Goal: Task Accomplishment & Management: Manage account settings

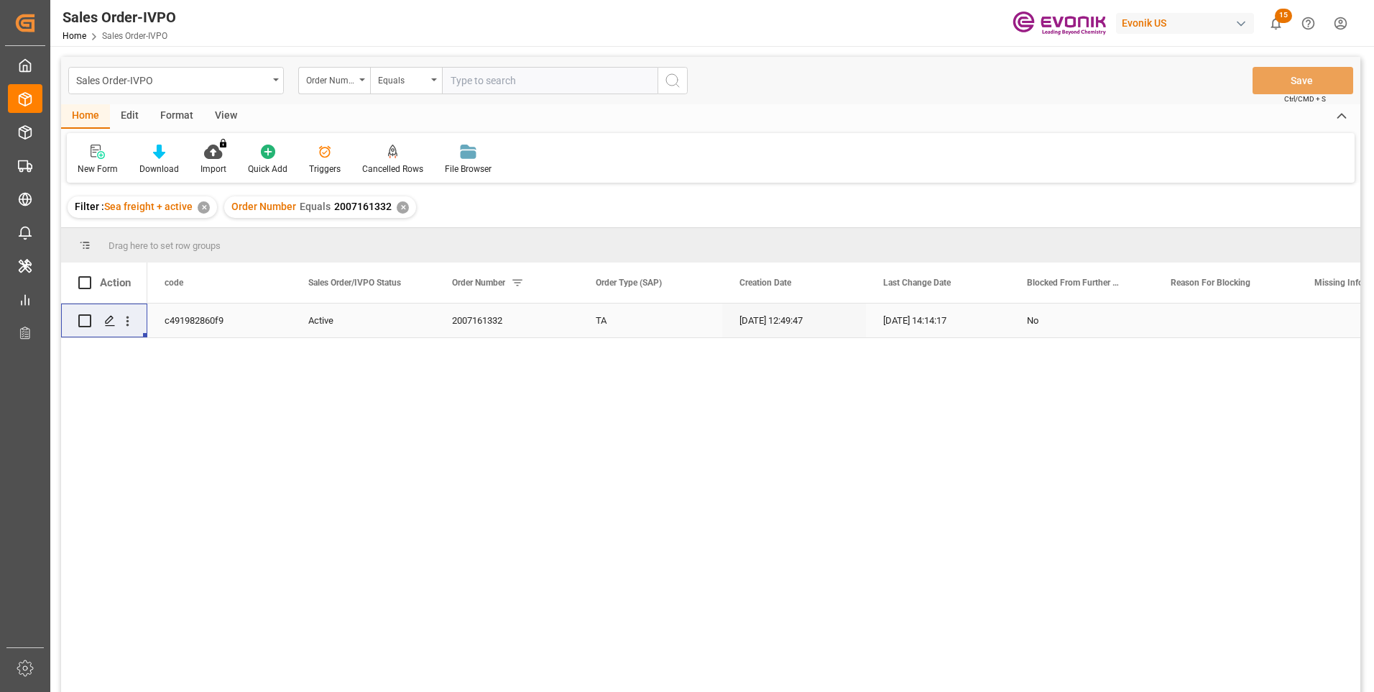
click at [472, 81] on input "text" at bounding box center [550, 80] width 216 height 27
paste input "46465935"
click at [451, 80] on input "46465935" at bounding box center [550, 80] width 216 height 27
type input "0046465935"
click at [676, 85] on icon "search button" at bounding box center [672, 80] width 17 height 17
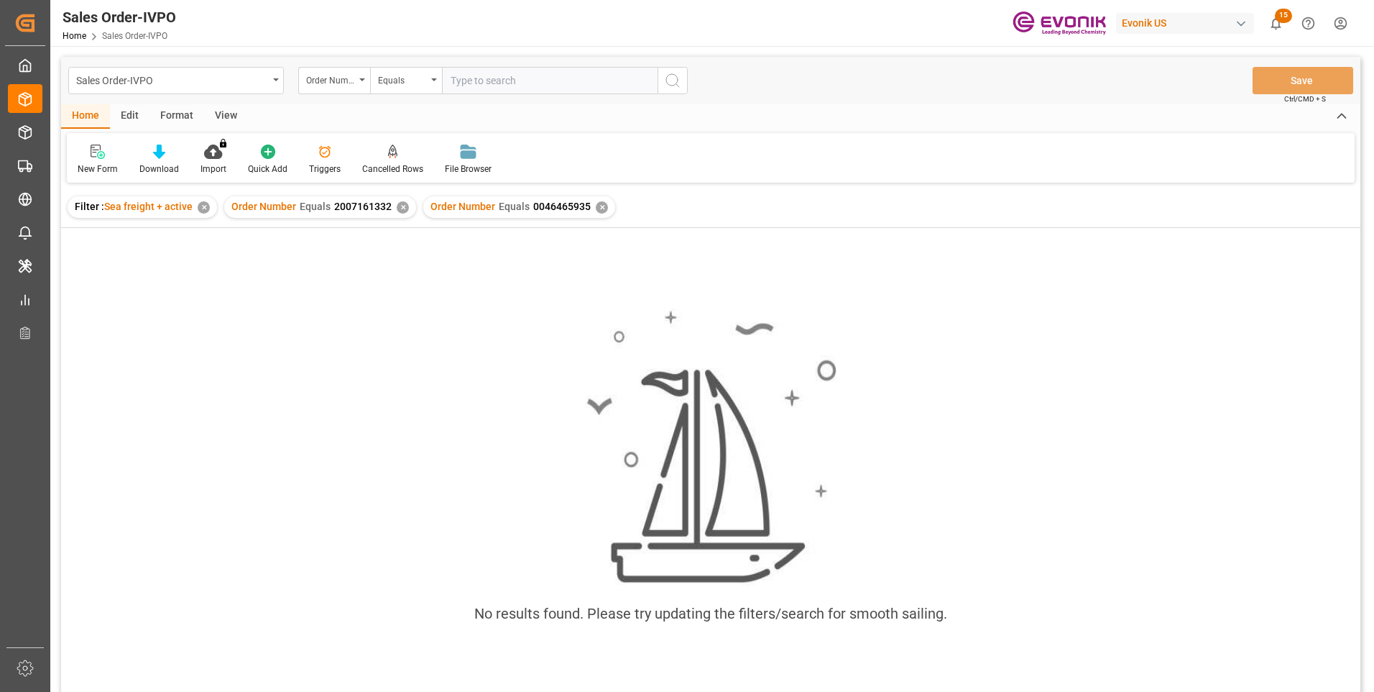
click at [397, 203] on div "✕" at bounding box center [403, 207] width 12 height 12
click at [449, 206] on div "Filter : Sea freight + active ✕ Order Number Equals 0046465935 ✕" at bounding box center [711, 207] width 1300 height 40
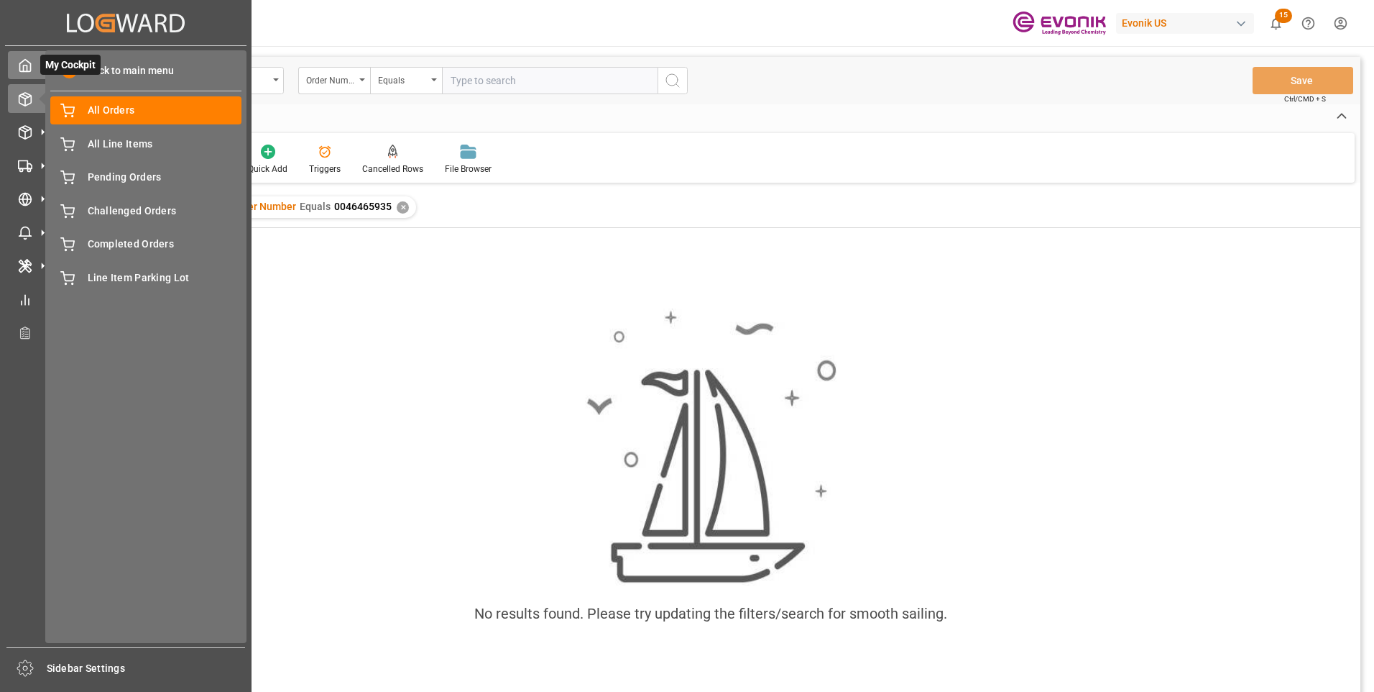
click at [35, 68] on div "My Cockpit My Cockpit" at bounding box center [126, 65] width 236 height 28
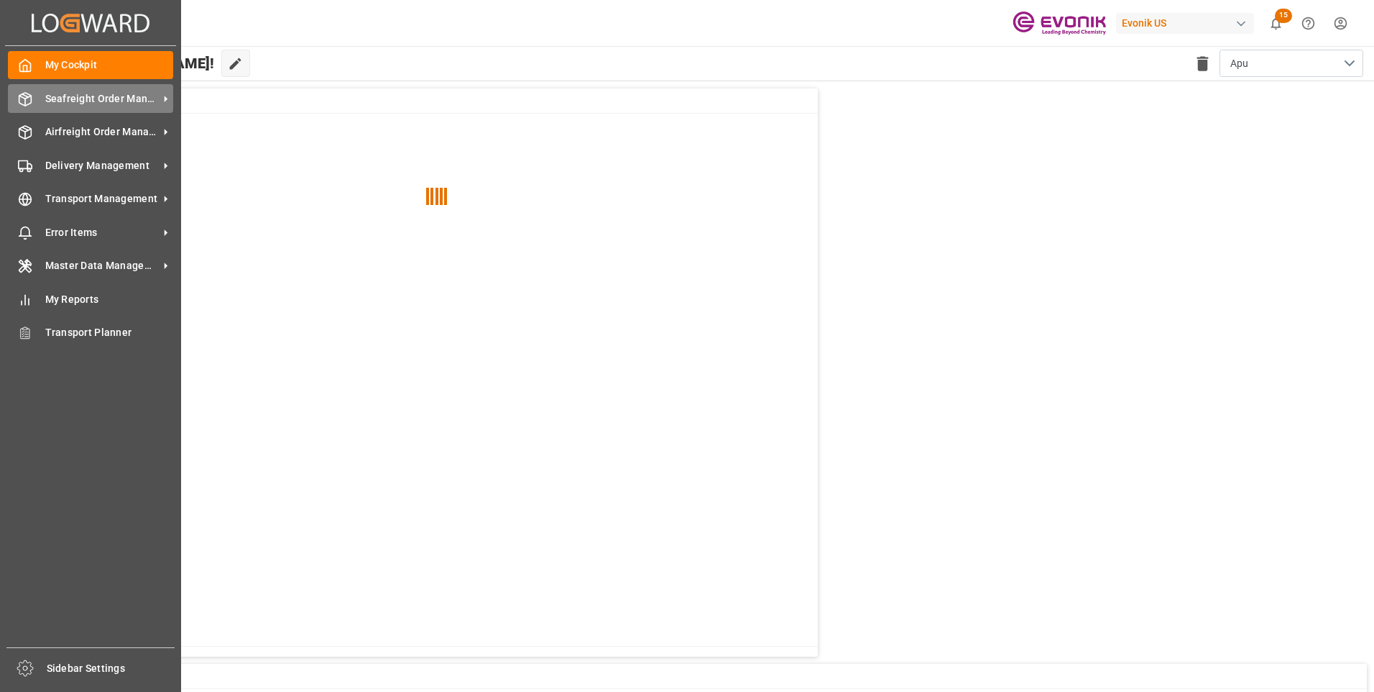
click at [49, 104] on span "Seafreight Order Management" at bounding box center [102, 98] width 114 height 15
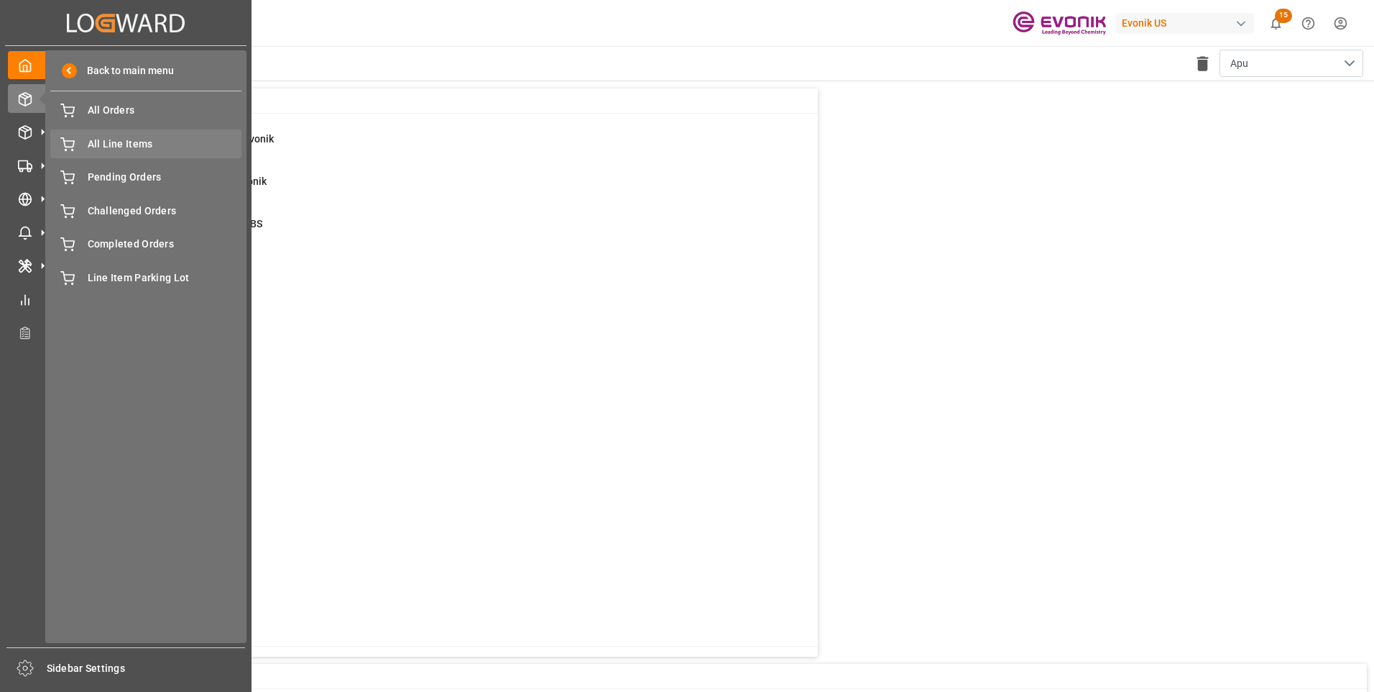
click at [94, 146] on span "All Line Items" at bounding box center [165, 144] width 155 height 15
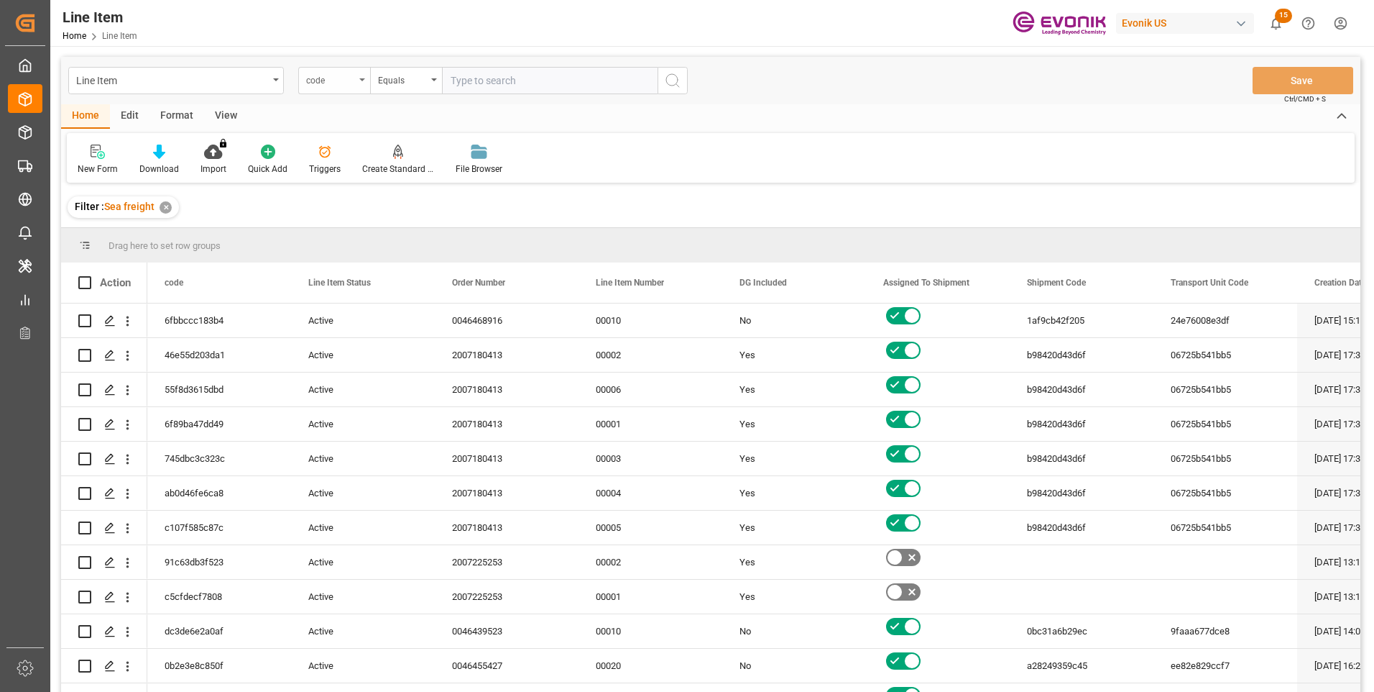
click at [362, 81] on icon "open menu" at bounding box center [362, 79] width 6 height 3
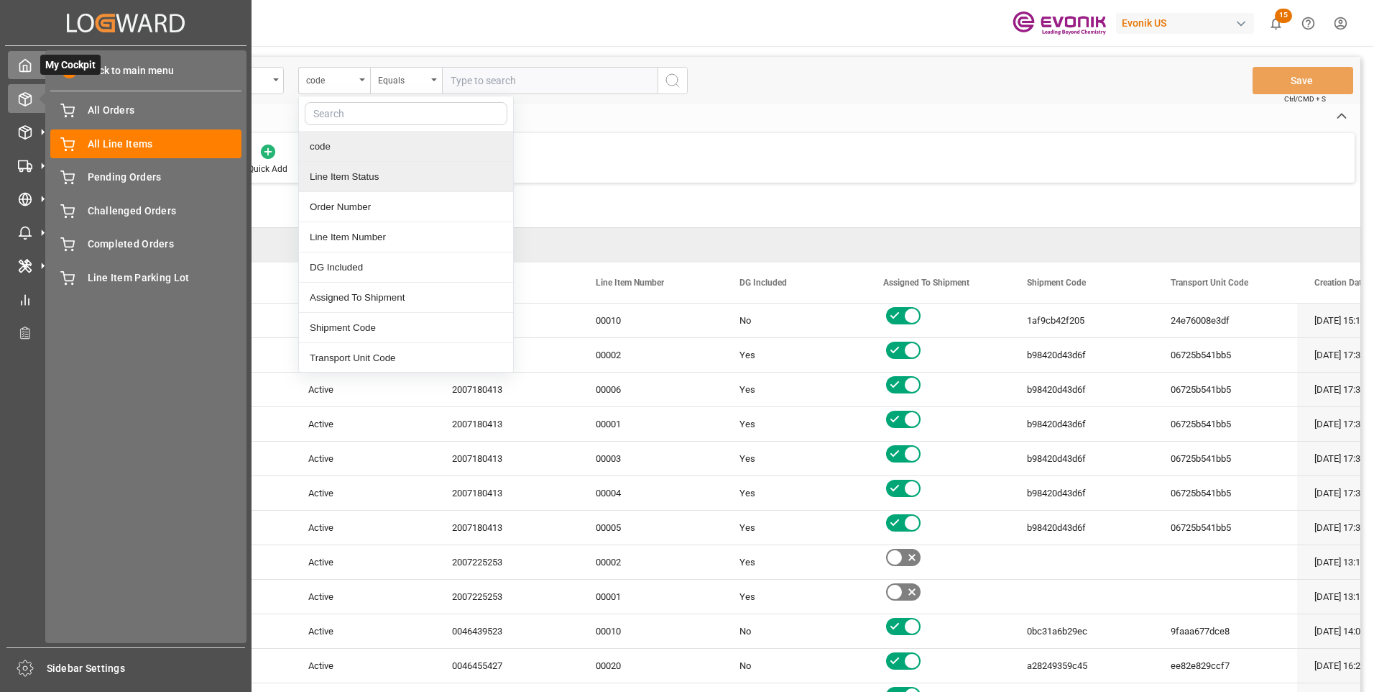
click at [32, 68] on div "My Cockpit My Cockpit" at bounding box center [126, 65] width 236 height 28
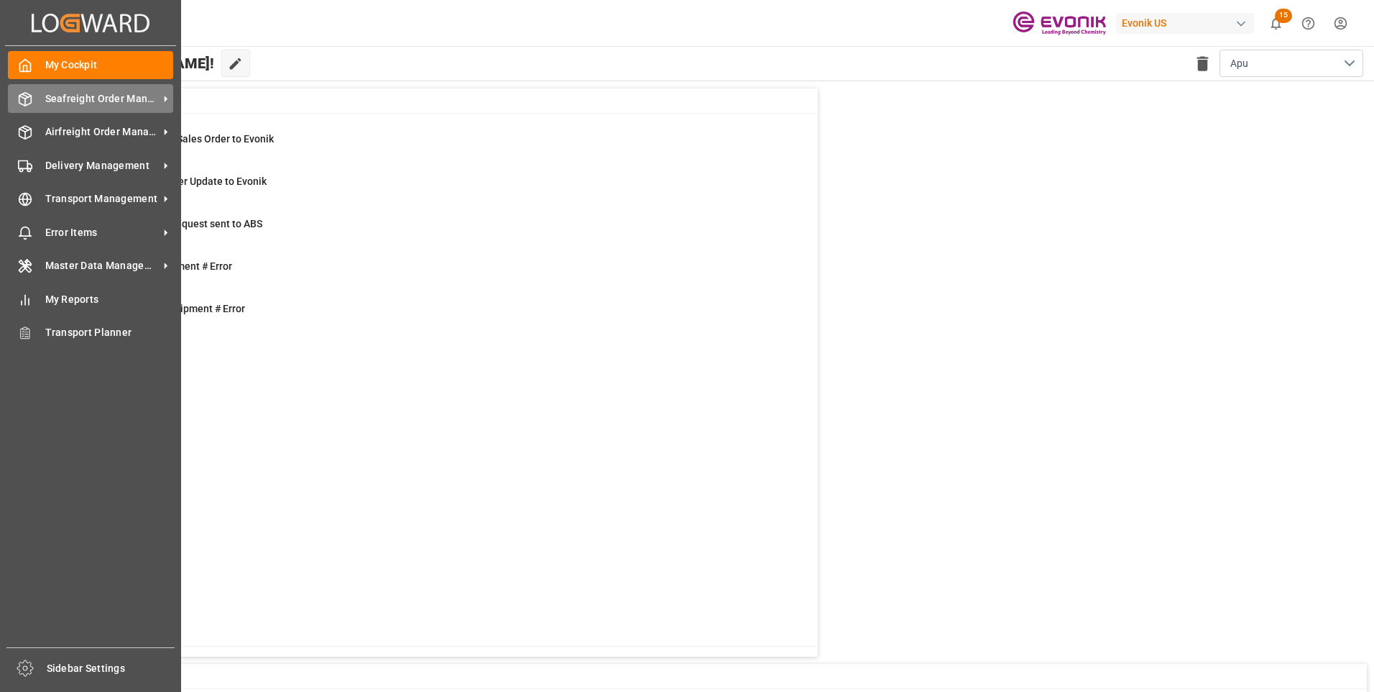
click at [77, 96] on span "Seafreight Order Management" at bounding box center [102, 98] width 114 height 15
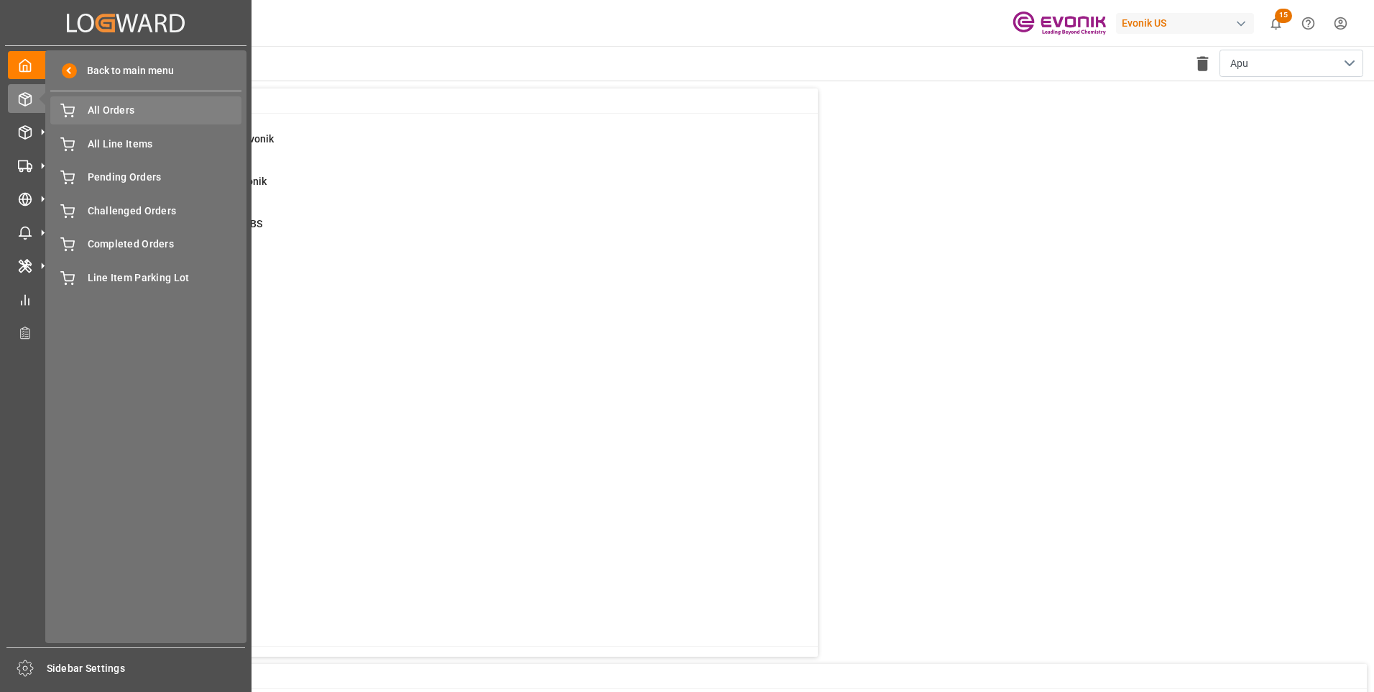
click at [122, 116] on span "All Orders" at bounding box center [165, 110] width 155 height 15
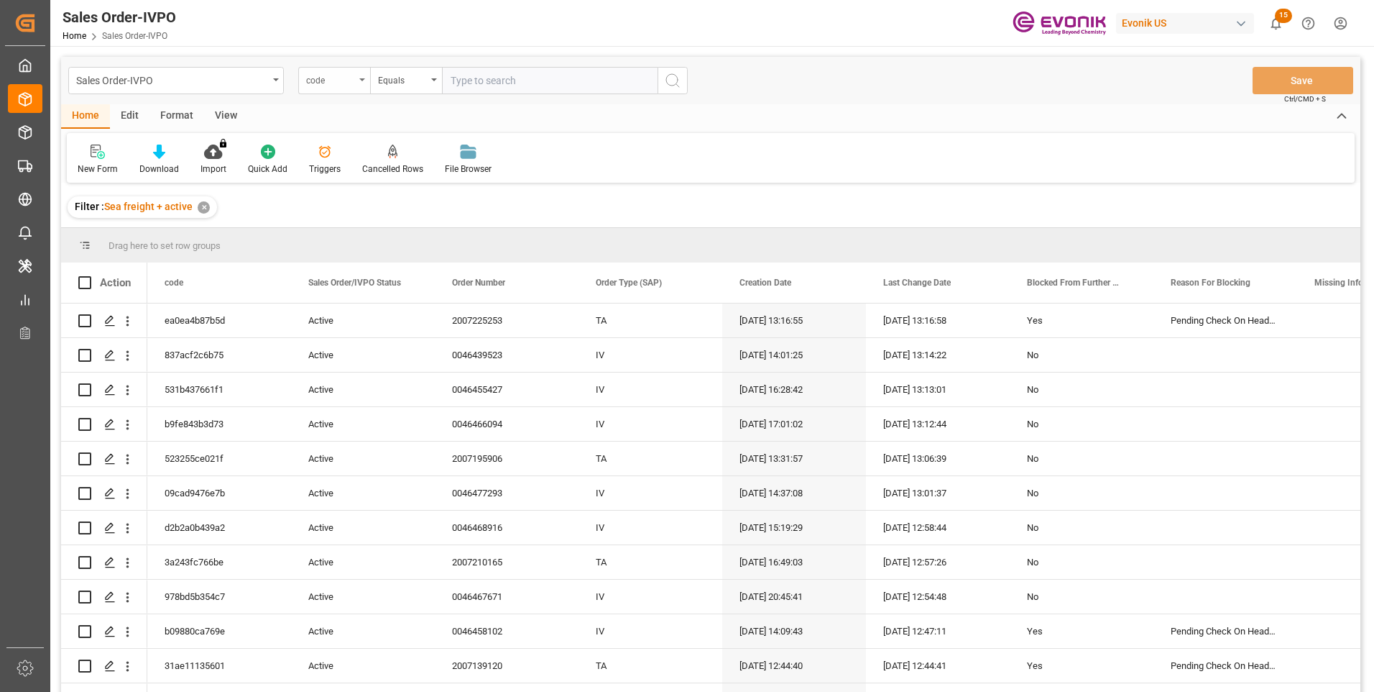
click at [359, 82] on div "code" at bounding box center [334, 80] width 72 height 27
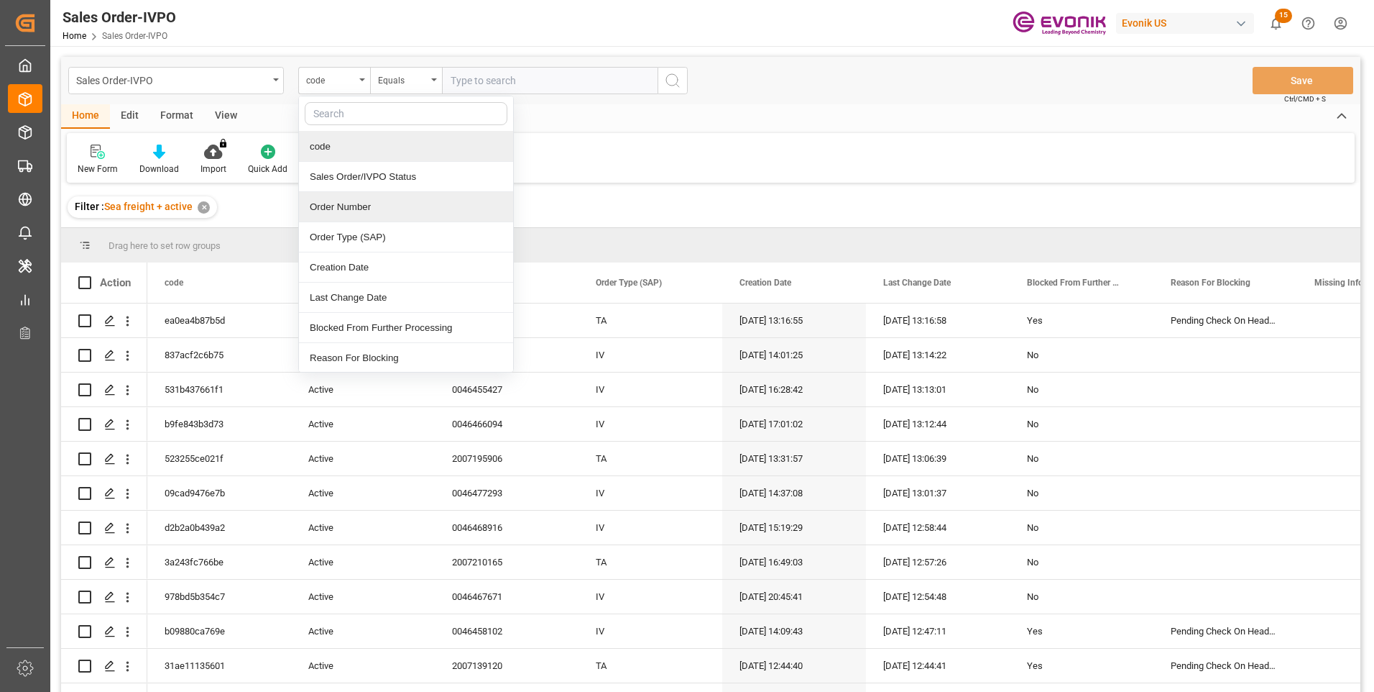
click at [336, 206] on div "Order Number" at bounding box center [406, 207] width 214 height 30
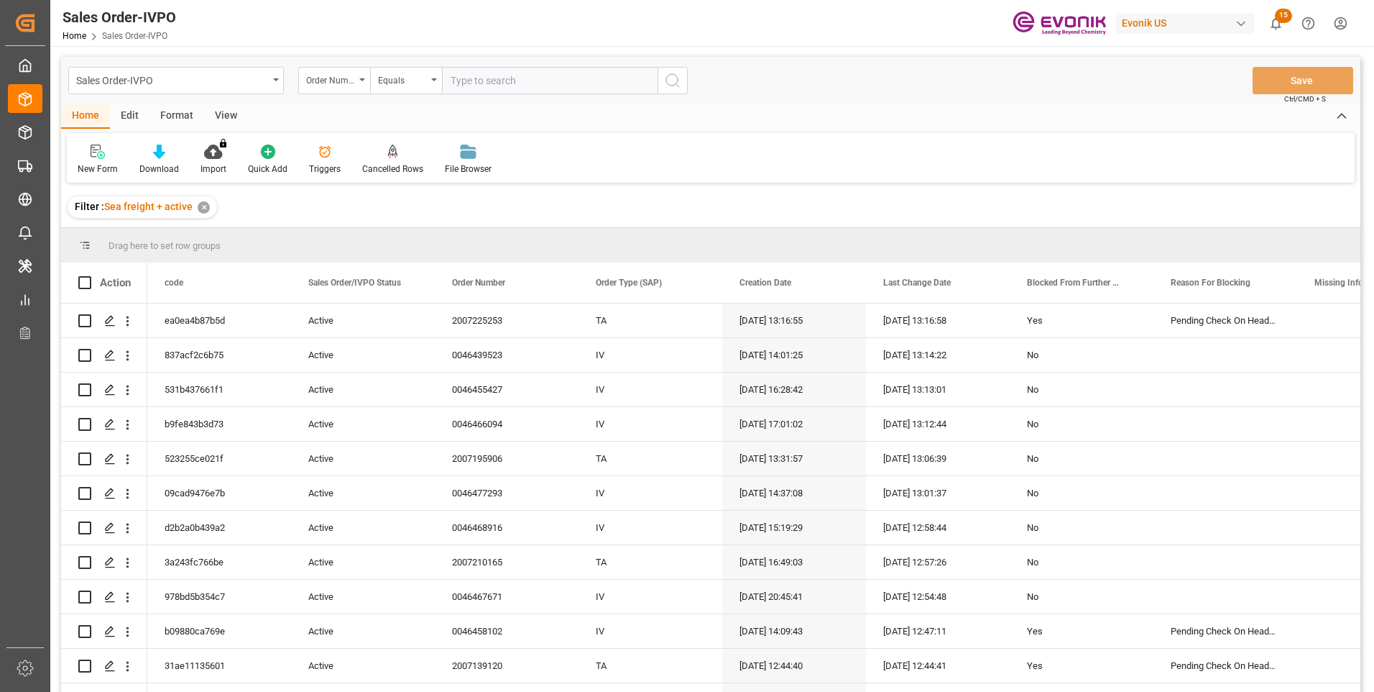
click at [474, 80] on input "text" at bounding box center [550, 80] width 216 height 27
paste input "46465935"
type input "0046465935"
click at [681, 85] on icon "search button" at bounding box center [672, 80] width 17 height 17
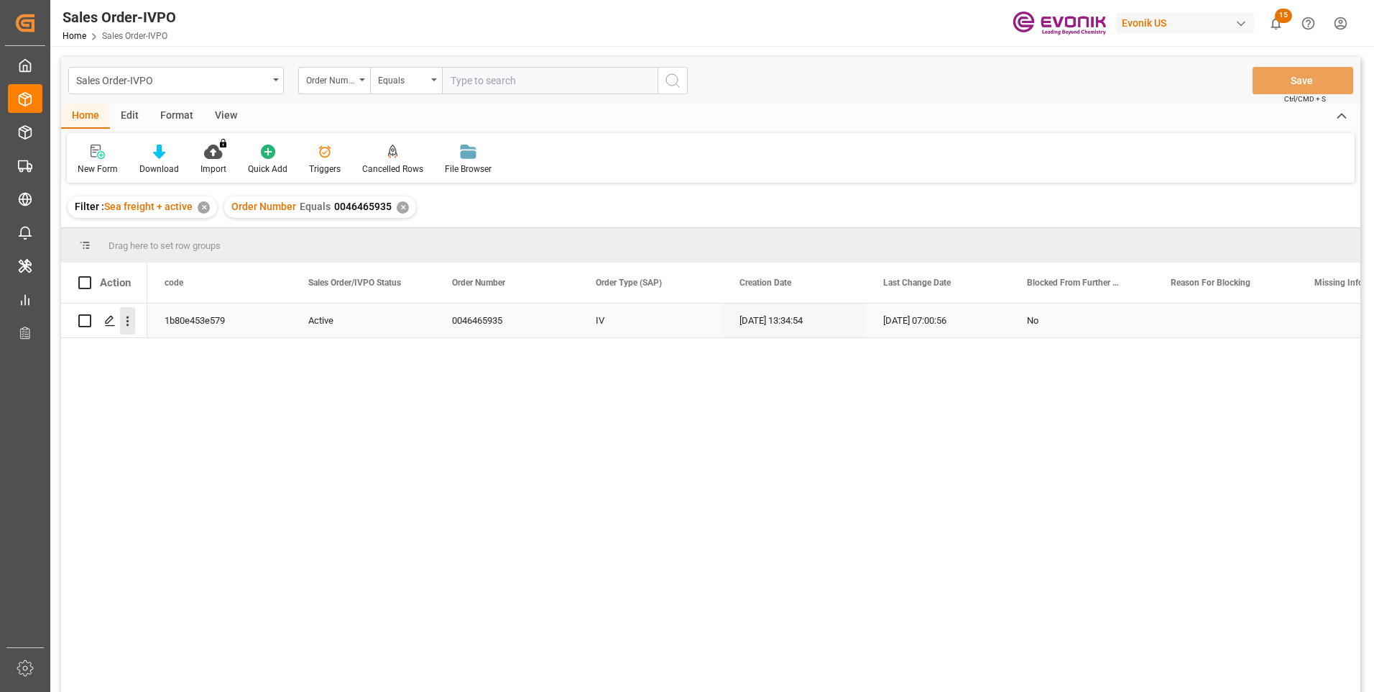
click at [131, 327] on icon "open menu" at bounding box center [127, 320] width 15 height 15
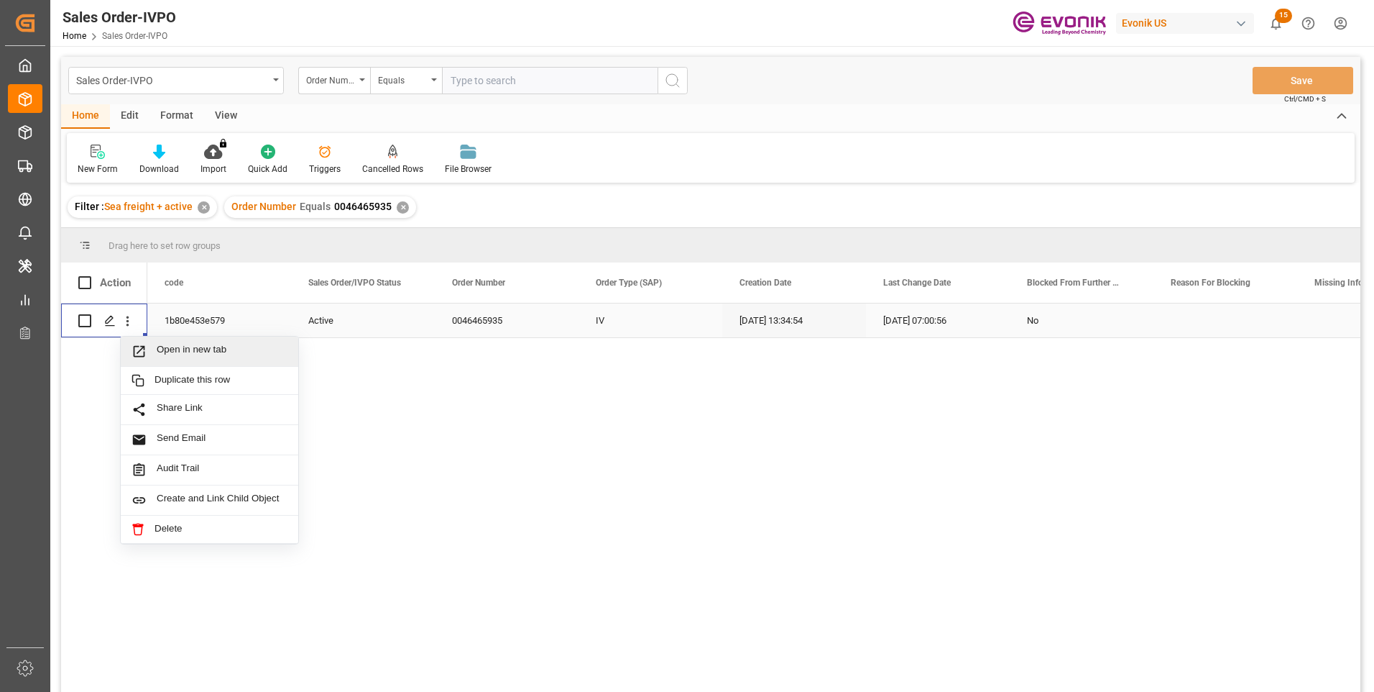
click at [167, 356] on span "Open in new tab" at bounding box center [222, 351] width 131 height 15
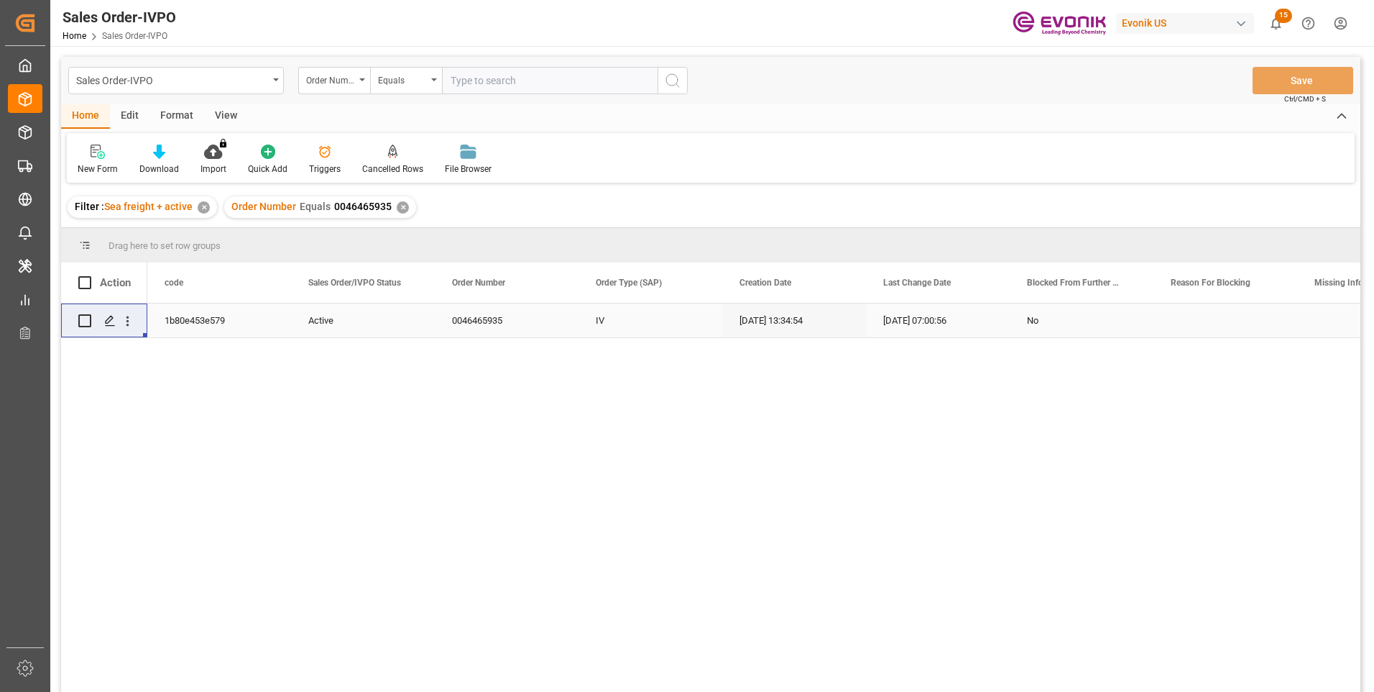
click at [483, 79] on input "text" at bounding box center [550, 80] width 216 height 27
paste input "0046476848"
type input "0046476848"
click at [679, 81] on icon "search button" at bounding box center [672, 80] width 17 height 17
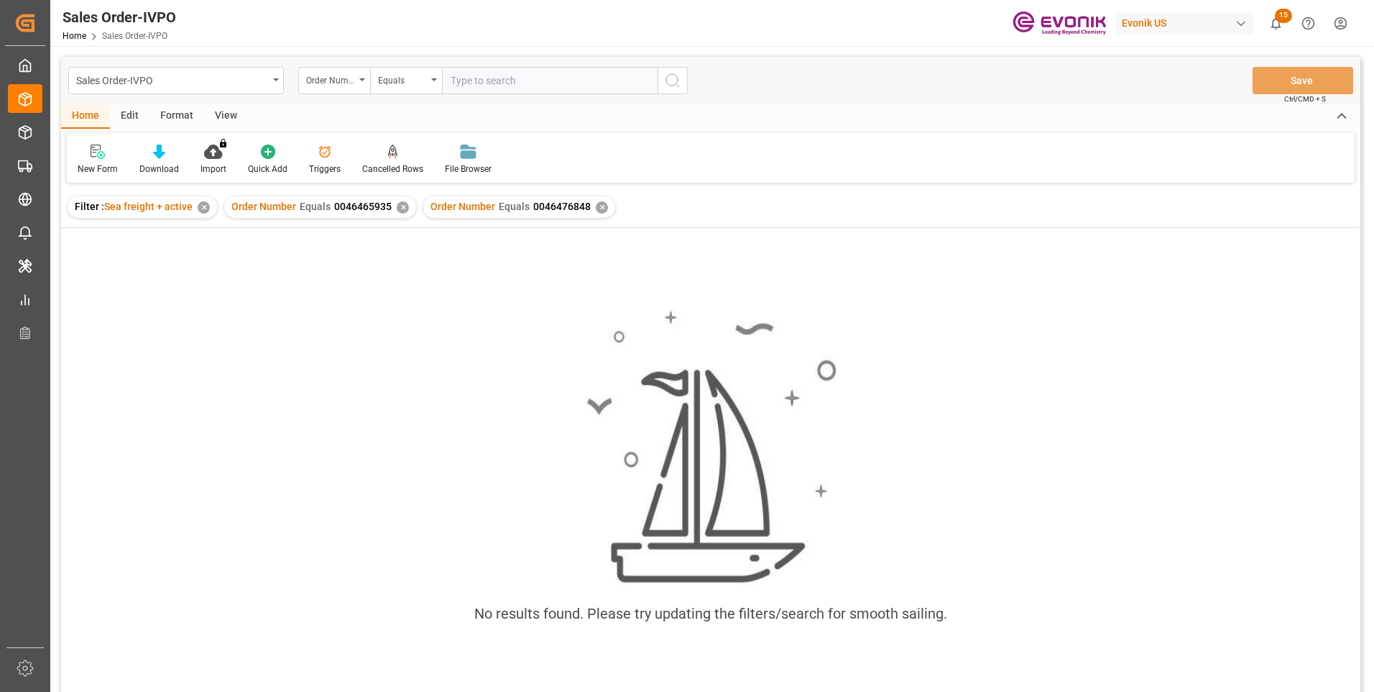
click at [402, 203] on div "✕" at bounding box center [403, 207] width 12 height 12
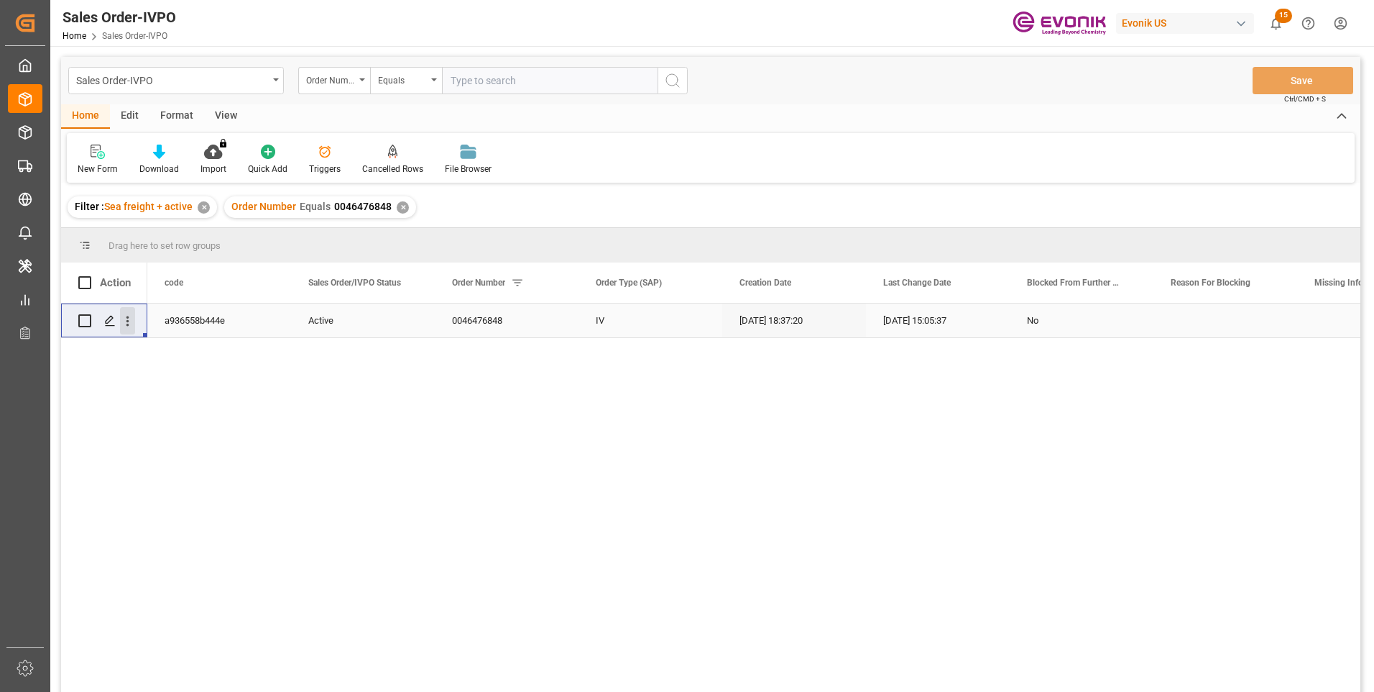
click at [131, 323] on icon "open menu" at bounding box center [127, 320] width 15 height 15
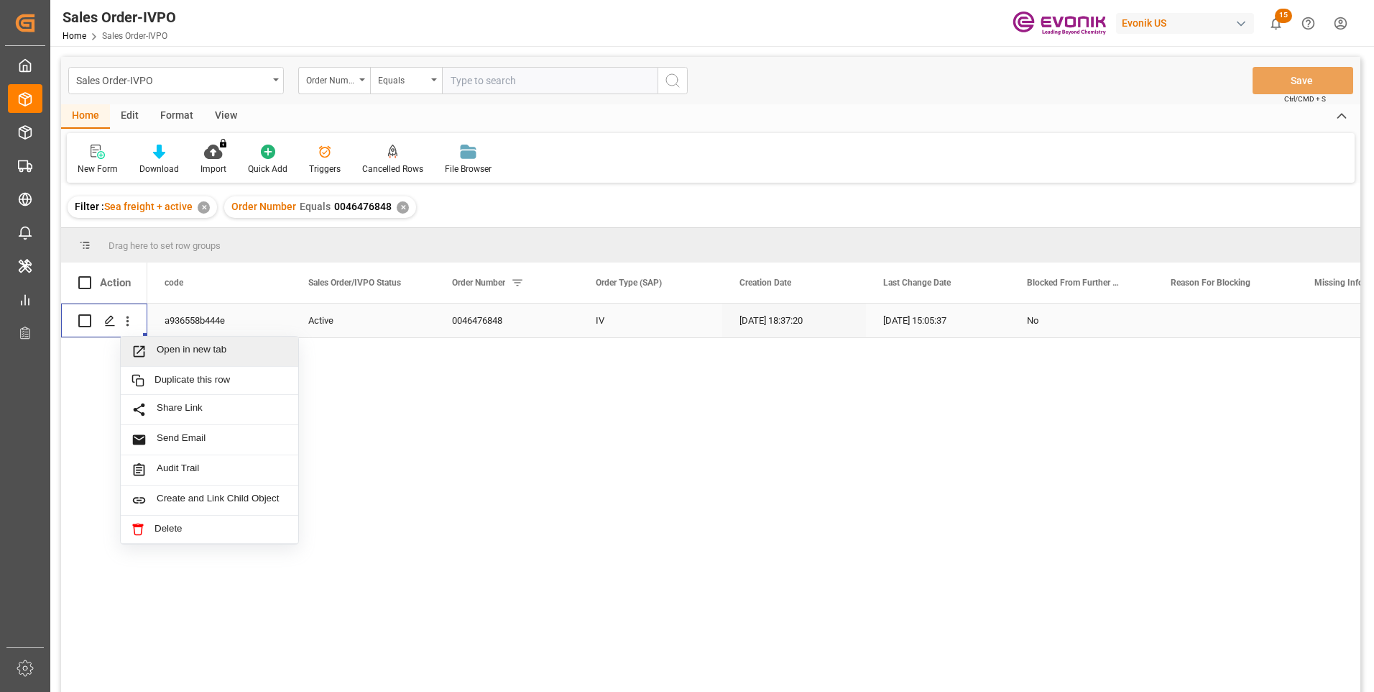
click at [144, 349] on icon "Press SPACE to select this row." at bounding box center [140, 352] width 12 height 12
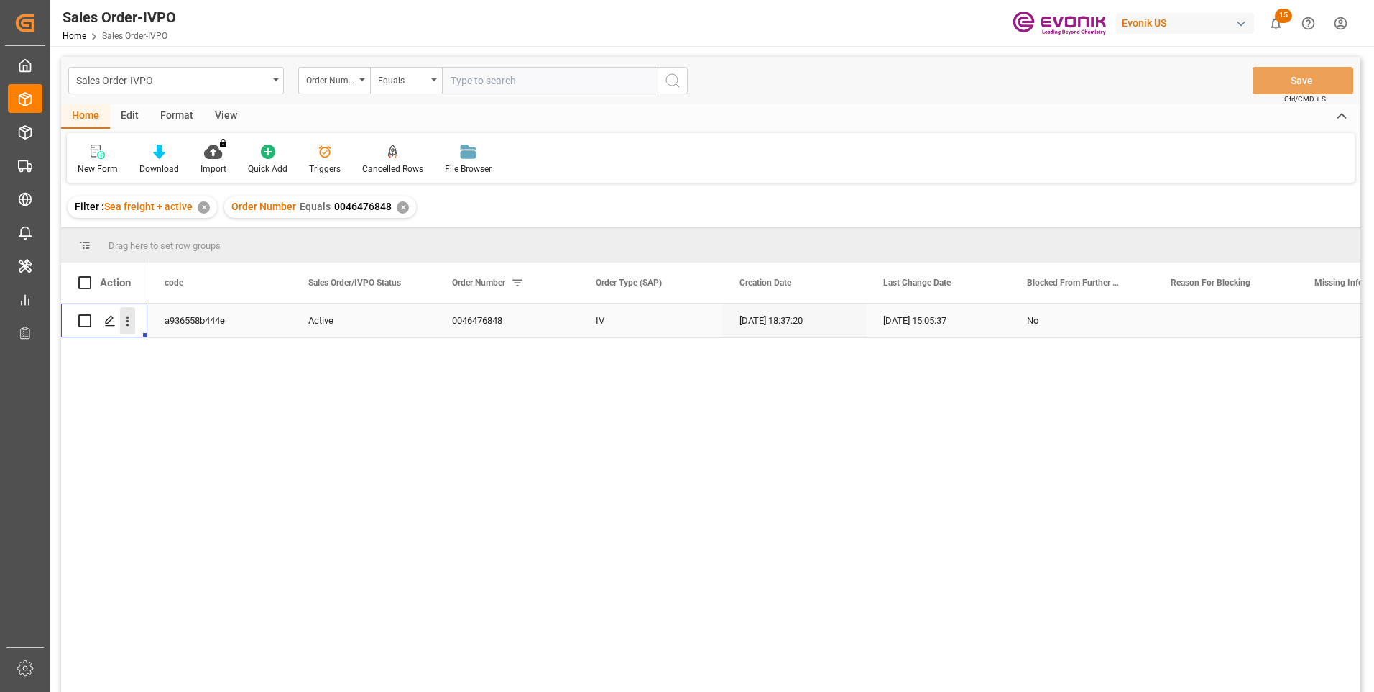
click at [129, 323] on icon "open menu" at bounding box center [127, 320] width 15 height 15
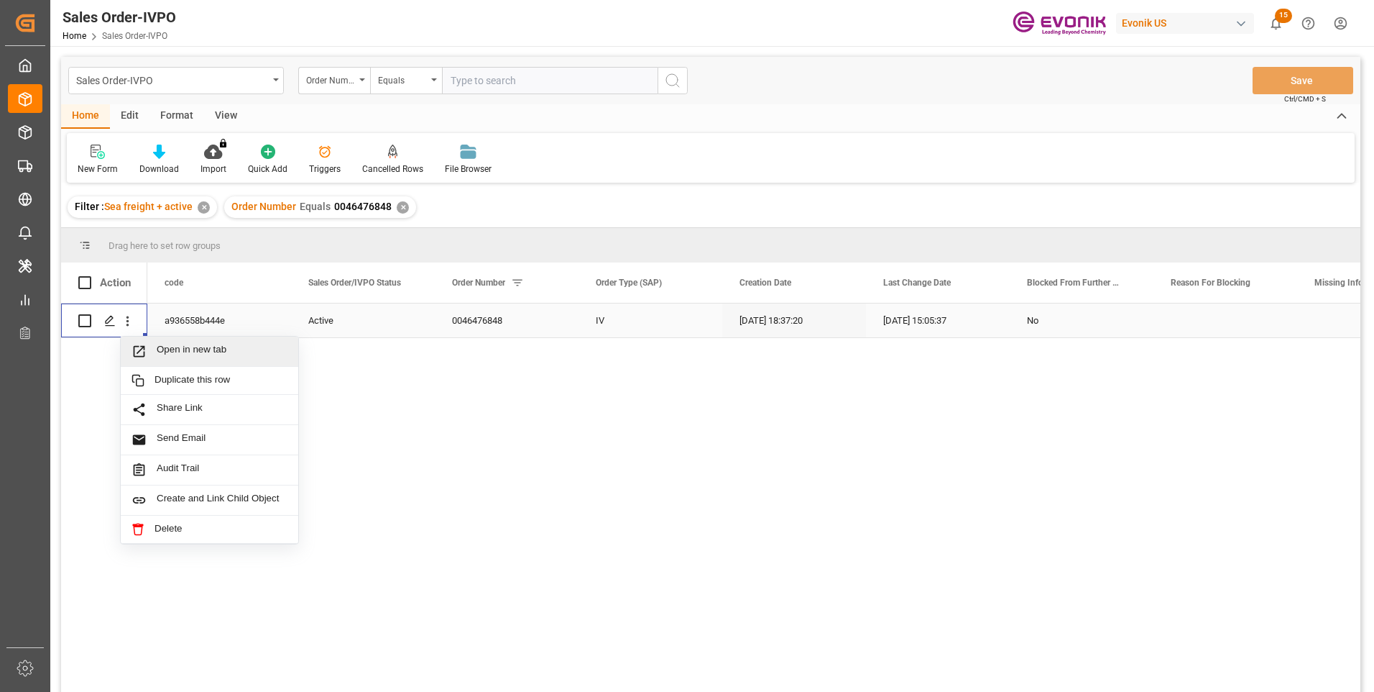
click at [180, 352] on span "Open in new tab" at bounding box center [222, 351] width 131 height 15
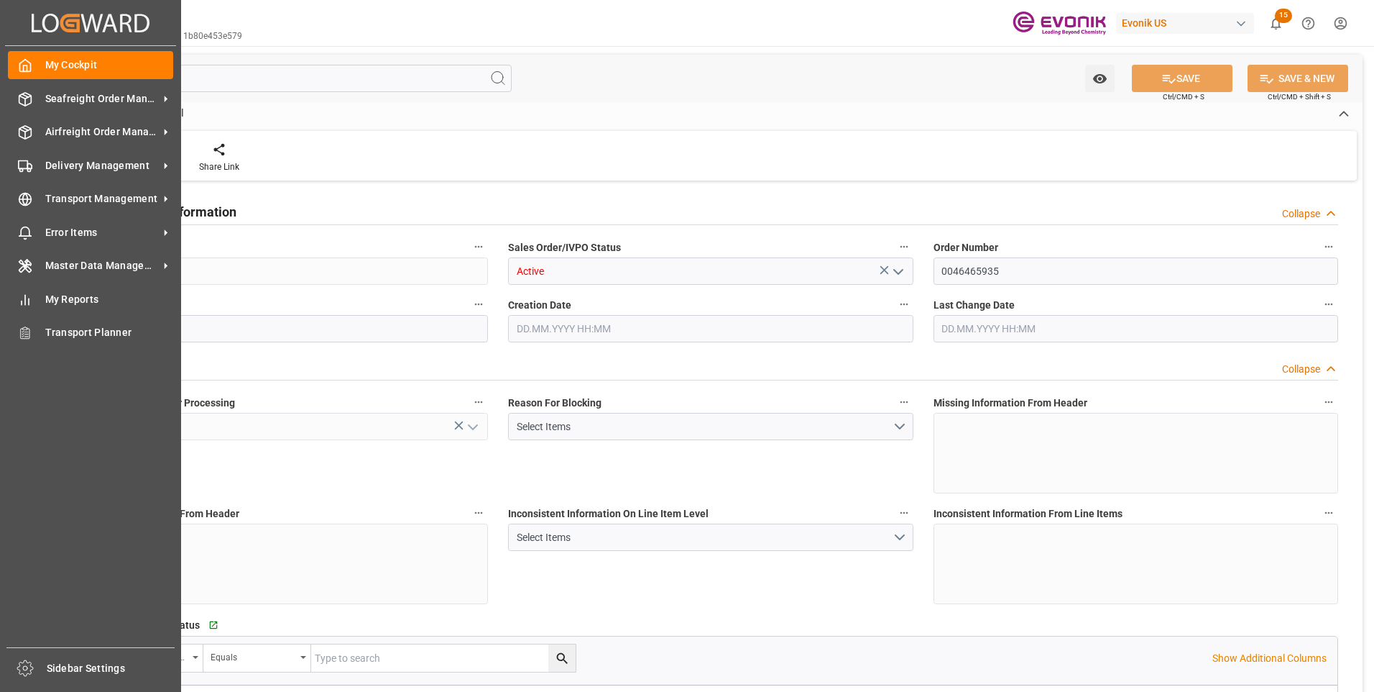
type input "BEANR"
type input "0"
type input "1"
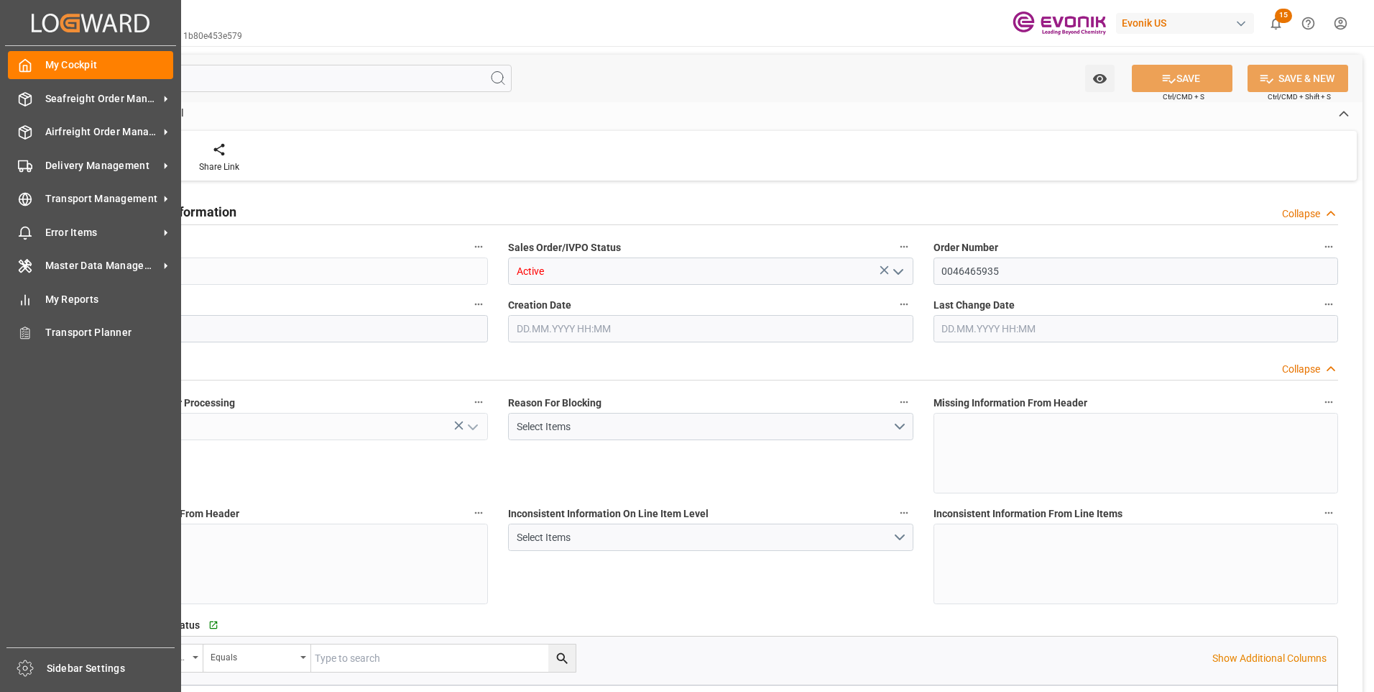
type input "11117.76"
type input "25.3018"
type input "17000"
type input "30"
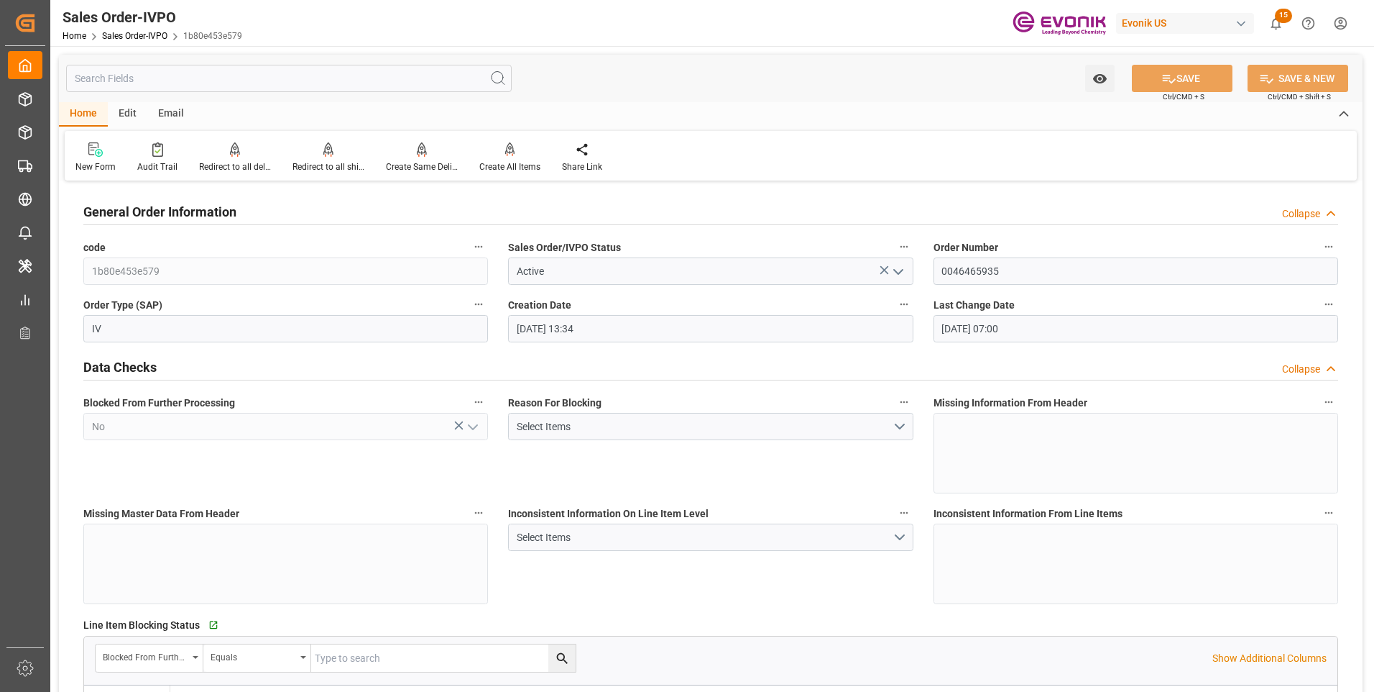
type input "29.07.2025 13:34"
type input "18.09.2025 07:00"
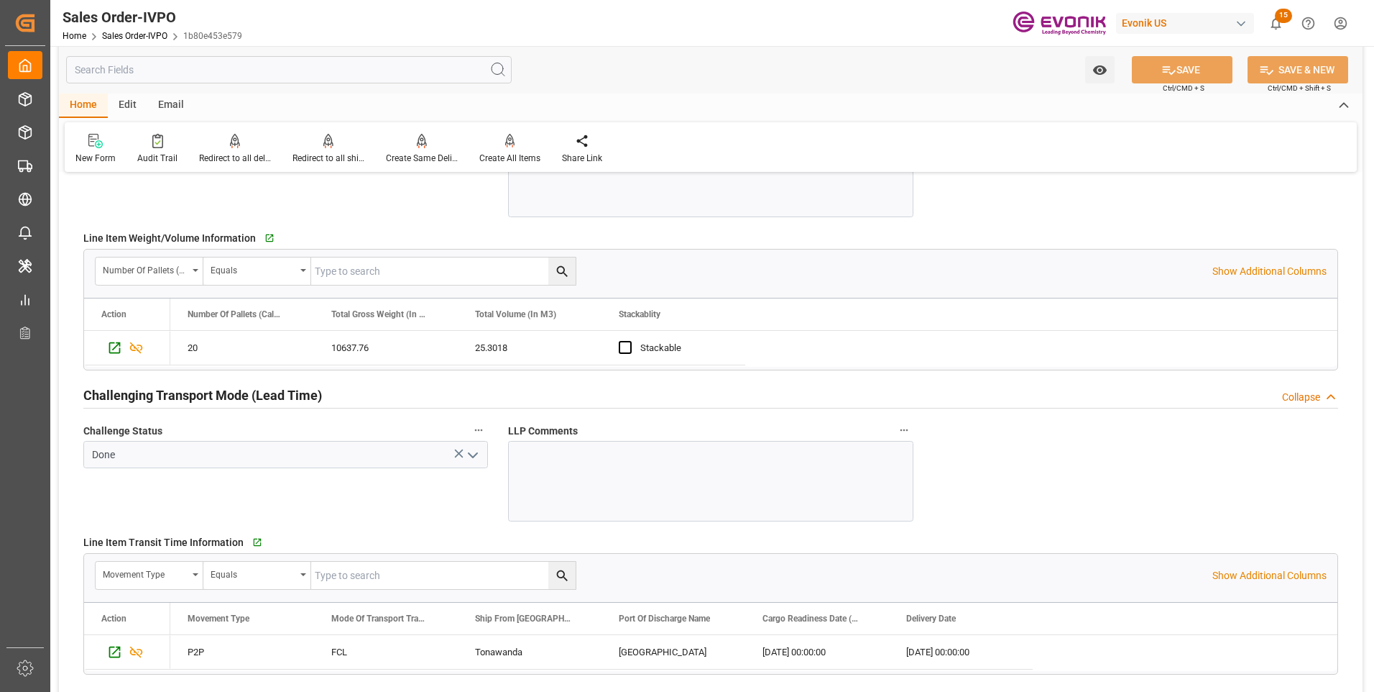
scroll to position [1869, 0]
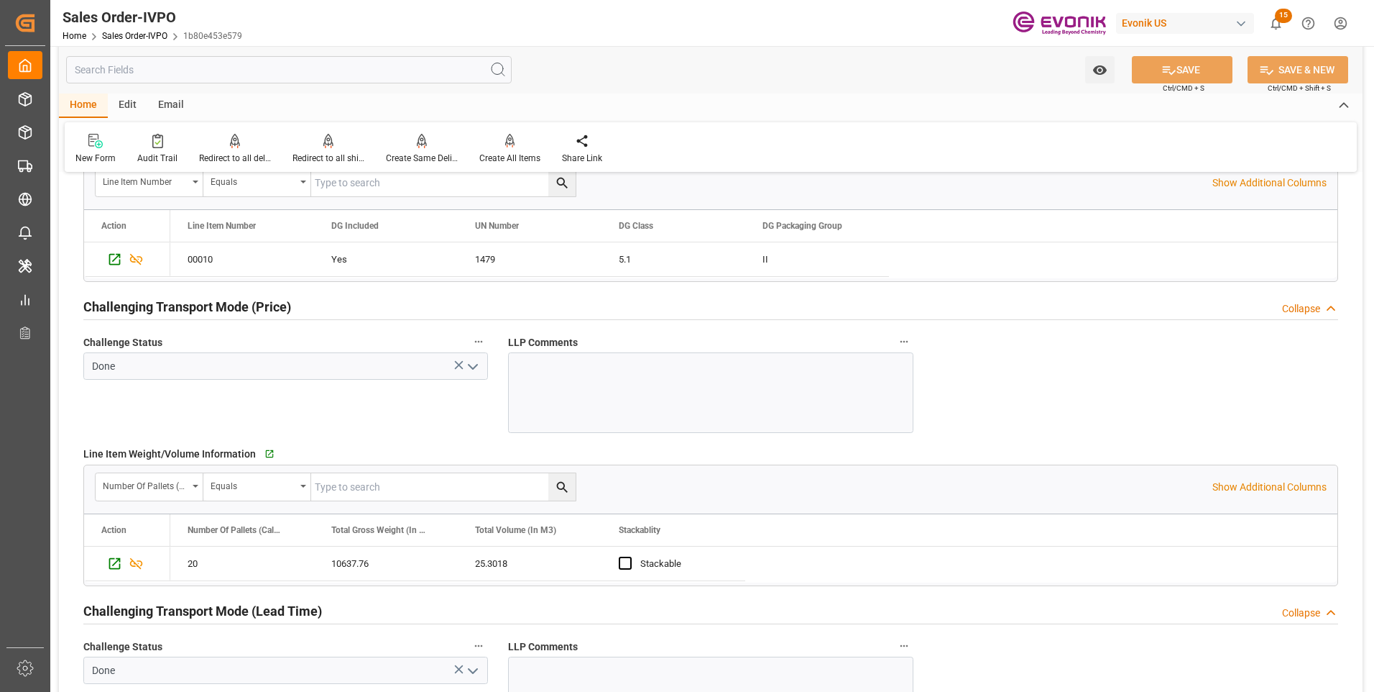
click at [229, 64] on input "text" at bounding box center [289, 69] width 446 height 27
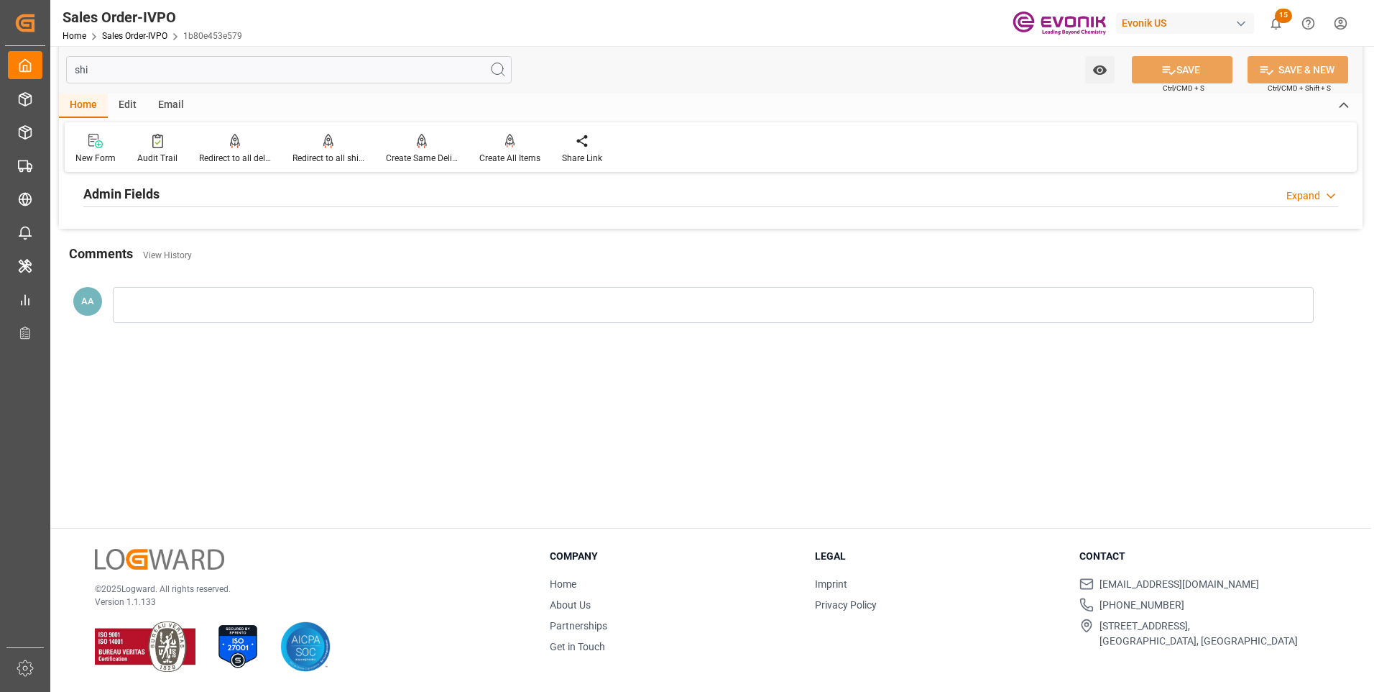
scroll to position [0, 0]
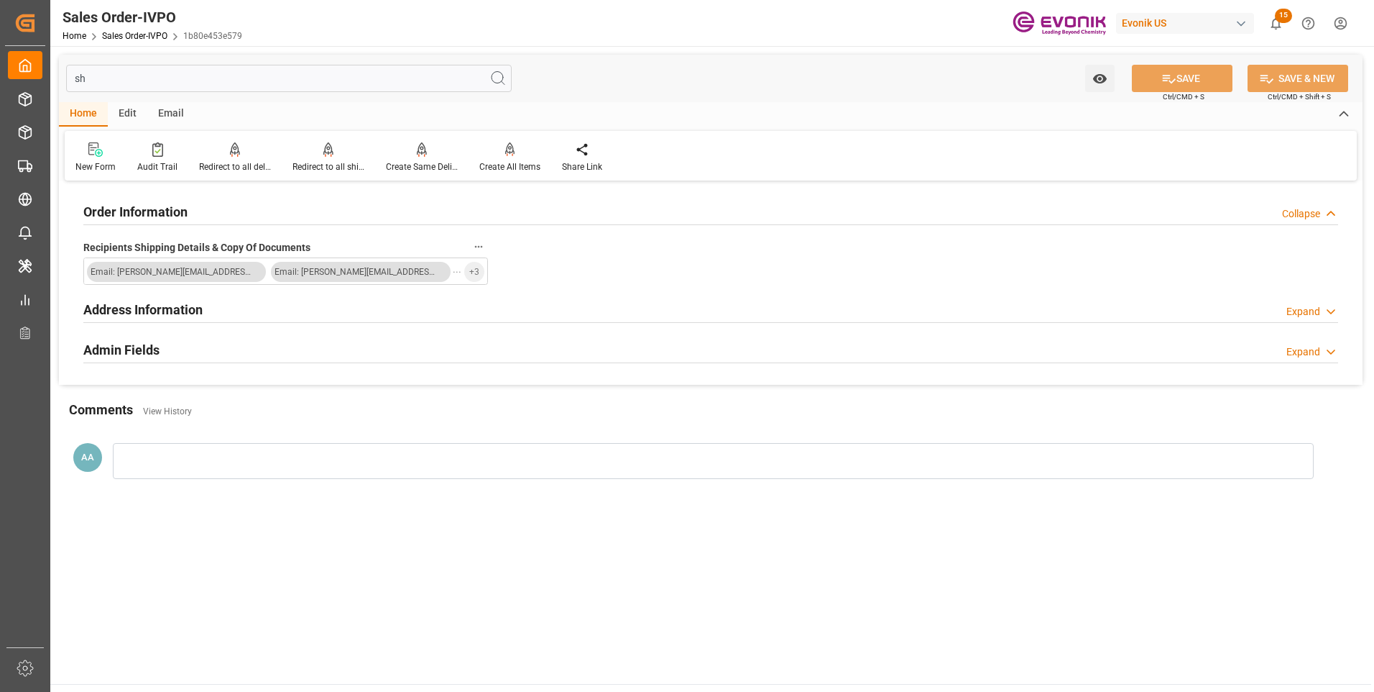
type input "s"
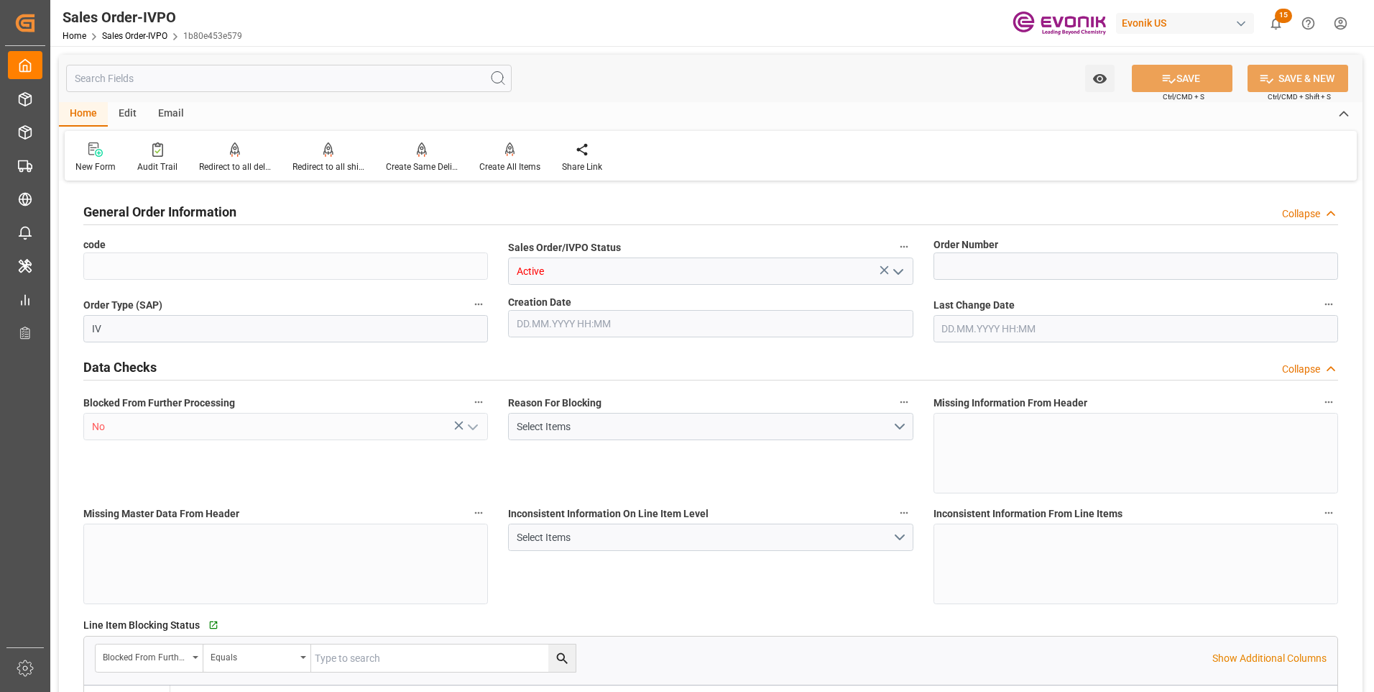
type input "1b80e453e579"
type input "0046465935"
type input "P2P"
type input "CIF"
type input "[GEOGRAPHIC_DATA]"
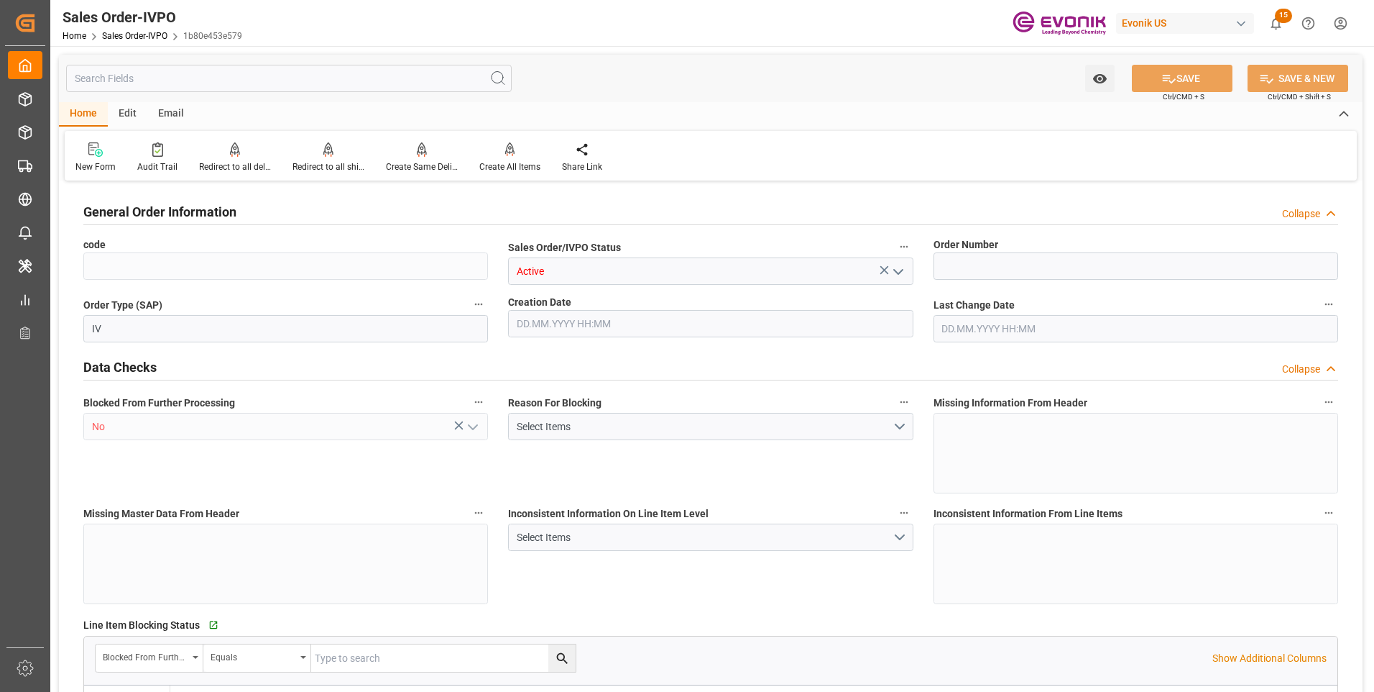
type input "0"
type input "1"
type input "20GP"
type input "1"
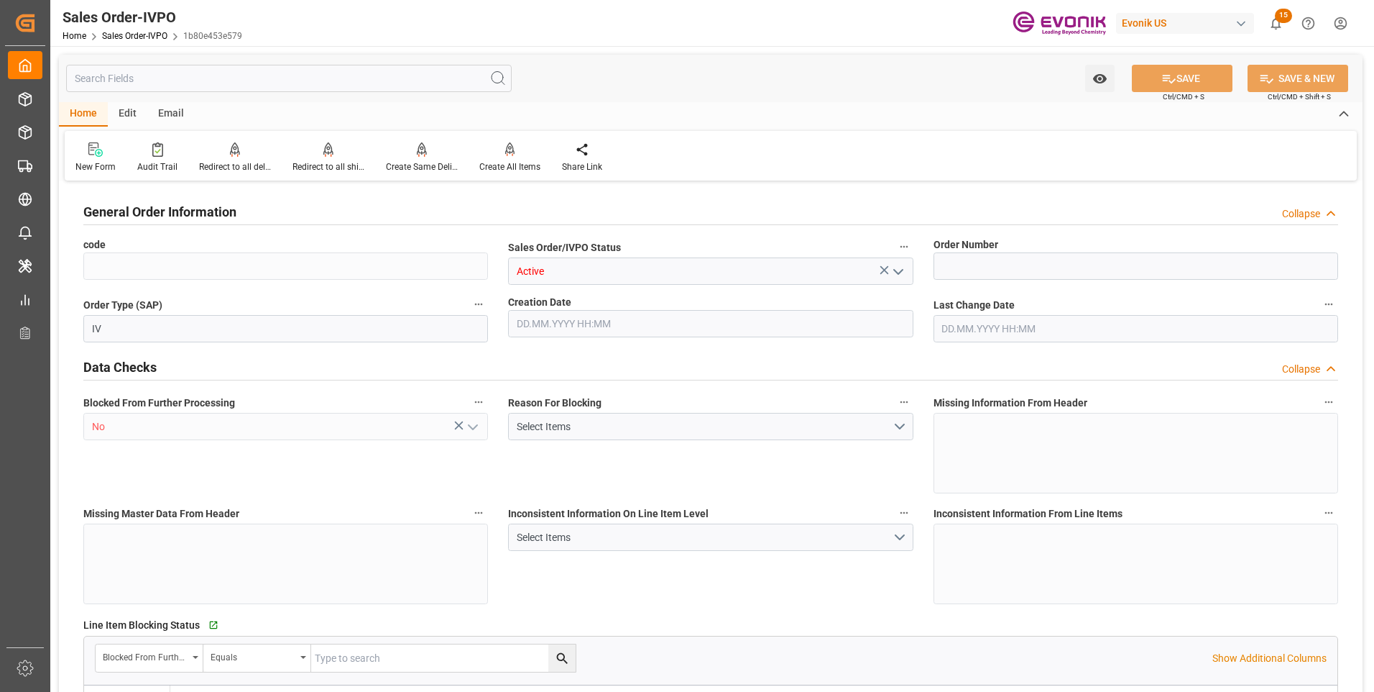
type input "25.3018"
type input "17000"
type input "30"
type input "[DATE] 07:00"
type input "11117.76"
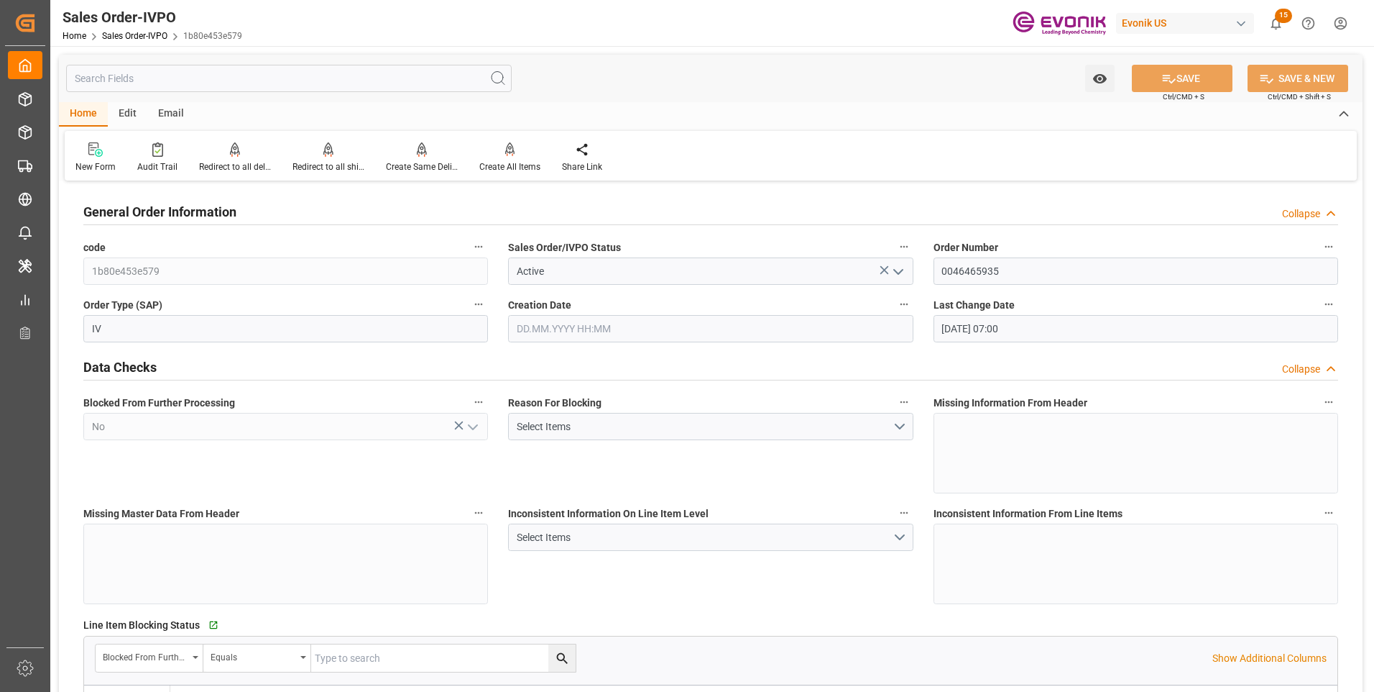
type input "29.07.2025 13:34"
click at [598, 81] on div "Watch Option SAVE Ctrl/CMD + S SAVE & NEW Ctrl/CMD + Shift + S" at bounding box center [711, 78] width 1304 height 47
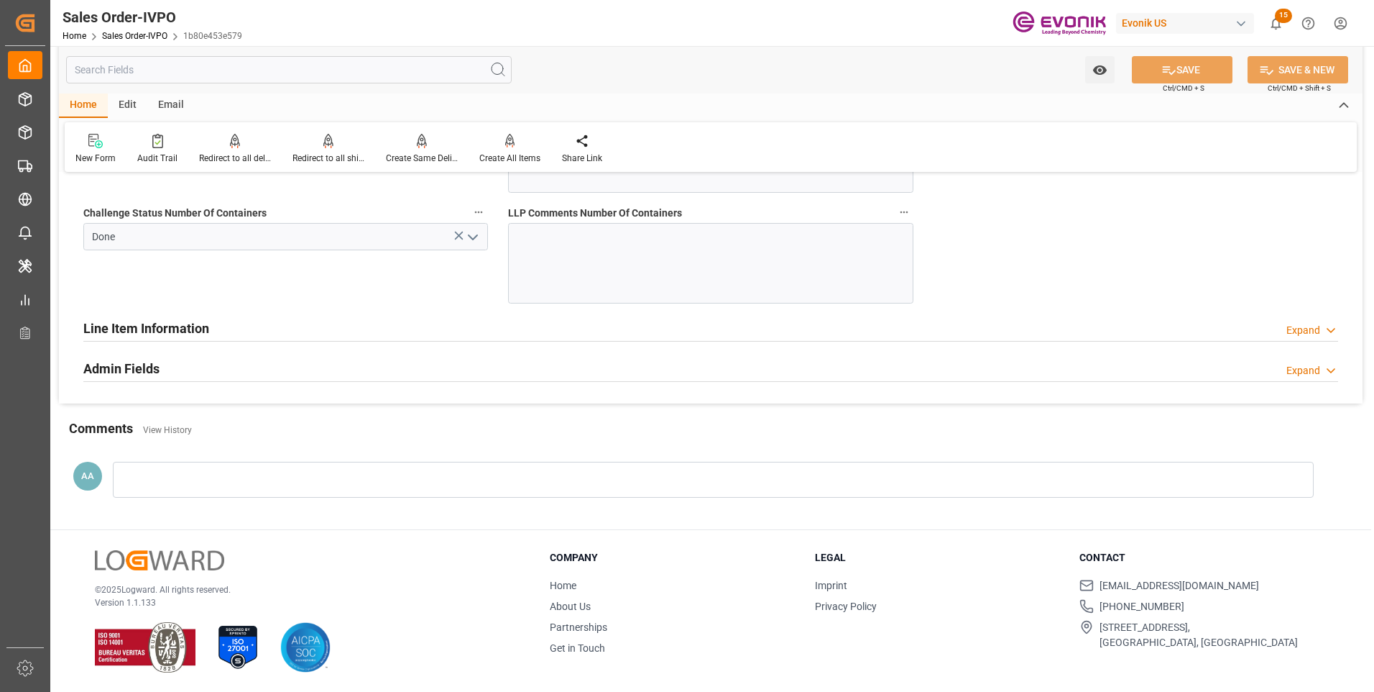
scroll to position [2732, 0]
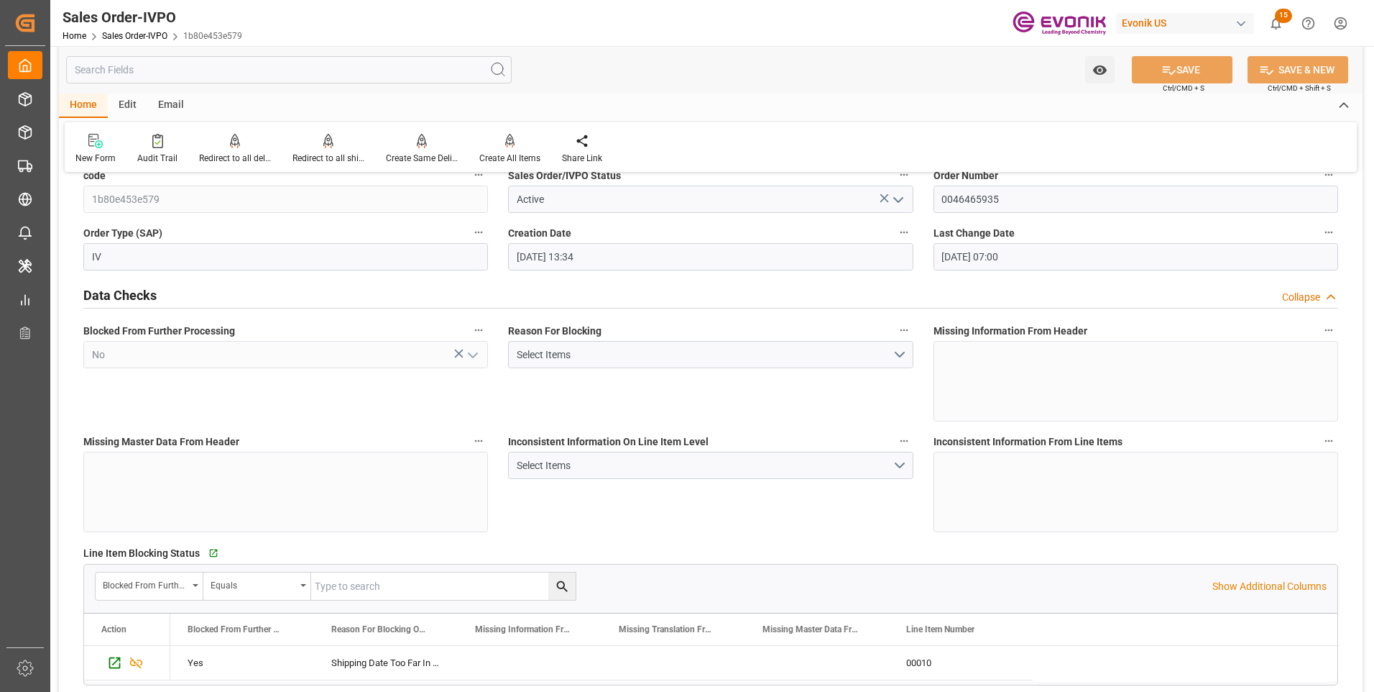
scroll to position [0, 0]
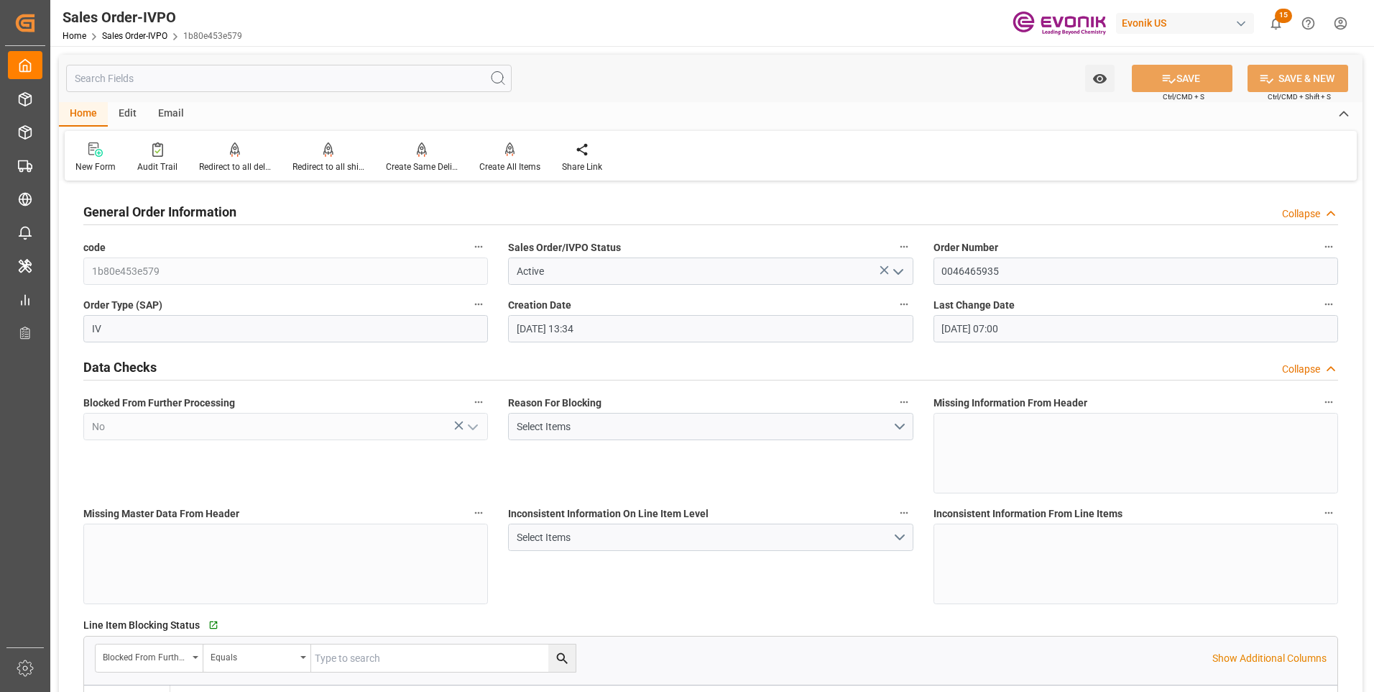
click at [926, 356] on div "Data Checks Collapse" at bounding box center [710, 365] width 1255 height 27
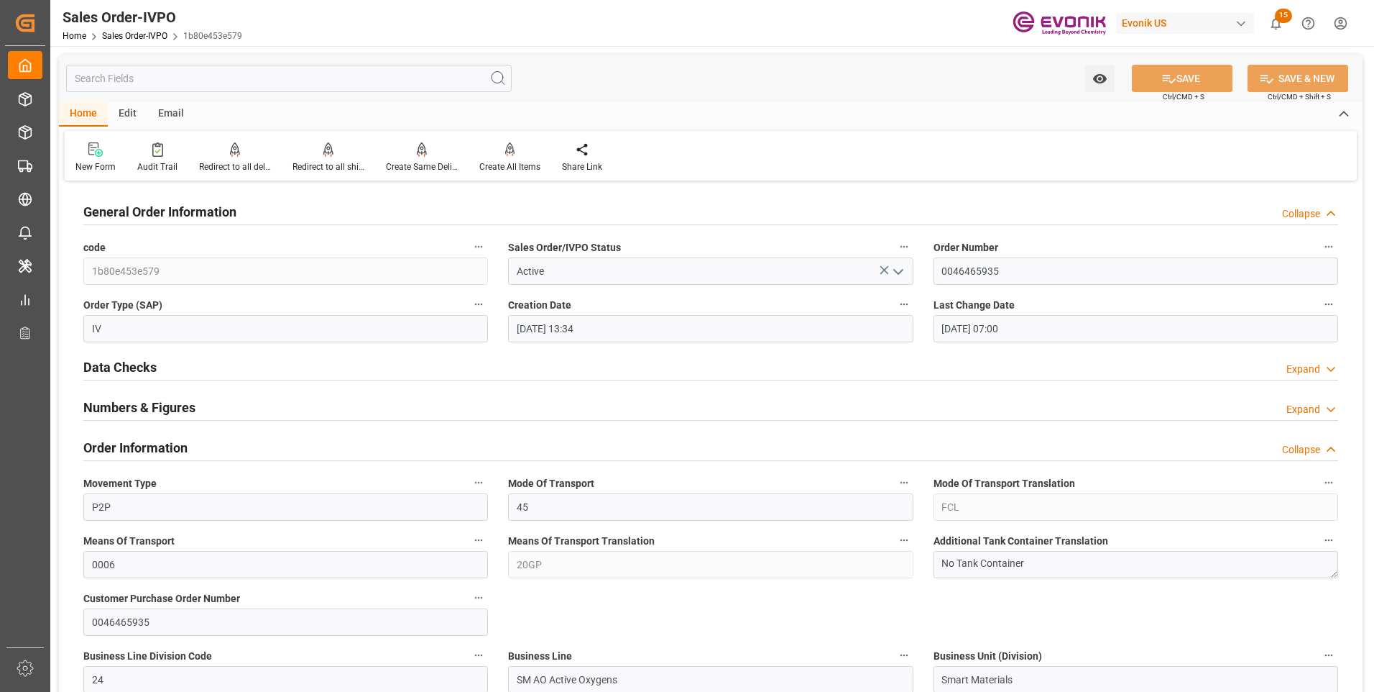
click at [927, 362] on div "Data Checks Expand" at bounding box center [710, 365] width 1255 height 27
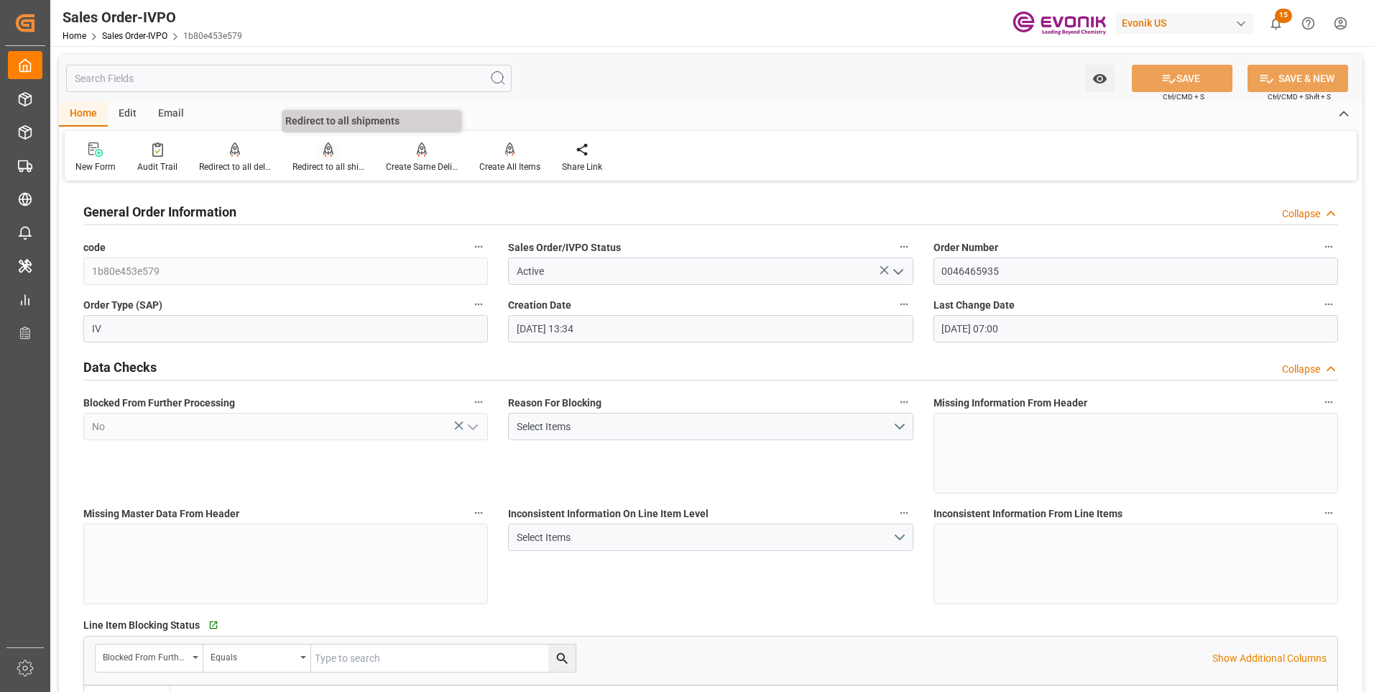
click at [325, 165] on div "Redirect to all shipments" at bounding box center [329, 166] width 72 height 13
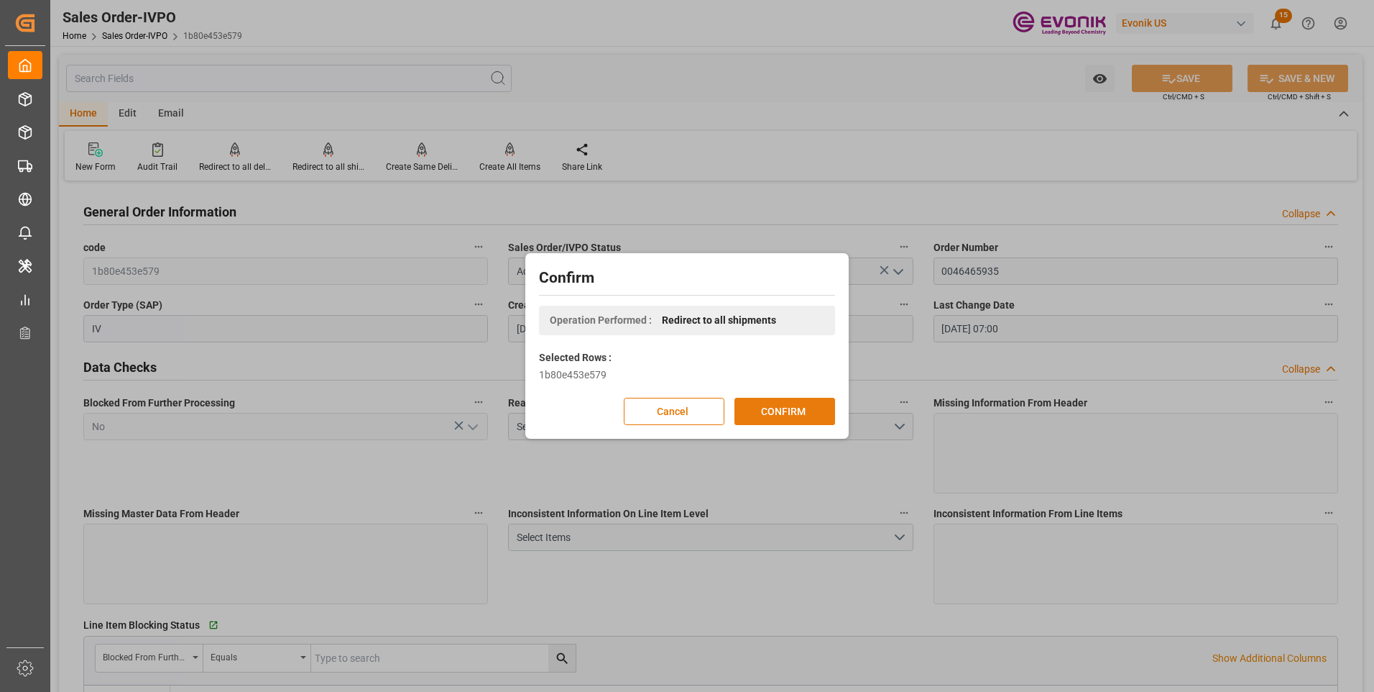
click at [780, 406] on button "CONFIRM" at bounding box center [785, 411] width 101 height 27
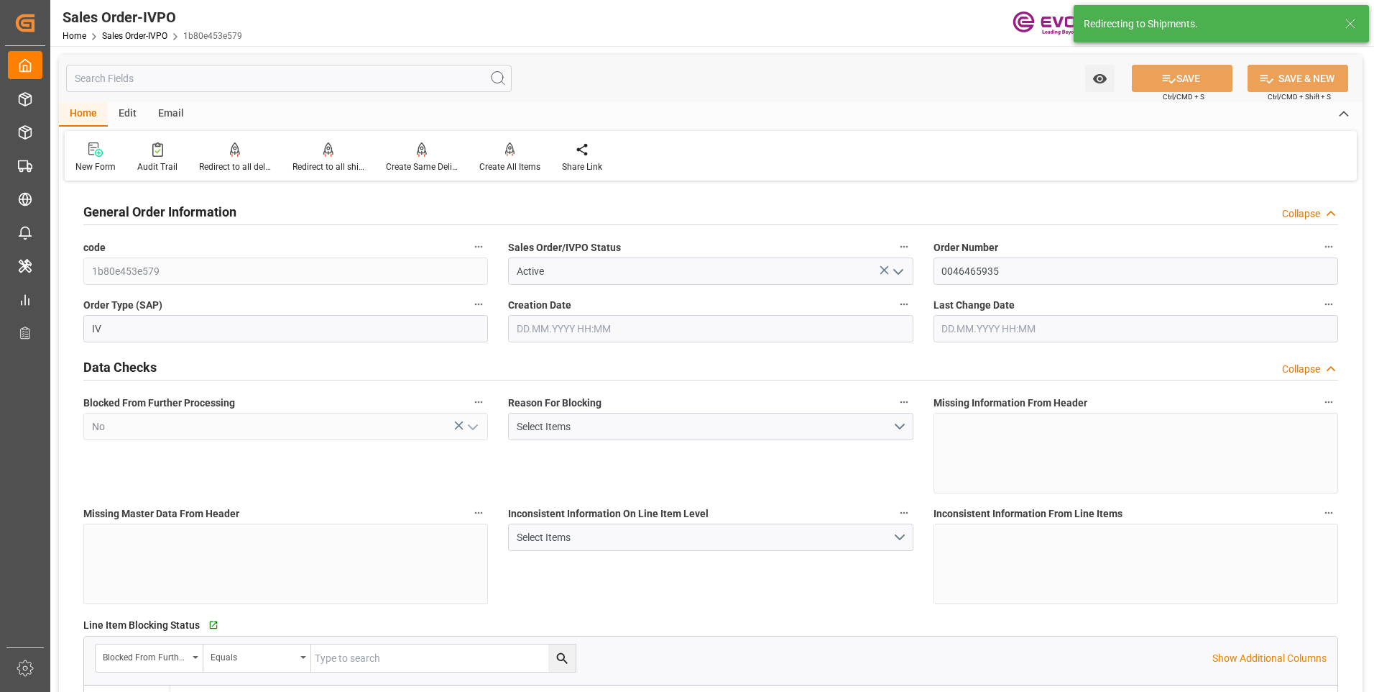
type input "29.07.2025 13:34"
type input "18.09.2025 07:00"
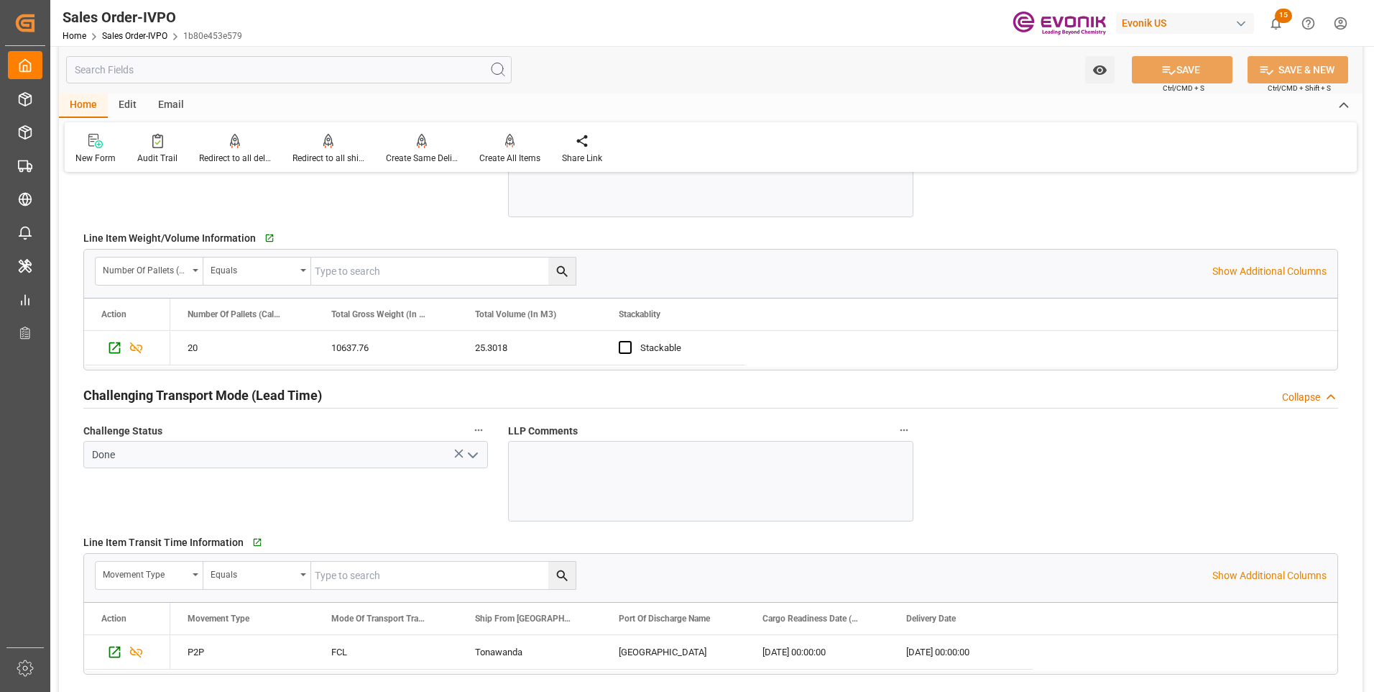
scroll to position [2444, 0]
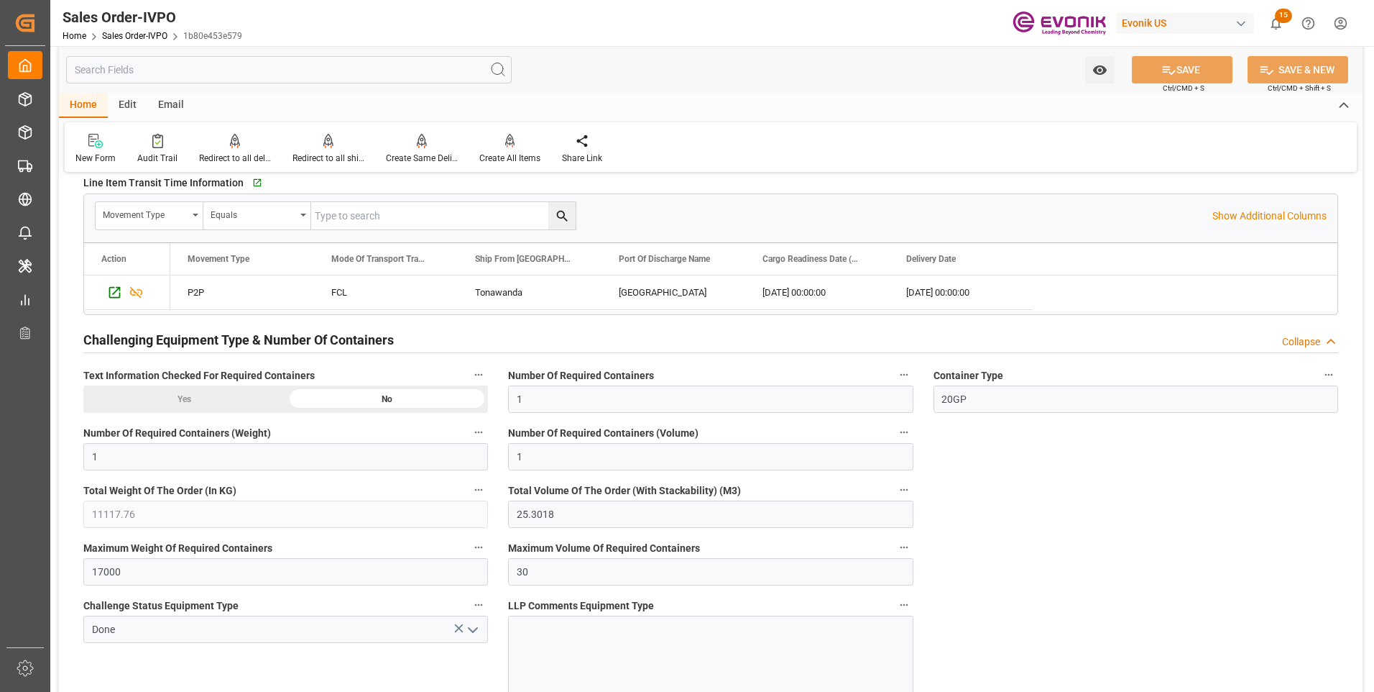
click at [201, 403] on div "Yes" at bounding box center [184, 398] width 203 height 27
click at [358, 400] on div "No" at bounding box center [387, 398] width 203 height 27
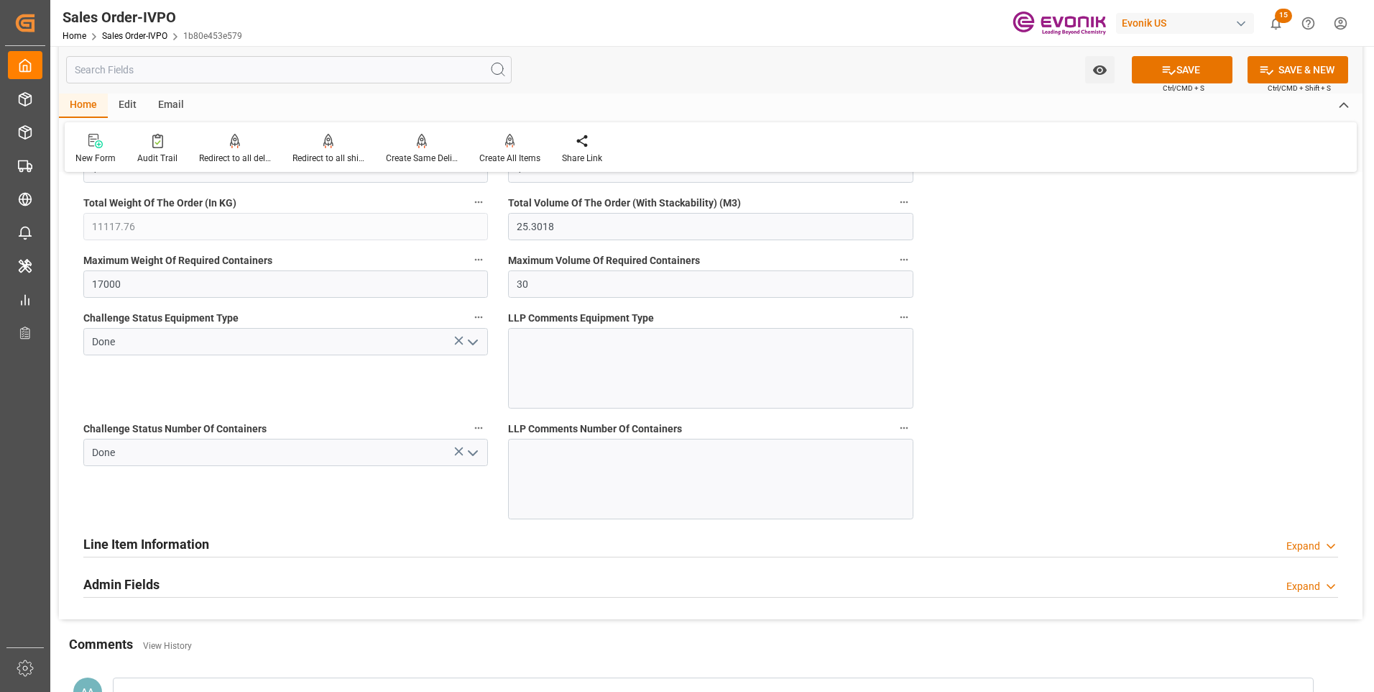
scroll to position [2804, 0]
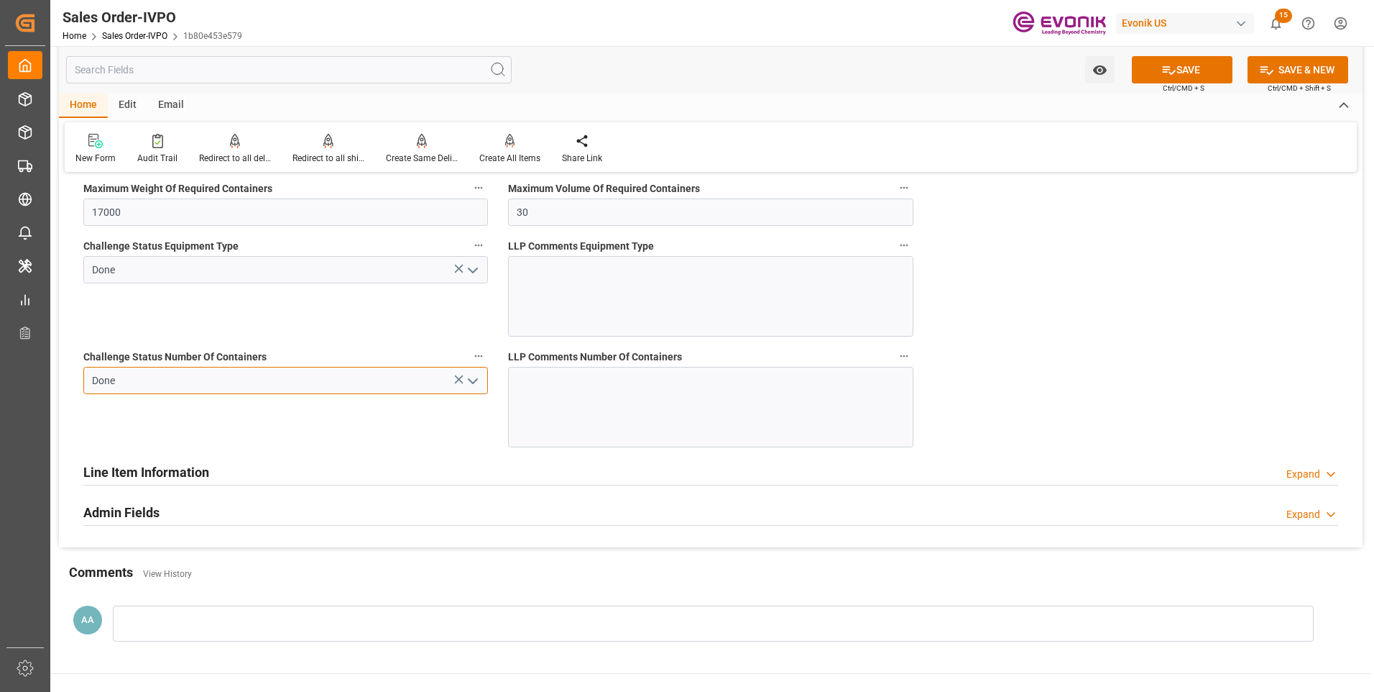
click at [310, 380] on input "Done" at bounding box center [285, 380] width 405 height 27
click at [478, 384] on icon "open menu" at bounding box center [472, 380] width 17 height 17
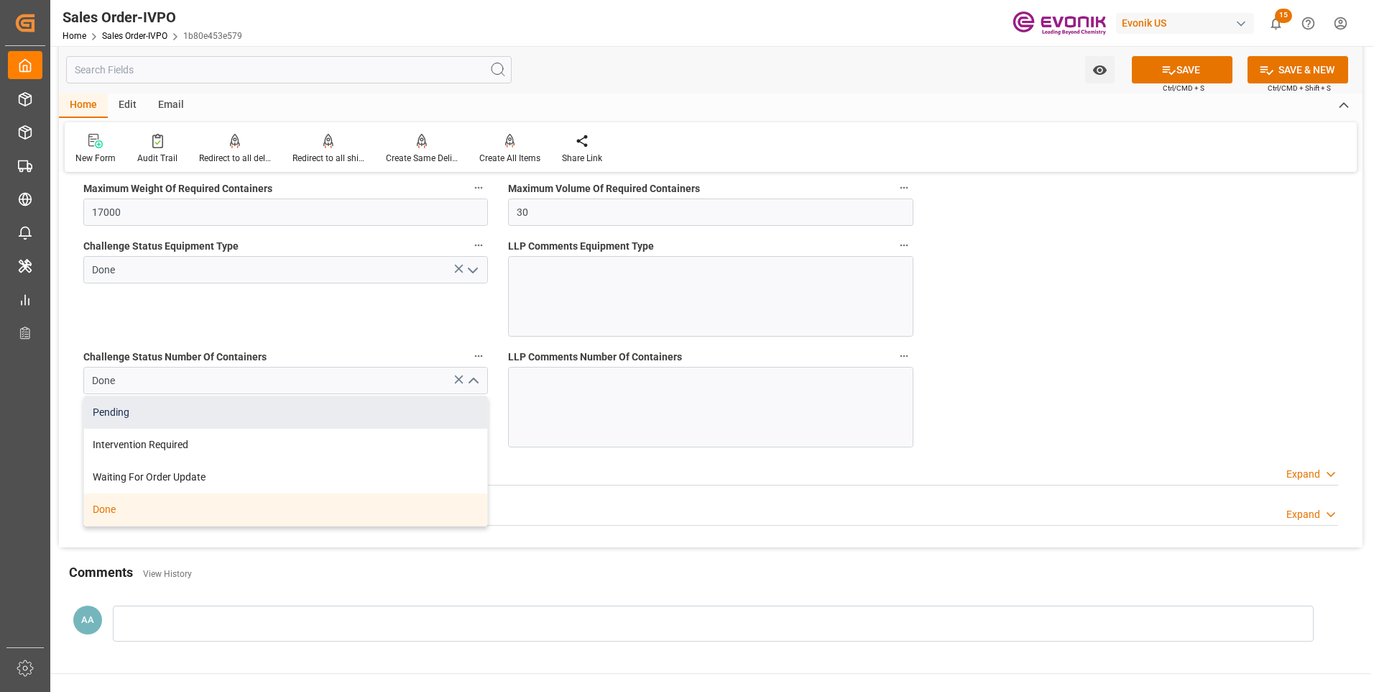
click at [185, 412] on div "Pending" at bounding box center [285, 412] width 403 height 32
type input "Pending"
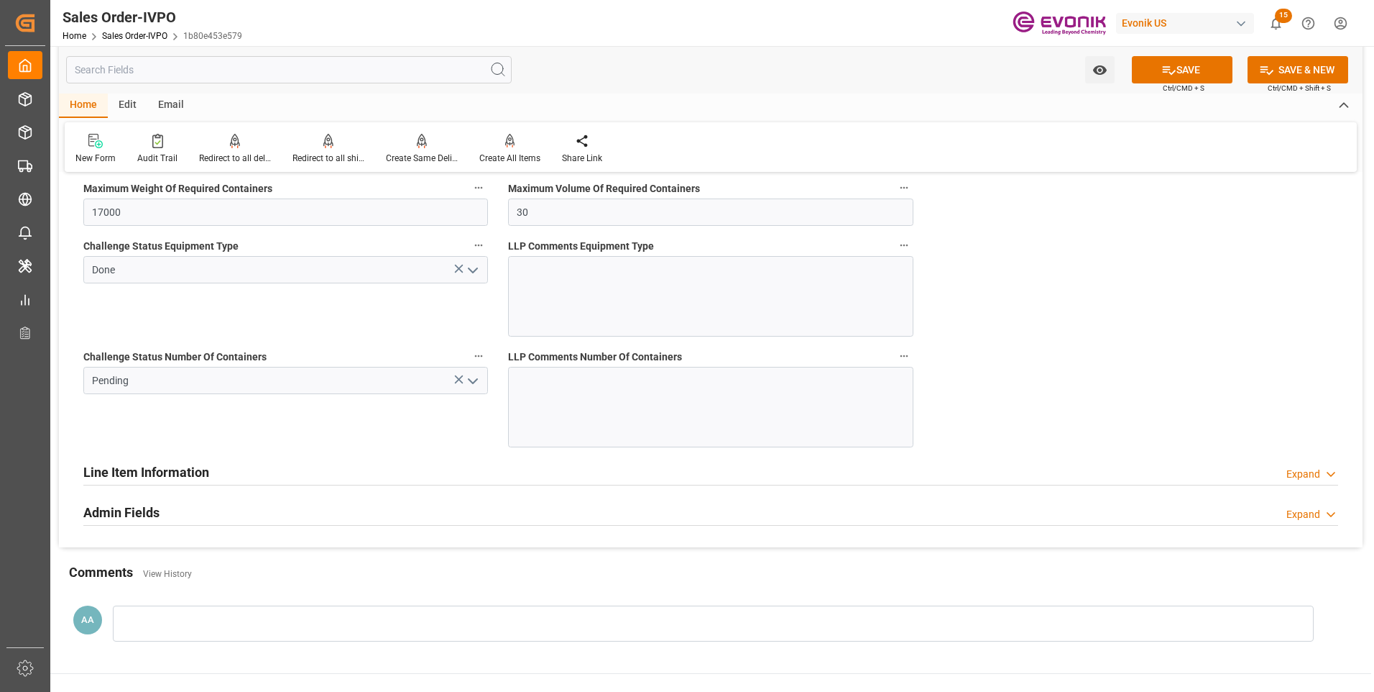
click at [476, 268] on icon "open menu" at bounding box center [472, 270] width 17 height 17
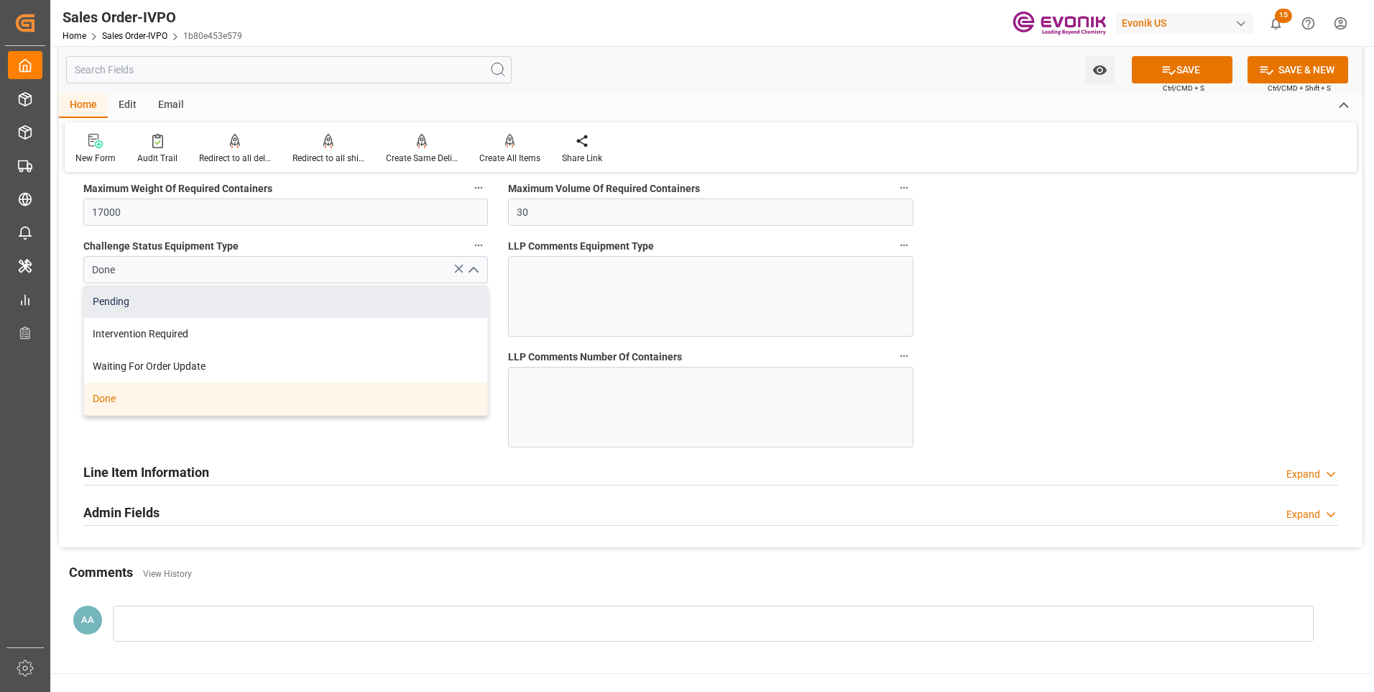
click at [206, 306] on div "Pending" at bounding box center [285, 301] width 403 height 32
type input "Pending"
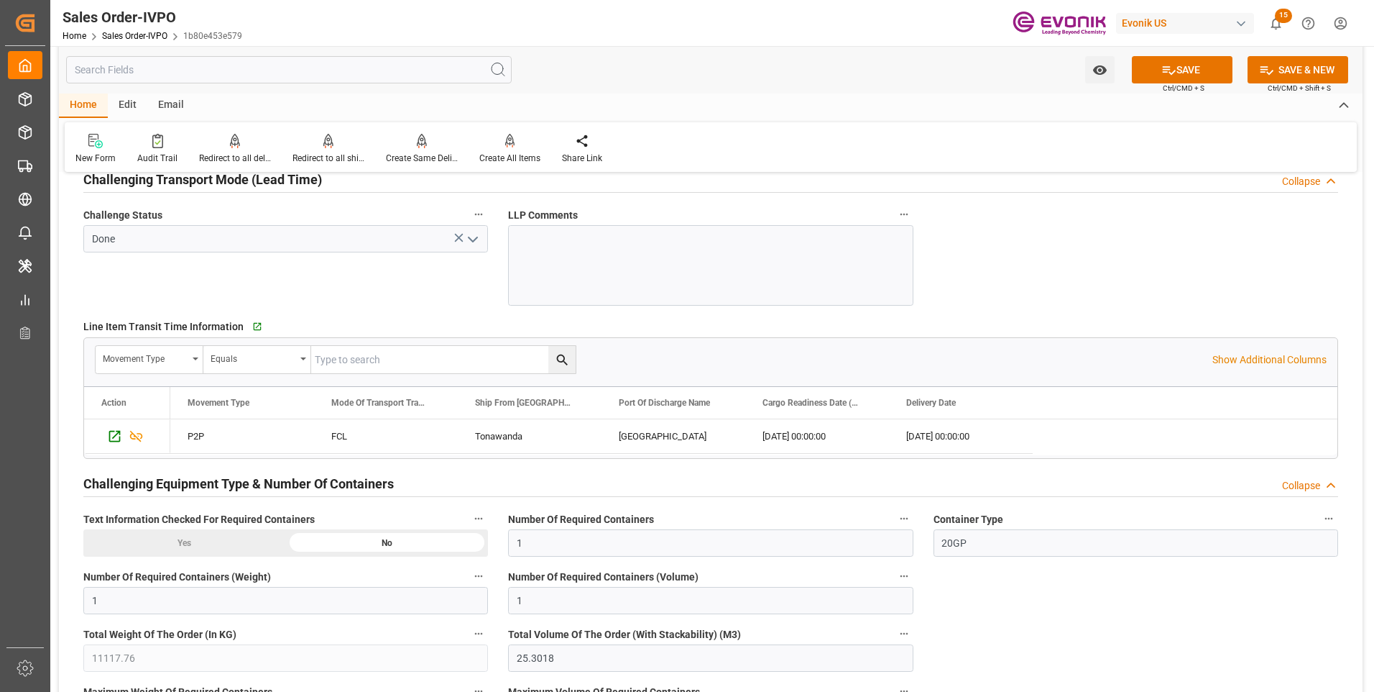
scroll to position [2085, 0]
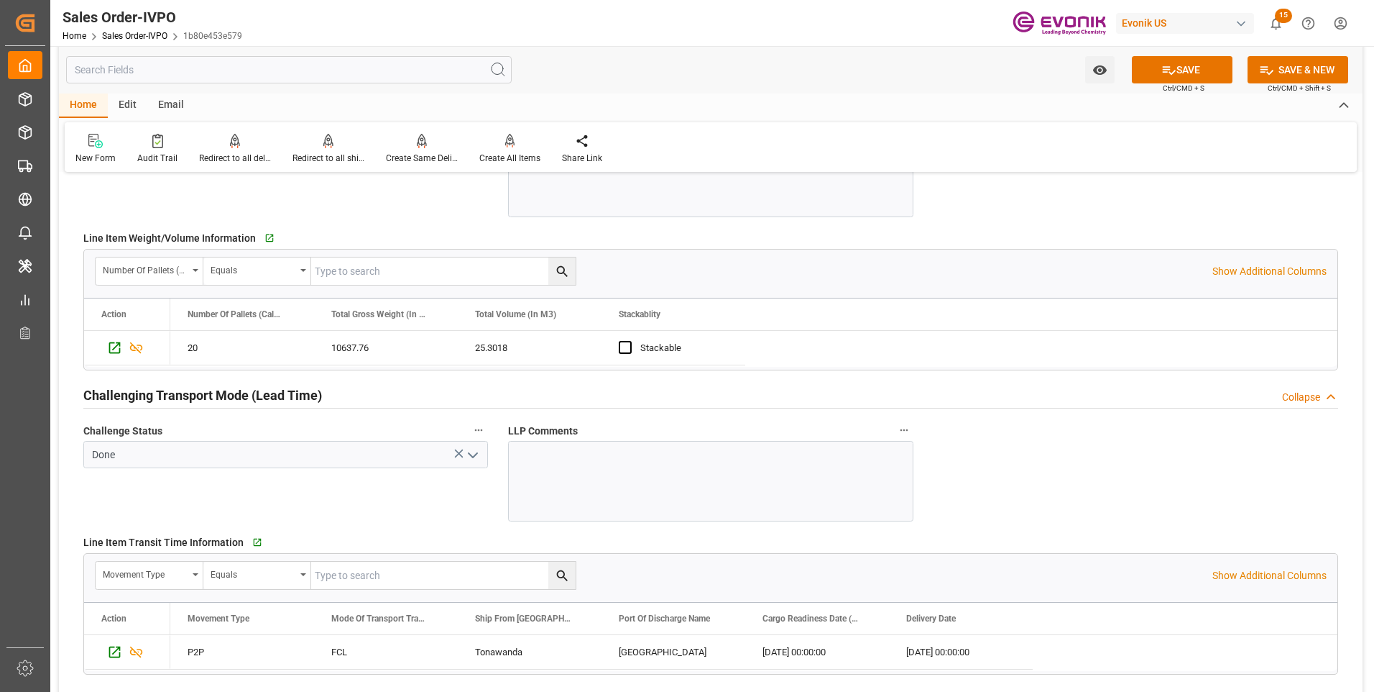
click at [473, 456] on polyline "open menu" at bounding box center [473, 455] width 9 height 4
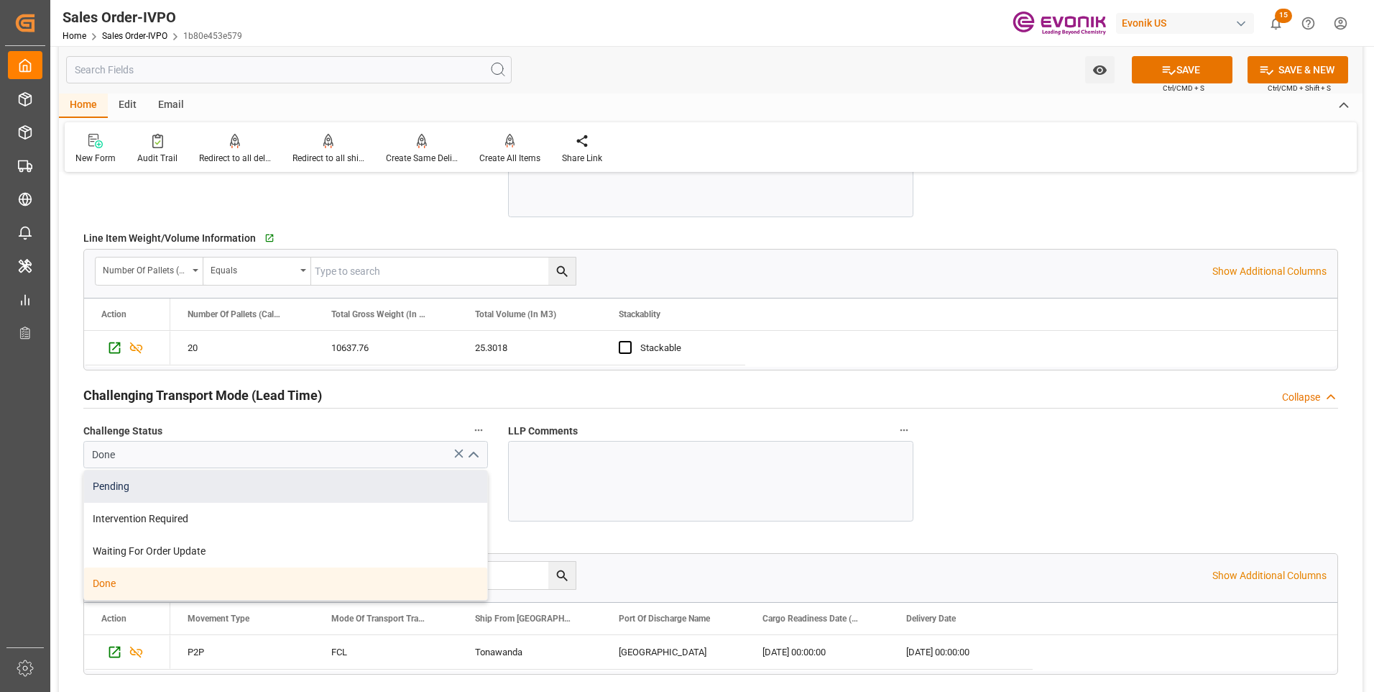
click at [193, 486] on div "Pending" at bounding box center [285, 486] width 403 height 32
type input "Pending"
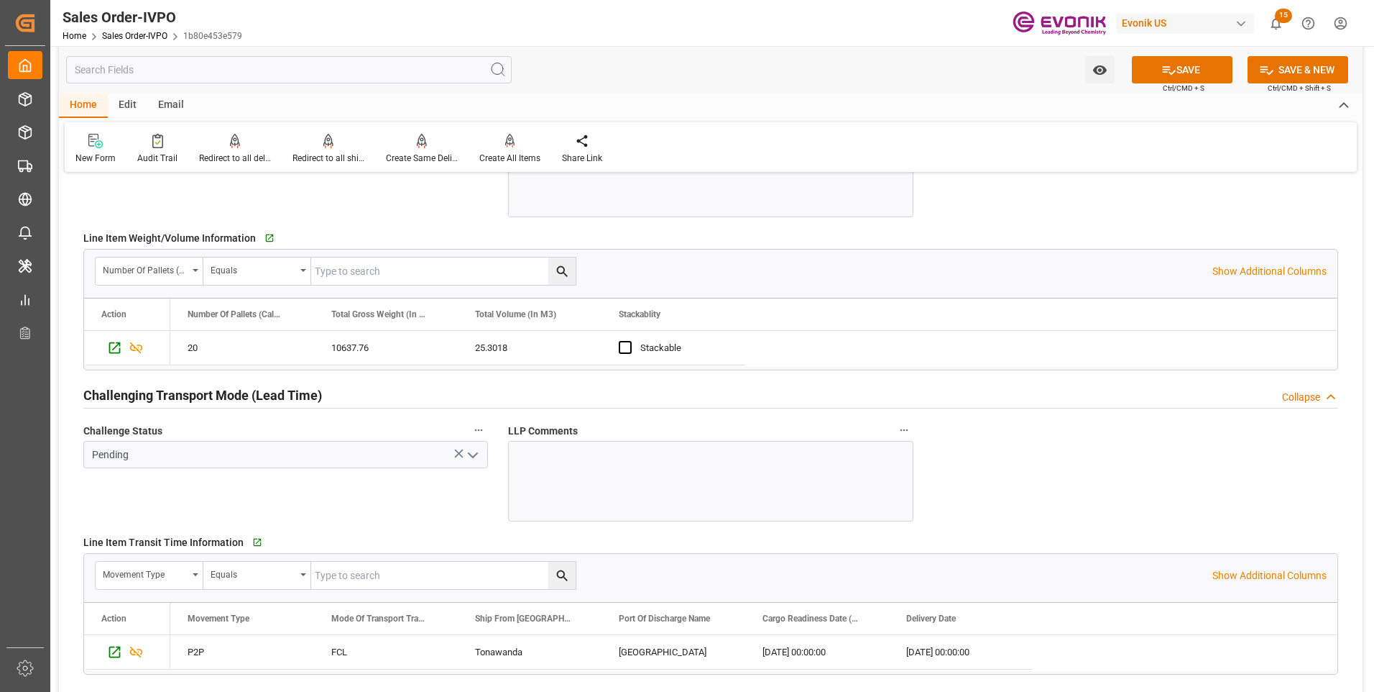
scroll to position [1869, 0]
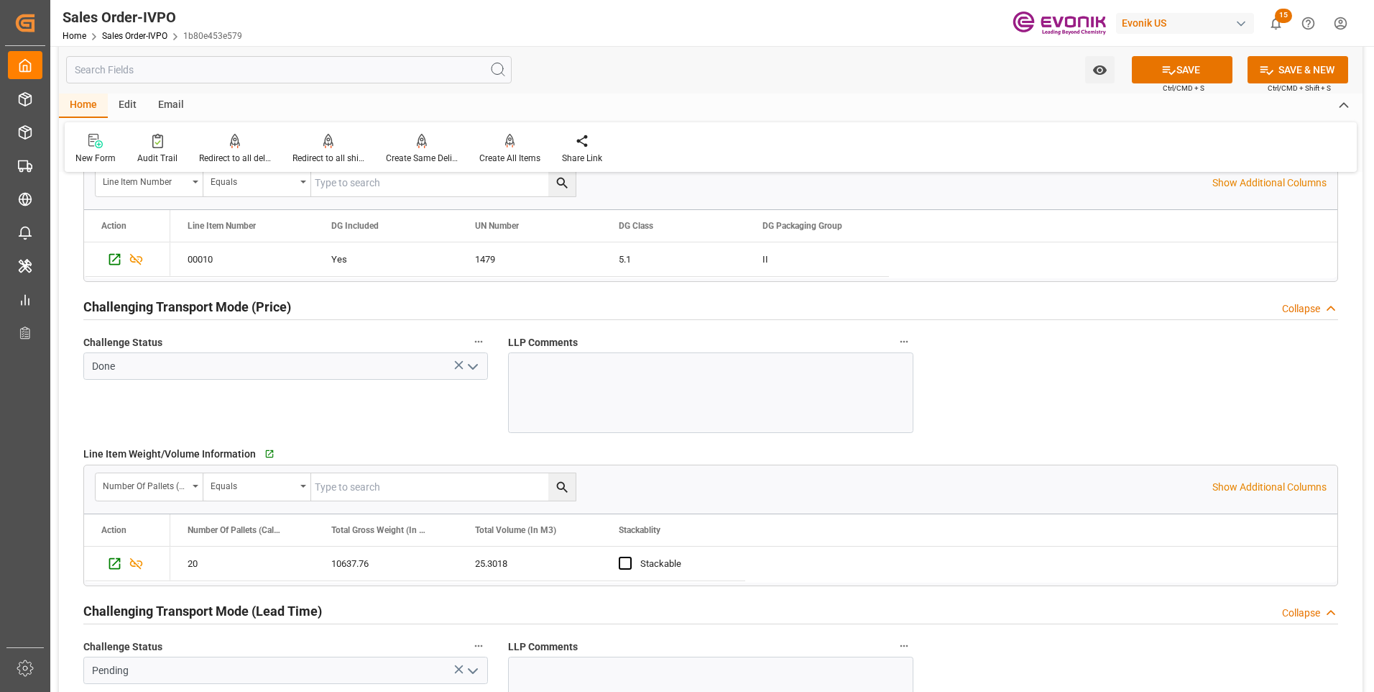
click at [473, 369] on polyline "open menu" at bounding box center [473, 366] width 9 height 4
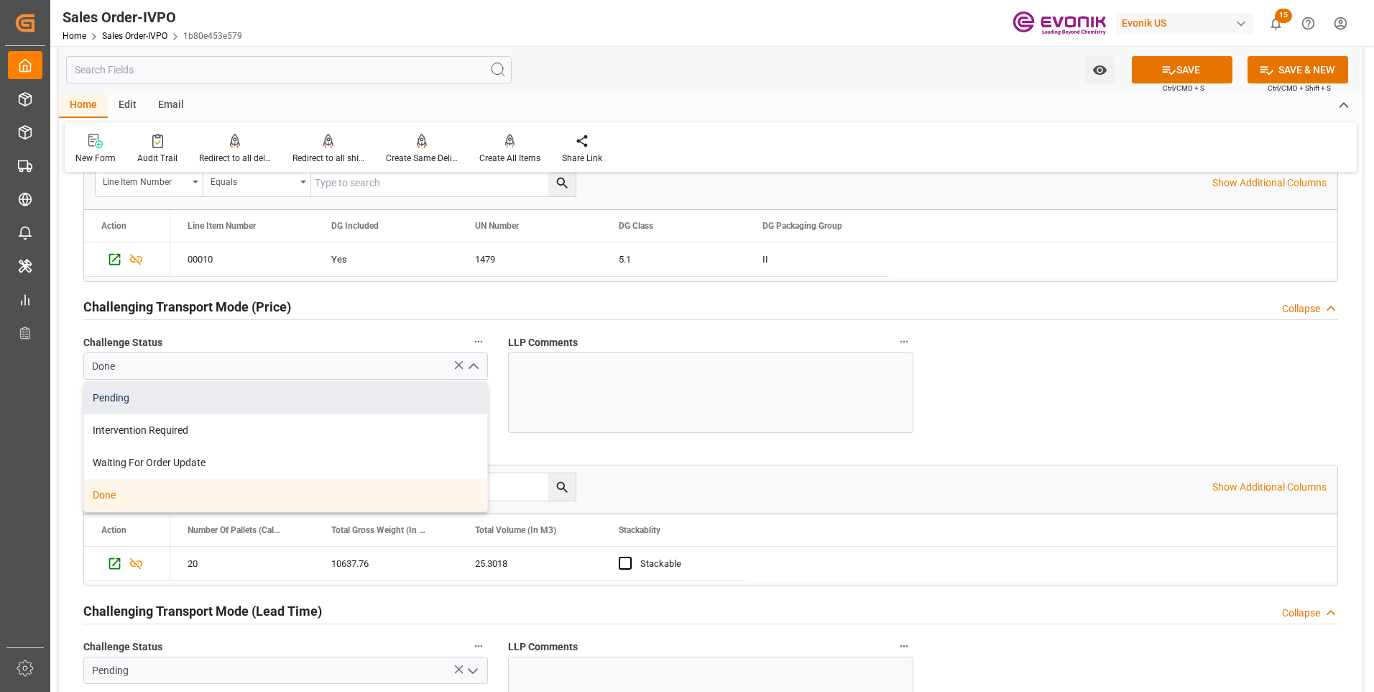
click at [275, 396] on div "Pending" at bounding box center [285, 398] width 403 height 32
type input "Pending"
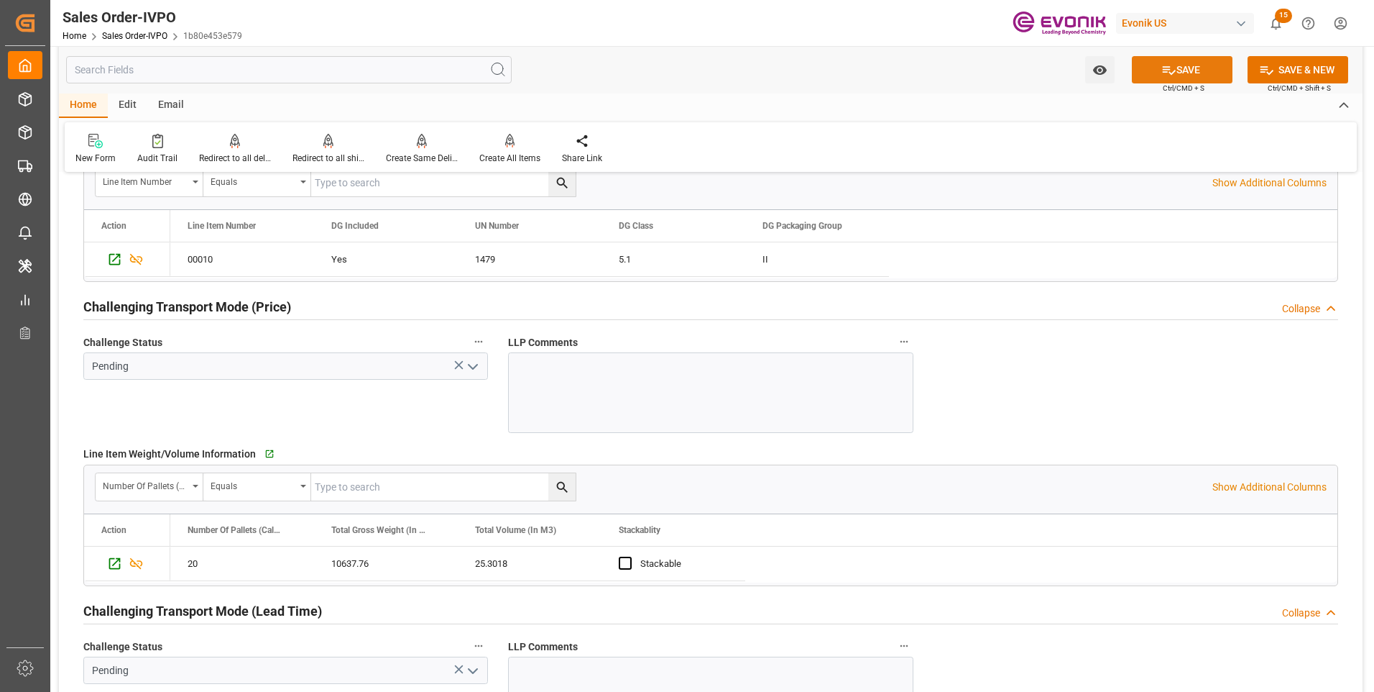
click at [1189, 66] on button "SAVE" at bounding box center [1182, 69] width 101 height 27
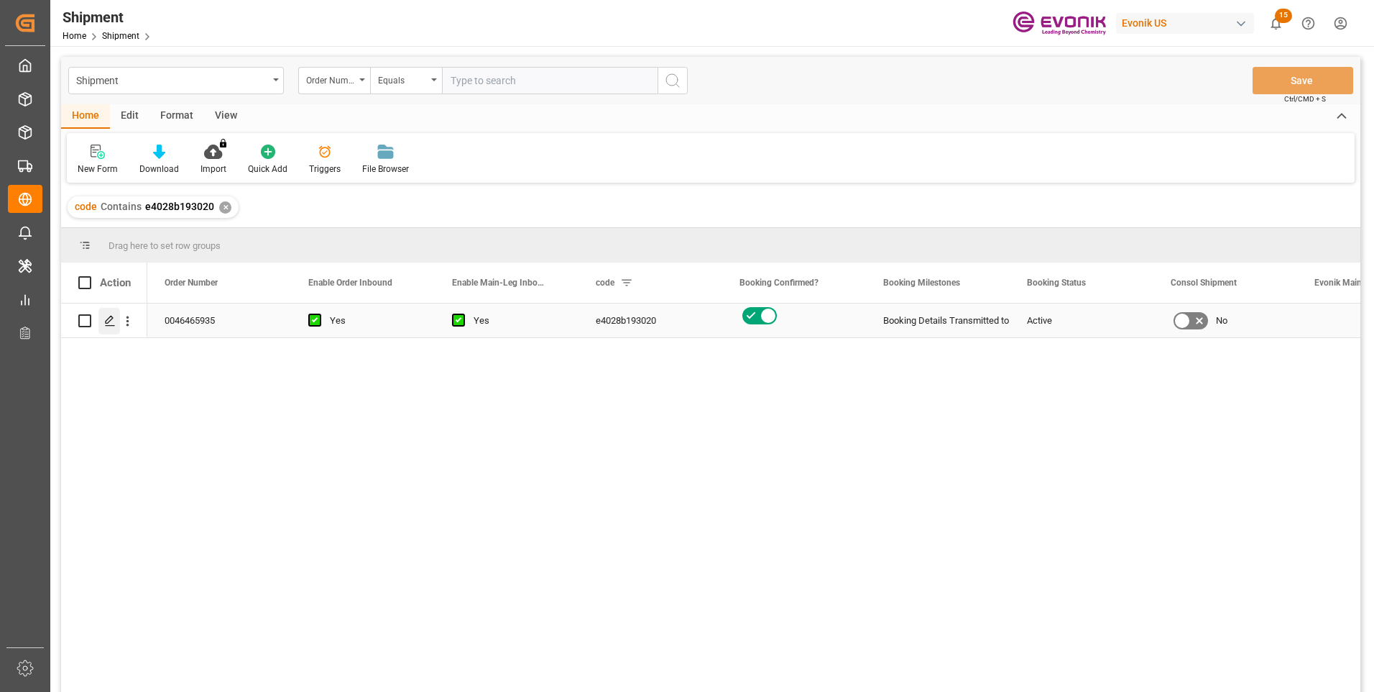
click at [106, 322] on polygon "Press SPACE to select this row." at bounding box center [109, 319] width 7 height 7
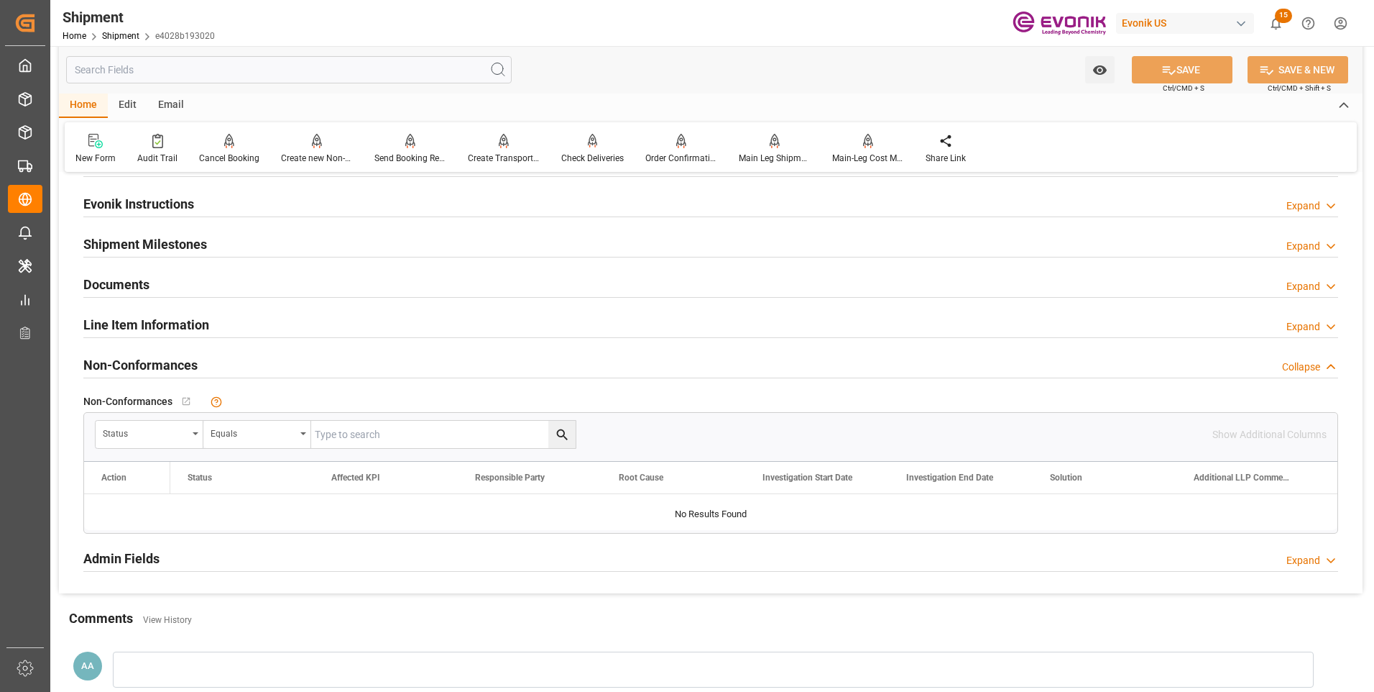
scroll to position [863, 0]
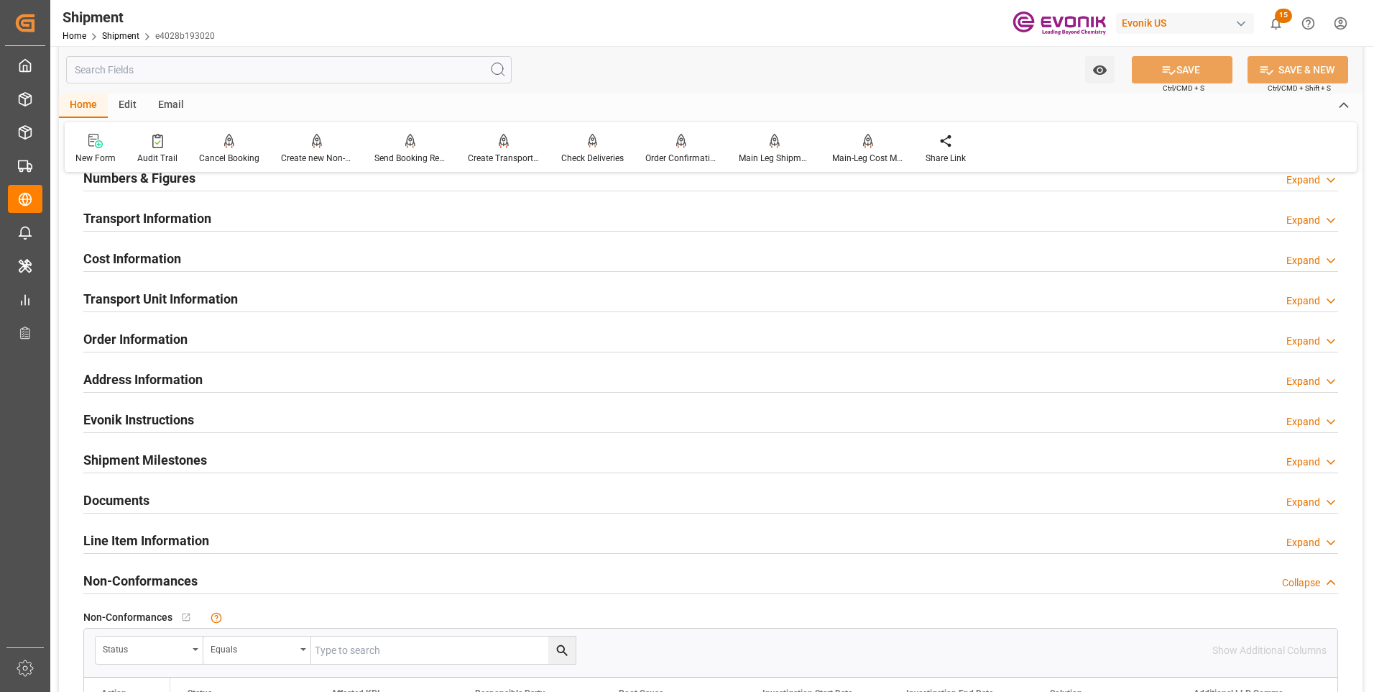
click at [182, 537] on h2 "Line Item Information" at bounding box center [146, 540] width 126 height 19
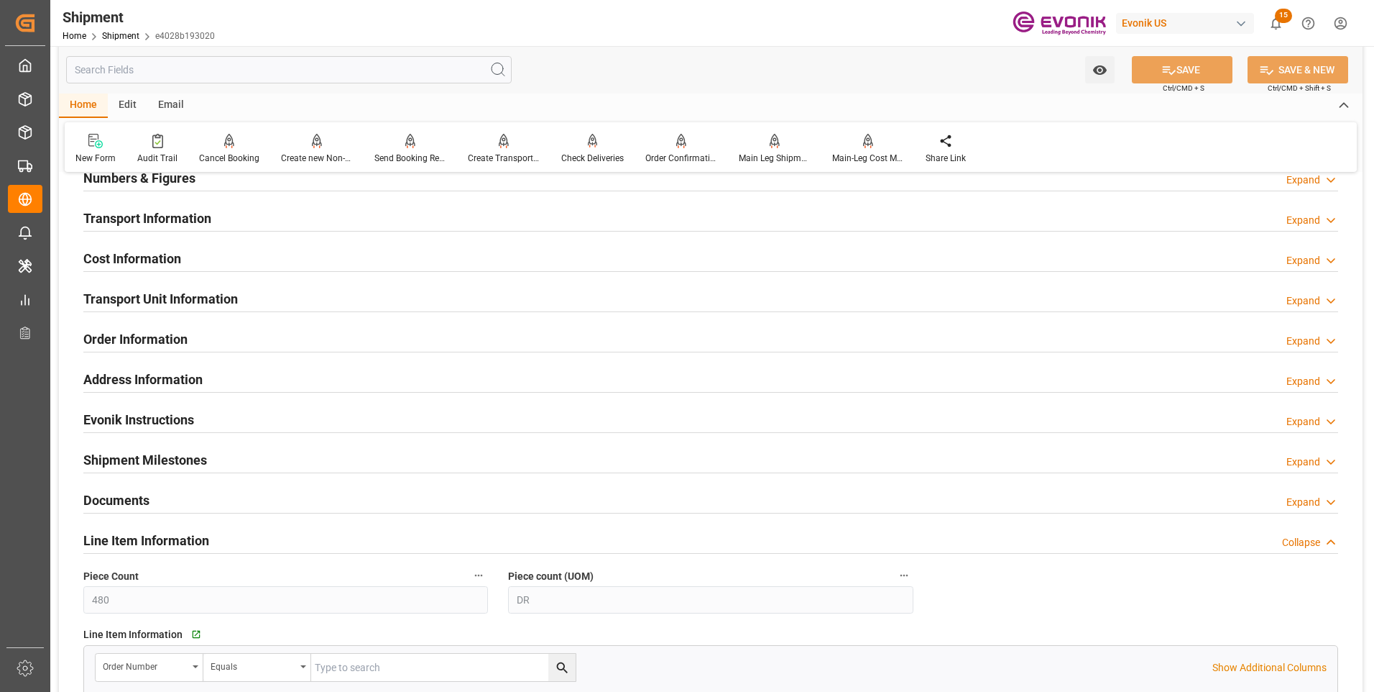
scroll to position [1078, 0]
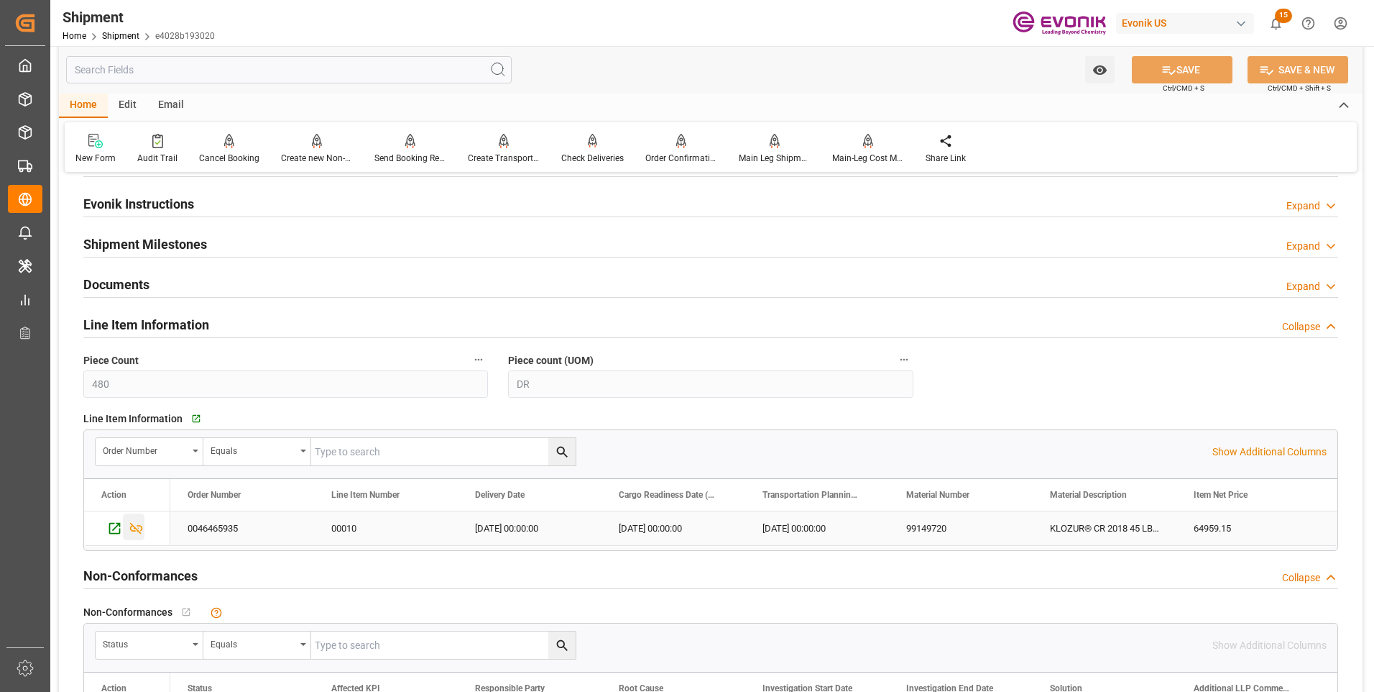
click at [134, 529] on icon "Press SPACE to select this row." at bounding box center [136, 527] width 15 height 15
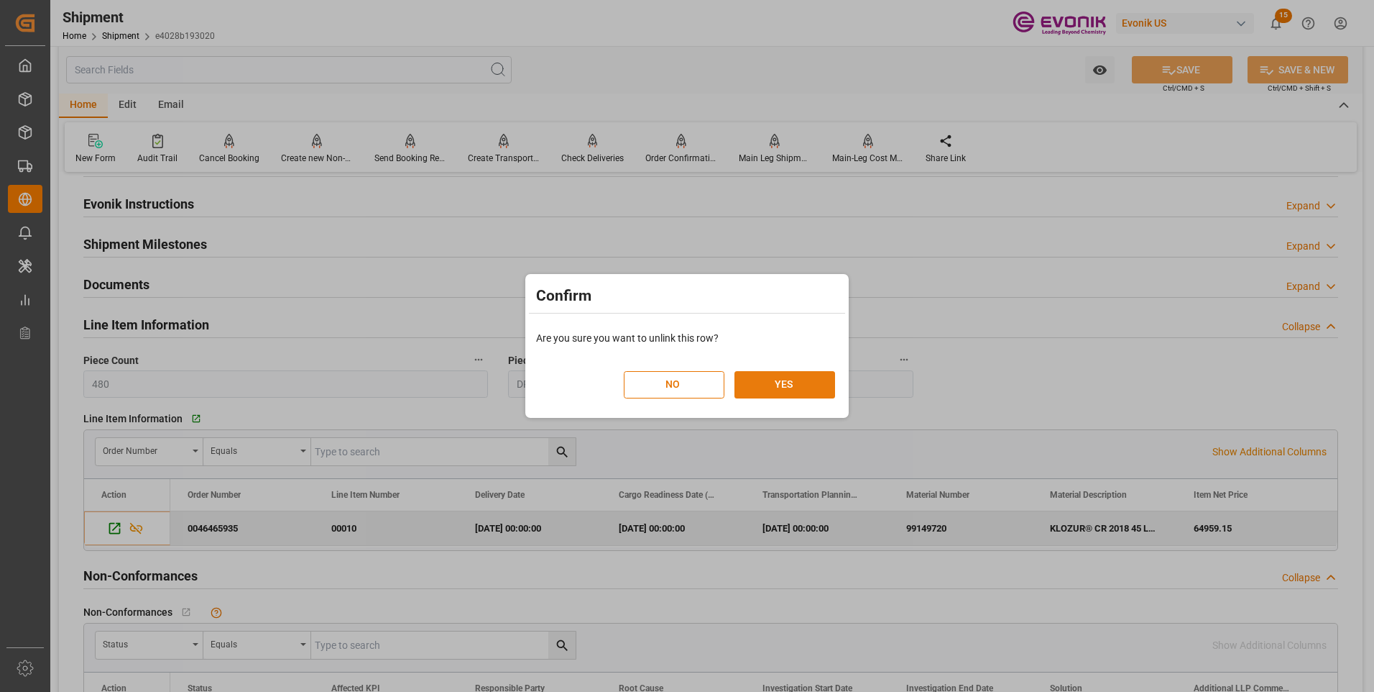
click at [774, 376] on button "YES" at bounding box center [785, 384] width 101 height 27
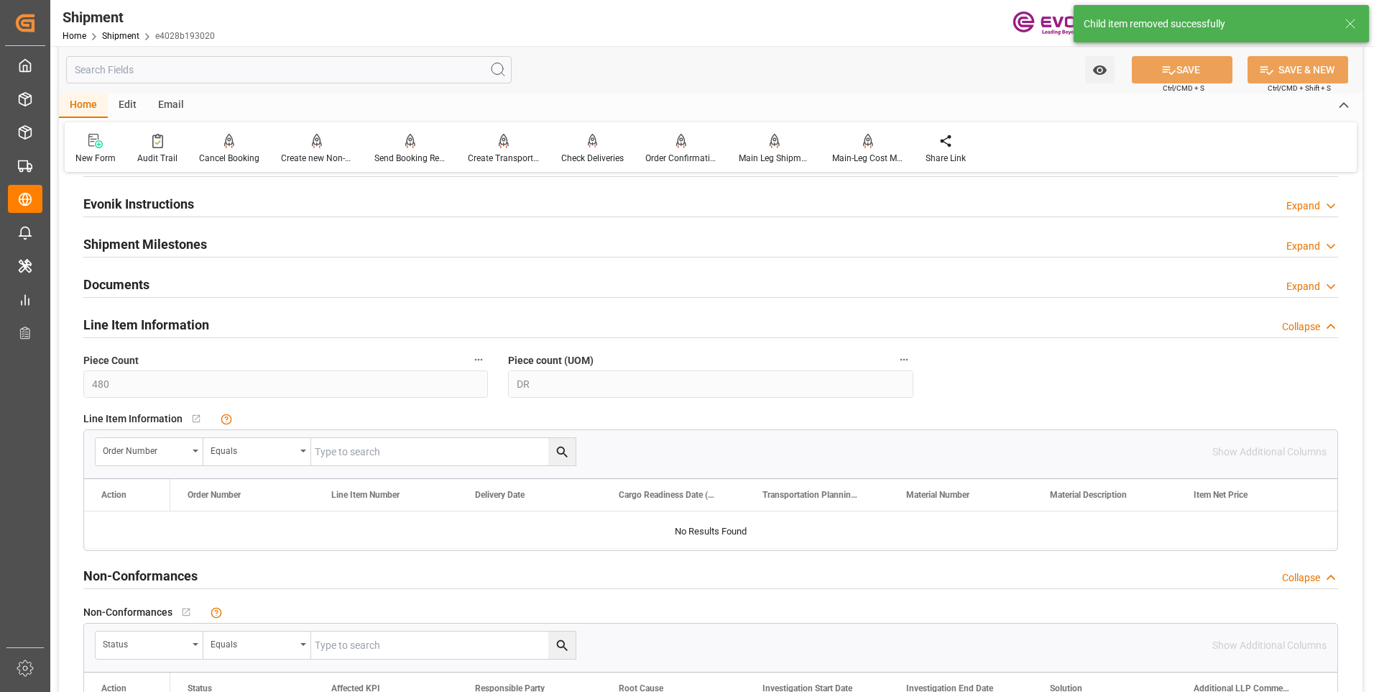
scroll to position [863, 0]
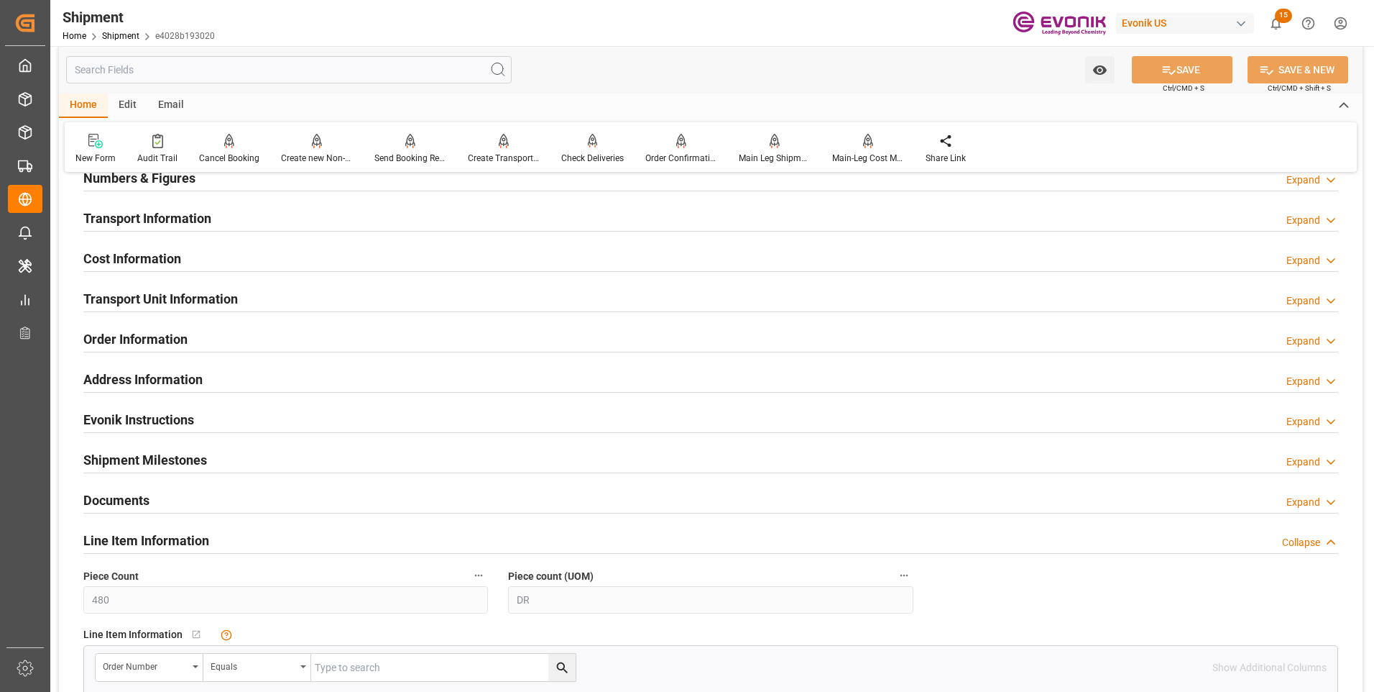
click at [203, 303] on h2 "Transport Unit Information" at bounding box center [160, 298] width 155 height 19
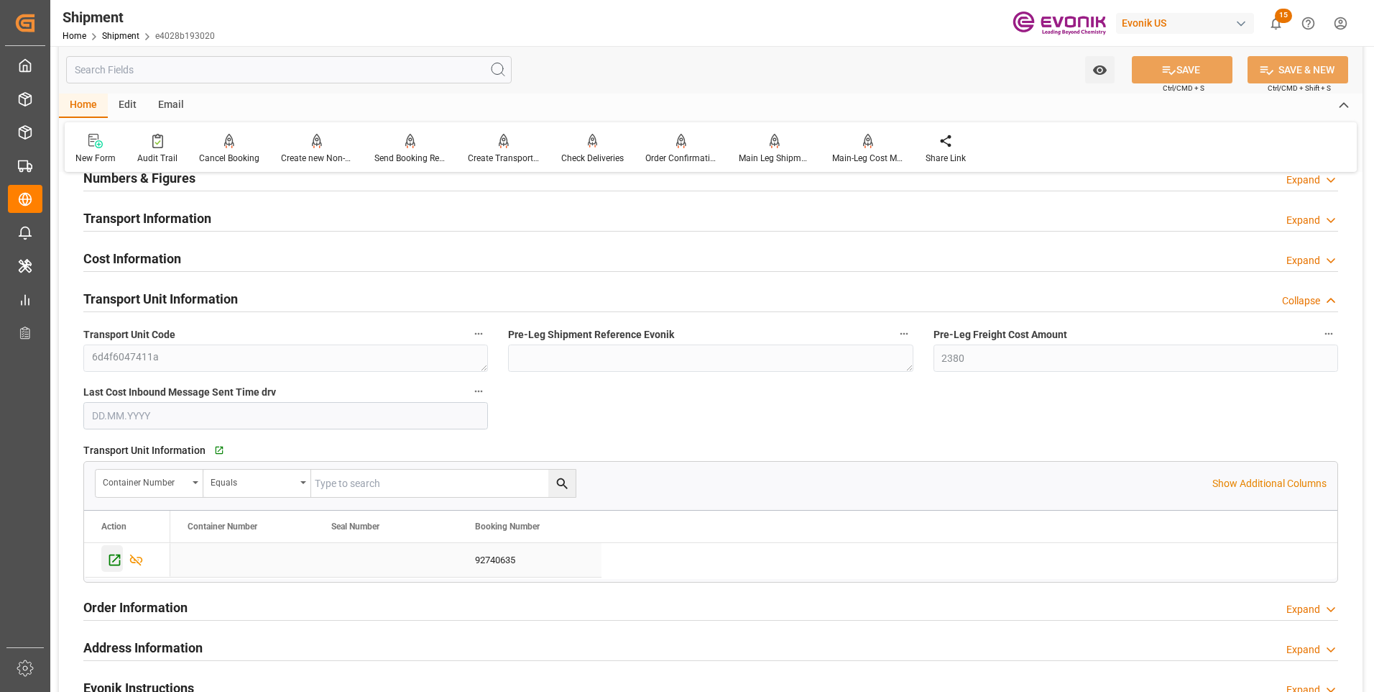
click at [111, 557] on icon "Press SPACE to select this row." at bounding box center [114, 559] width 15 height 15
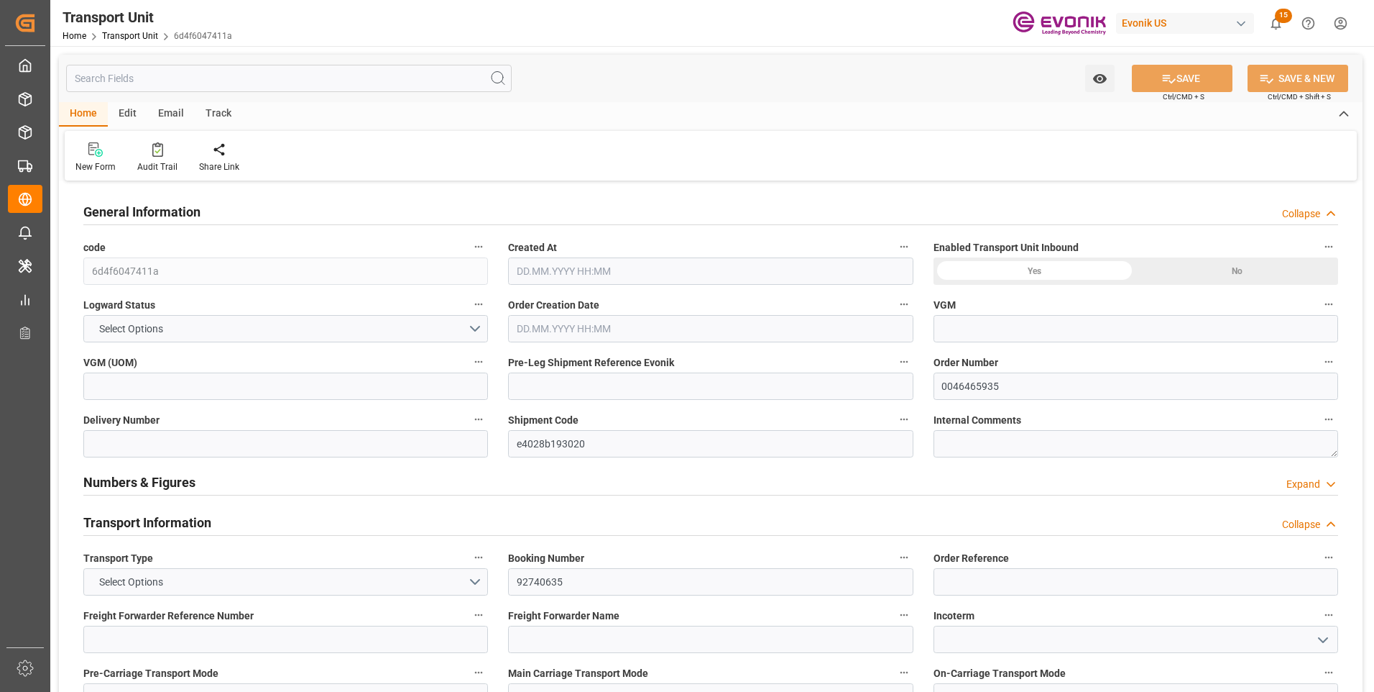
type input "Hapag [PERSON_NAME]"
type input "Hapag Lloyd Aktiengesellschaft"
type input "USNYC"
type input "BEANR"
type input "11117.76"
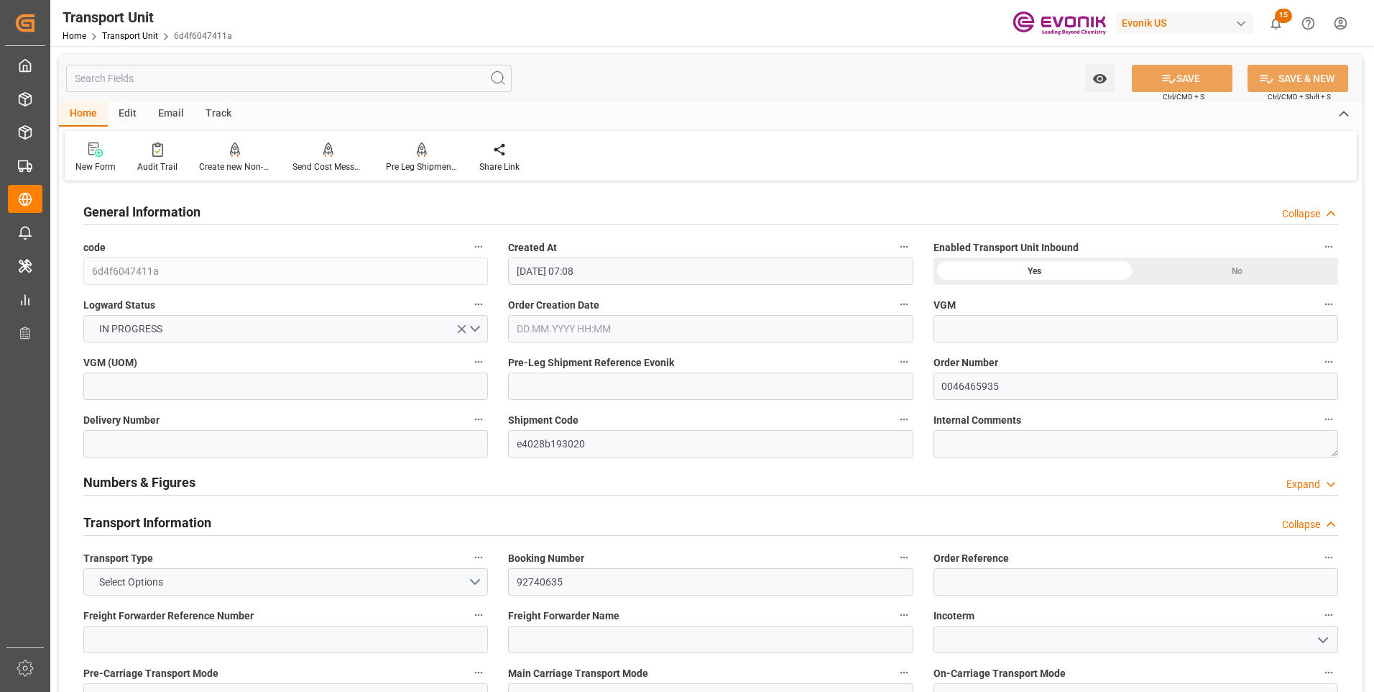
type input "[DATE] 07:08"
type input "[DATE]"
type input "[DATE] 00:00"
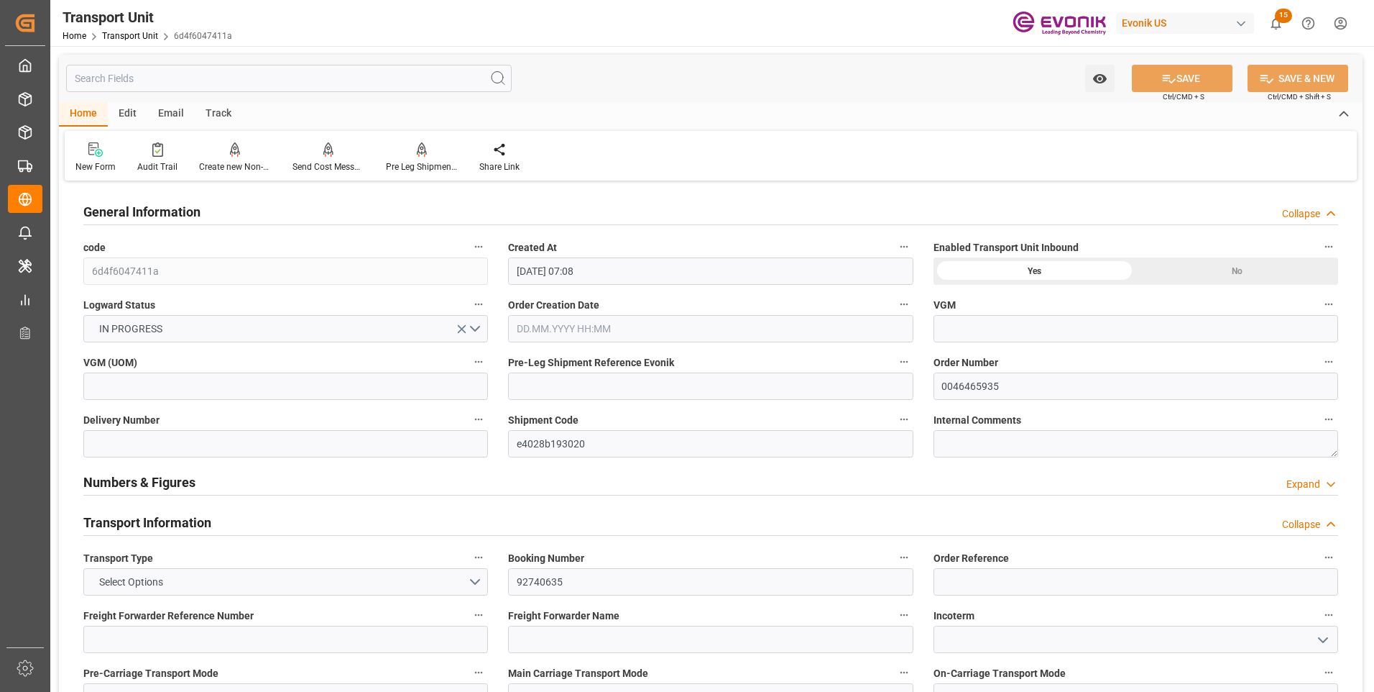
type input "[DATE] 00:00"
type input "[DATE] 17:00"
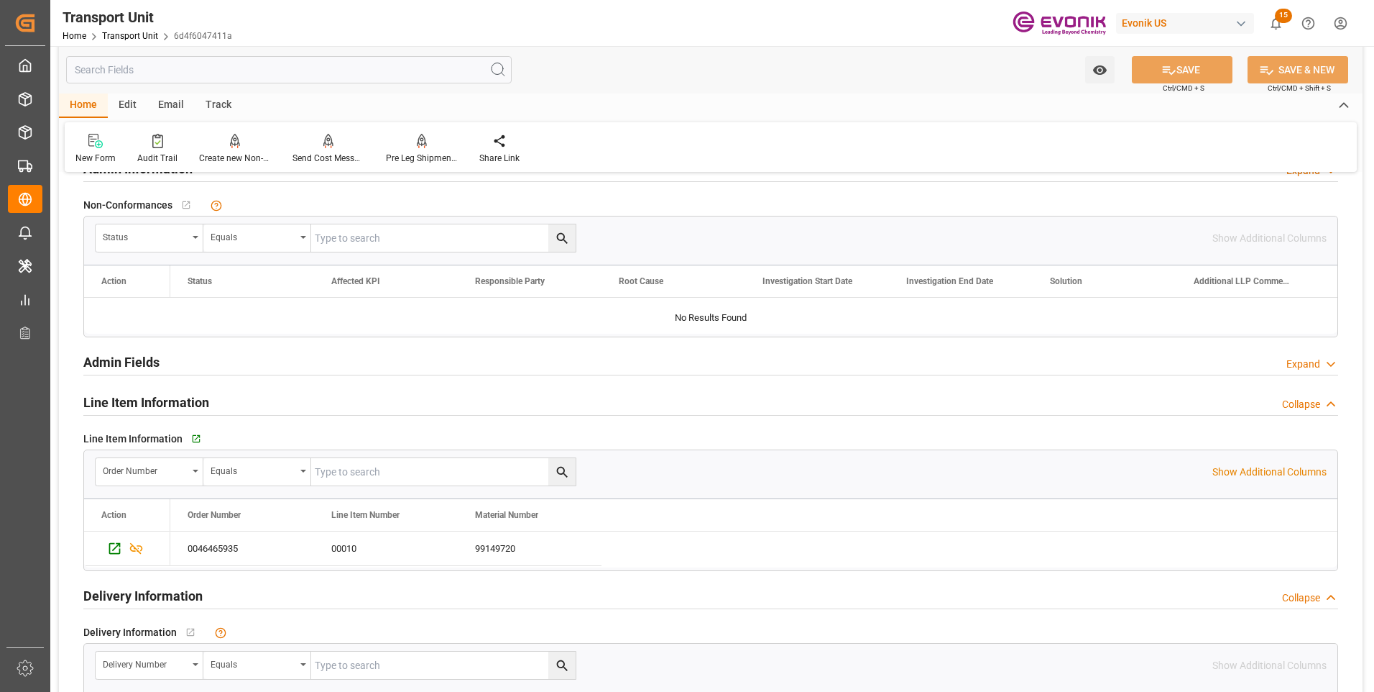
scroll to position [2013, 0]
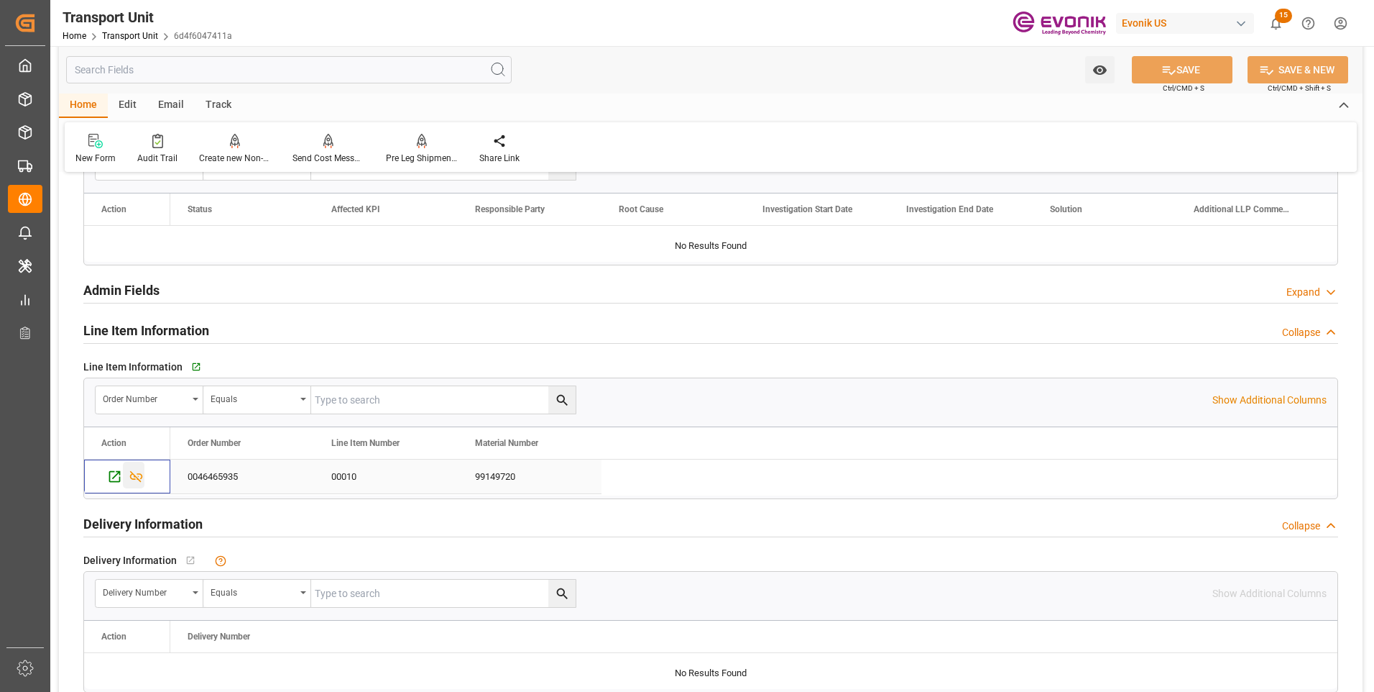
click at [137, 479] on icon "Press SPACE to select this row." at bounding box center [136, 476] width 15 height 15
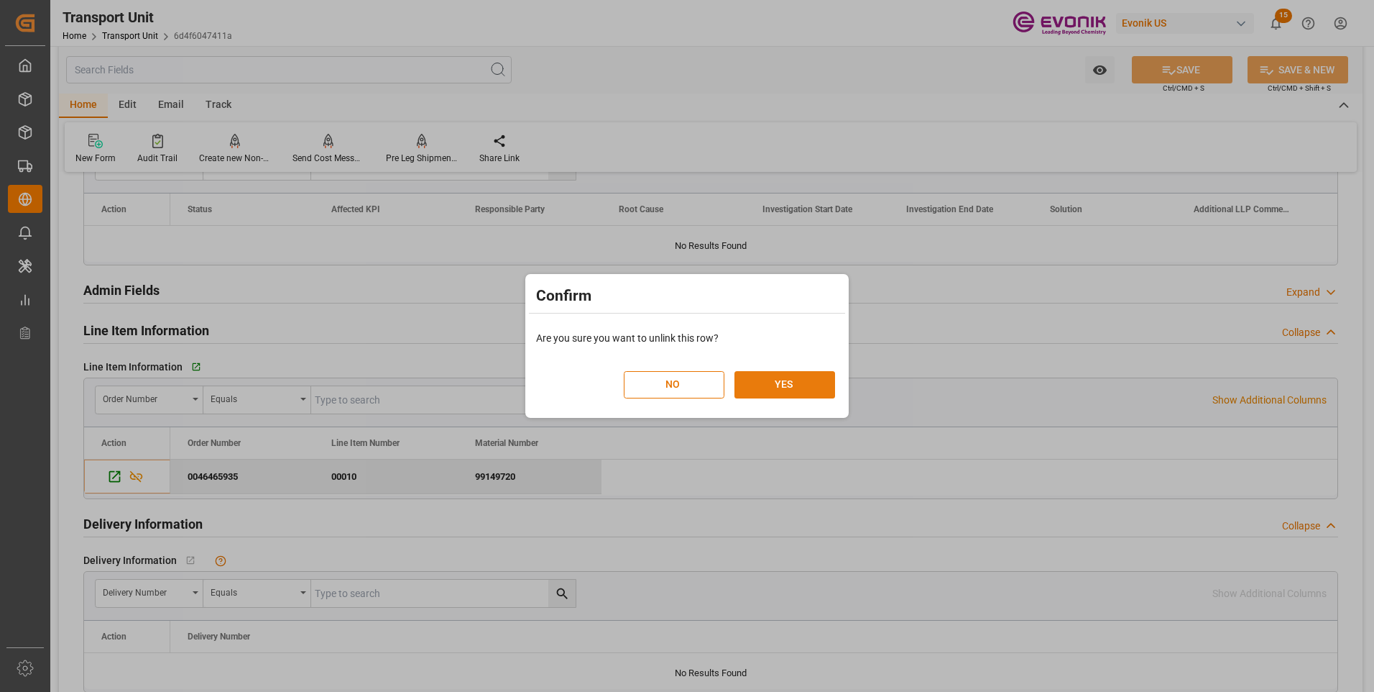
click at [789, 375] on button "YES" at bounding box center [785, 384] width 101 height 27
click at [790, 387] on button "YES" at bounding box center [785, 384] width 101 height 27
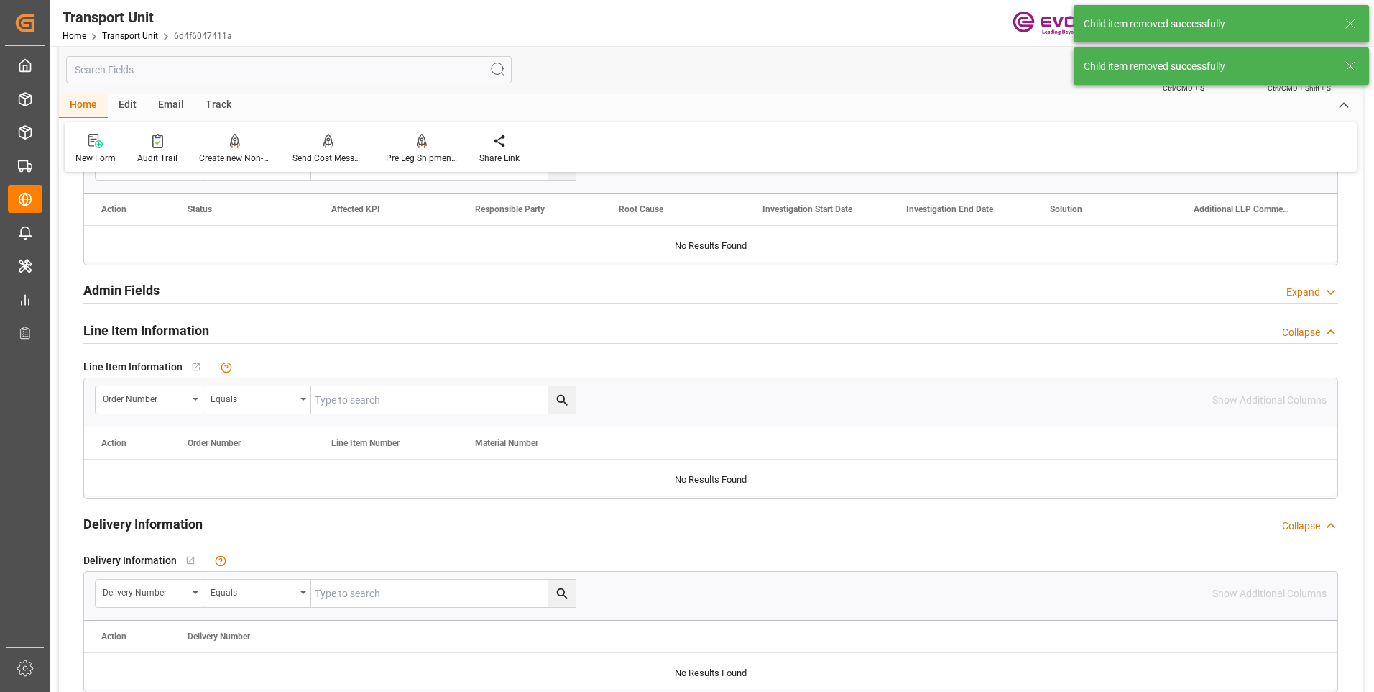
scroll to position [1797, 0]
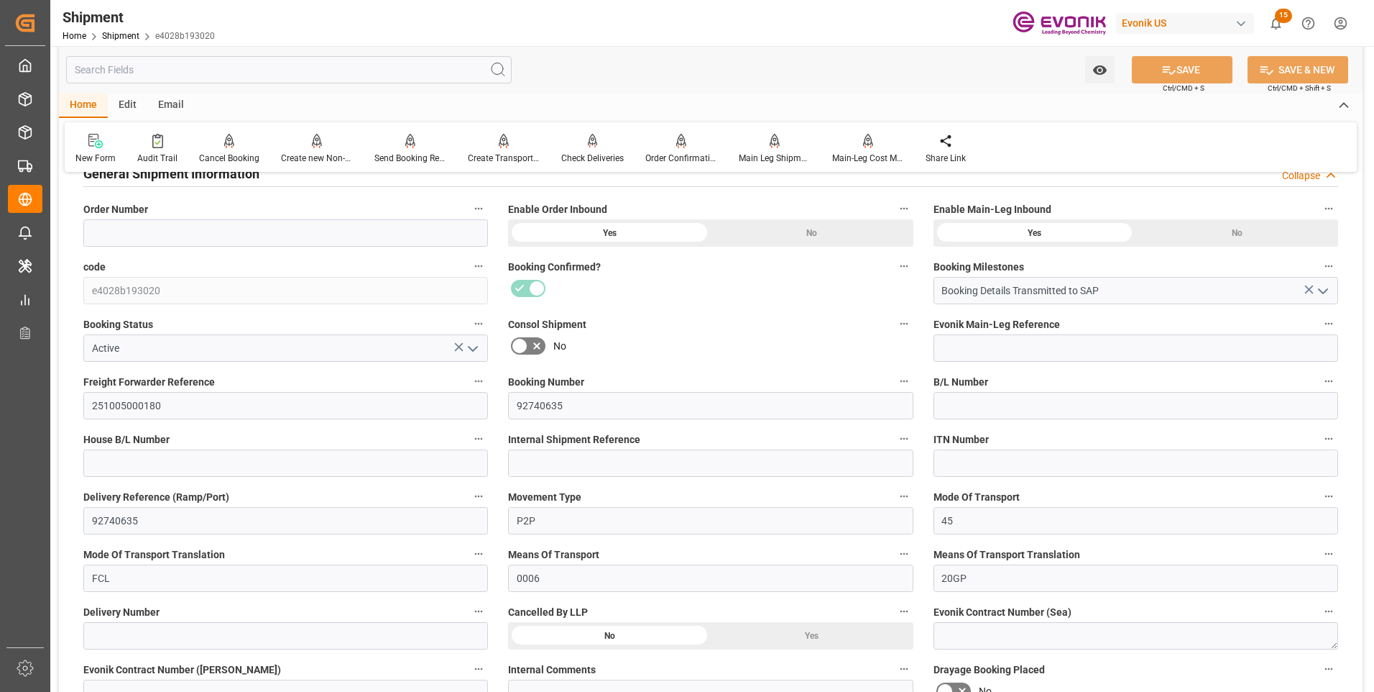
scroll to position [575, 0]
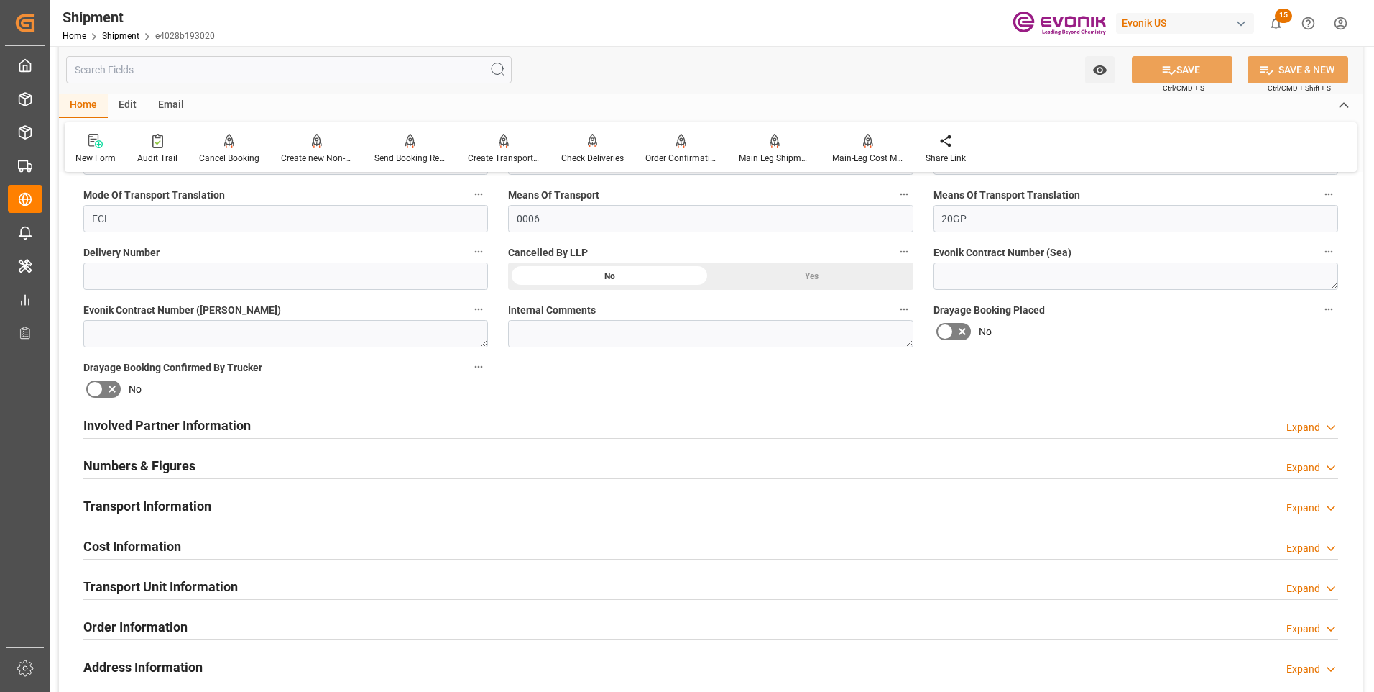
click at [784, 278] on div "Yes" at bounding box center [812, 275] width 203 height 27
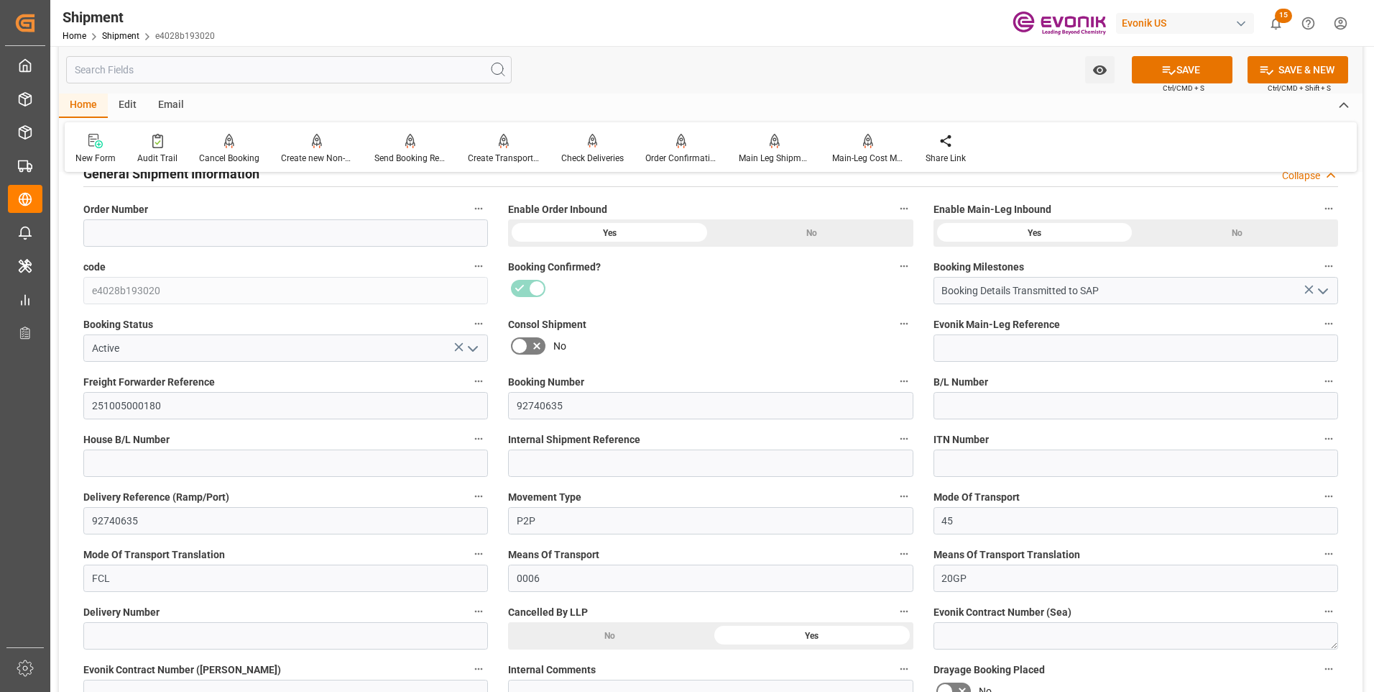
scroll to position [72, 0]
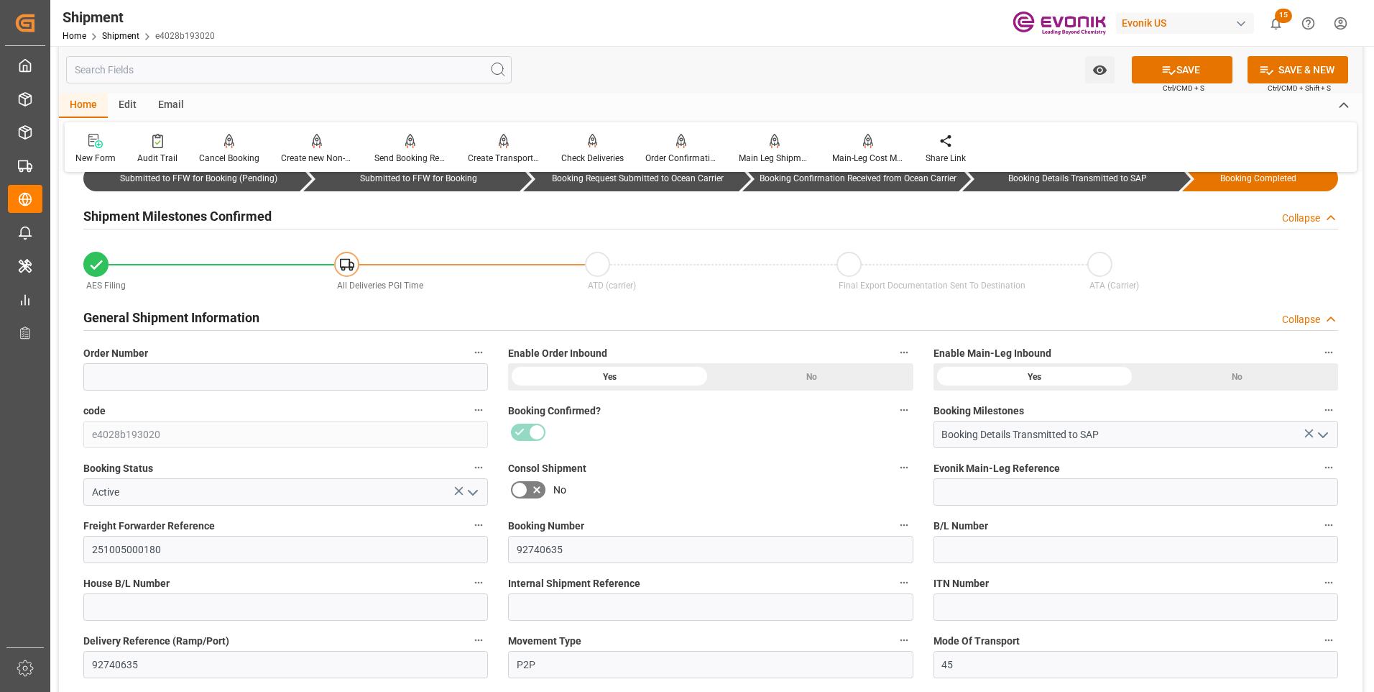
click at [472, 494] on icon "open menu" at bounding box center [472, 492] width 17 height 17
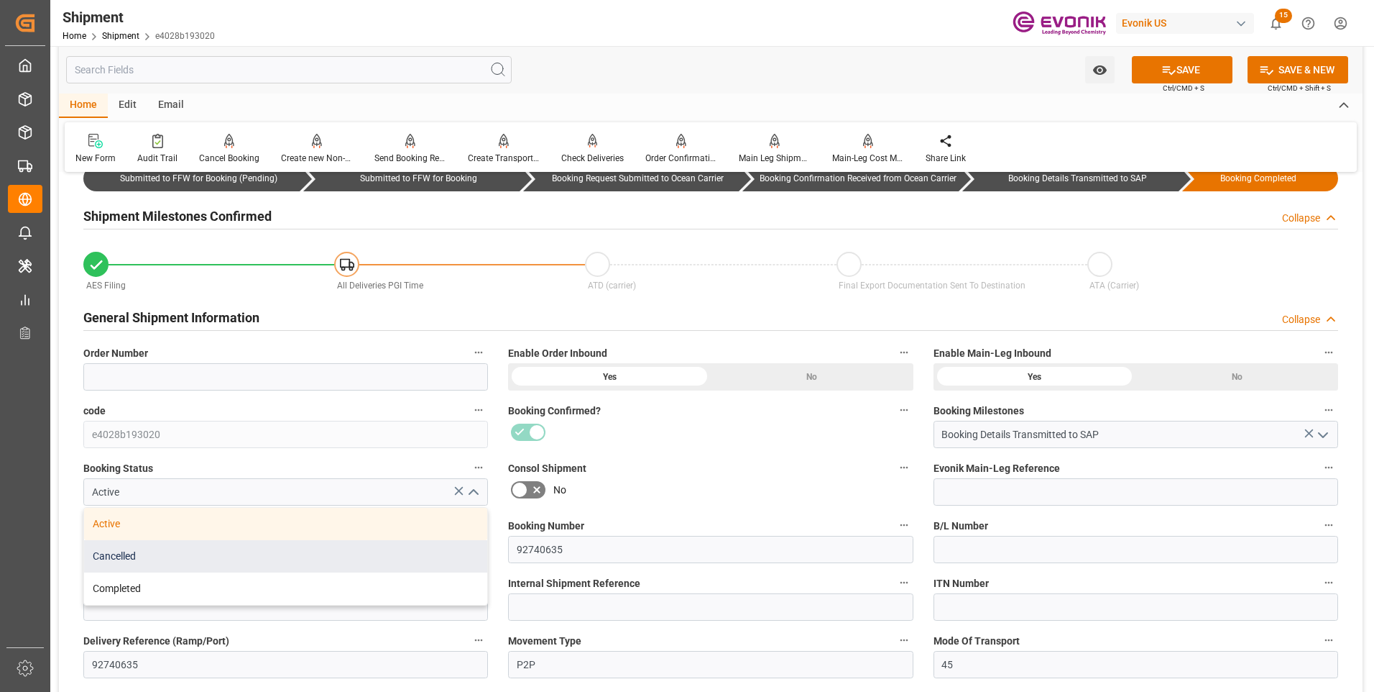
click at [150, 552] on div "Cancelled" at bounding box center [285, 556] width 403 height 32
type input "Cancelled"
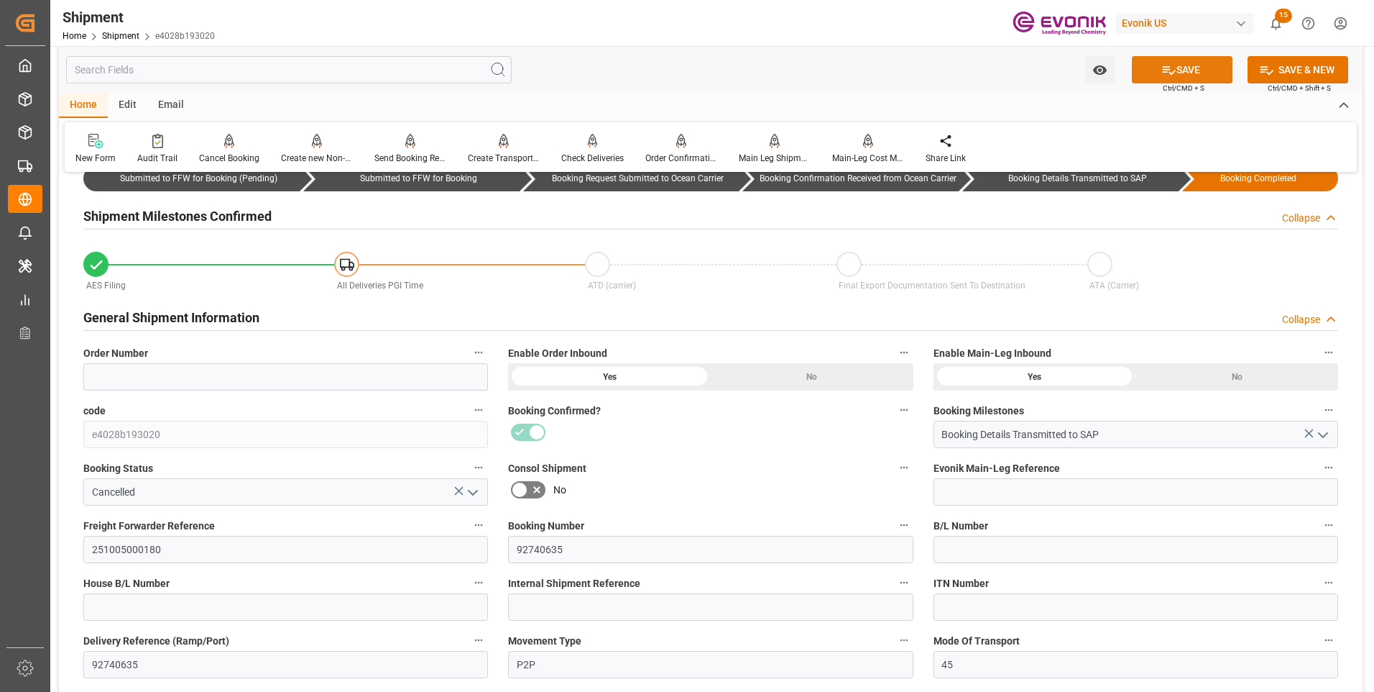
click at [1188, 69] on button "SAVE" at bounding box center [1182, 69] width 101 height 27
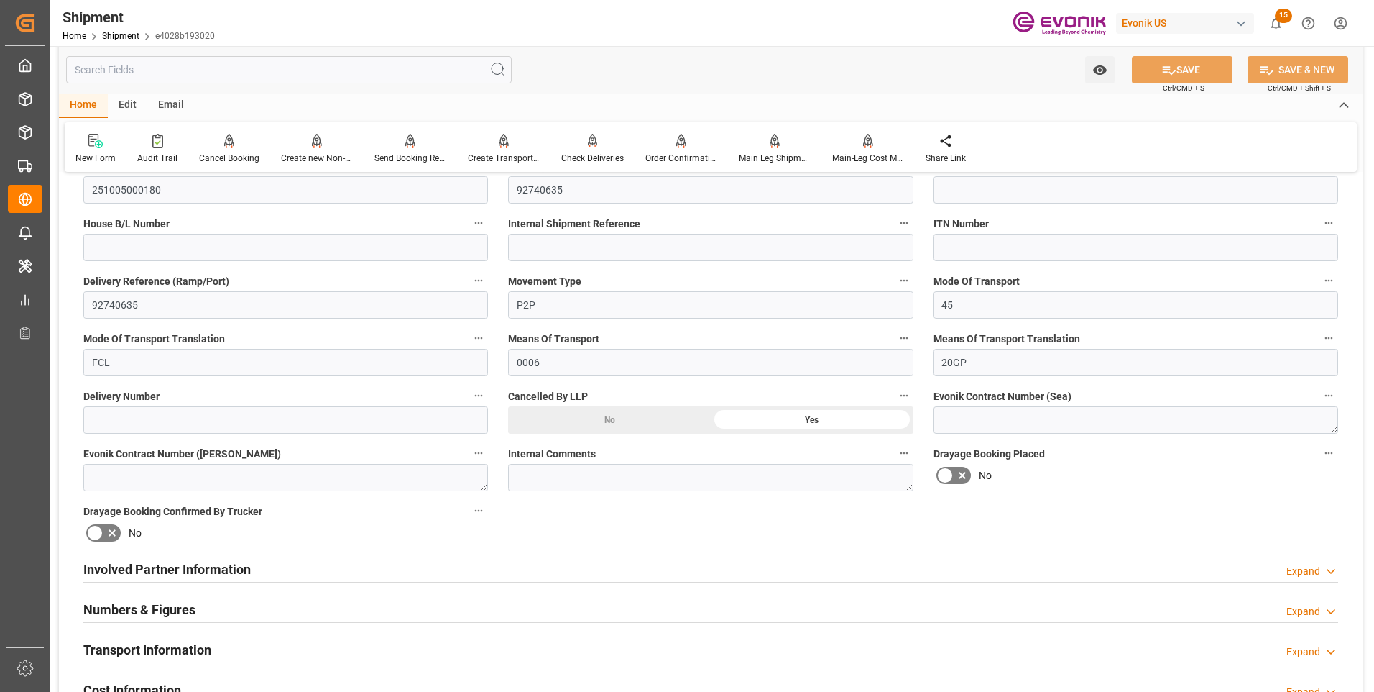
scroll to position [216, 0]
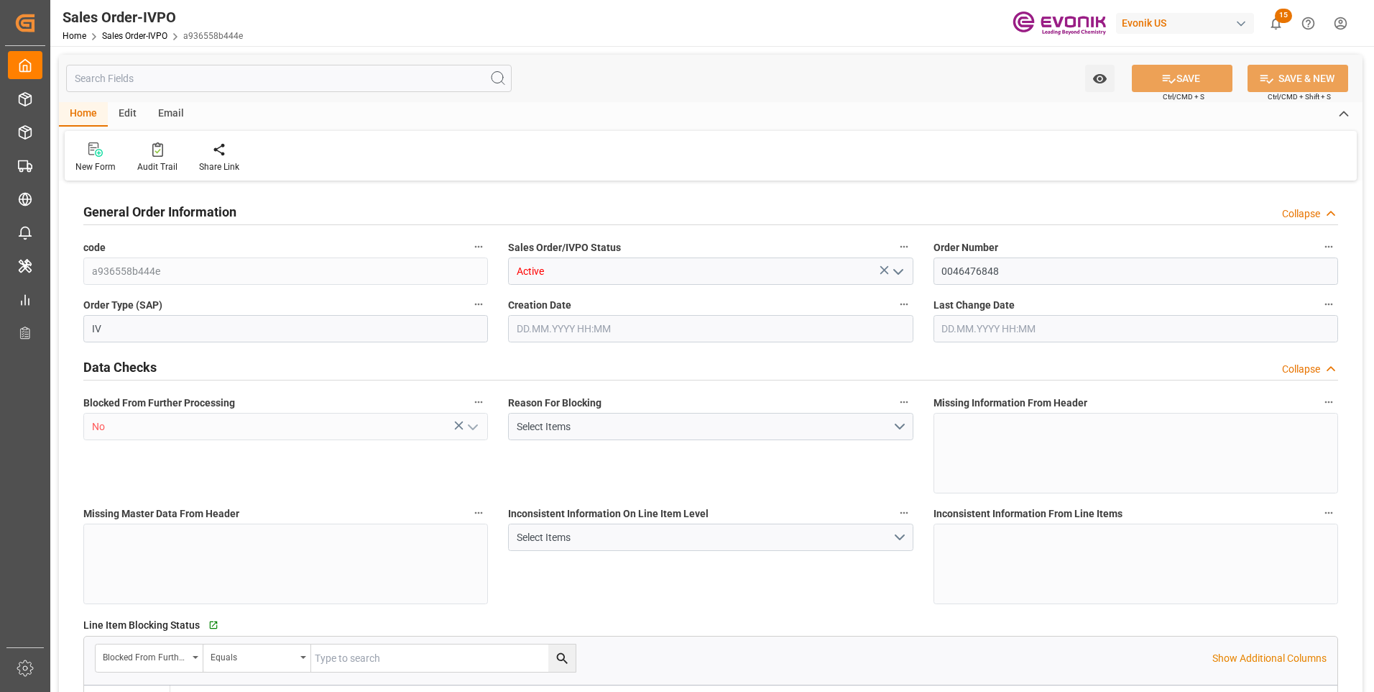
type input "BRSSZ"
type input "0"
type input "1"
type input "2"
type input "1"
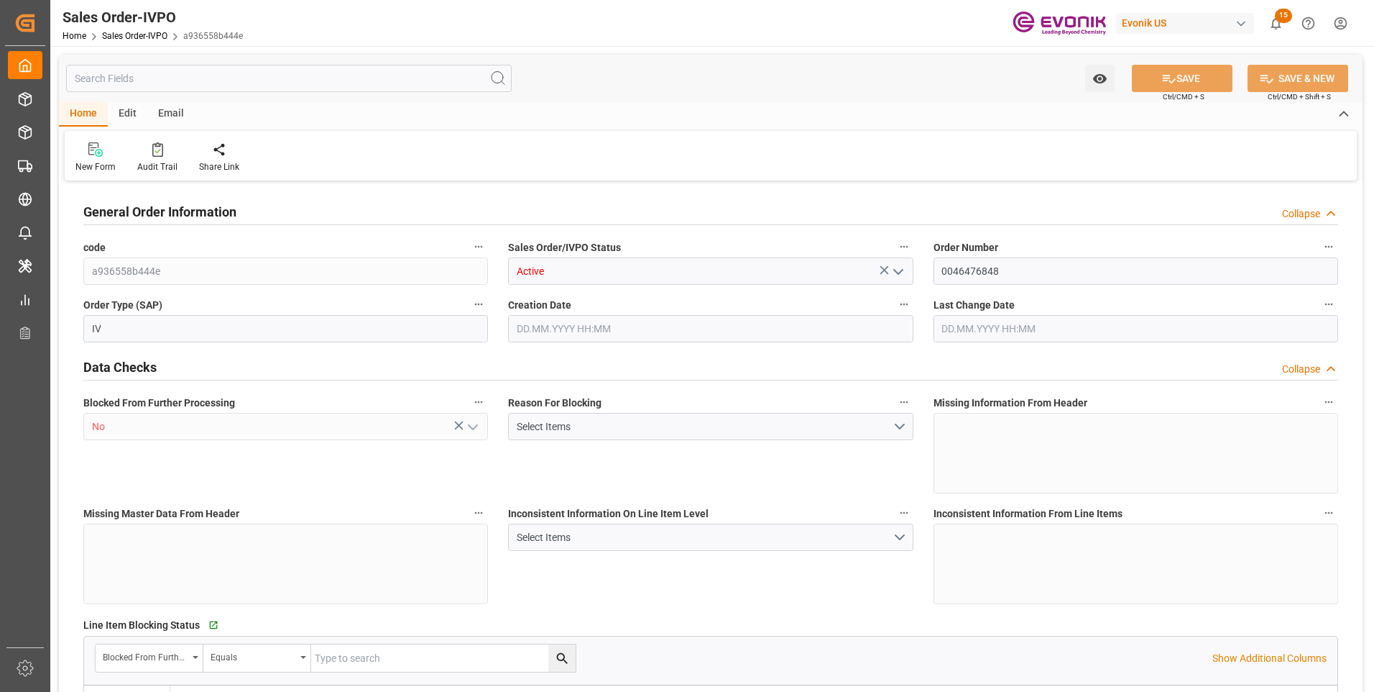
type input "19798"
type input "16.967"
type input "17000"
type input "30"
type input "09.10.2025 18:37"
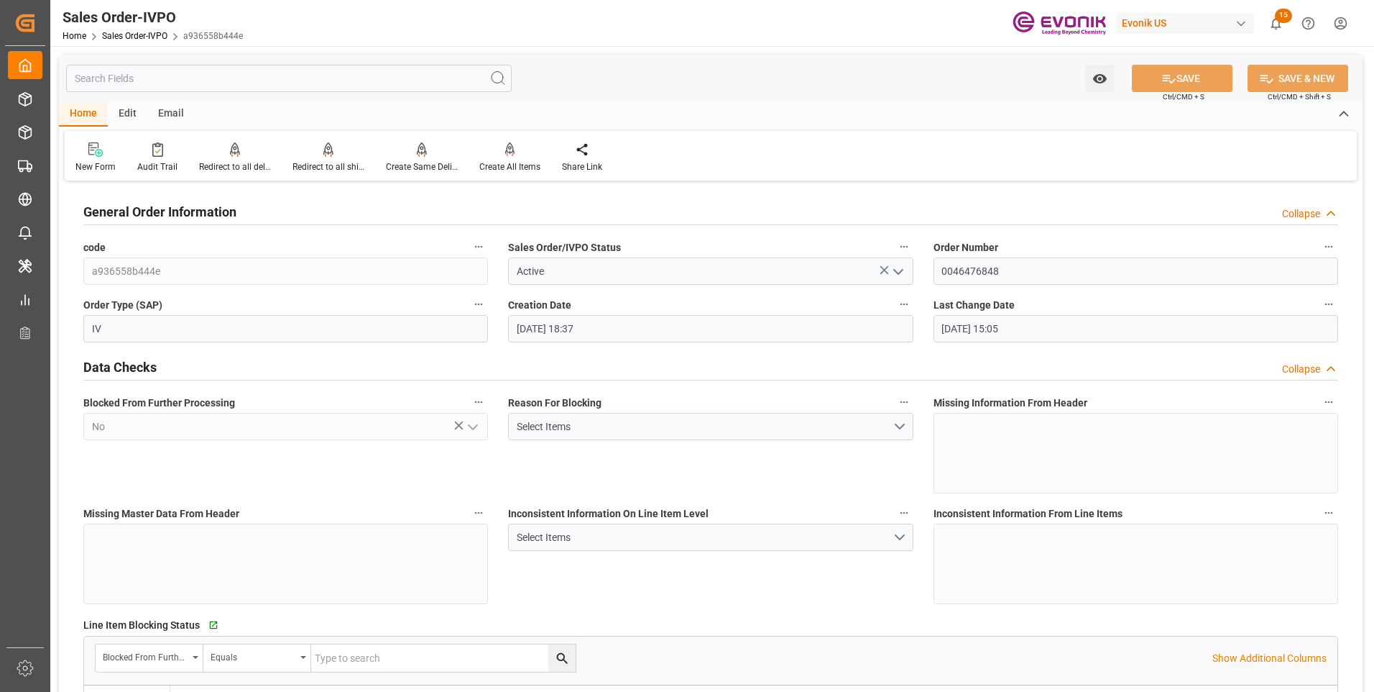
type input "[DATE] 15:05"
click at [334, 159] on div "Redirect to all shipments" at bounding box center [328, 158] width 93 height 32
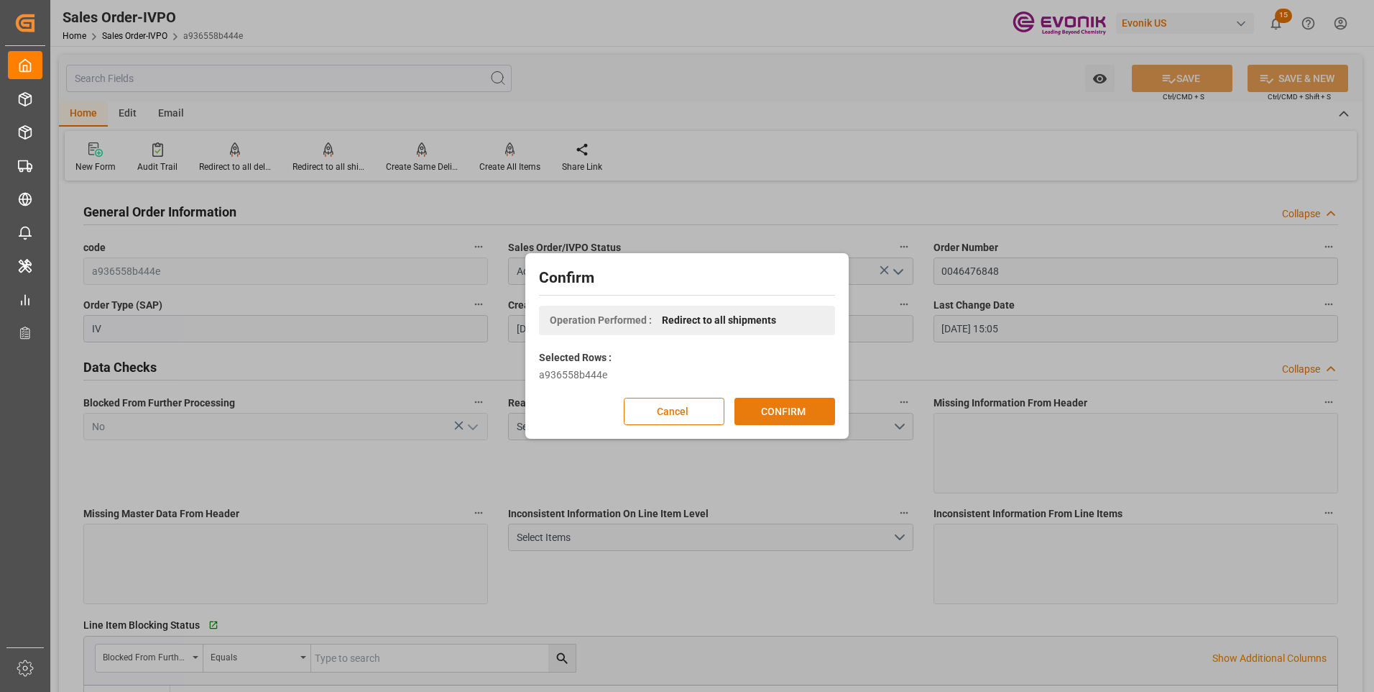
click at [789, 410] on button "CONFIRM" at bounding box center [785, 411] width 101 height 27
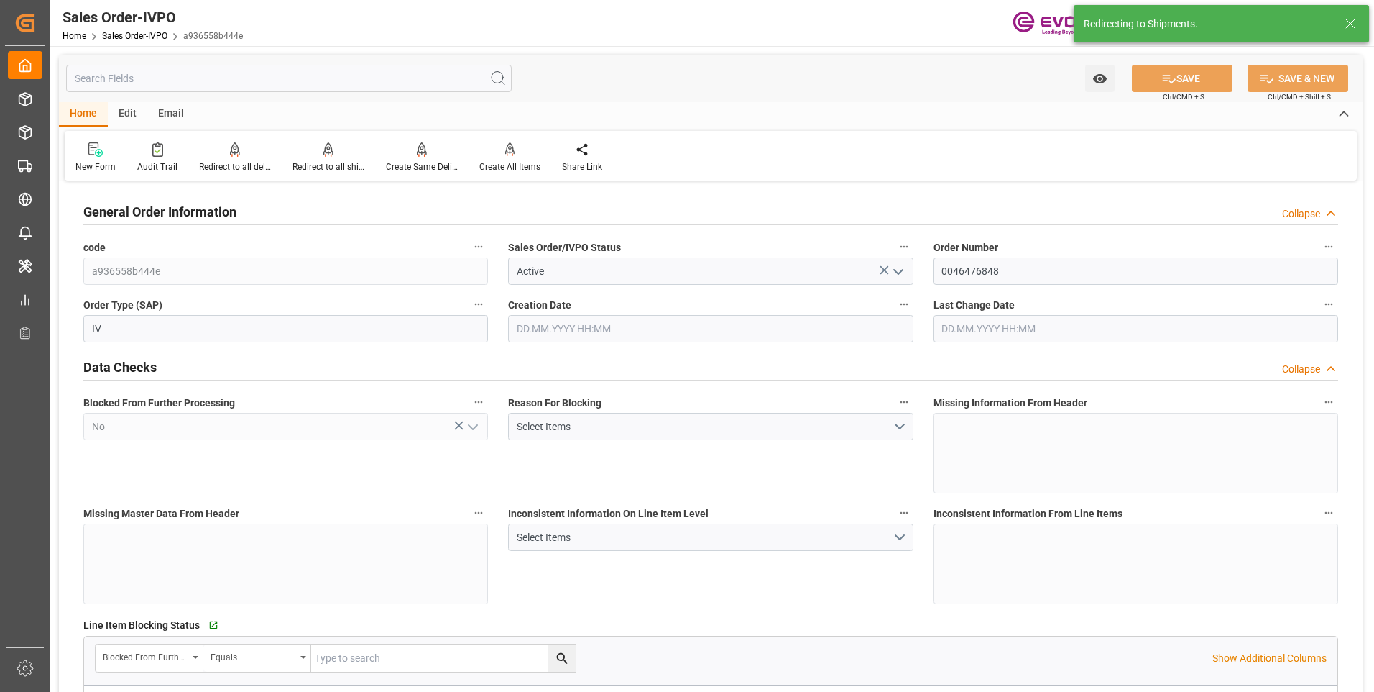
type input "09.10.2025 18:37"
type input "[DATE] 15:05"
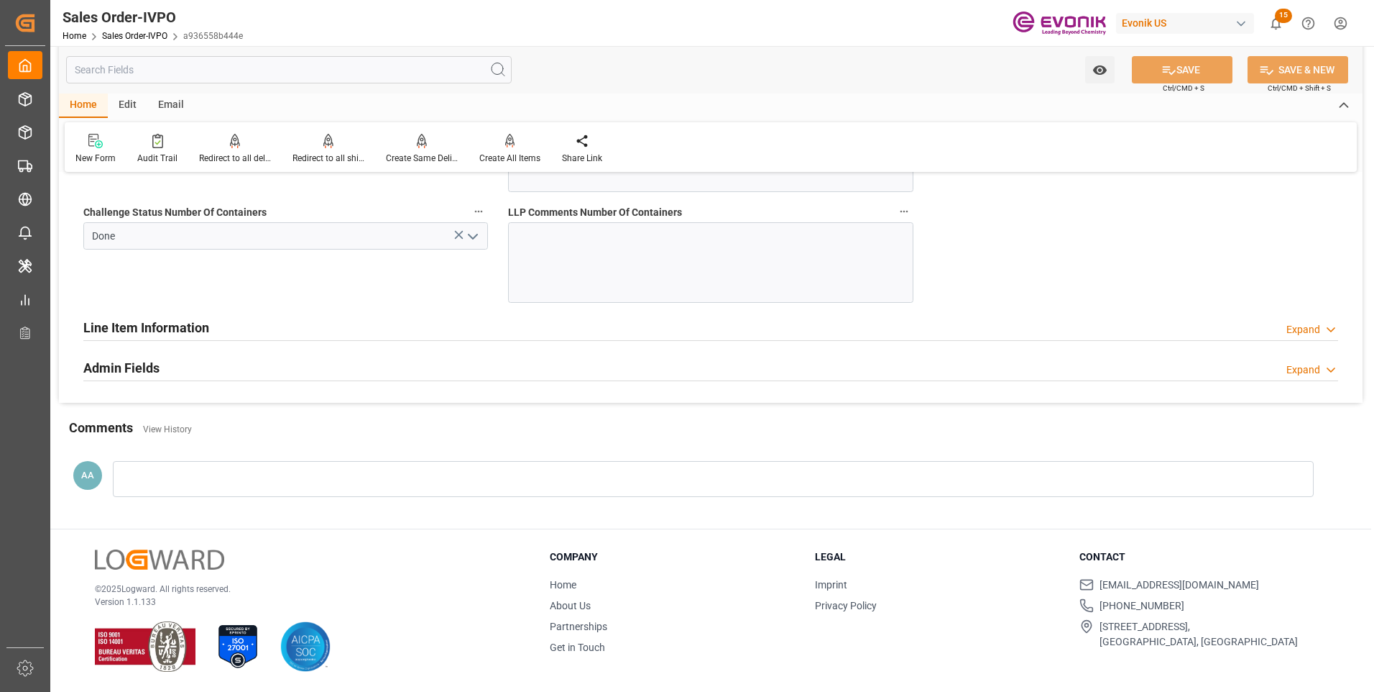
scroll to position [2732, 0]
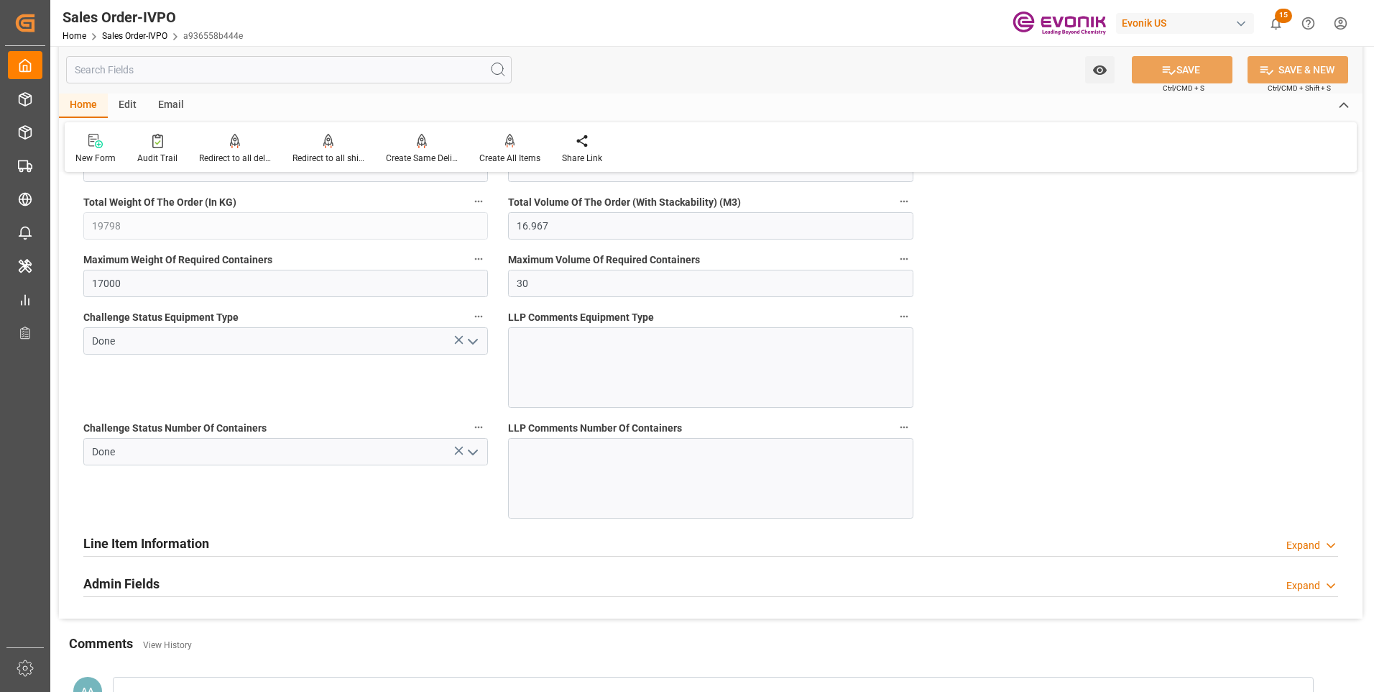
click at [474, 451] on icon "open menu" at bounding box center [472, 452] width 17 height 17
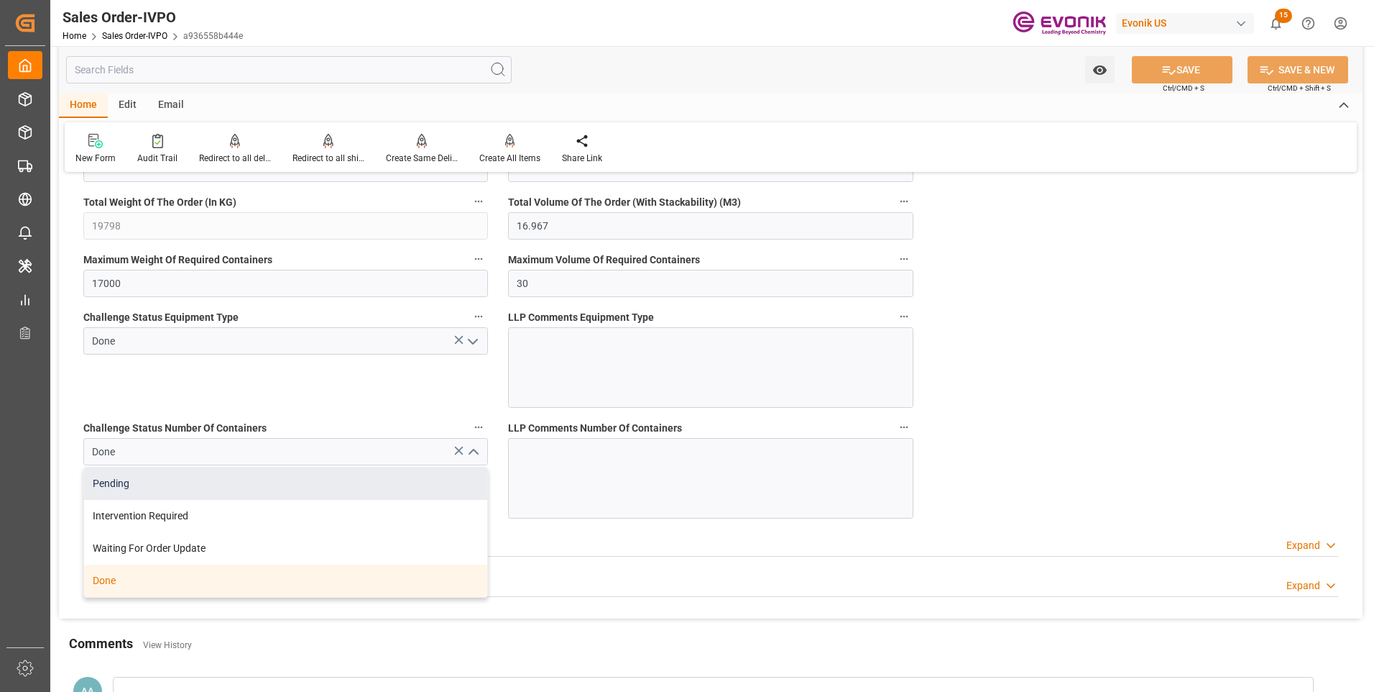
click at [245, 487] on div "Pending" at bounding box center [285, 483] width 403 height 32
type input "Pending"
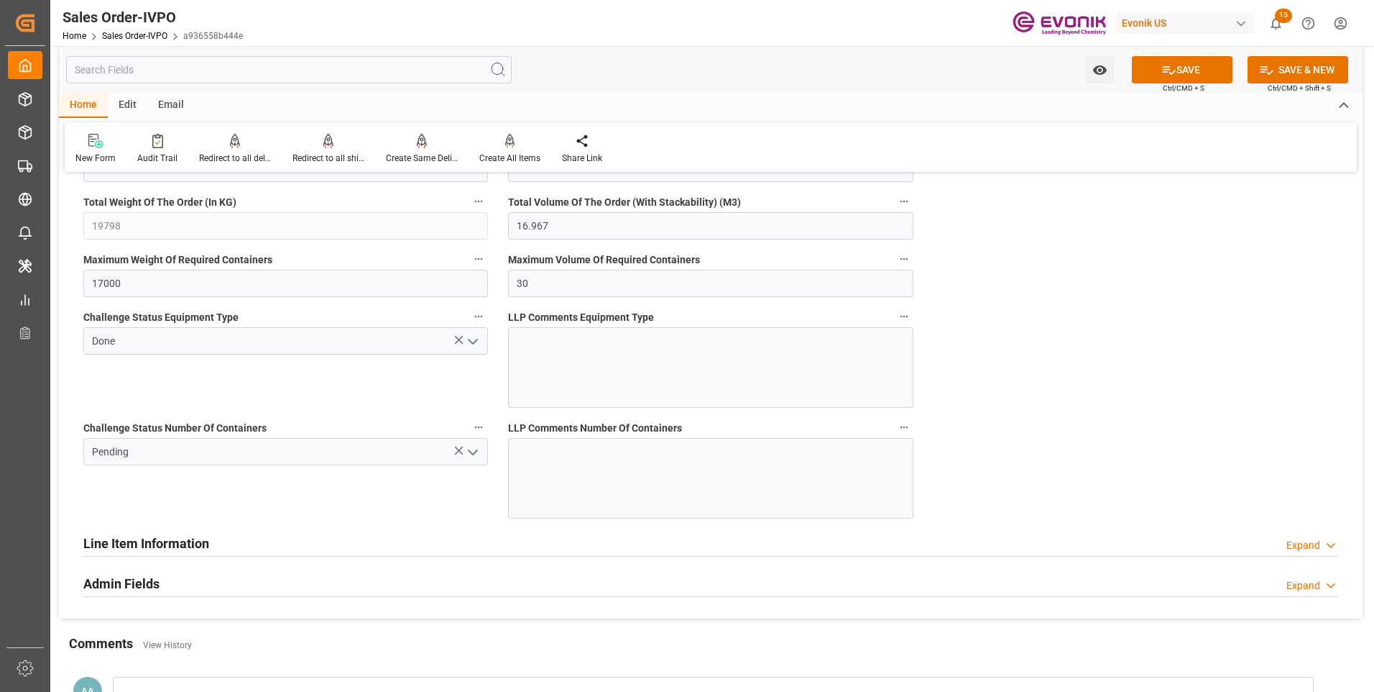
click at [475, 341] on polyline "open menu" at bounding box center [473, 341] width 9 height 4
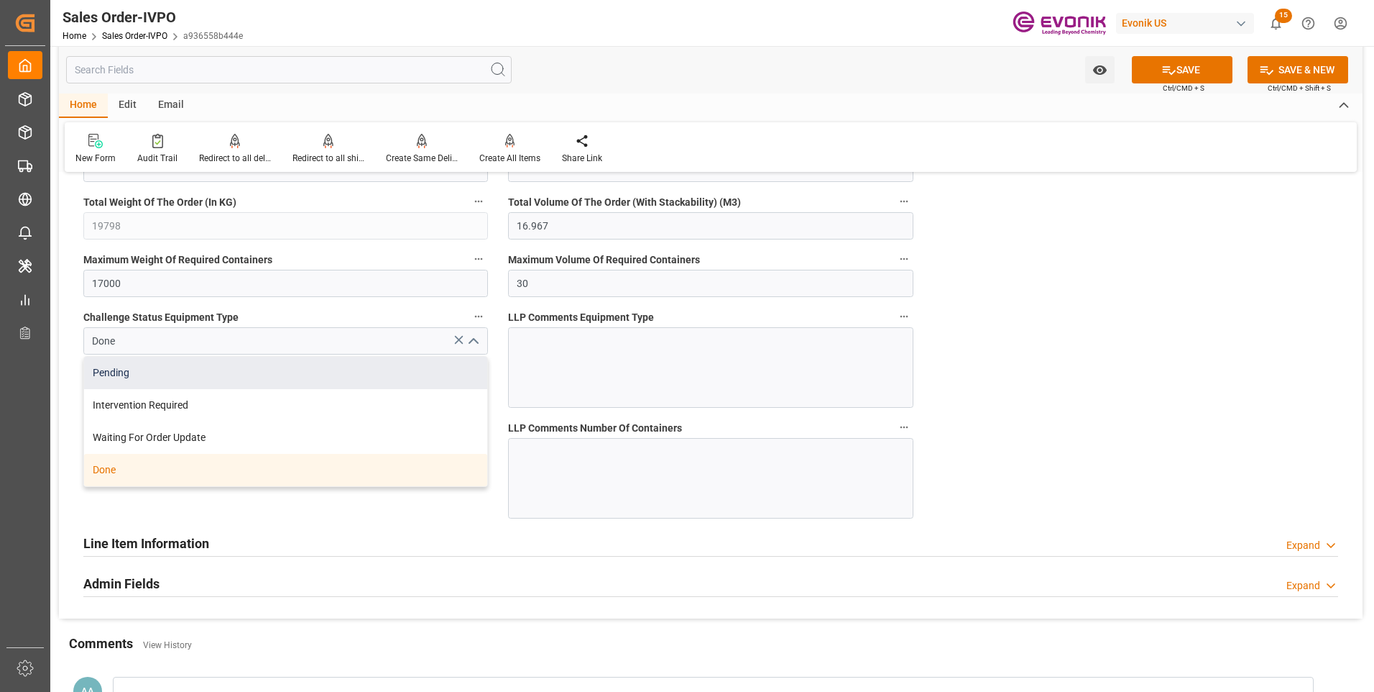
click at [311, 377] on div "Pending" at bounding box center [285, 373] width 403 height 32
type input "Pending"
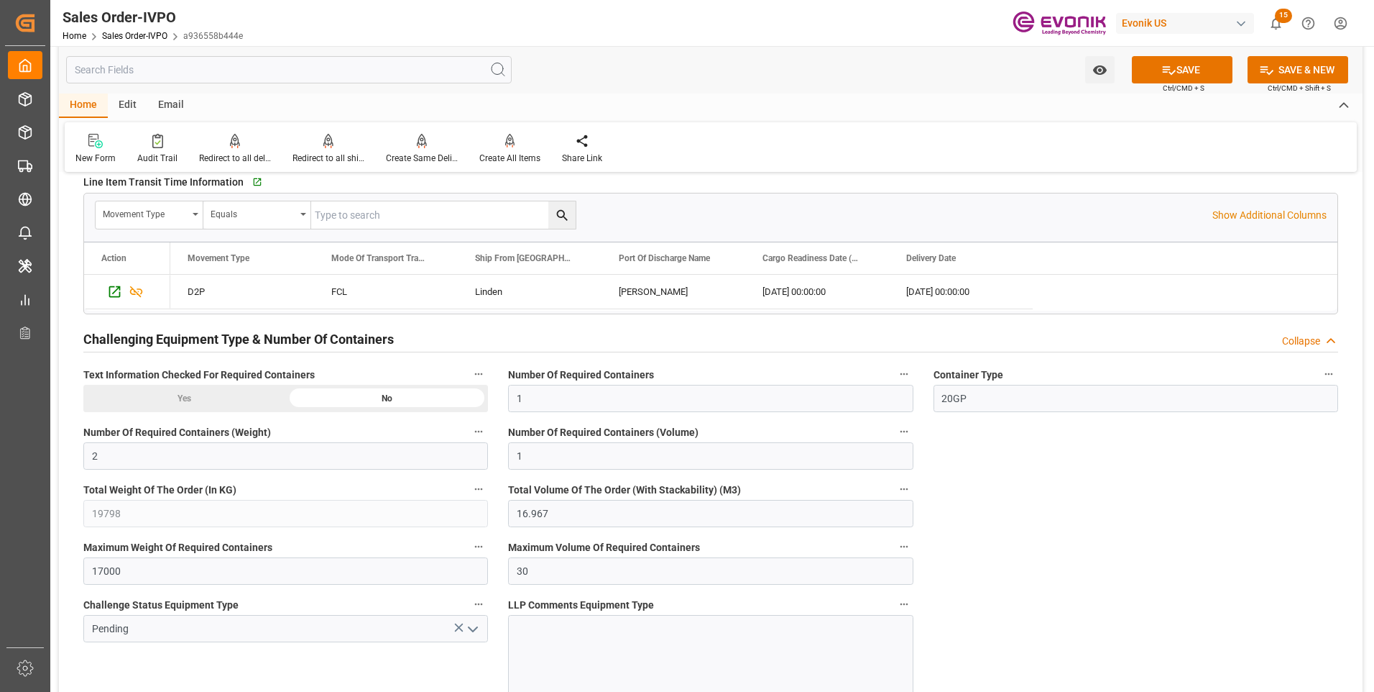
scroll to position [2229, 0]
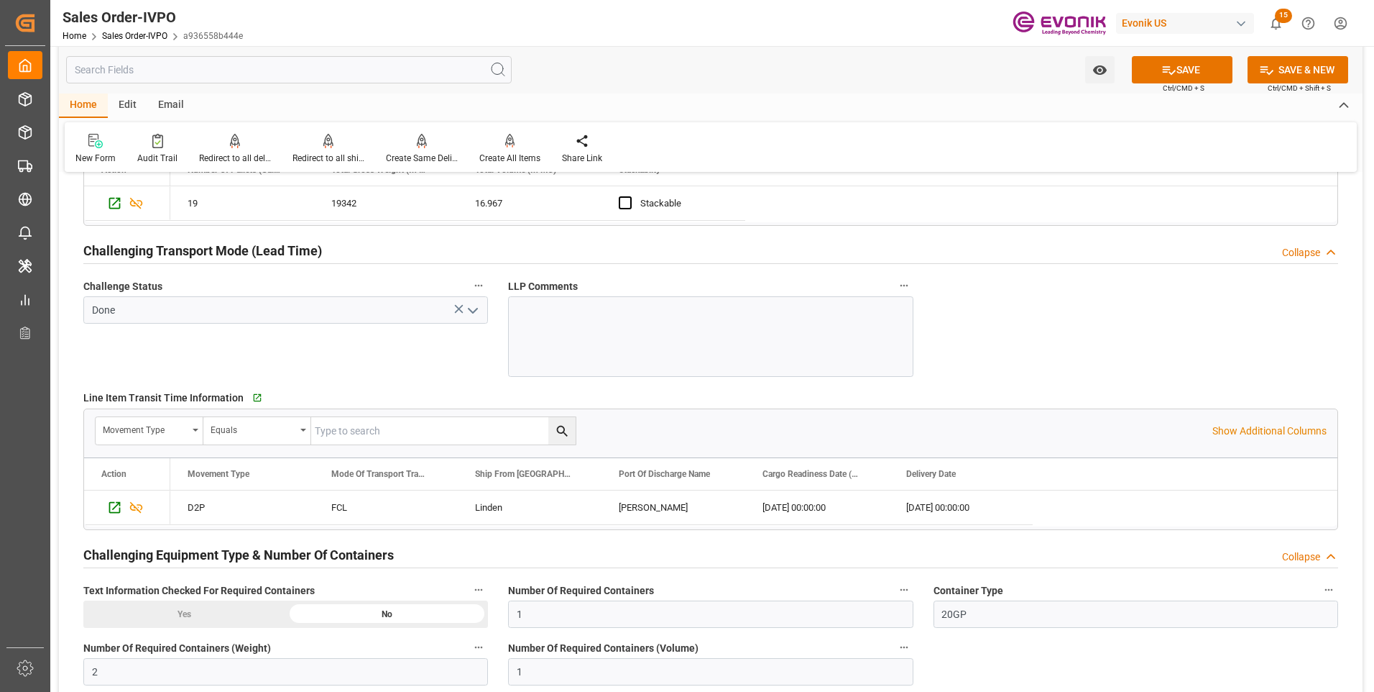
click at [474, 308] on icon "open menu" at bounding box center [472, 310] width 17 height 17
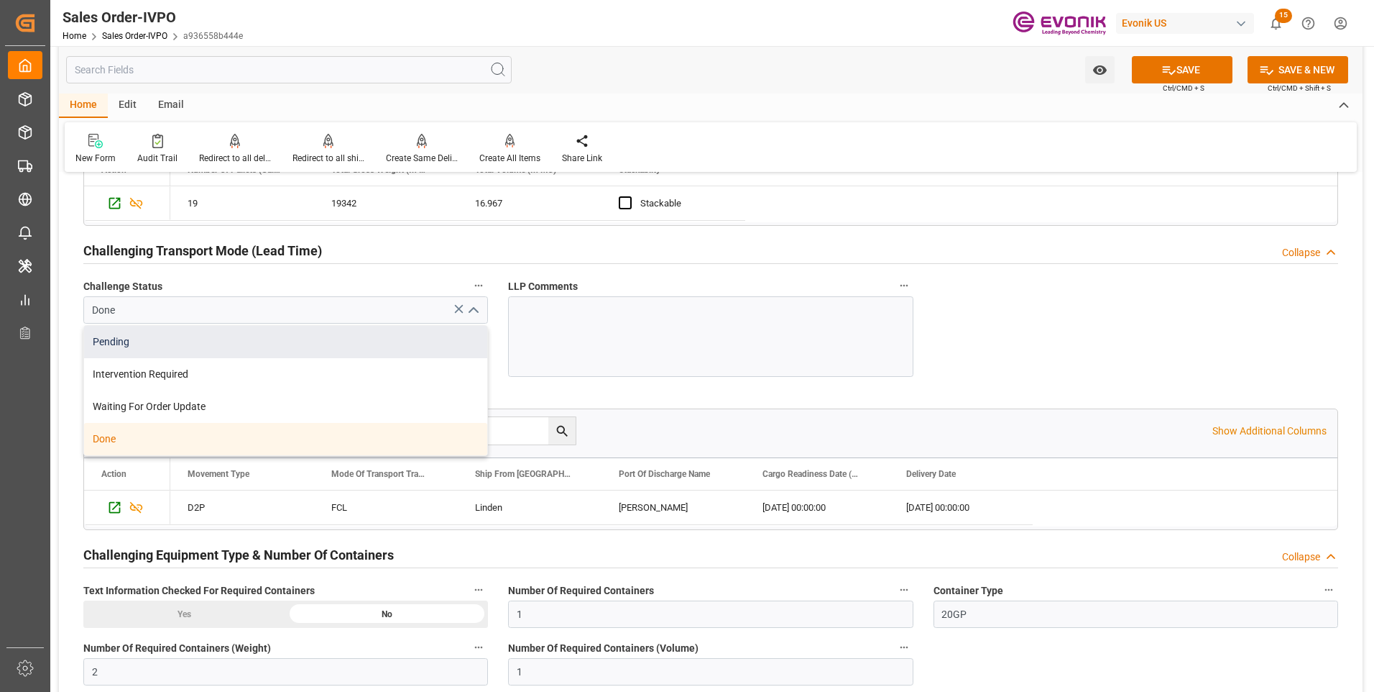
click at [271, 352] on div "Pending" at bounding box center [285, 342] width 403 height 32
type input "Pending"
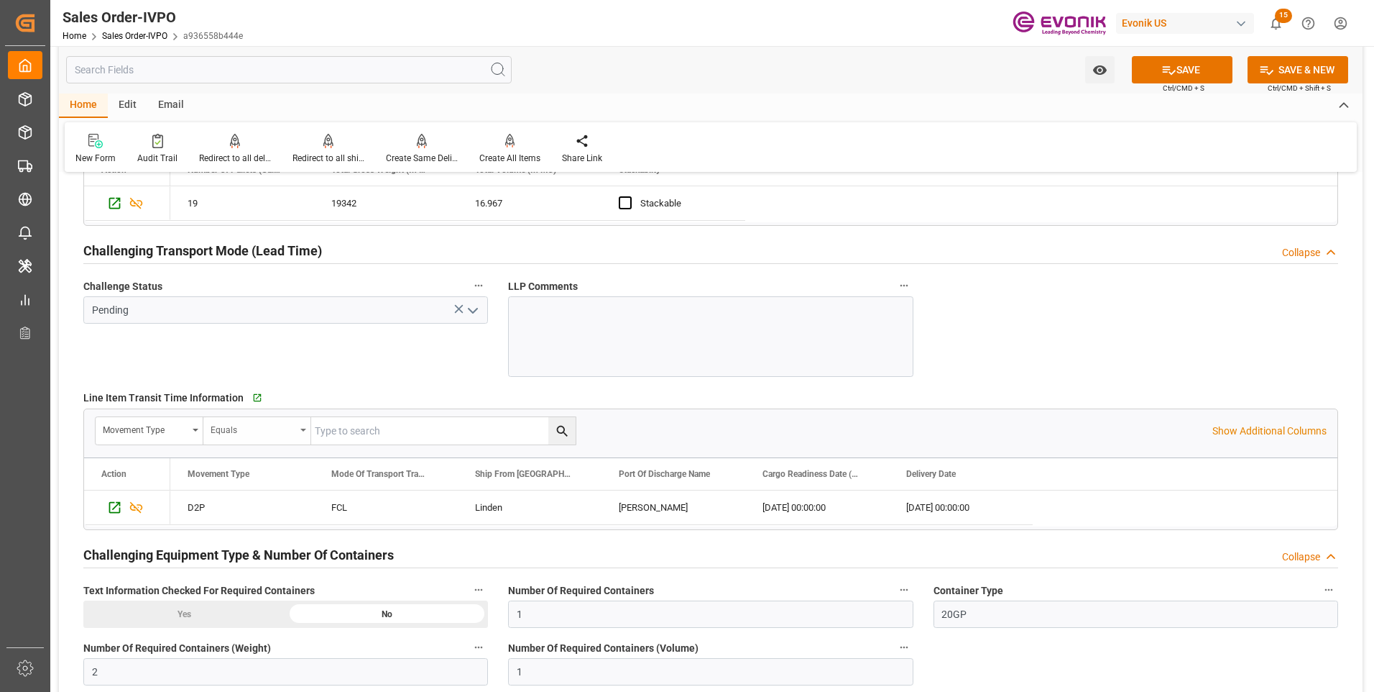
scroll to position [1942, 0]
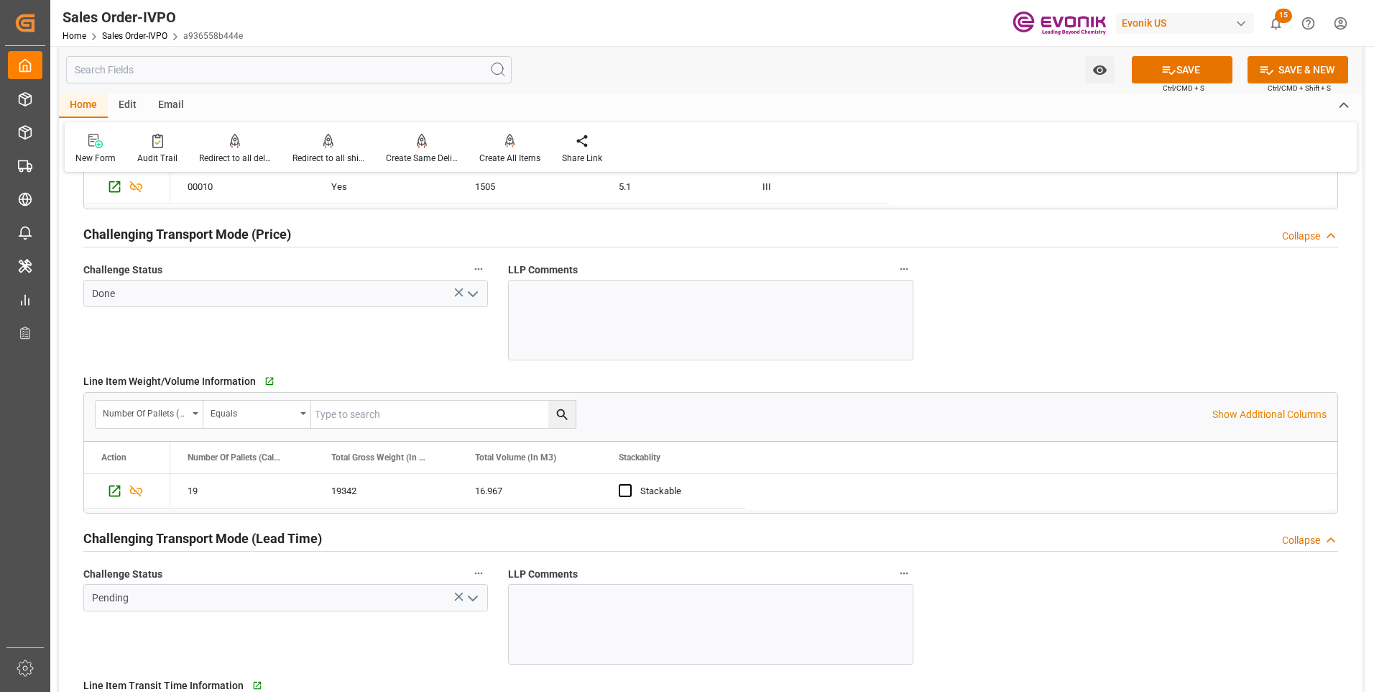
click at [469, 293] on icon "open menu" at bounding box center [472, 293] width 17 height 17
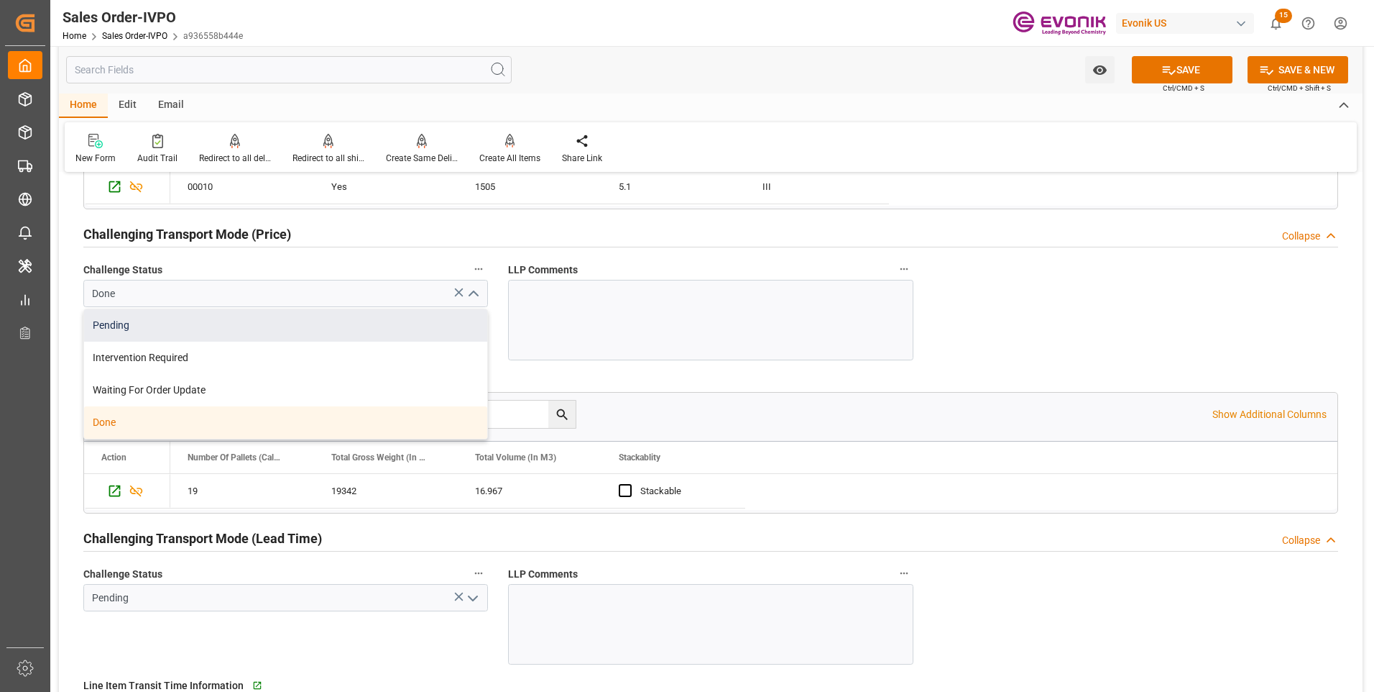
click at [307, 335] on div "Pending" at bounding box center [285, 325] width 403 height 32
type input "Pending"
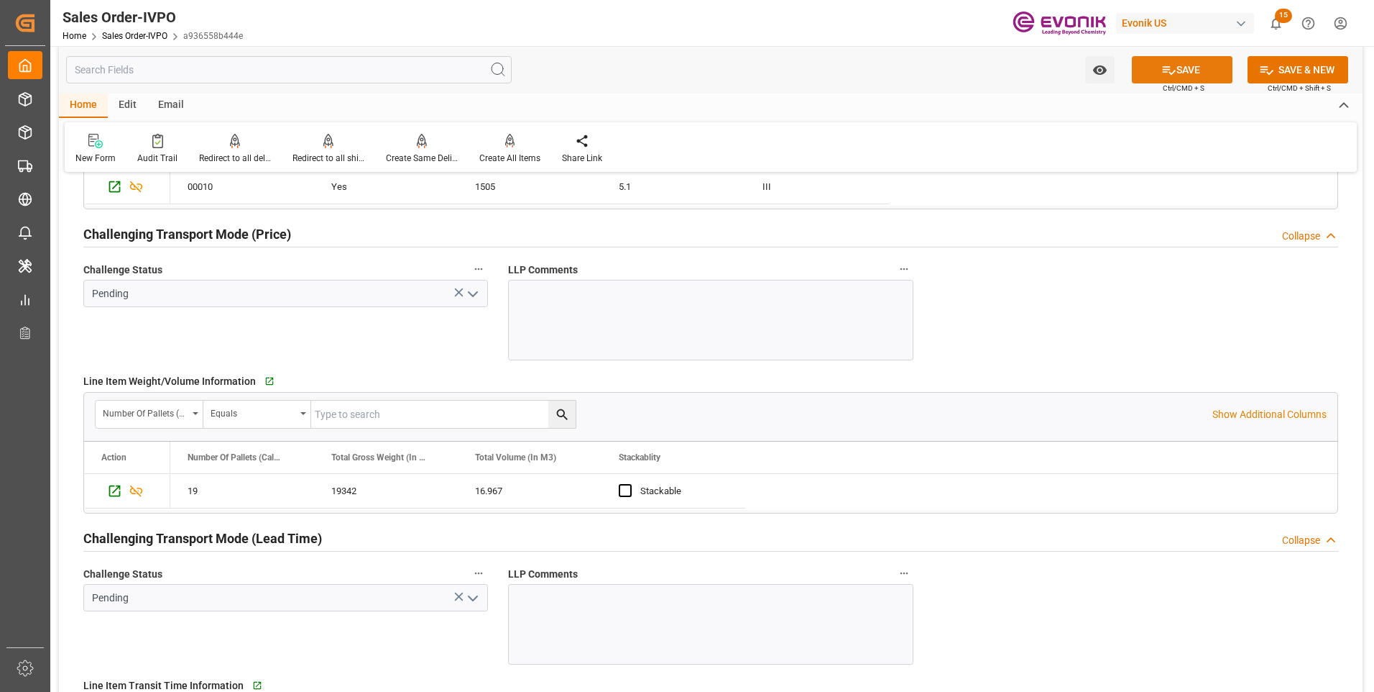
click at [1195, 71] on button "SAVE" at bounding box center [1182, 69] width 101 height 27
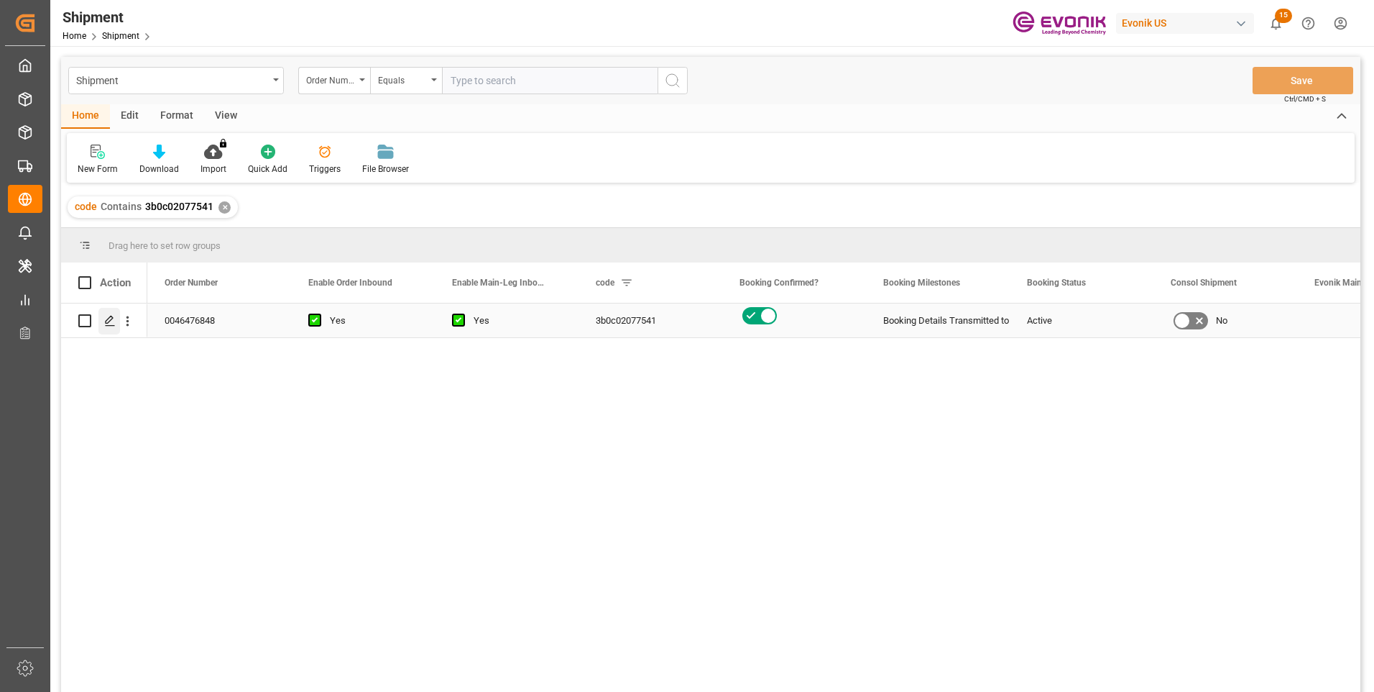
click at [111, 323] on icon "Press SPACE to select this row." at bounding box center [110, 321] width 12 height 12
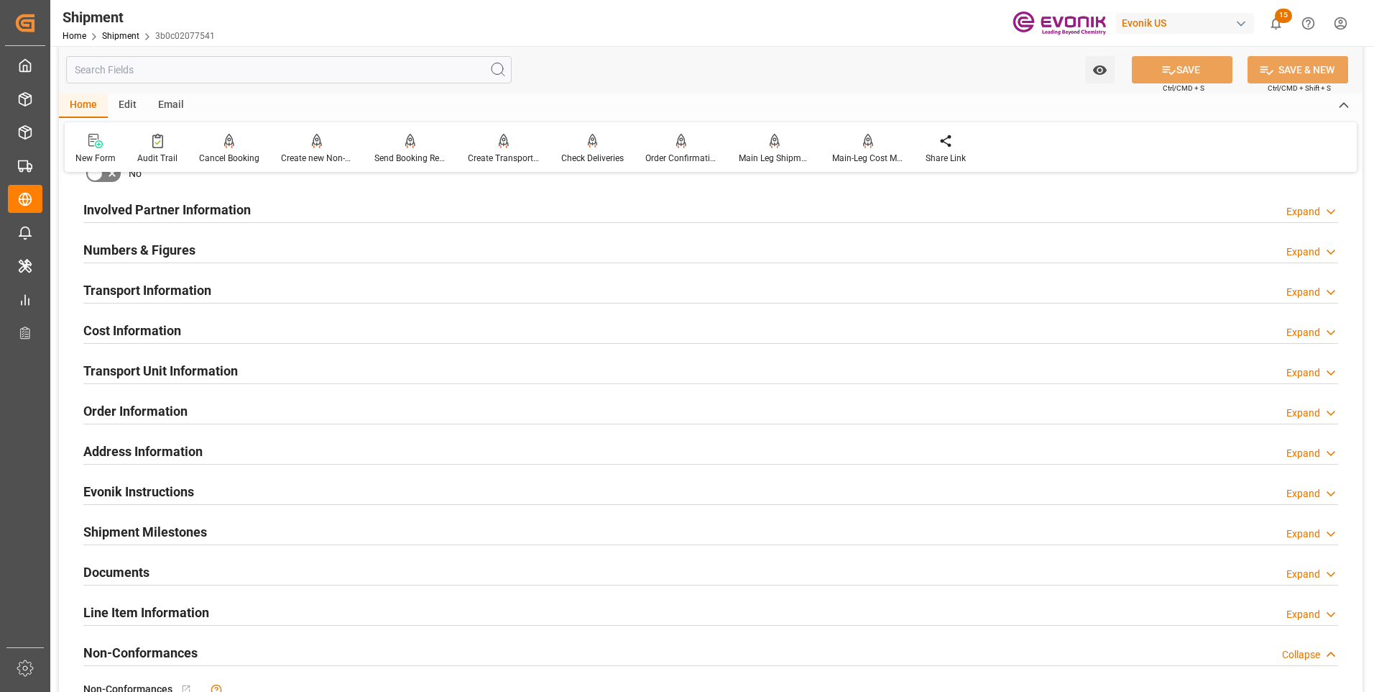
scroll to position [935, 0]
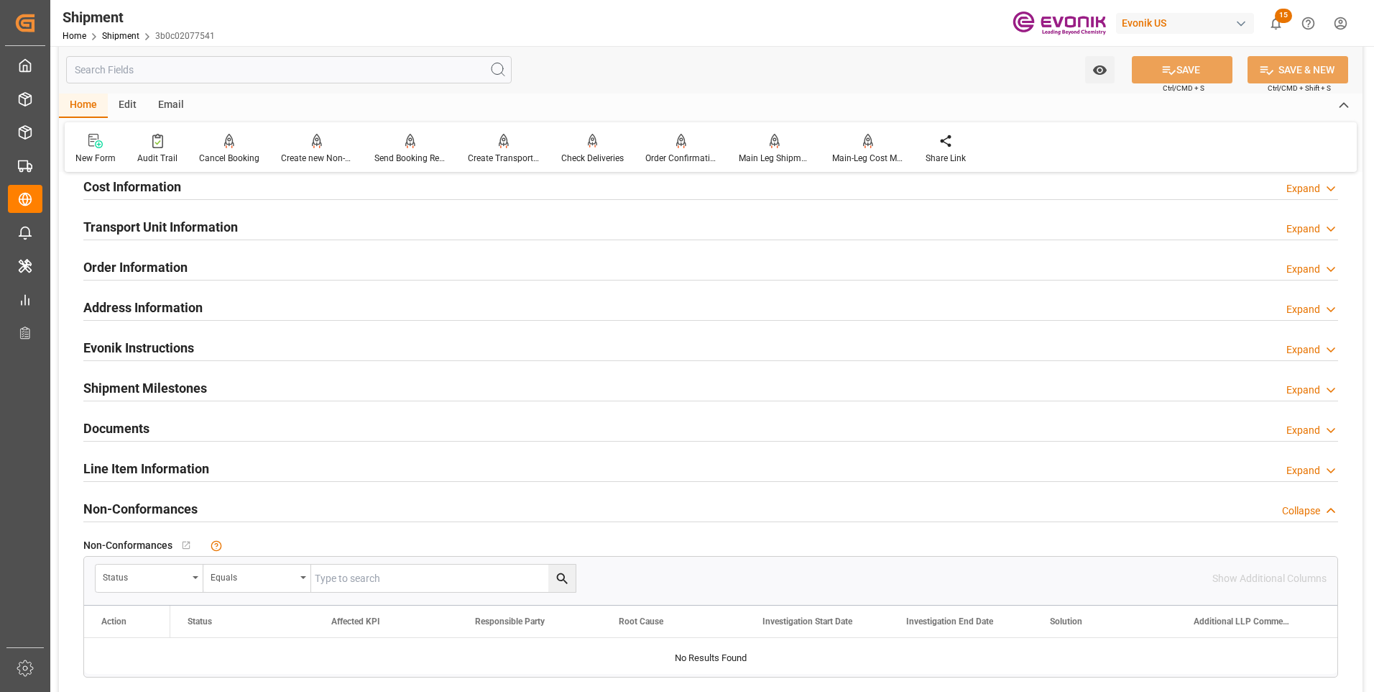
click at [164, 465] on h2 "Line Item Information" at bounding box center [146, 468] width 126 height 19
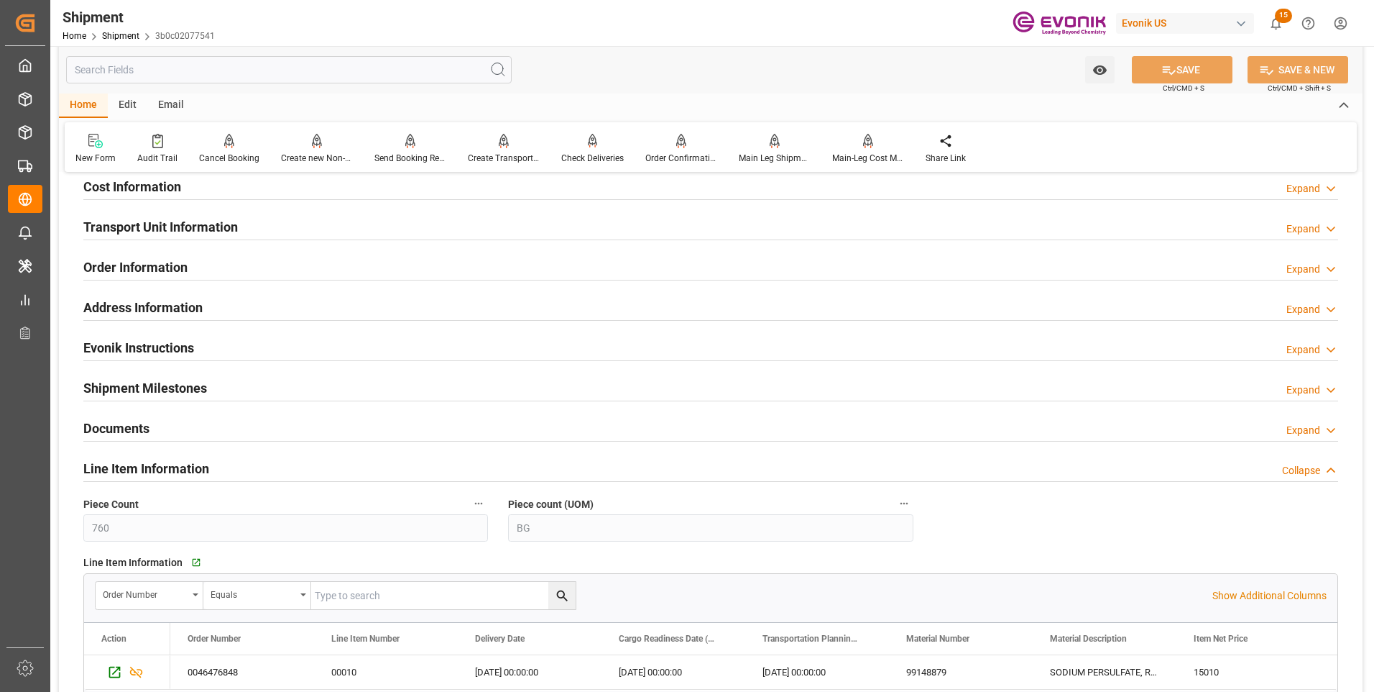
scroll to position [1150, 0]
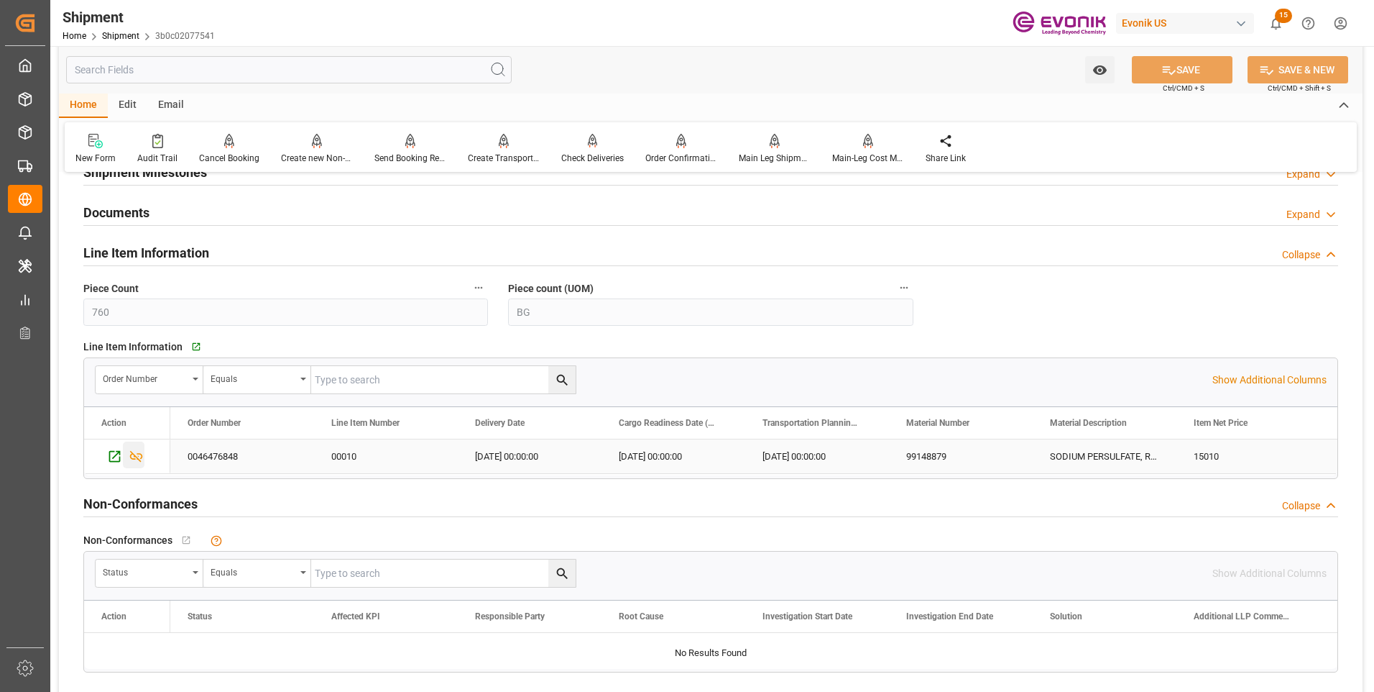
click at [139, 454] on icon "Press SPACE to select this row." at bounding box center [136, 457] width 13 height 12
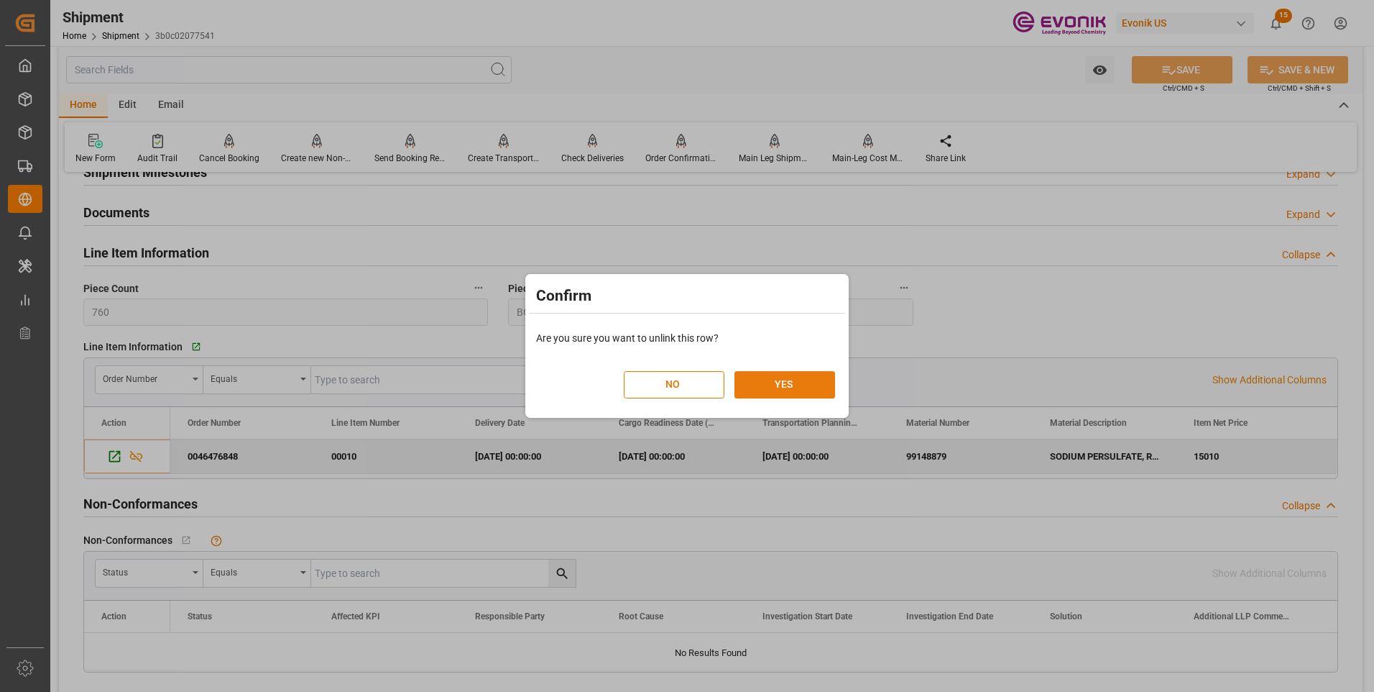
click at [766, 383] on button "YES" at bounding box center [785, 384] width 101 height 27
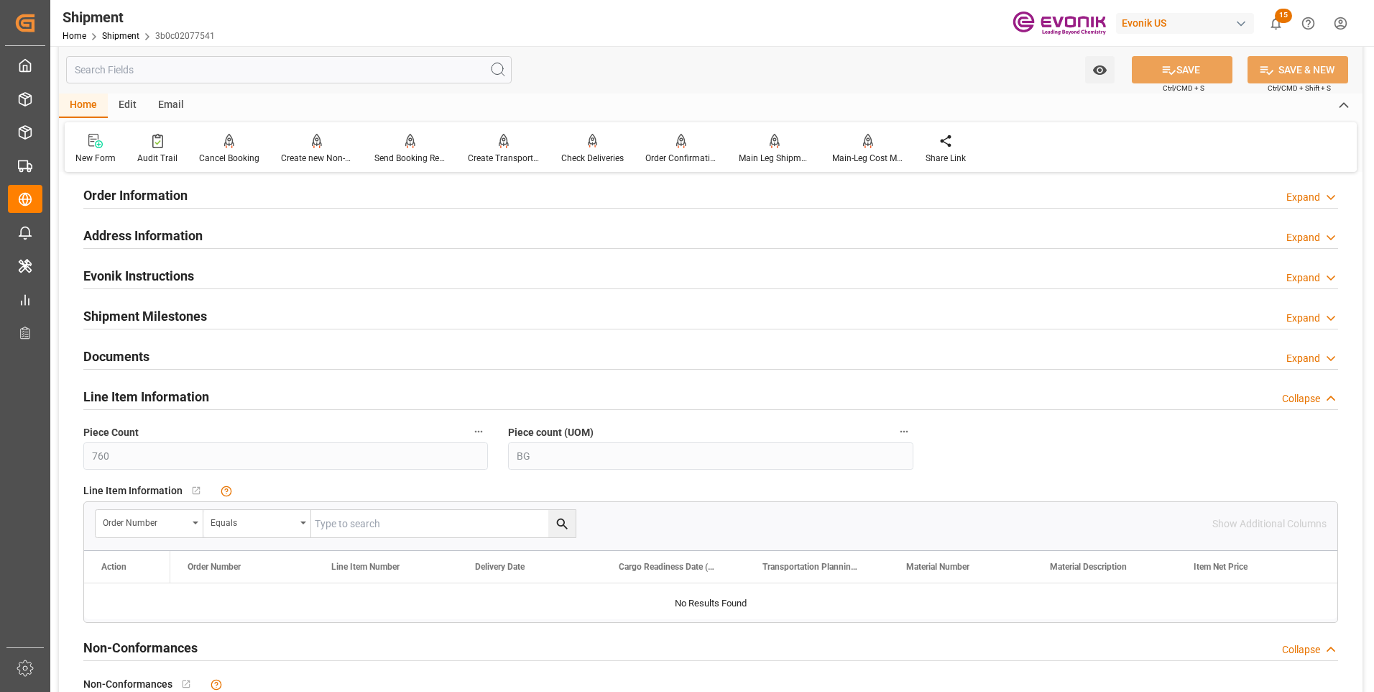
scroll to position [863, 0]
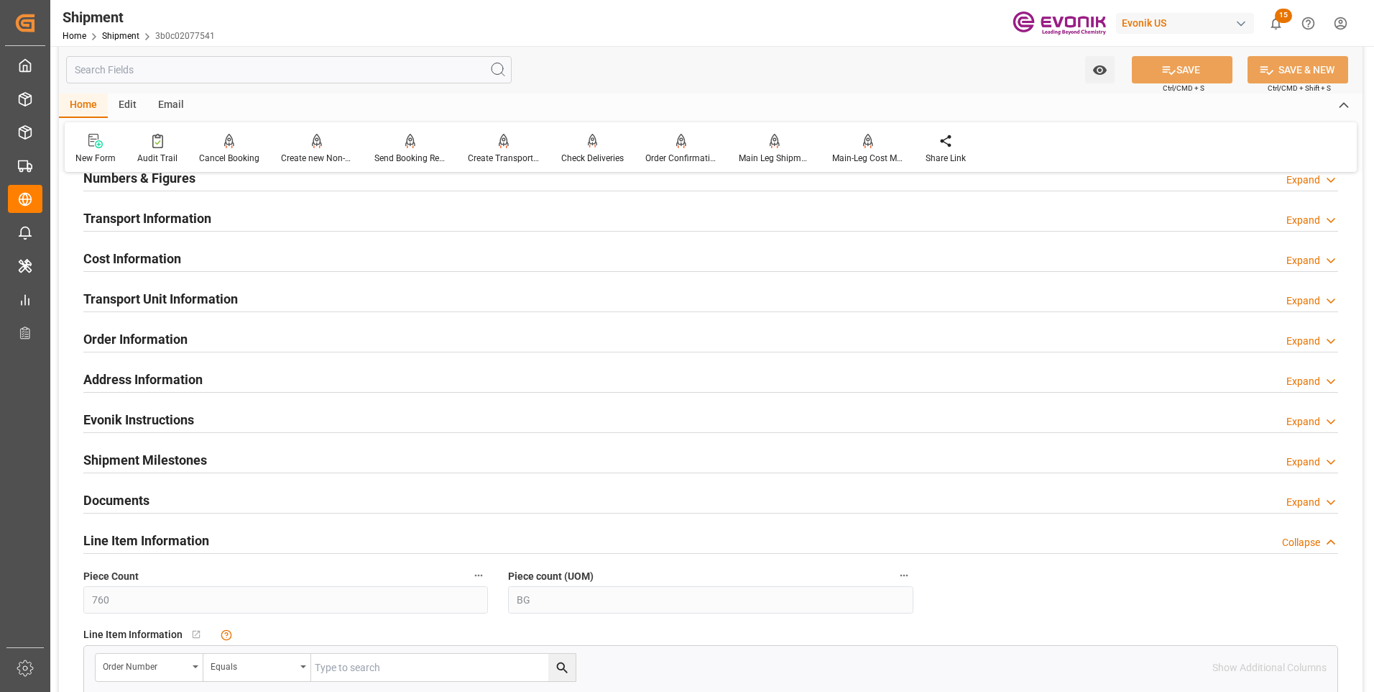
click at [214, 297] on h2 "Transport Unit Information" at bounding box center [160, 298] width 155 height 19
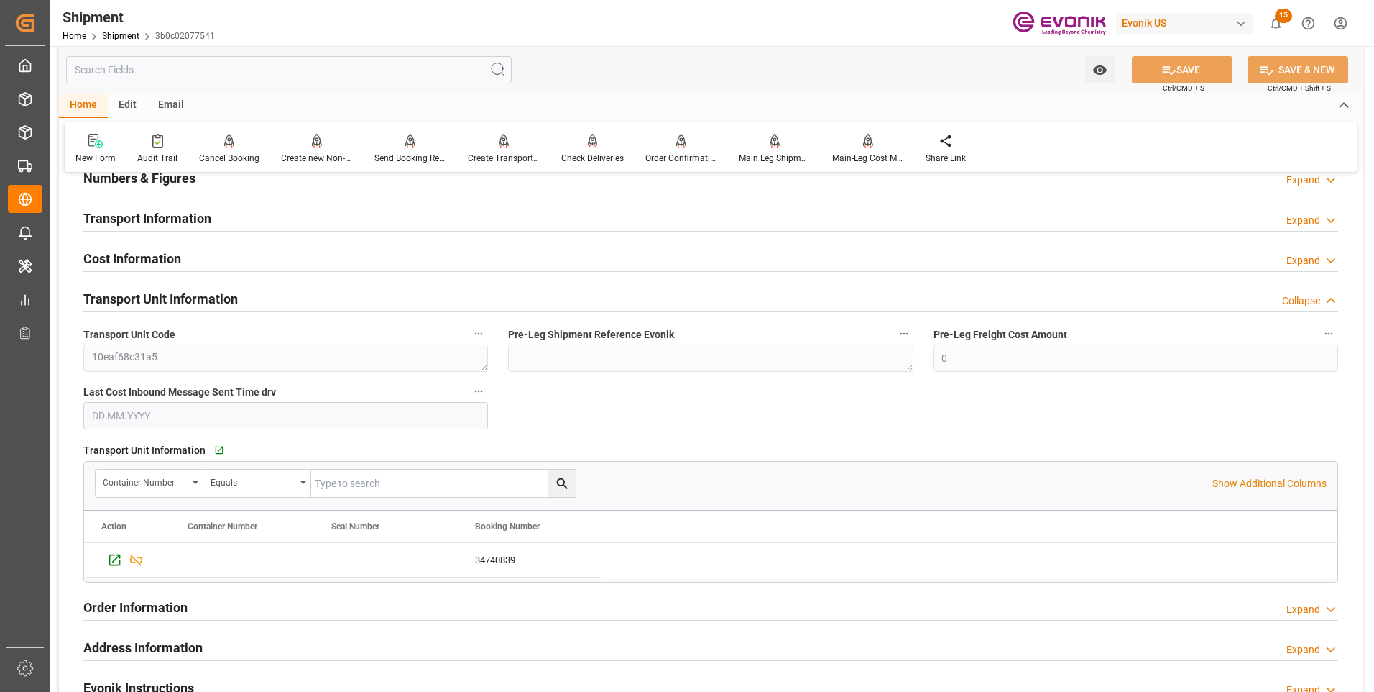
scroll to position [1078, 0]
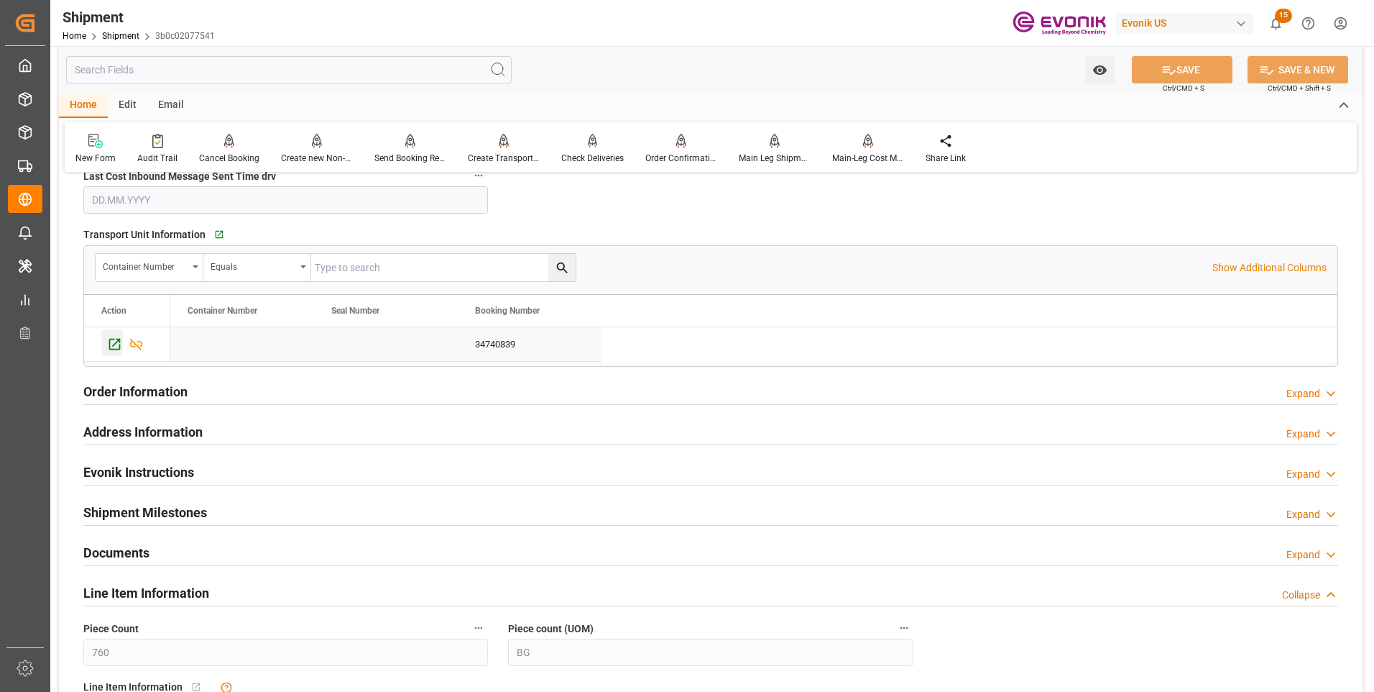
click at [115, 341] on icon "Press SPACE to select this row." at bounding box center [114, 343] width 15 height 15
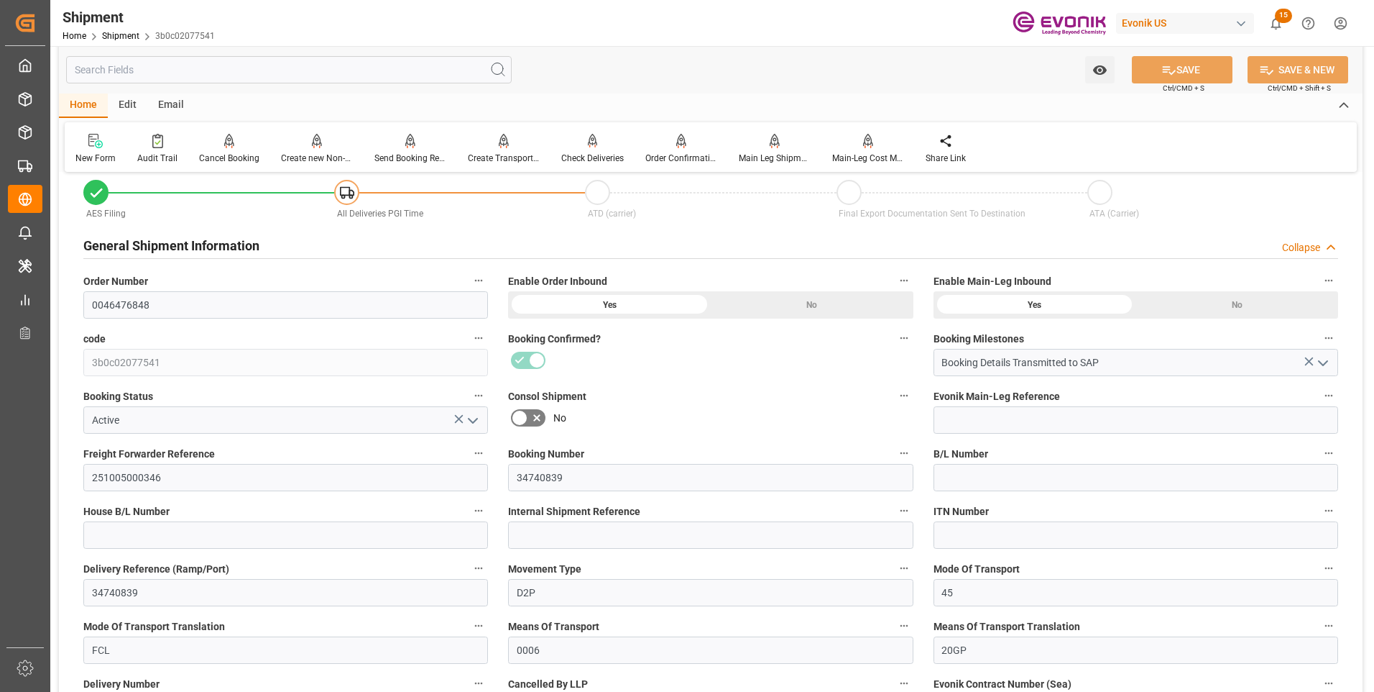
scroll to position [0, 0]
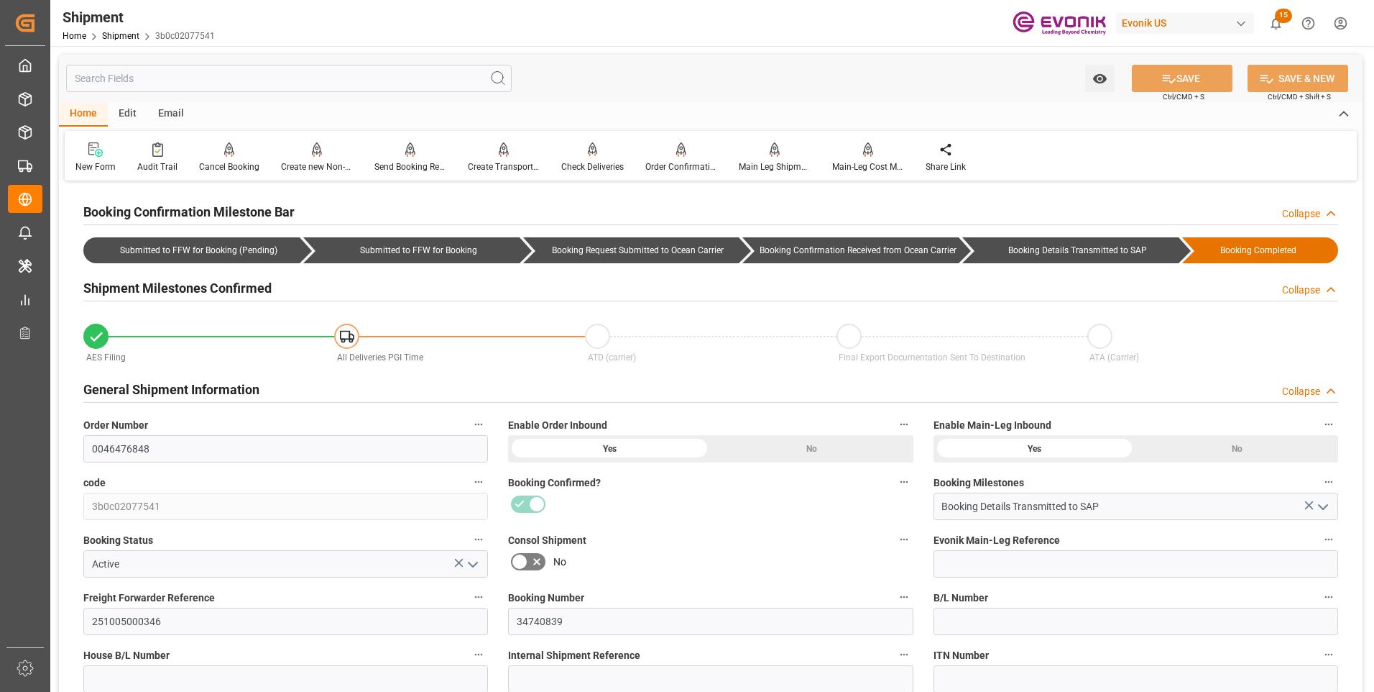
click at [472, 561] on icon "open menu" at bounding box center [472, 564] width 17 height 17
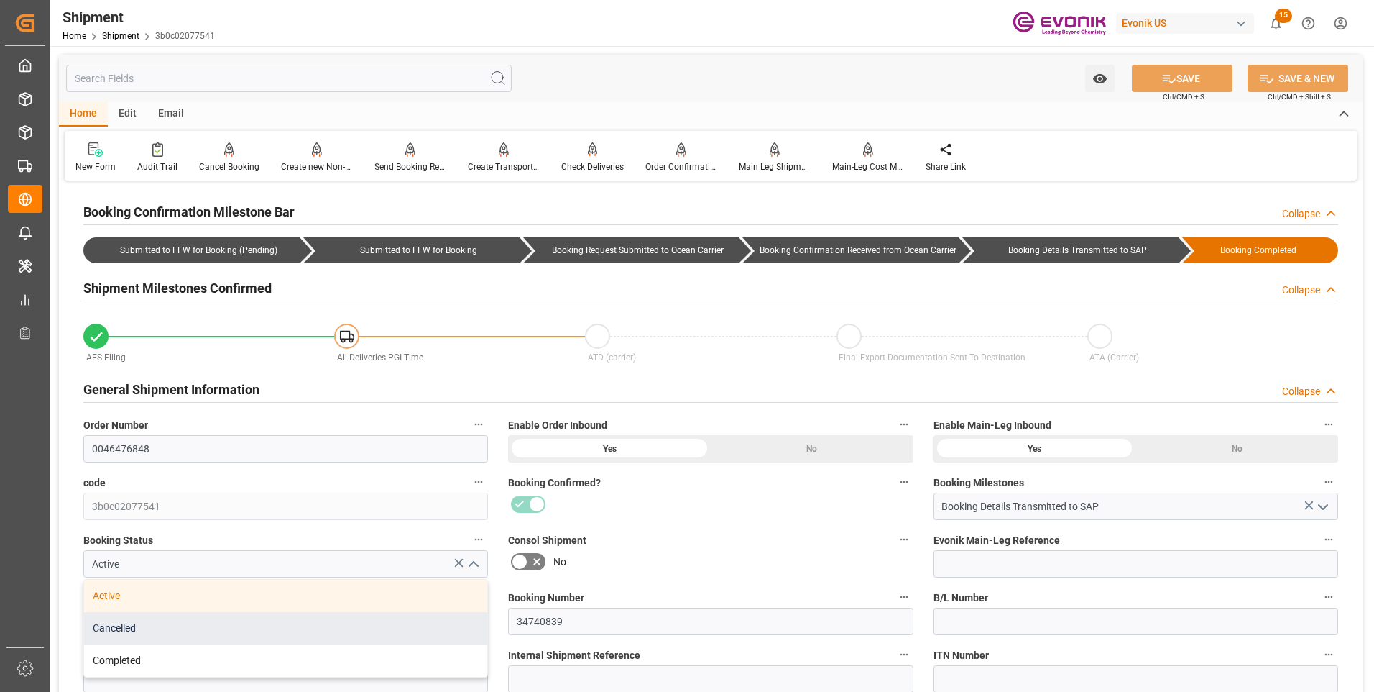
click at [231, 628] on div "Cancelled" at bounding box center [285, 628] width 403 height 32
type input "Cancelled"
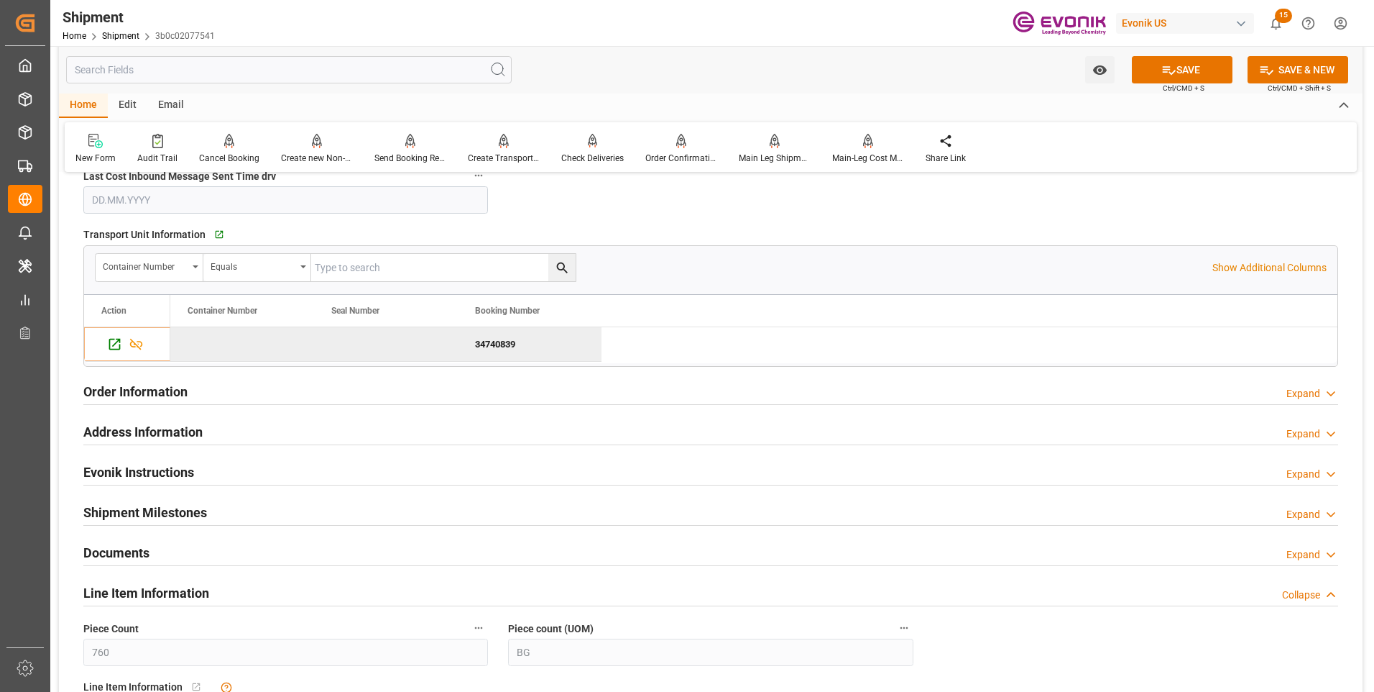
scroll to position [863, 0]
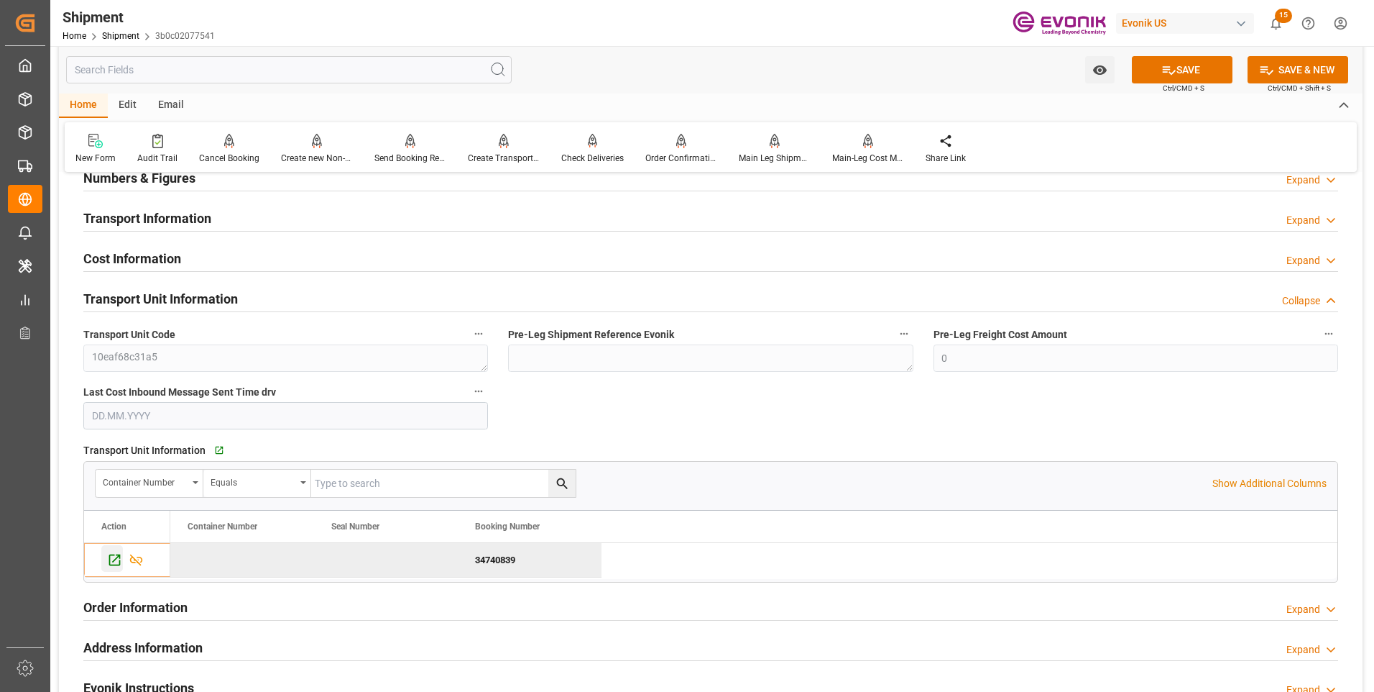
click at [114, 558] on icon "Press SPACE to deselect this row." at bounding box center [114, 559] width 15 height 15
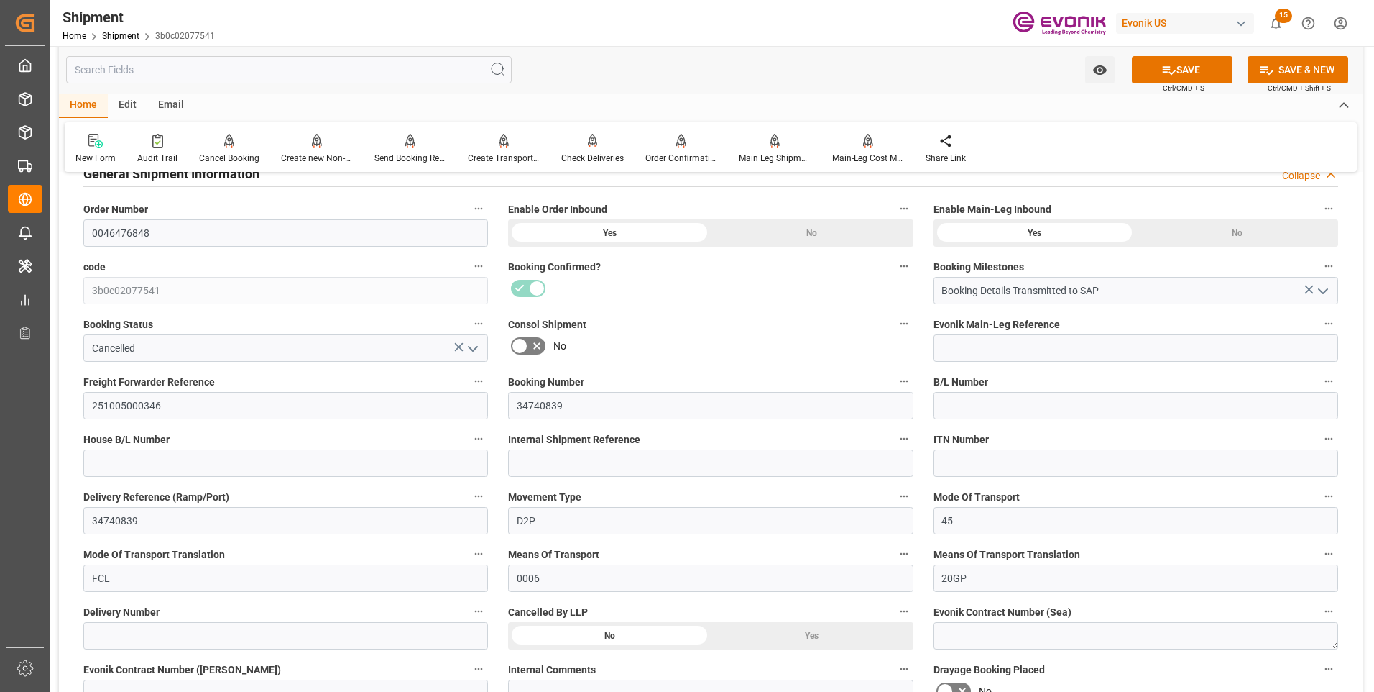
scroll to position [359, 0]
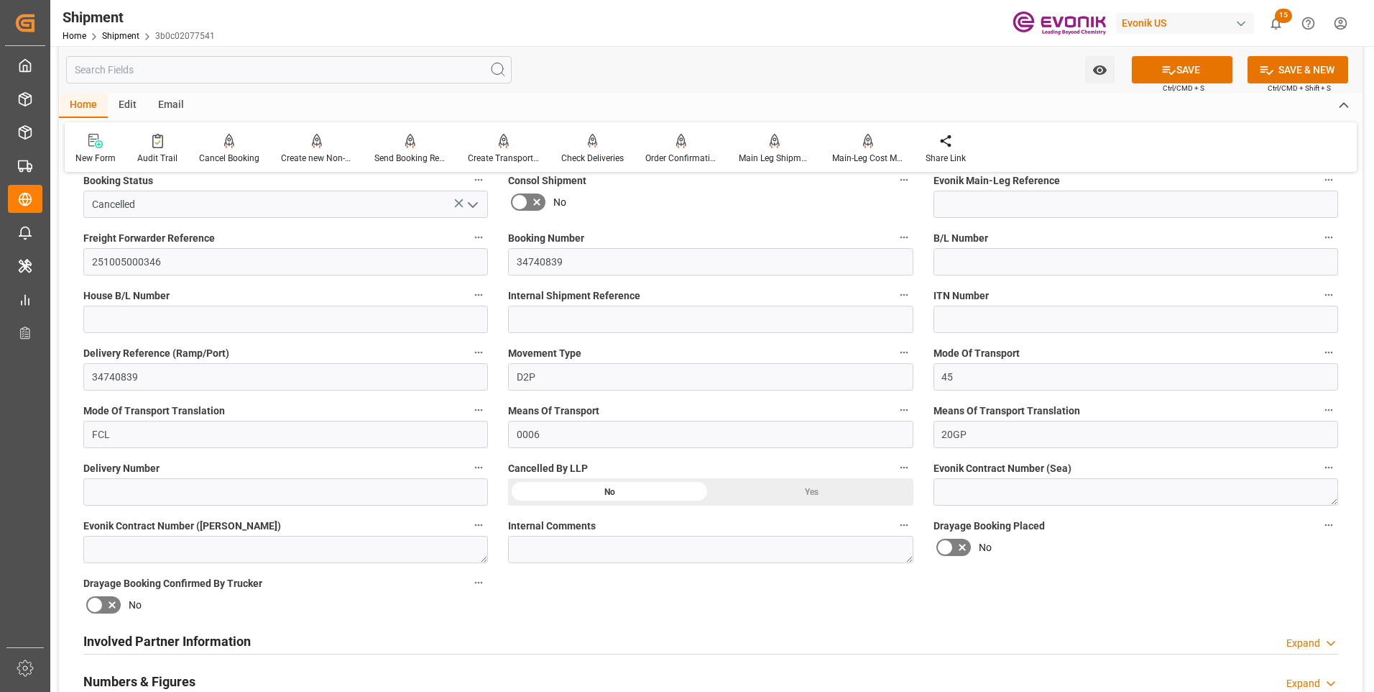
click at [770, 490] on div "Yes" at bounding box center [812, 491] width 203 height 27
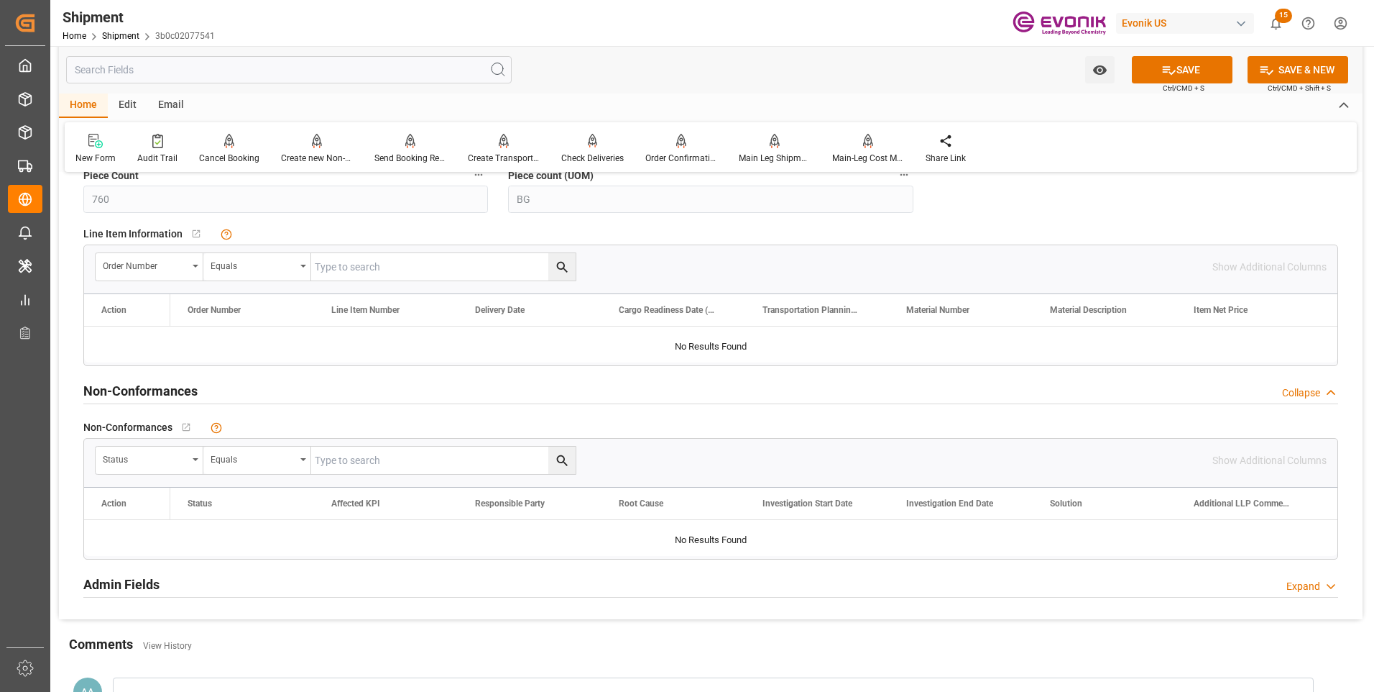
scroll to position [1244, 0]
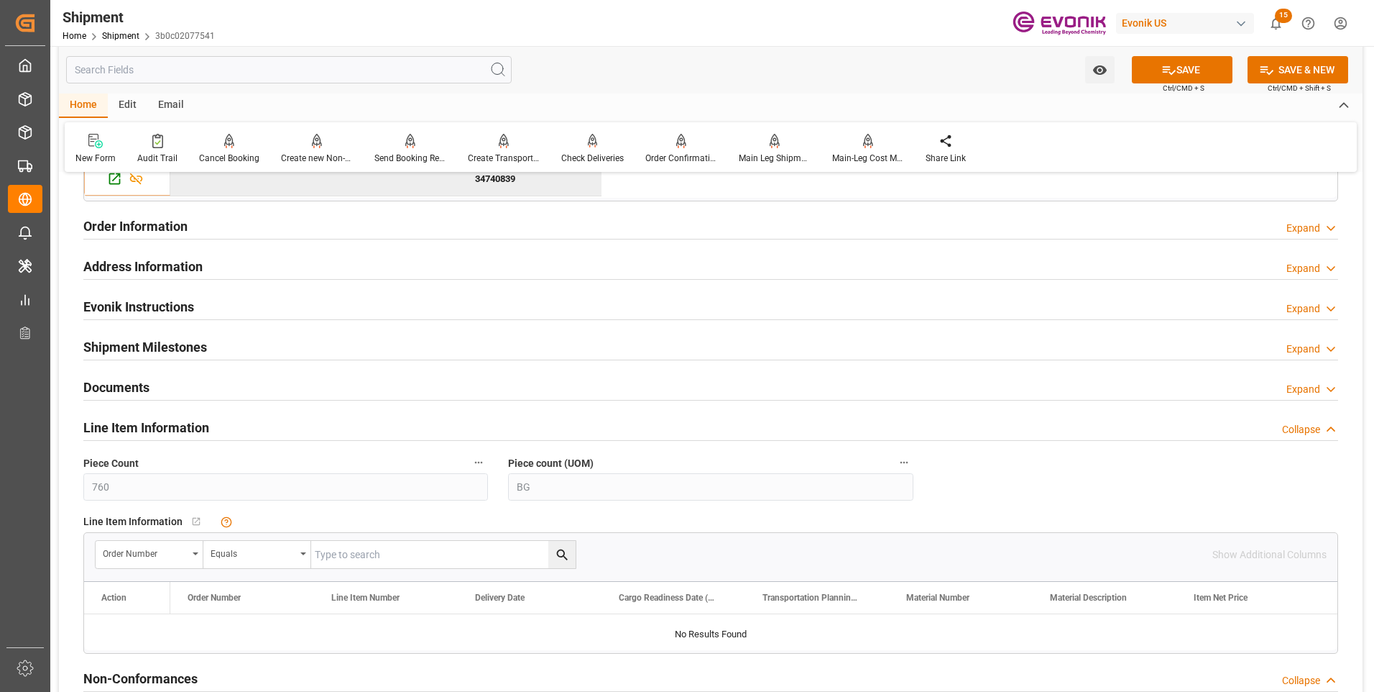
click at [174, 428] on h2 "Line Item Information" at bounding box center [146, 427] width 126 height 19
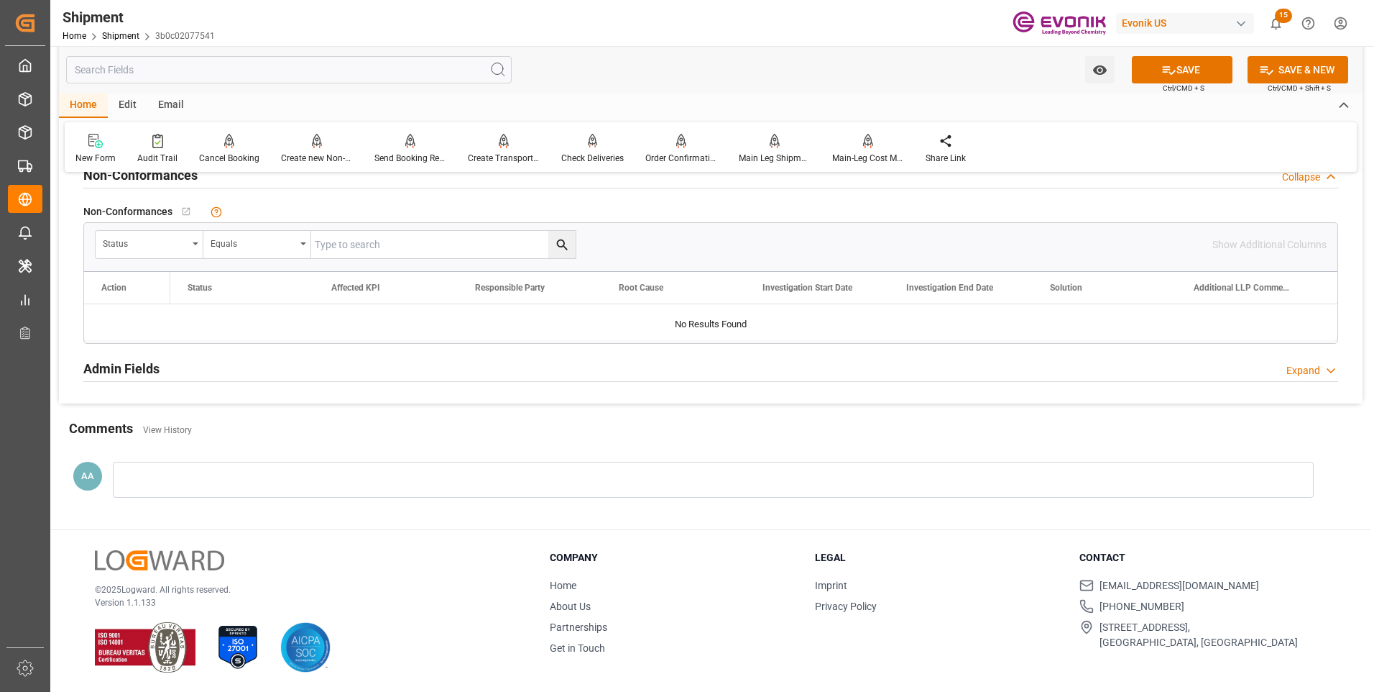
scroll to position [1249, 0]
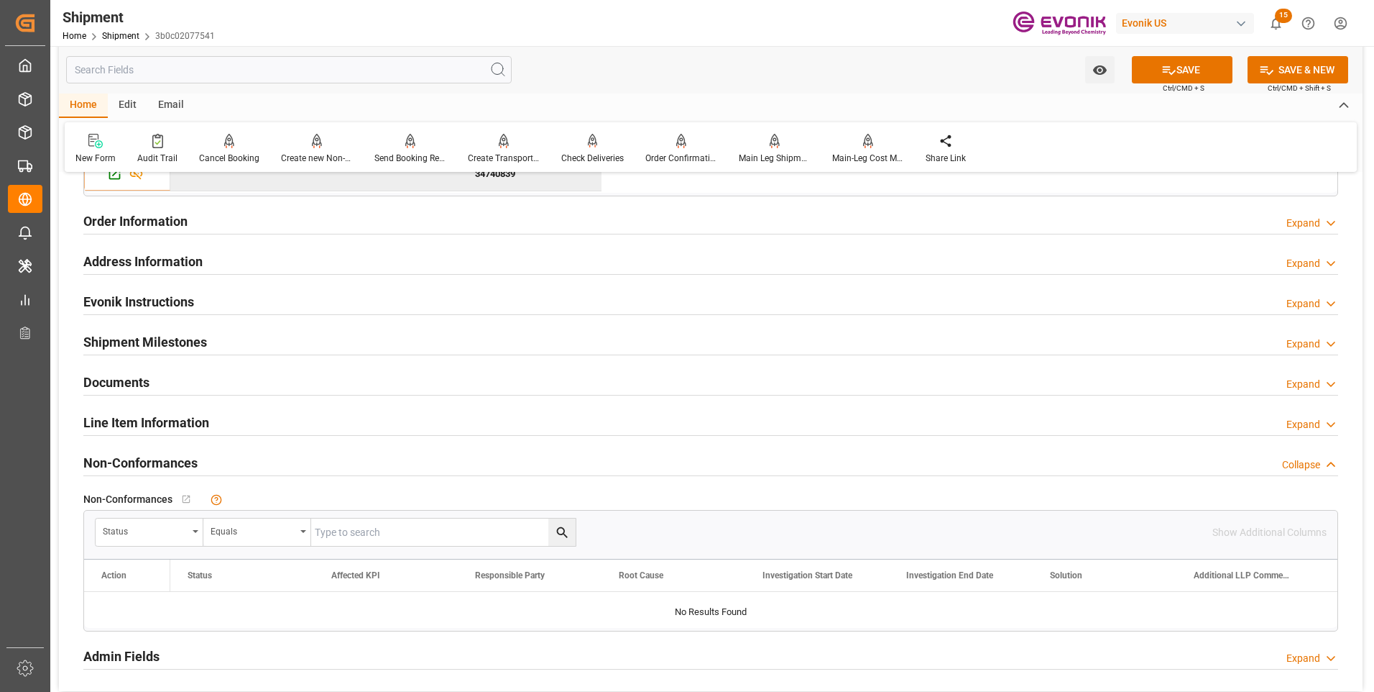
click at [173, 424] on h2 "Line Item Information" at bounding box center [146, 422] width 126 height 19
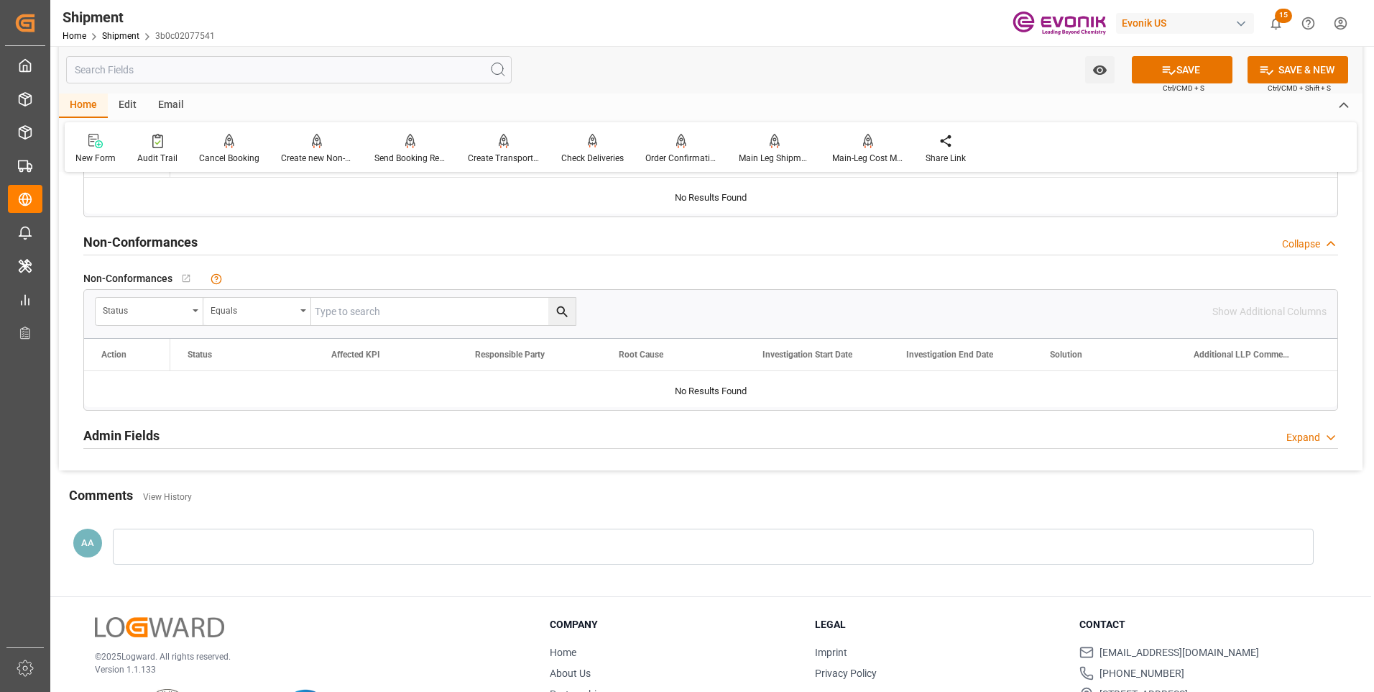
scroll to position [1464, 0]
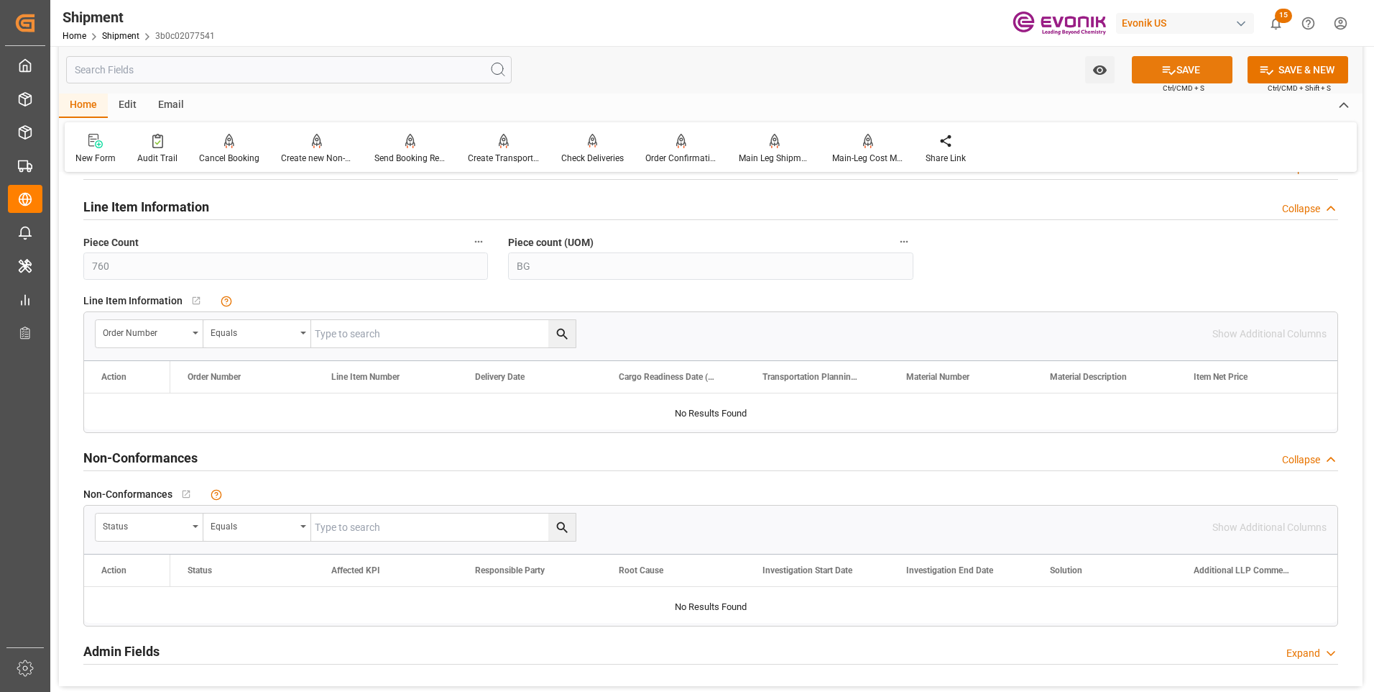
click at [1186, 70] on button "SAVE" at bounding box center [1182, 69] width 101 height 27
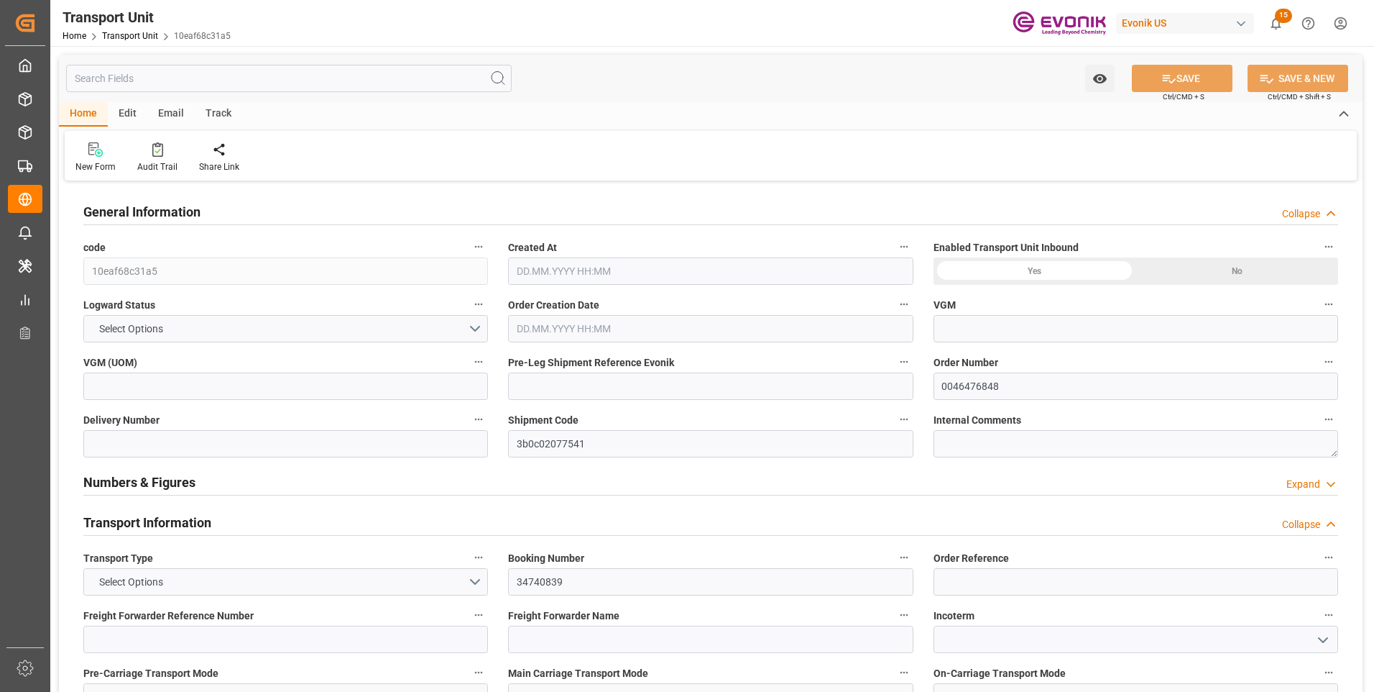
type input "Hapag [PERSON_NAME]"
type input "Hapag [PERSON_NAME] Aktiengesellschaft"
type input "USNYC"
type input "BRSSZ"
type input "19798"
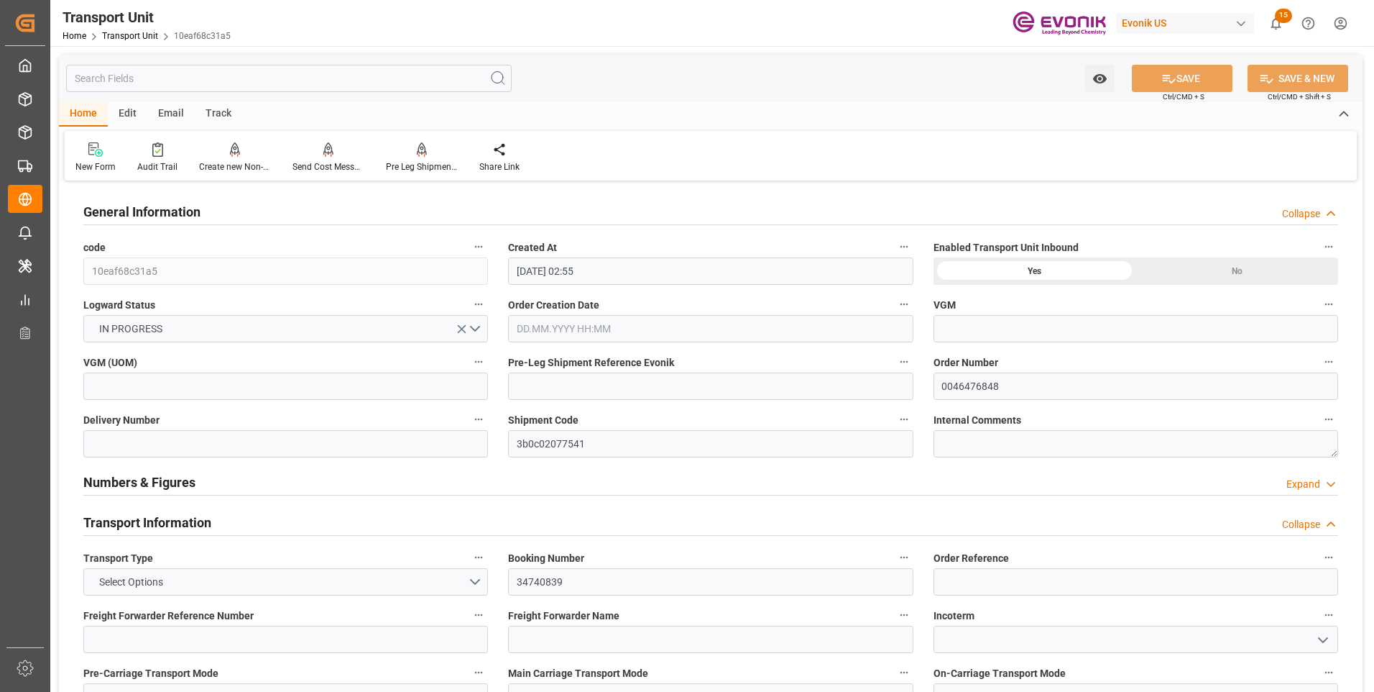
type input "[DATE] 02:55"
type input "[DATE]"
type input "[DATE] 00:00"
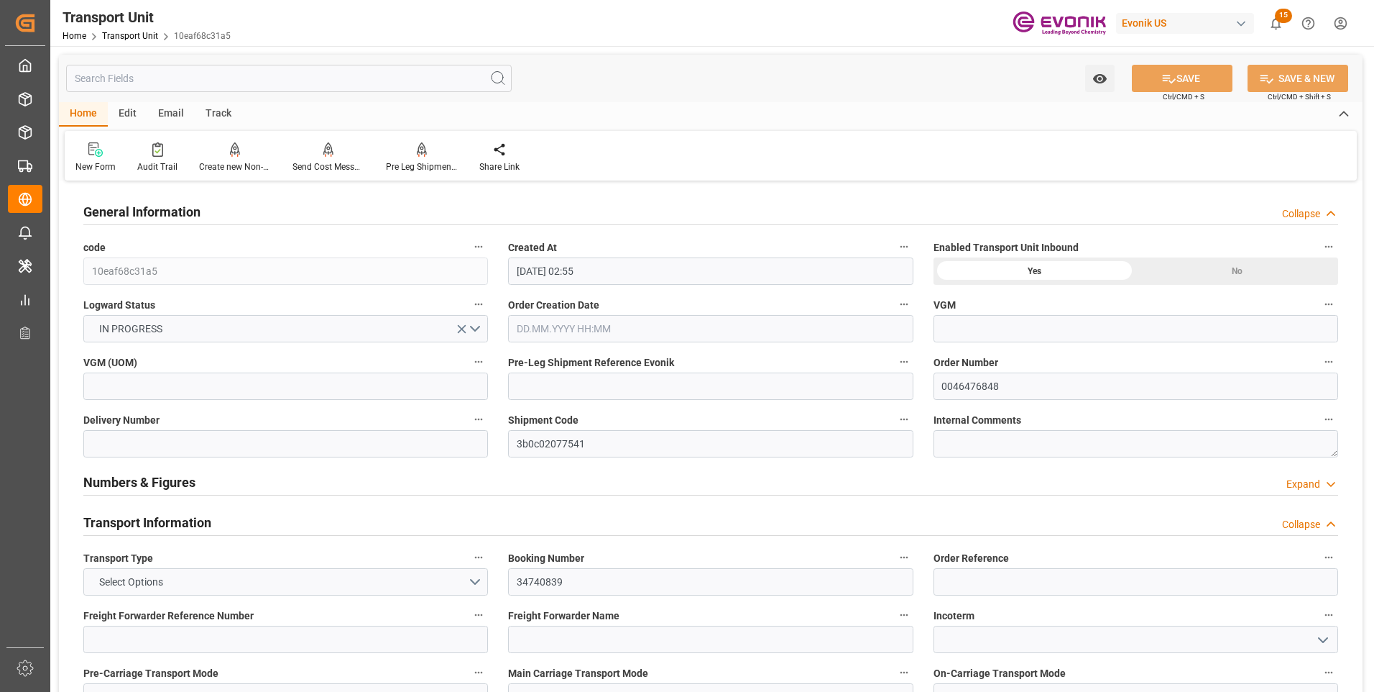
type input "[DATE] 00:00"
type input "[DATE] 12:00"
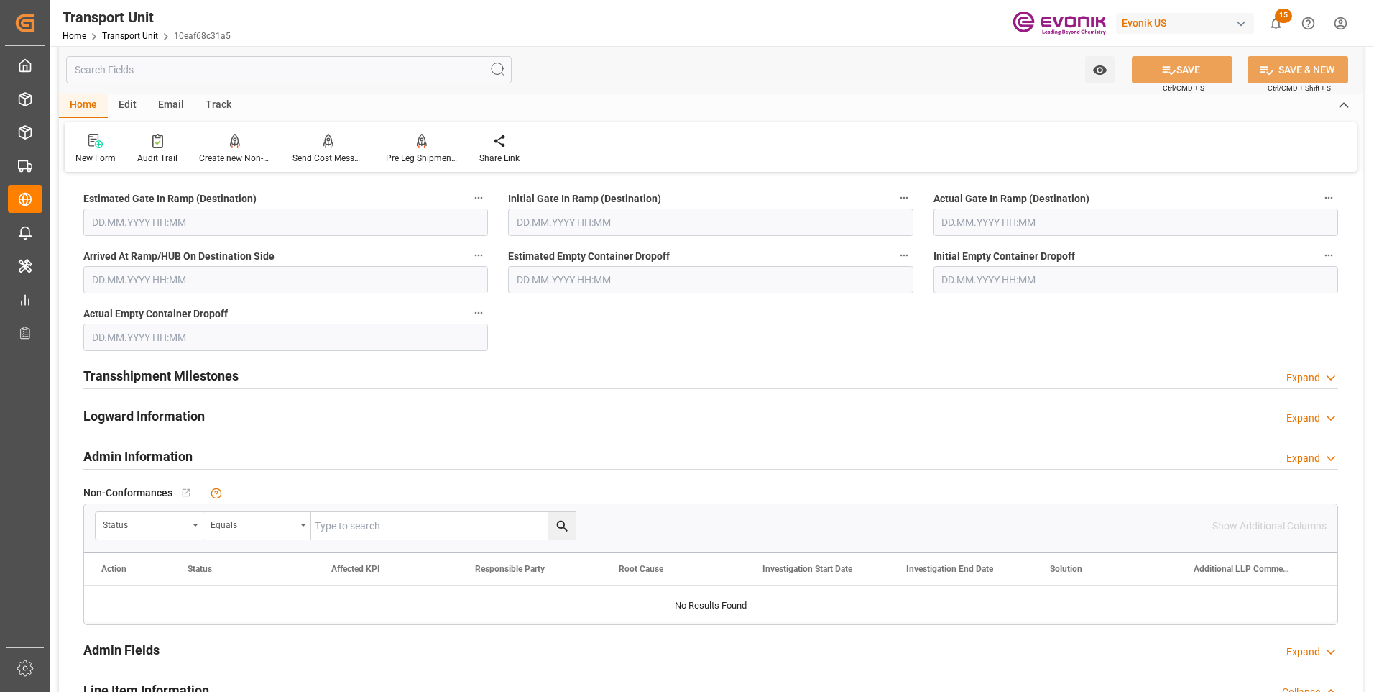
scroll to position [1941, 0]
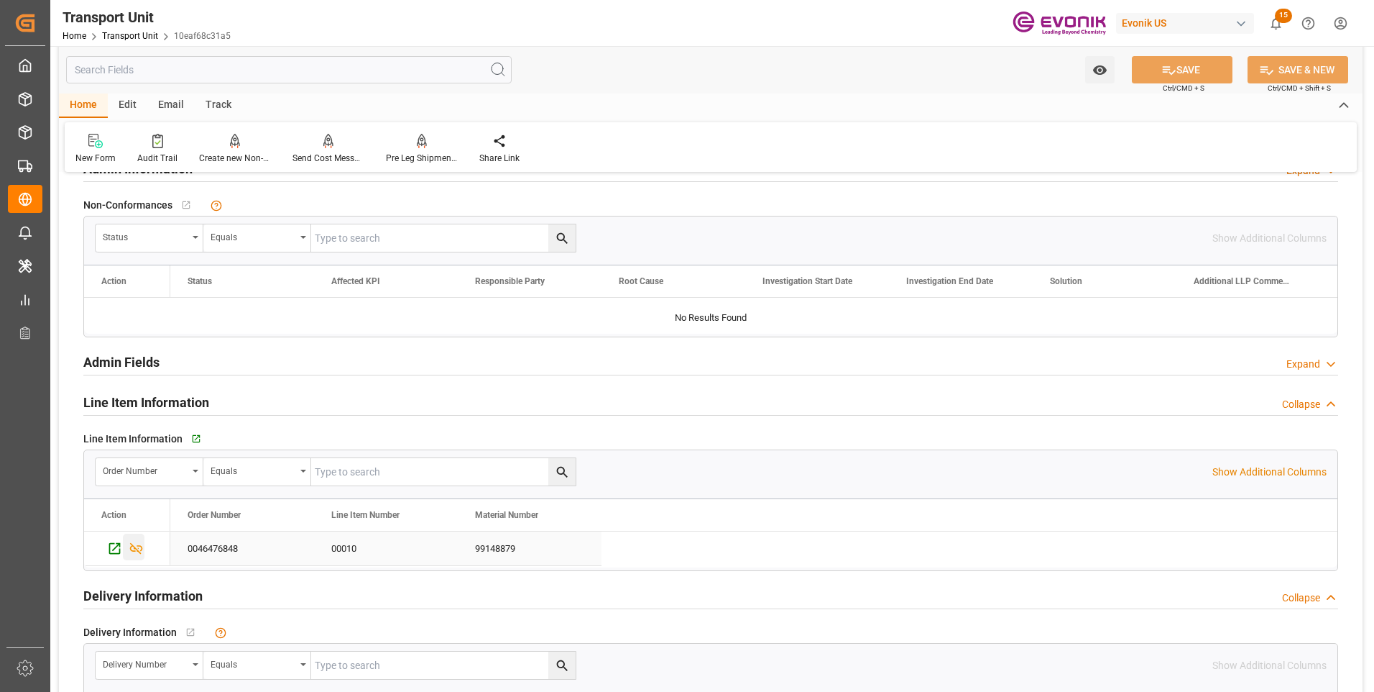
click at [135, 548] on icon "Press SPACE to select this row." at bounding box center [136, 549] width 13 height 12
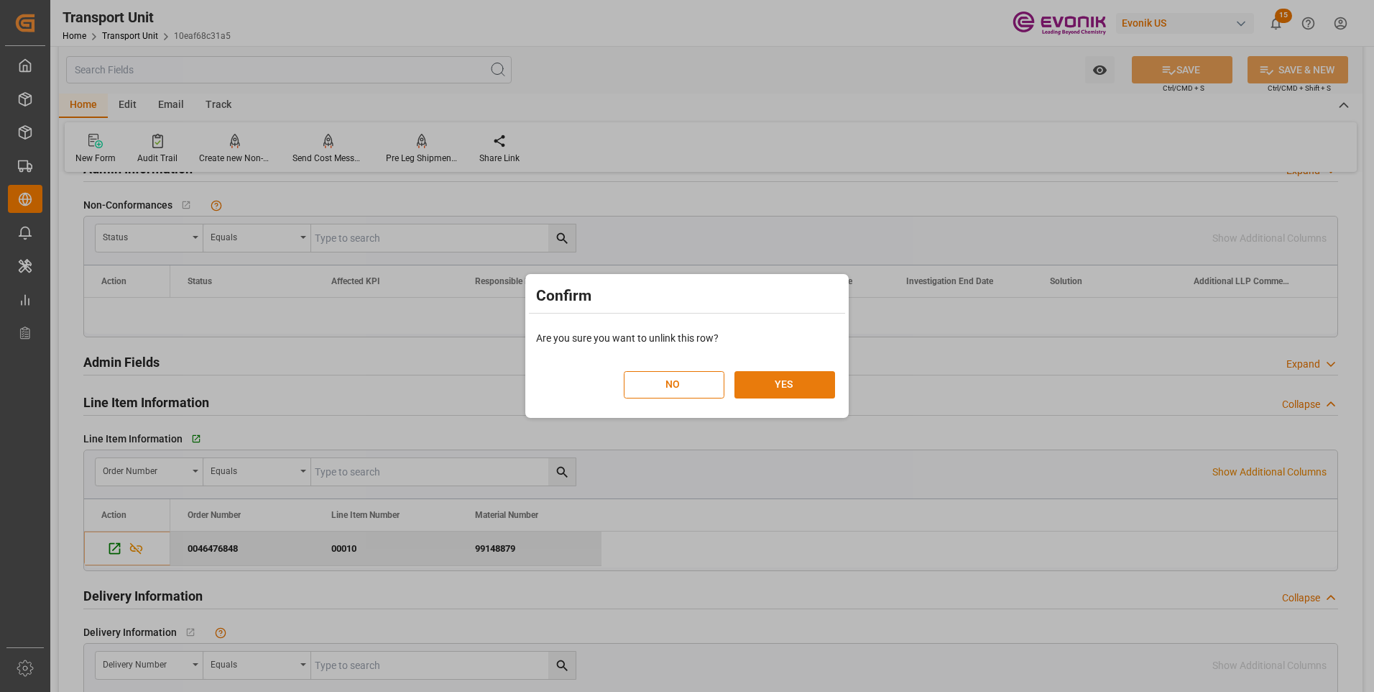
click at [771, 378] on button "YES" at bounding box center [785, 384] width 101 height 27
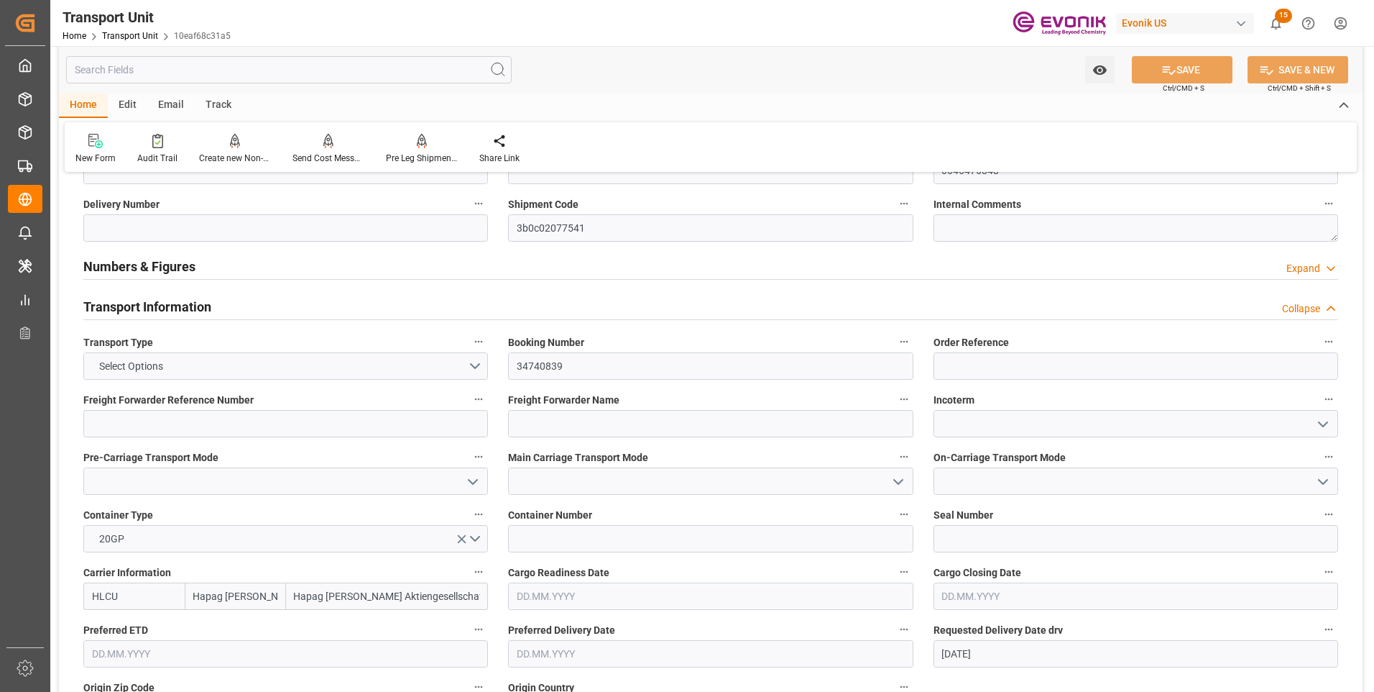
scroll to position [0, 0]
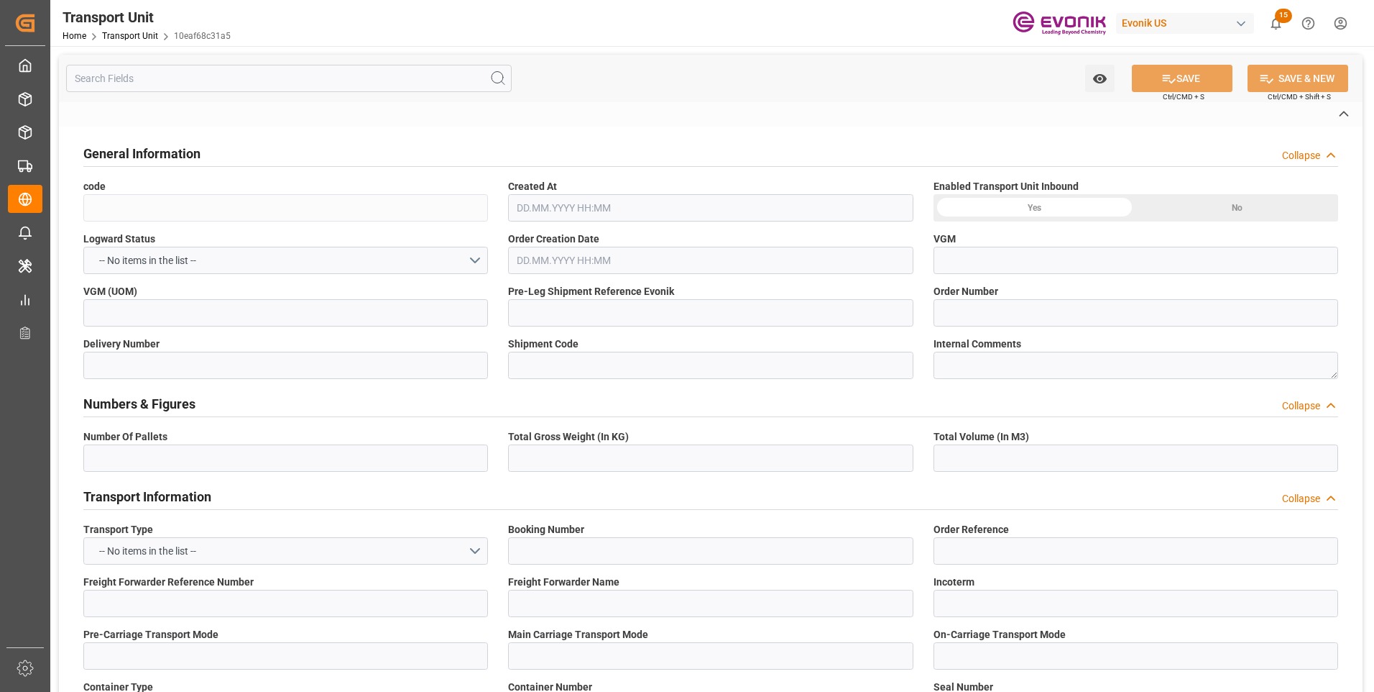
type input "10eaf68c31a5"
type input "0046476848"
type input "3b0c02077541"
type input "34740839"
type input "HLCU"
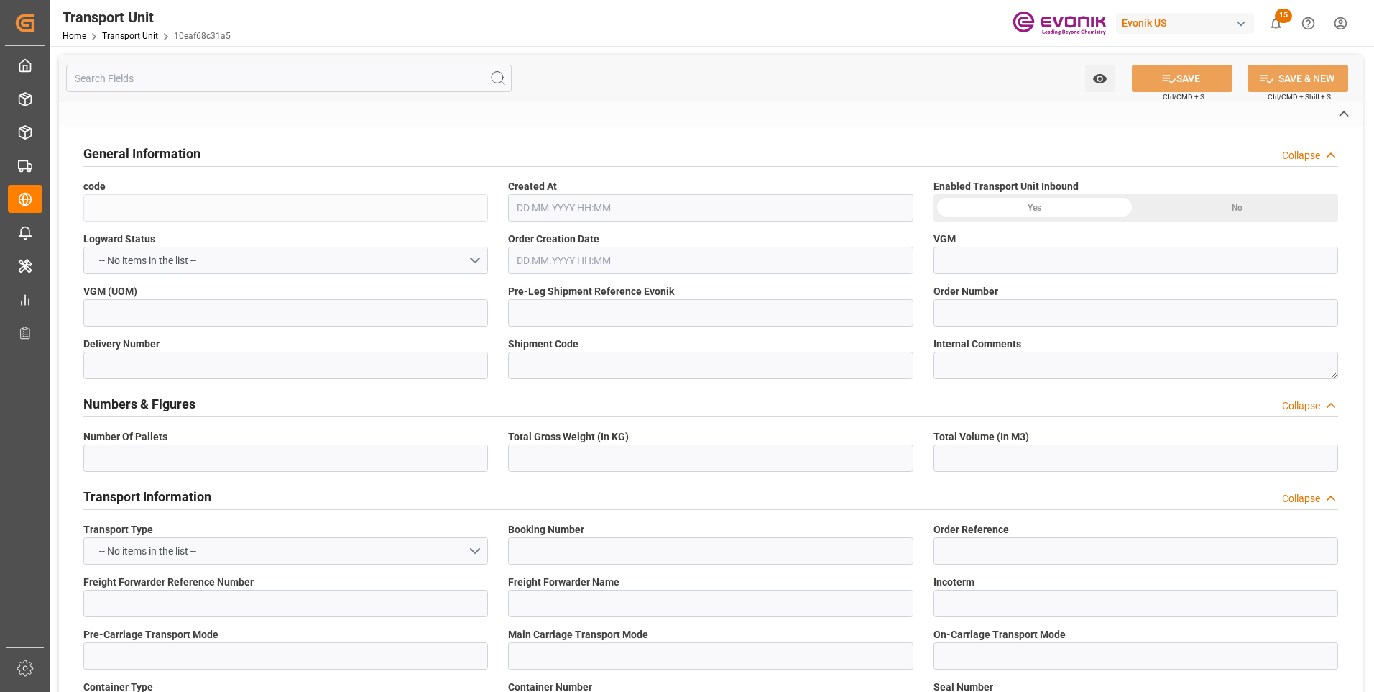
type textarea "07036"
type input "United States"
type textarea "07215-040"
type input "Brazil"
type input "[US_STATE]"
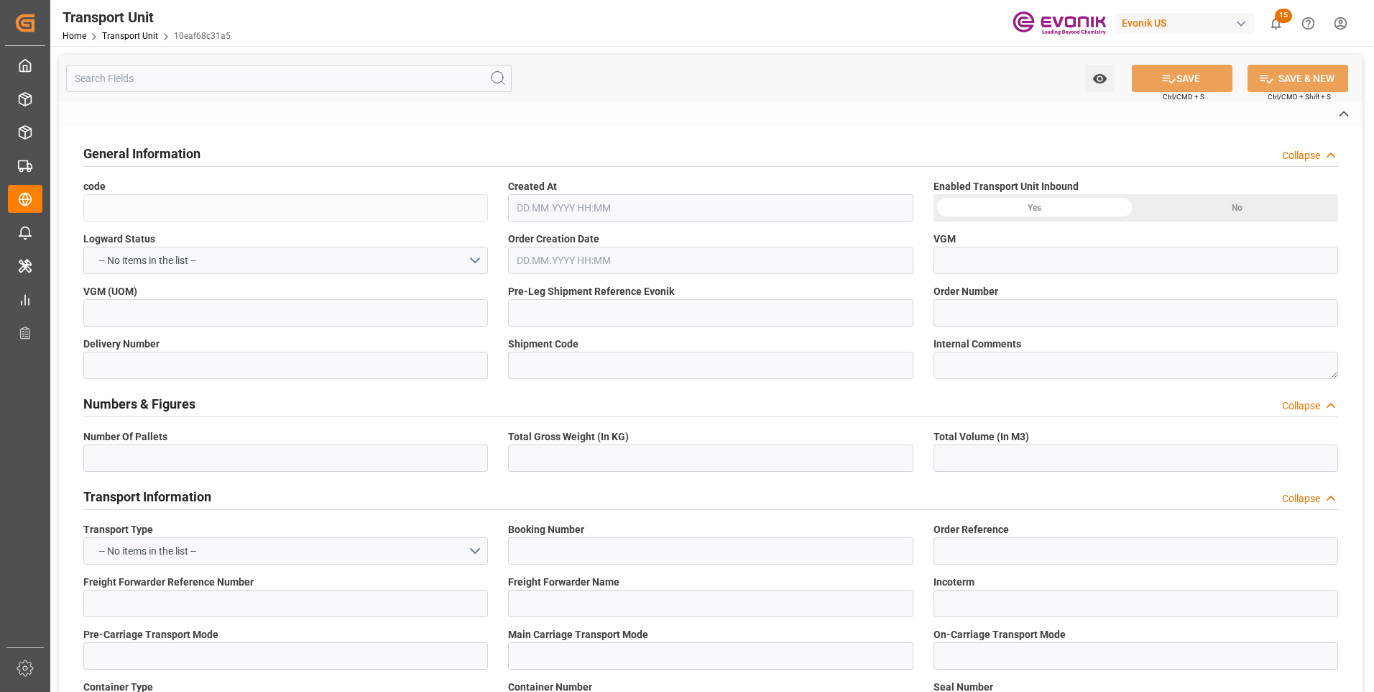
type input "[PERSON_NAME]"
type textarea "No Deliveries found"
type textarea "SM AO Active Oxygens"
type input "kg"
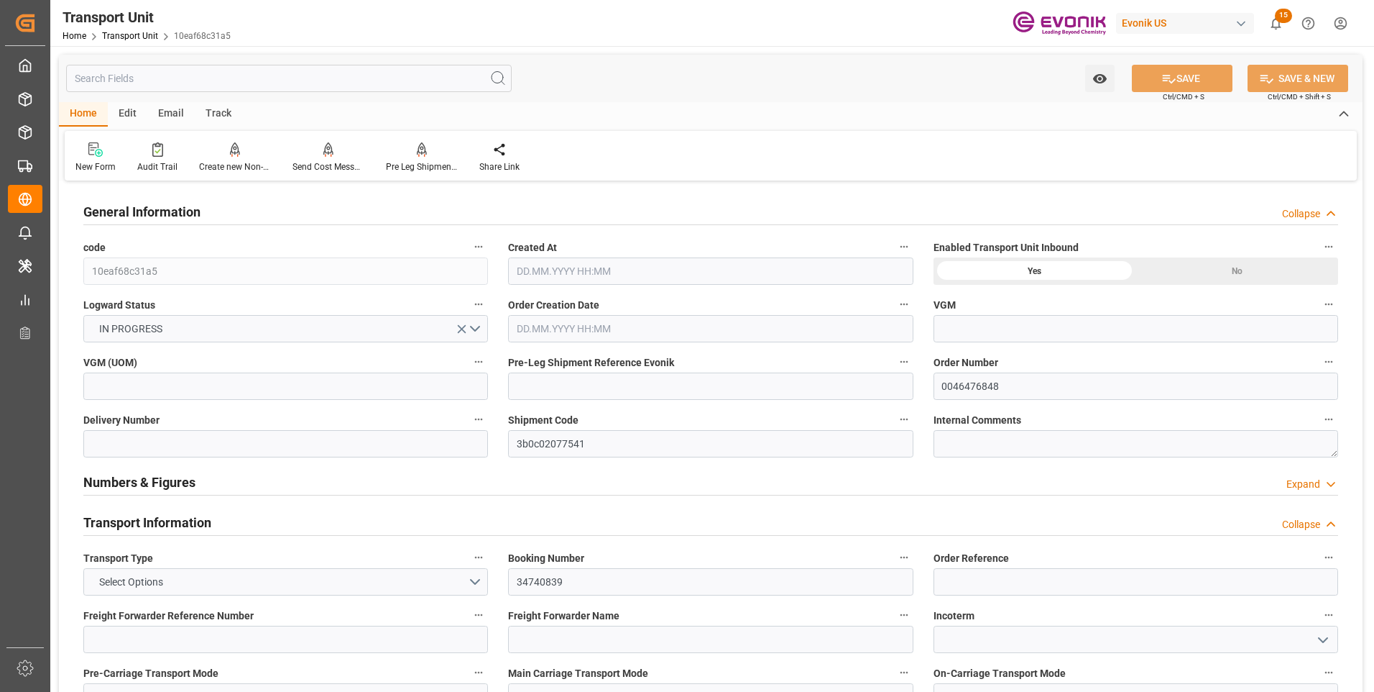
type input "Hapag [PERSON_NAME]"
type input "Hapag Lloyd Aktiengesellschaft"
type input "USNYC"
type input "BRSSZ"
type input "19798"
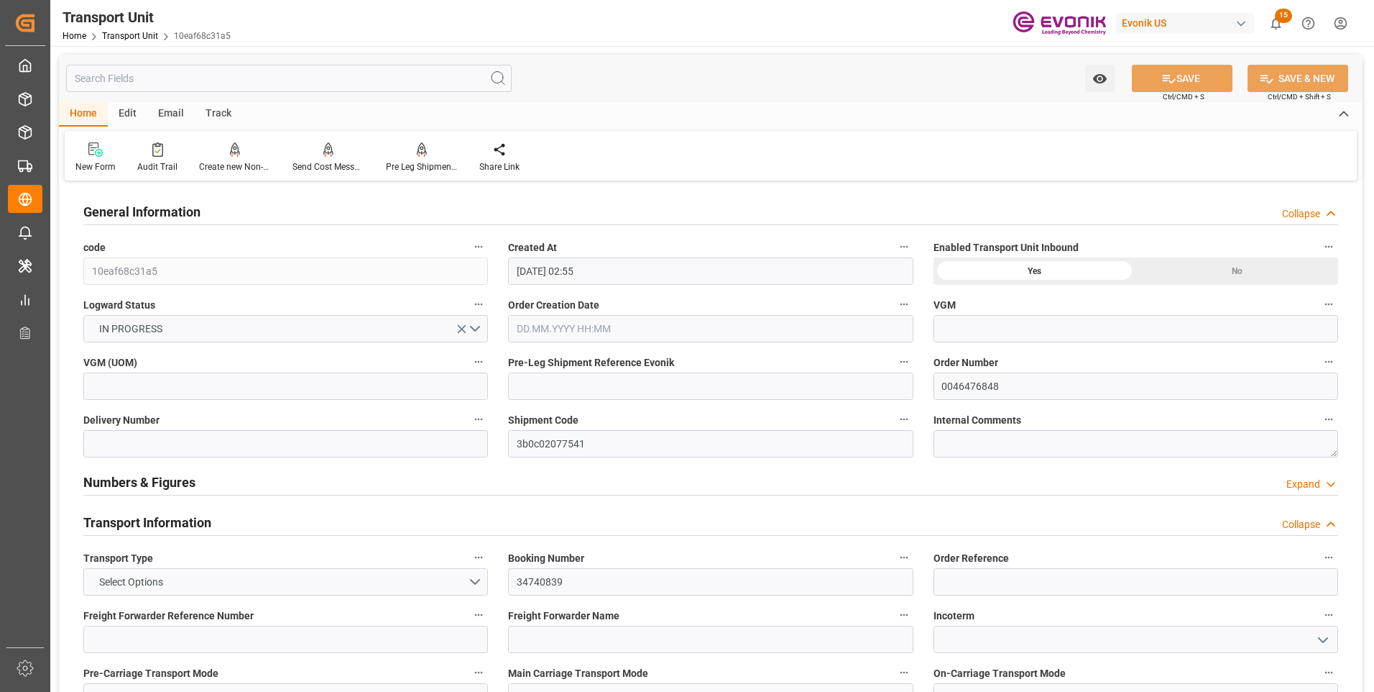
type input "10.10.2025 02:55"
type input "10.01.2026"
type input "29.10.2025 00:00"
type input "18.11.2025 00:00"
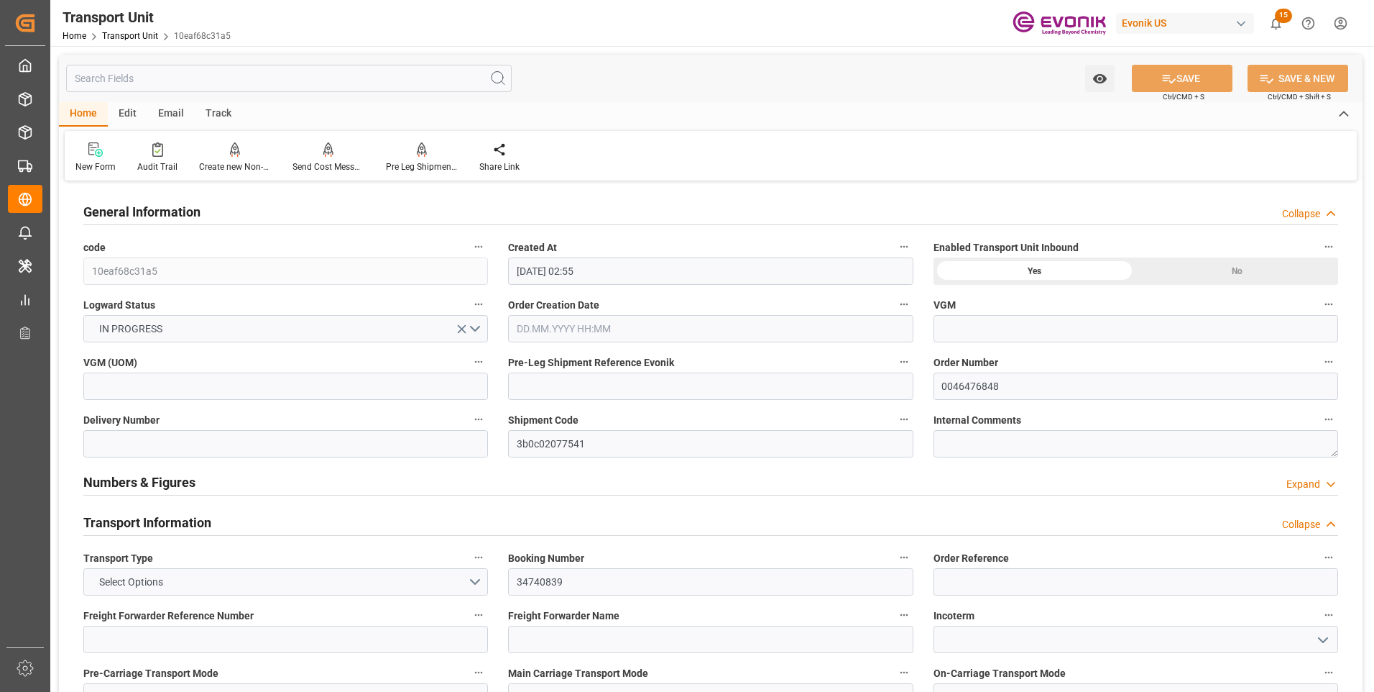
type input "18.11.2025 00:00"
type input "23.10.2025 12:00"
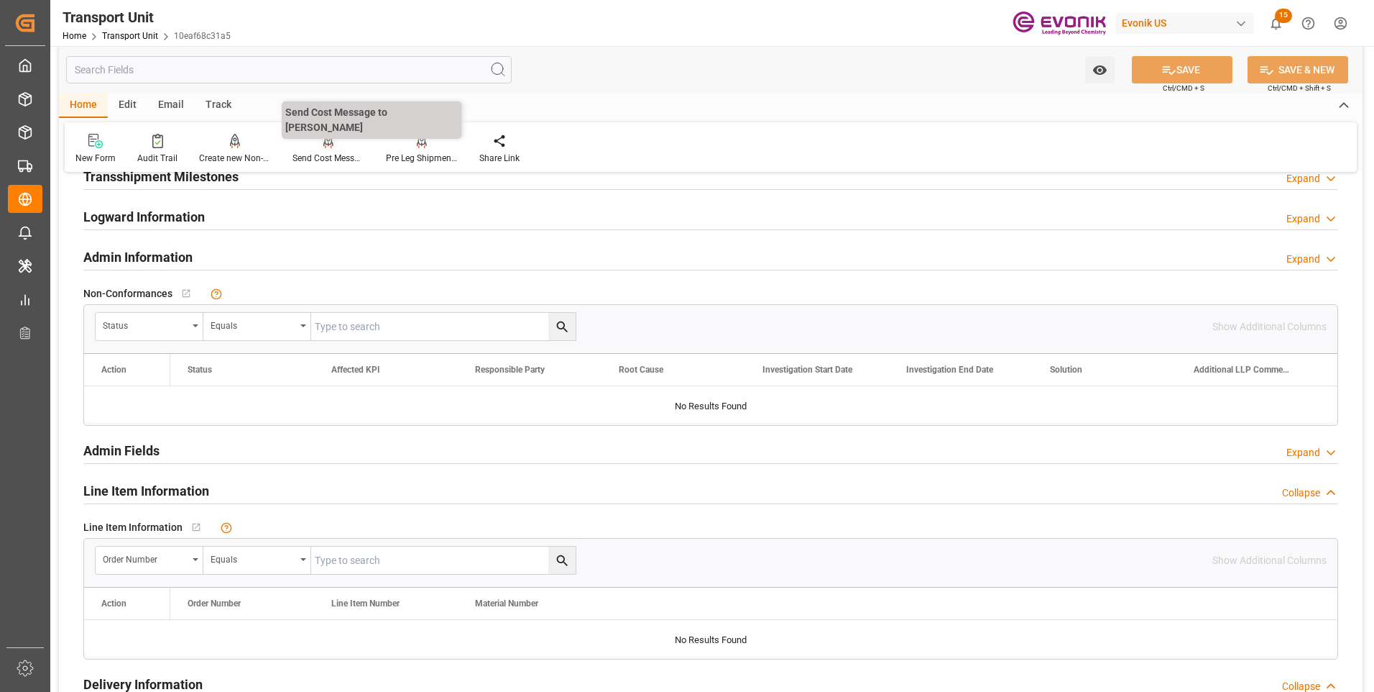
scroll to position [1565, 0]
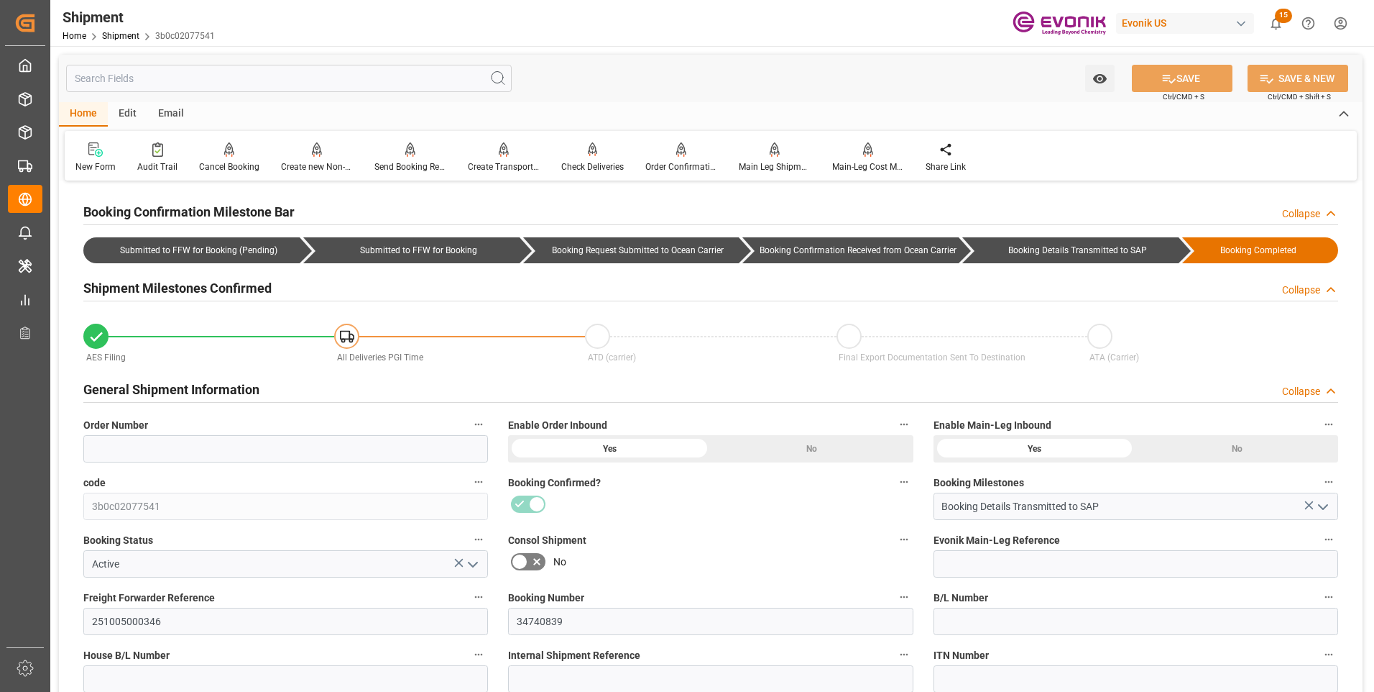
click at [472, 563] on icon "open menu" at bounding box center [472, 564] width 17 height 17
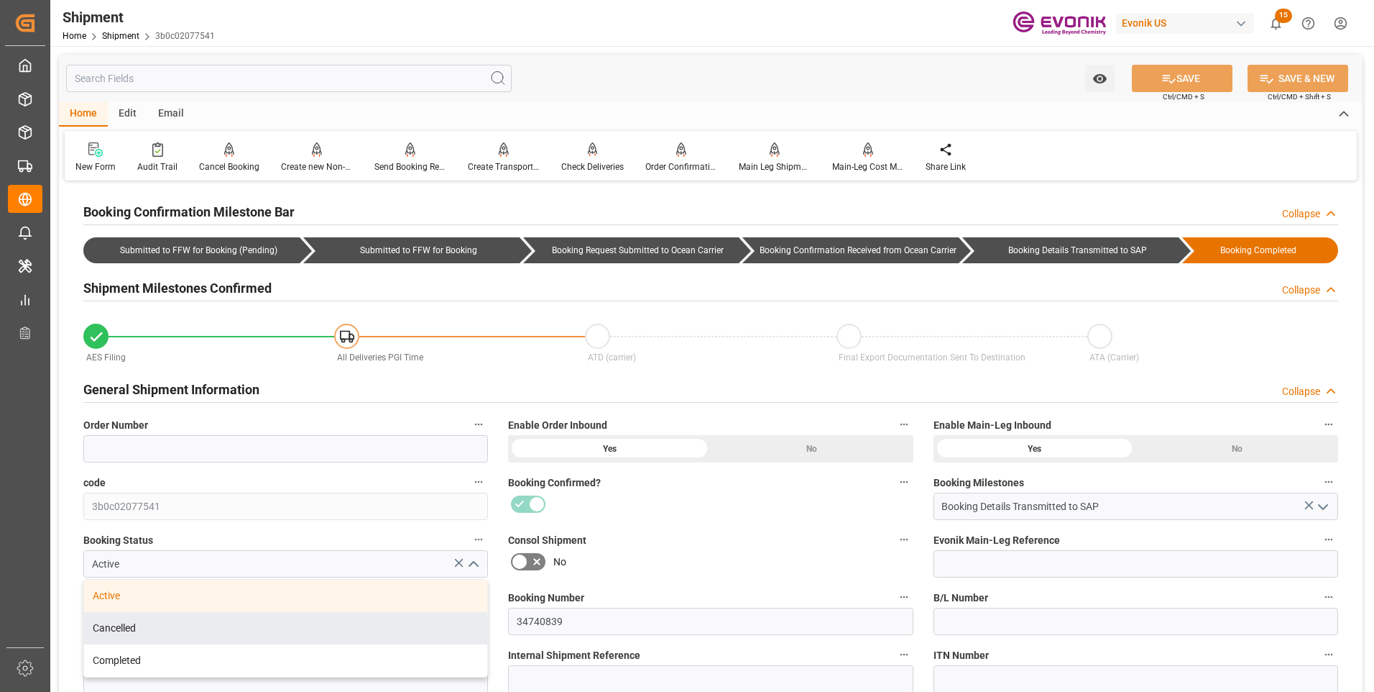
click at [167, 633] on div "Cancelled" at bounding box center [285, 628] width 403 height 32
type input "Cancelled"
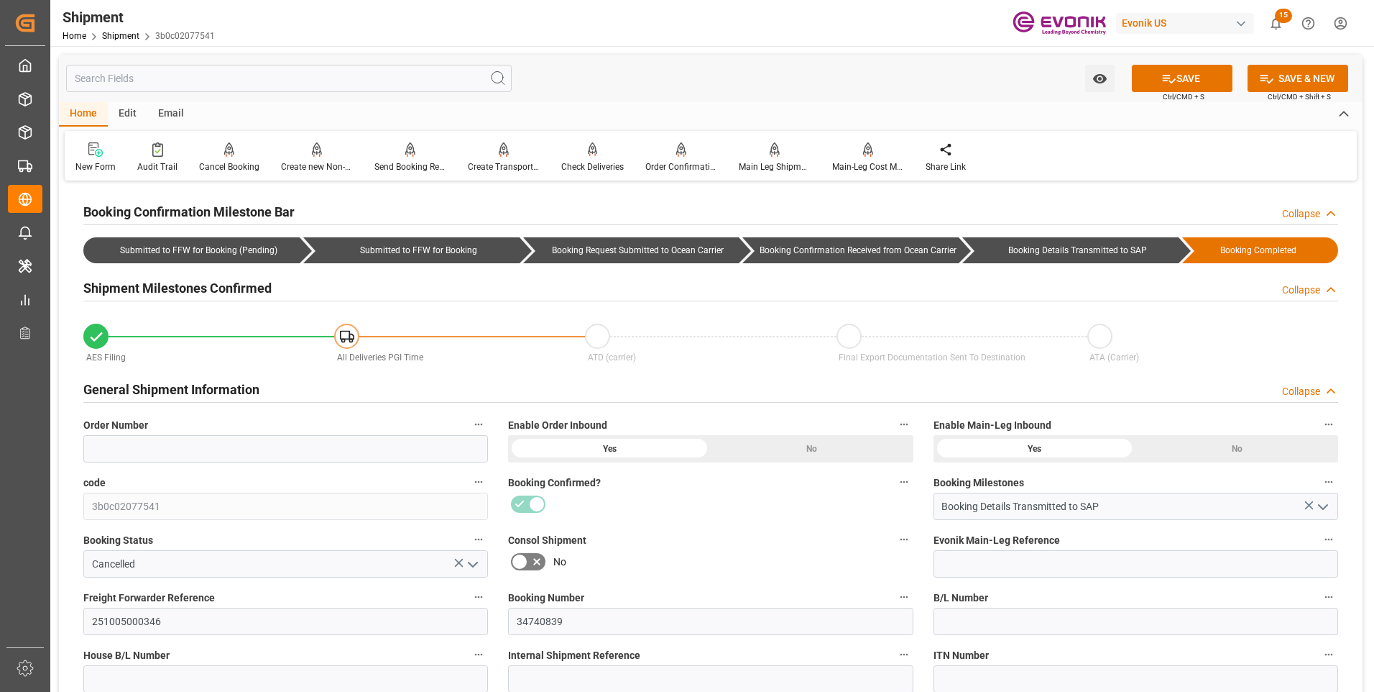
scroll to position [288, 0]
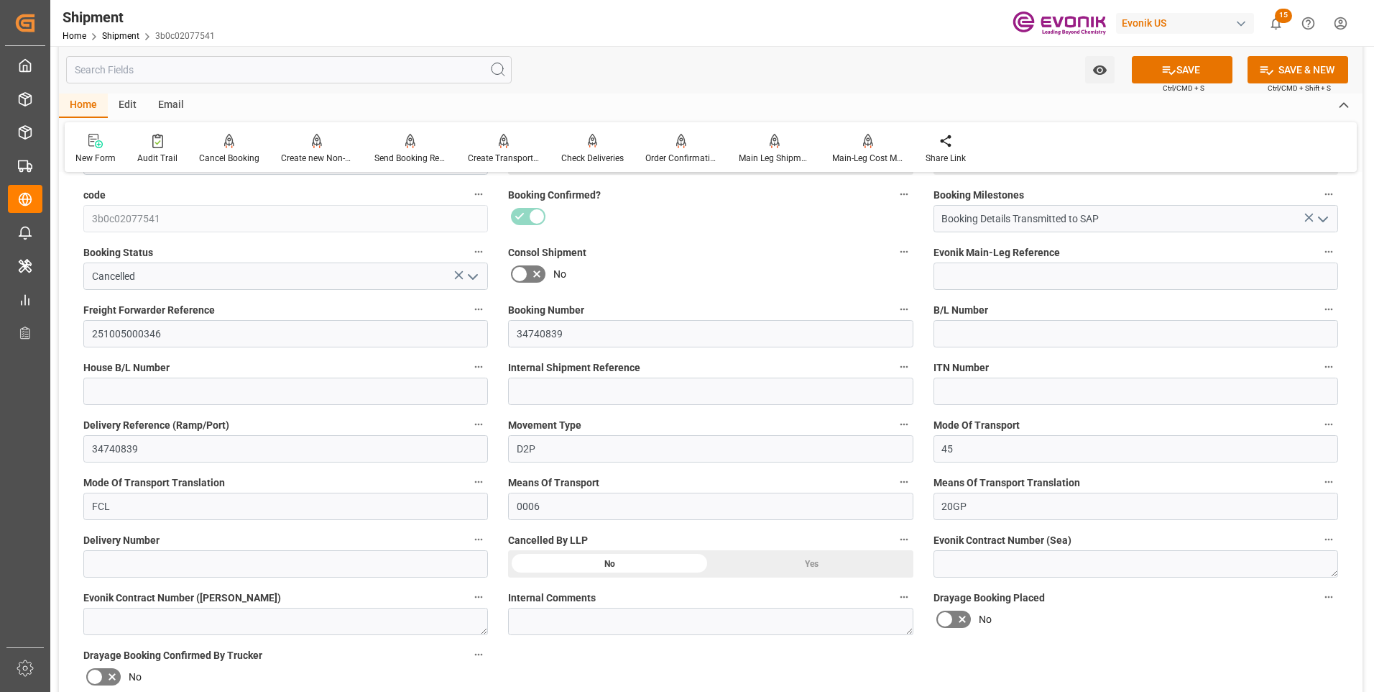
click at [768, 566] on div "Yes" at bounding box center [812, 563] width 203 height 27
click at [1190, 65] on button "SAVE" at bounding box center [1182, 69] width 101 height 27
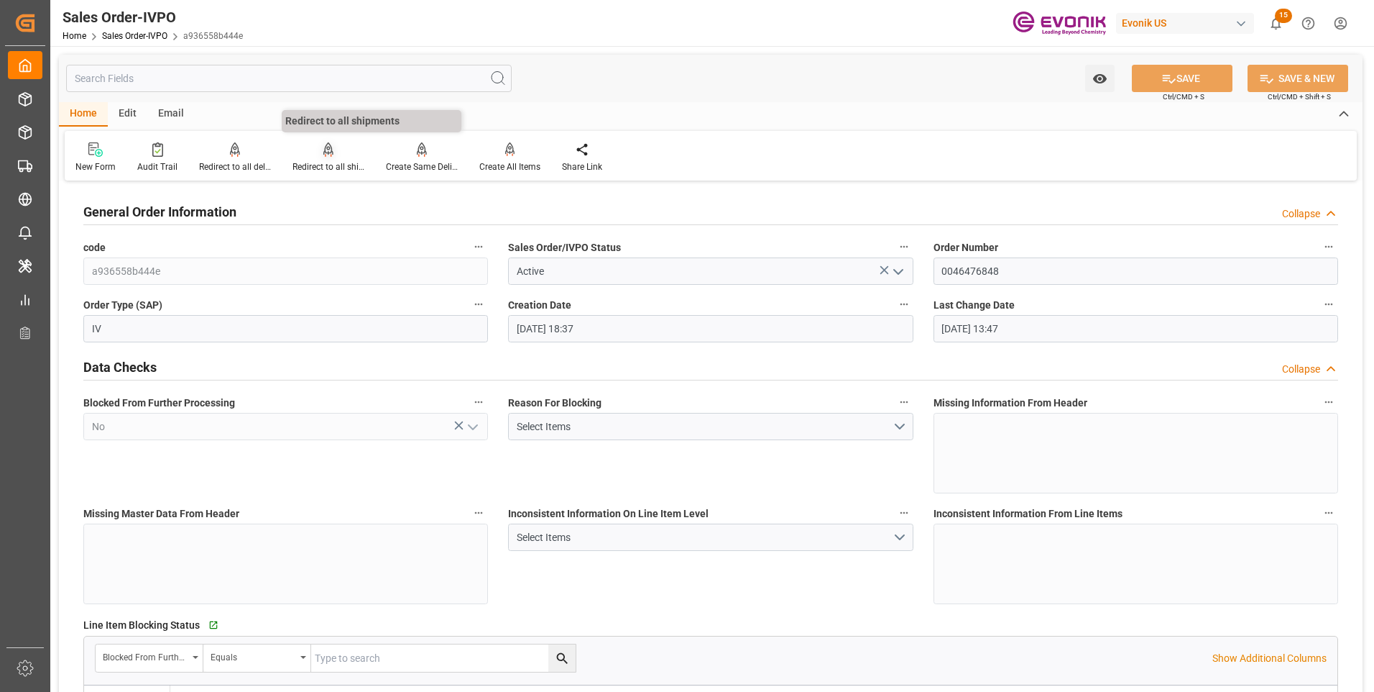
click at [320, 160] on div "Redirect to all shipments" at bounding box center [329, 166] width 72 height 13
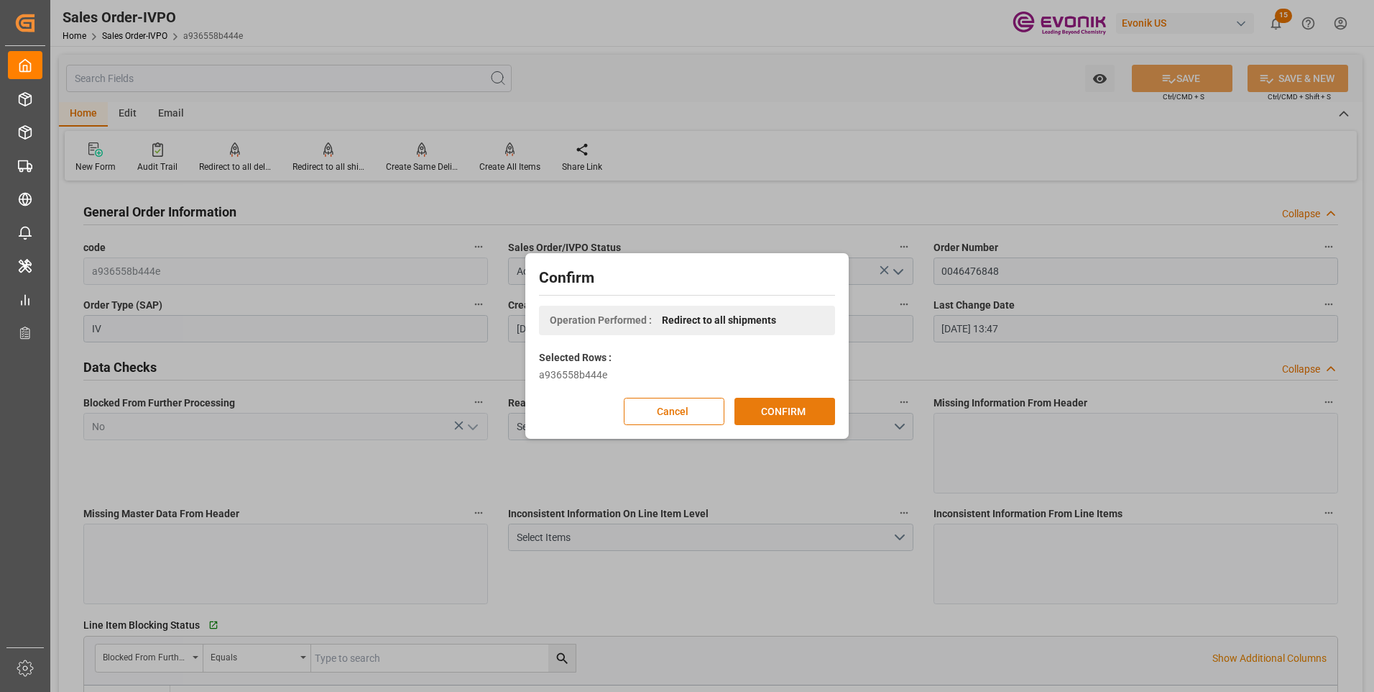
click at [780, 410] on button "CONFIRM" at bounding box center [785, 411] width 101 height 27
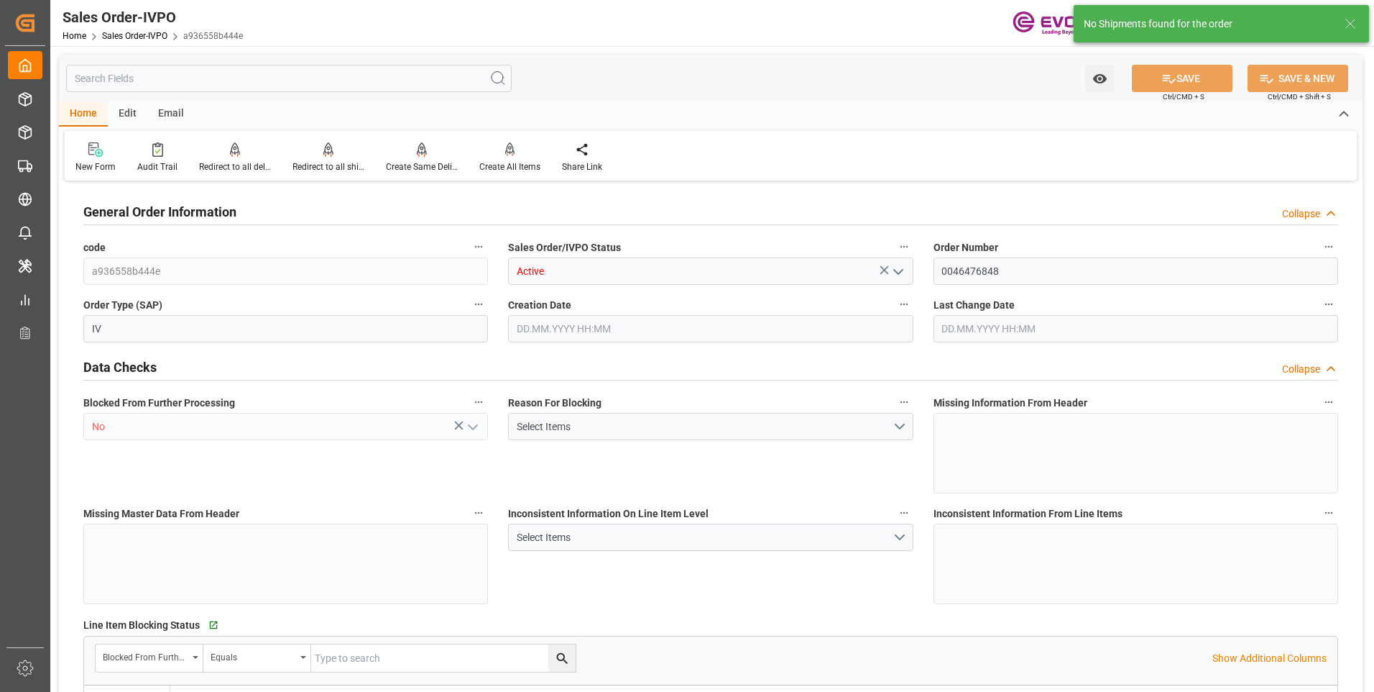
type input "BRSSZ"
type input "0"
type input "1"
type input "2"
type input "1"
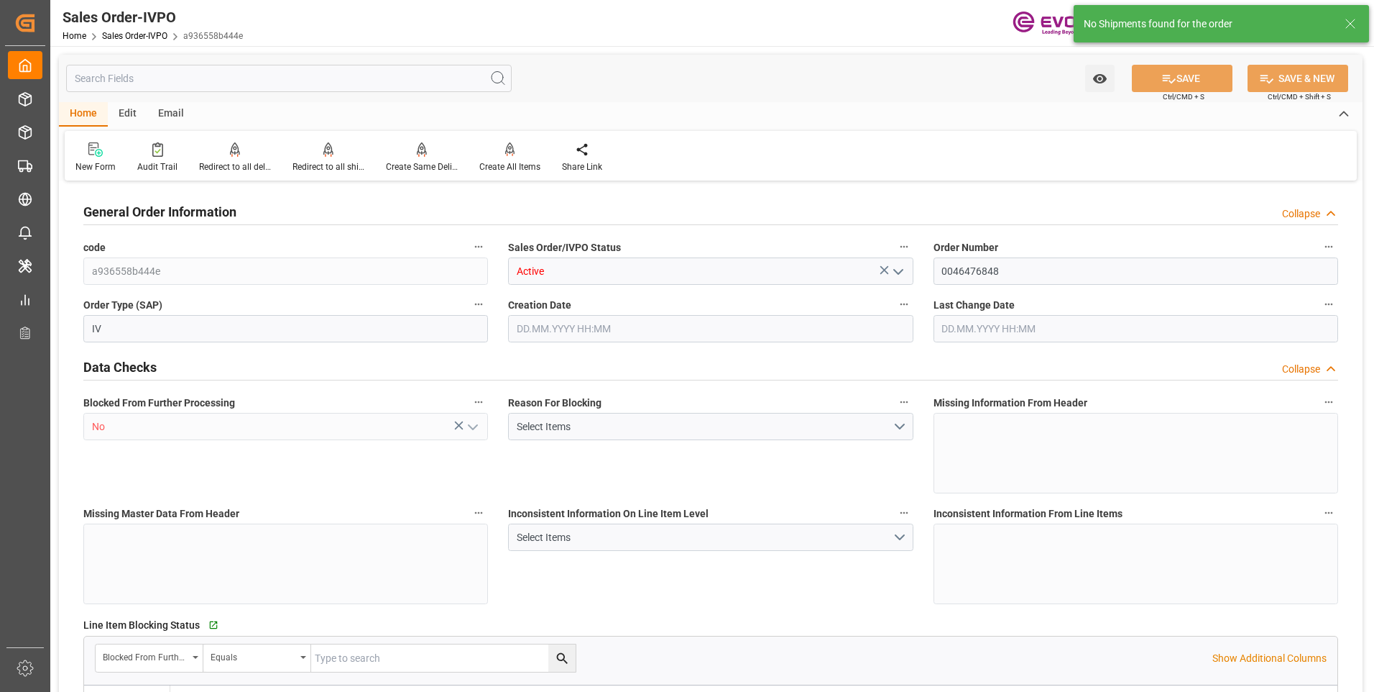
type input "19798"
type input "16.967"
type input "17000"
type input "30"
type input "[DATE] 18:37"
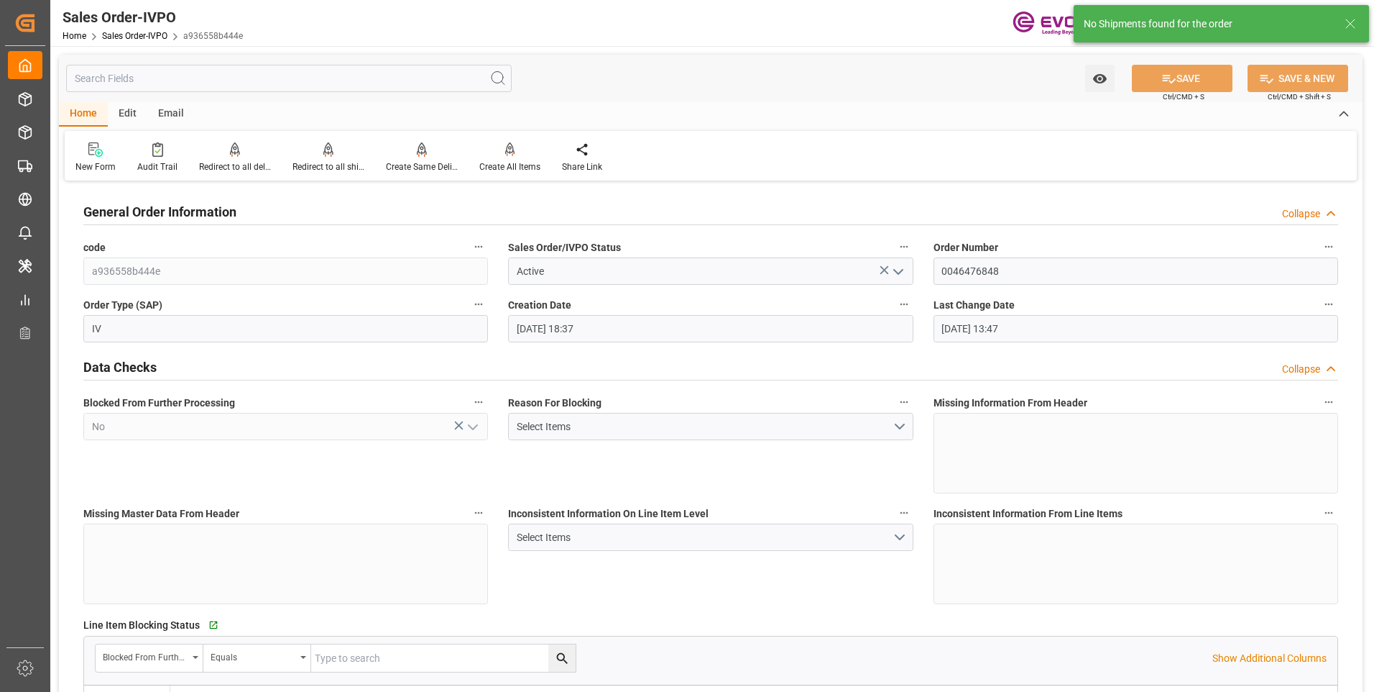
type input "[DATE] 13:47"
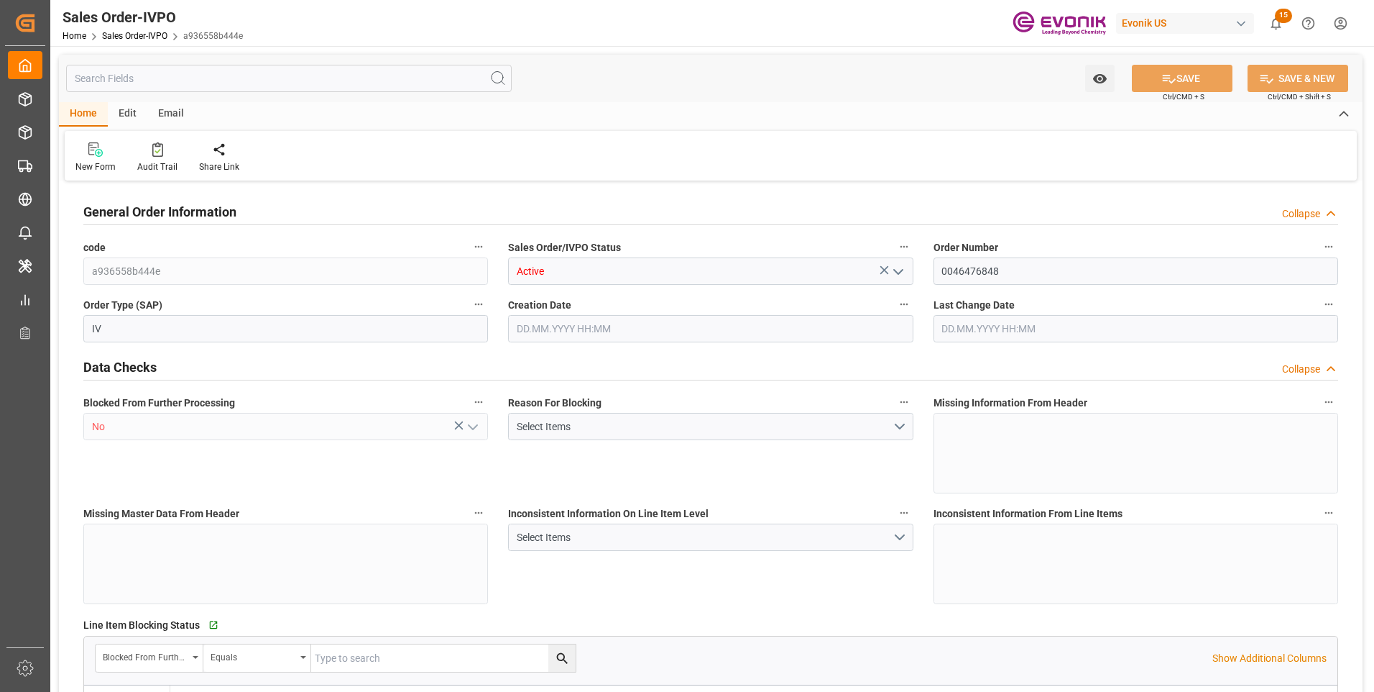
type input "BRSSZ"
type input "0"
type input "1"
type input "2"
type input "1"
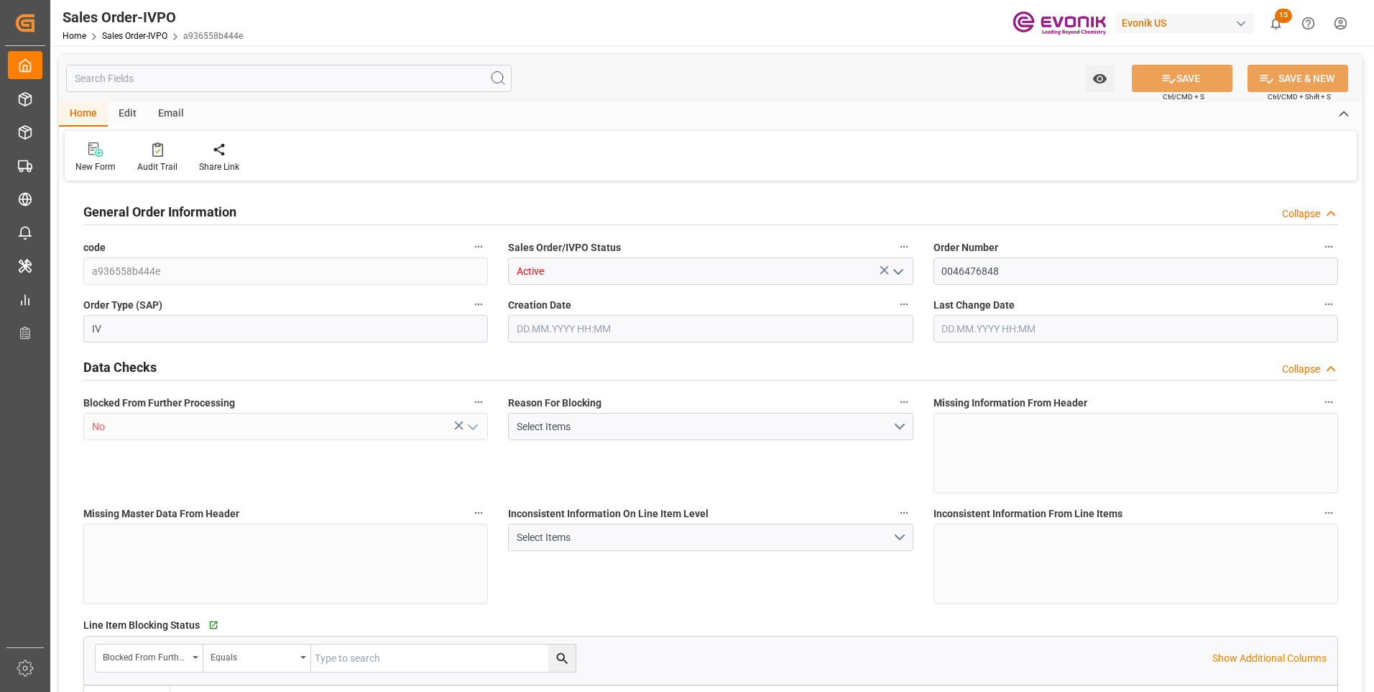
type input "19798"
type input "16.967"
type input "17000"
type input "30"
type input "[DATE] 18:37"
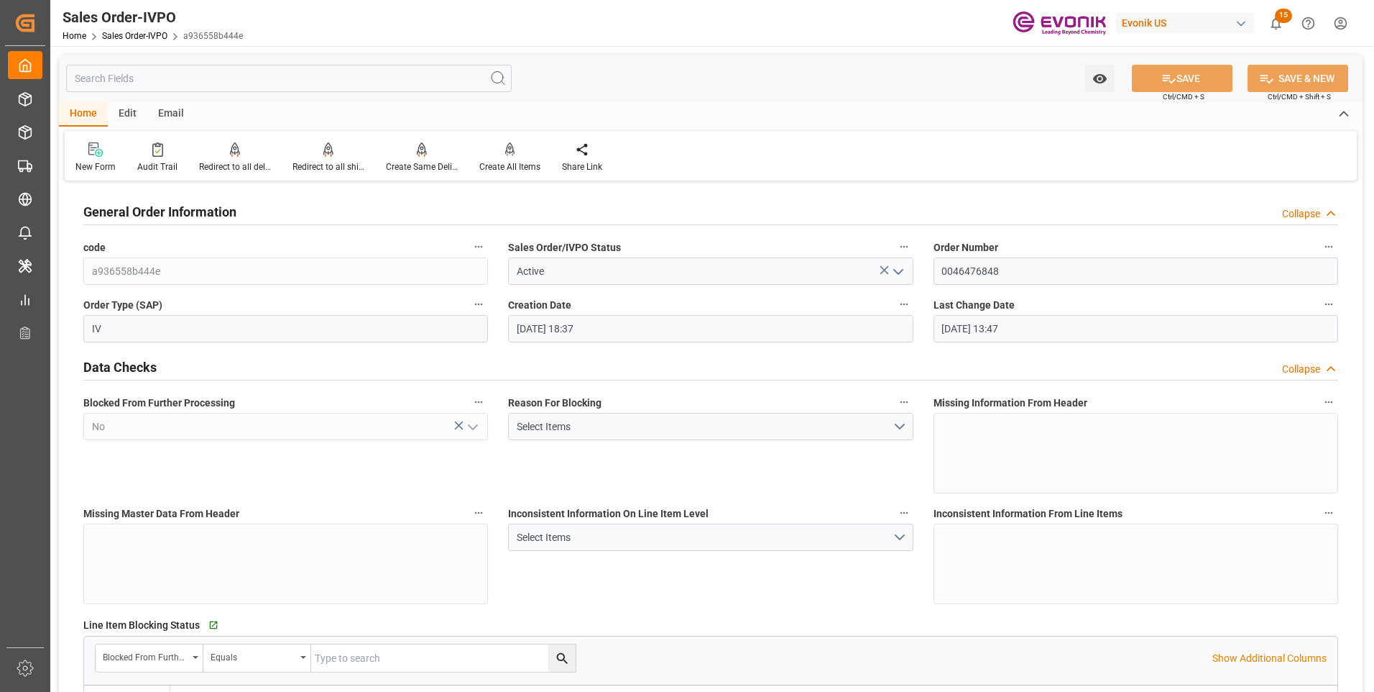
type input "[DATE] 13:47"
click at [334, 159] on div "Redirect to all shipments" at bounding box center [328, 158] width 93 height 32
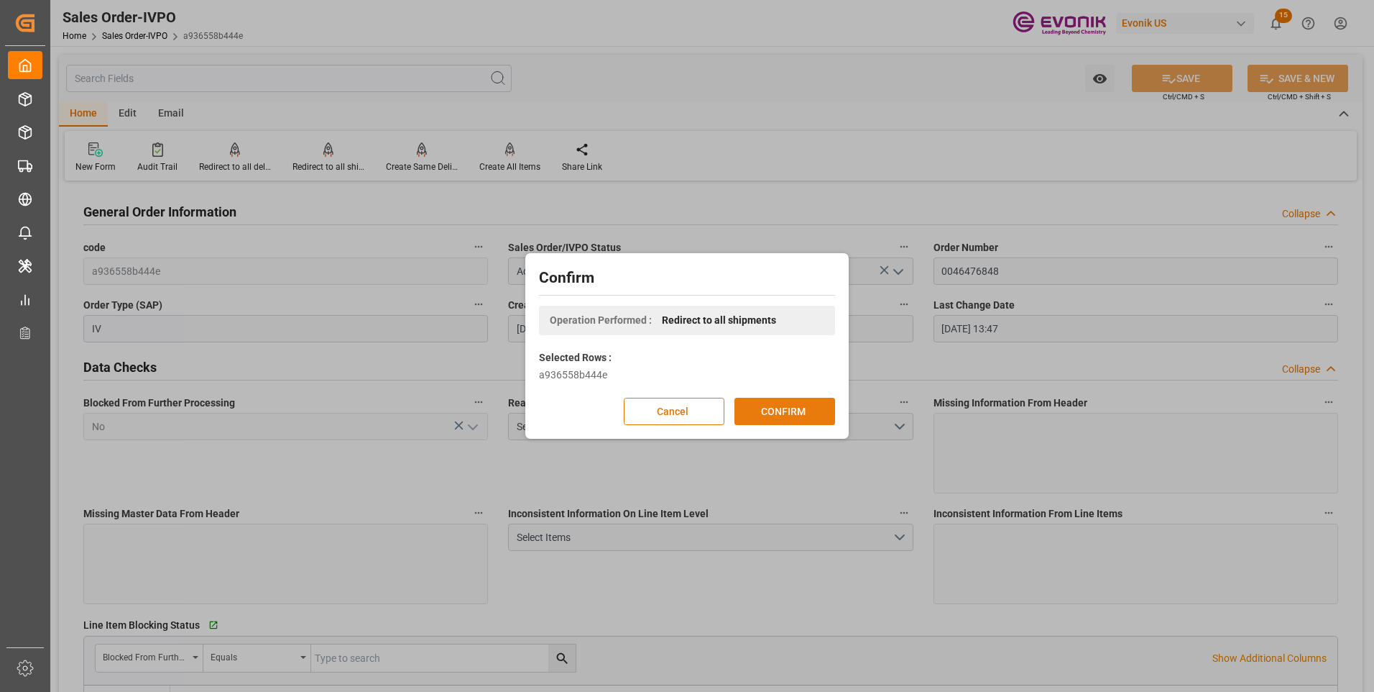
click at [781, 414] on button "CONFIRM" at bounding box center [785, 411] width 101 height 27
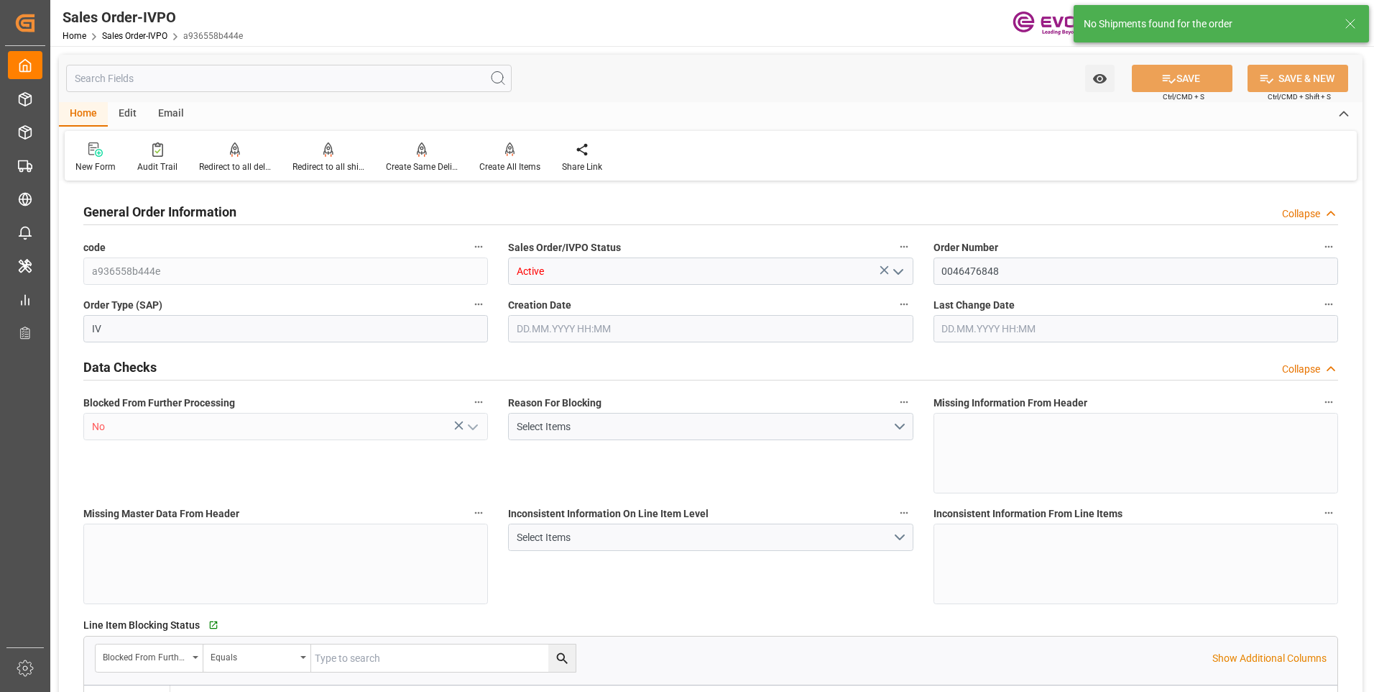
type input "BRSSZ"
type input "0"
type input "1"
type input "2"
type input "1"
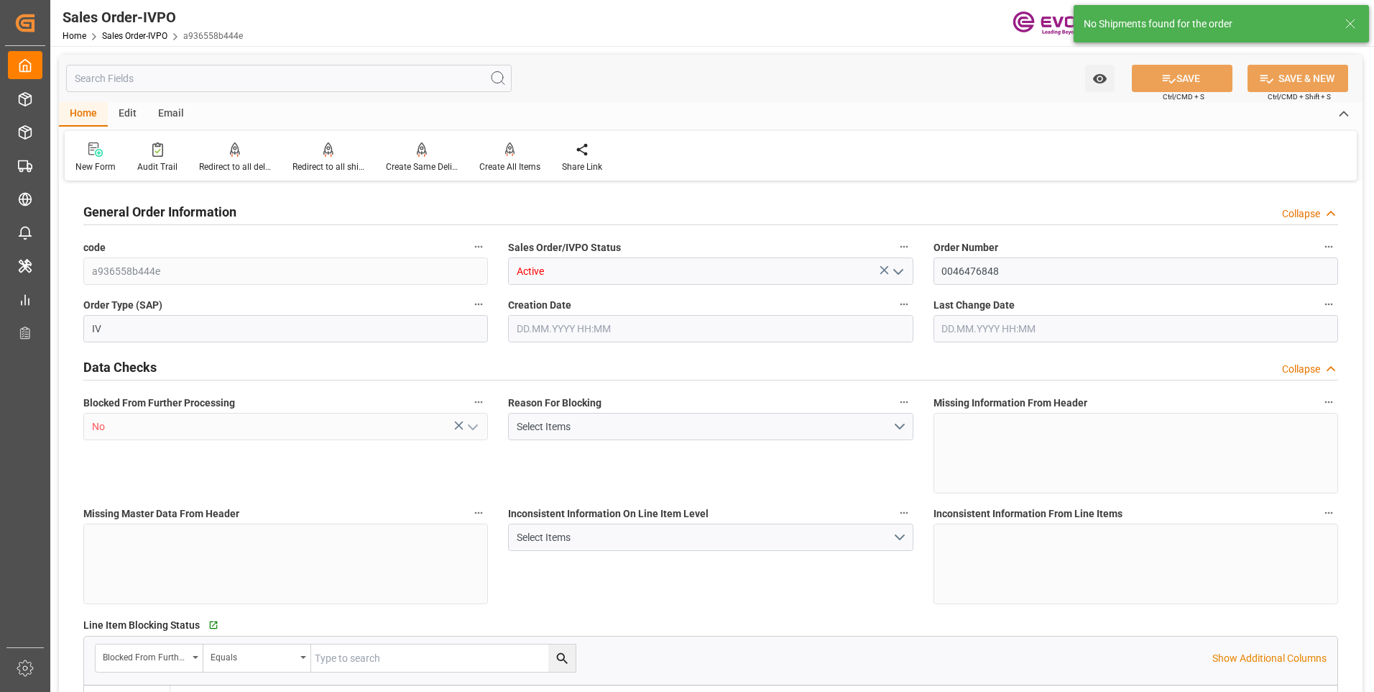
type input "19798"
type input "16.967"
type input "17000"
type input "30"
type input "[DATE] 18:37"
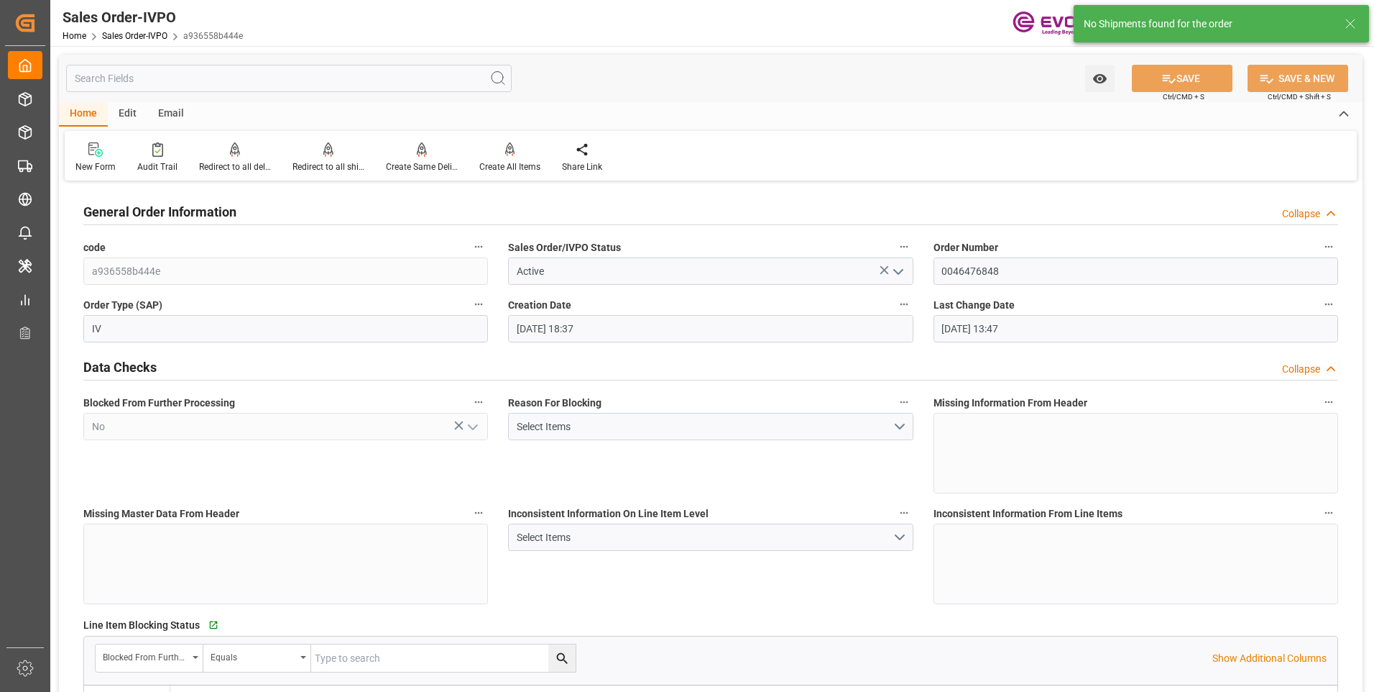
type input "[DATE] 13:47"
